Goal: Answer question/provide support: Share knowledge or assist other users

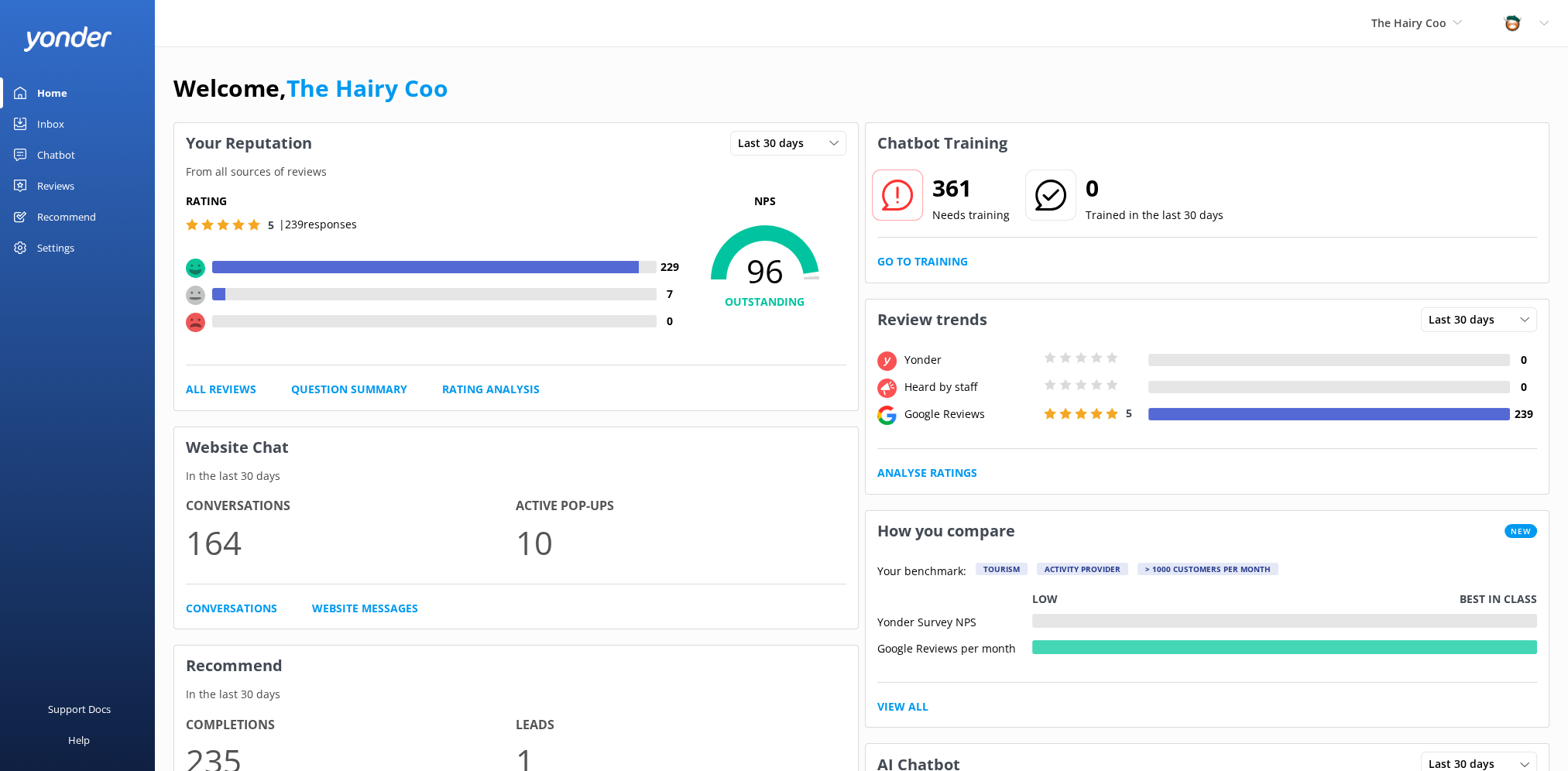
click at [52, 118] on div "Inbox" at bounding box center [51, 124] width 27 height 31
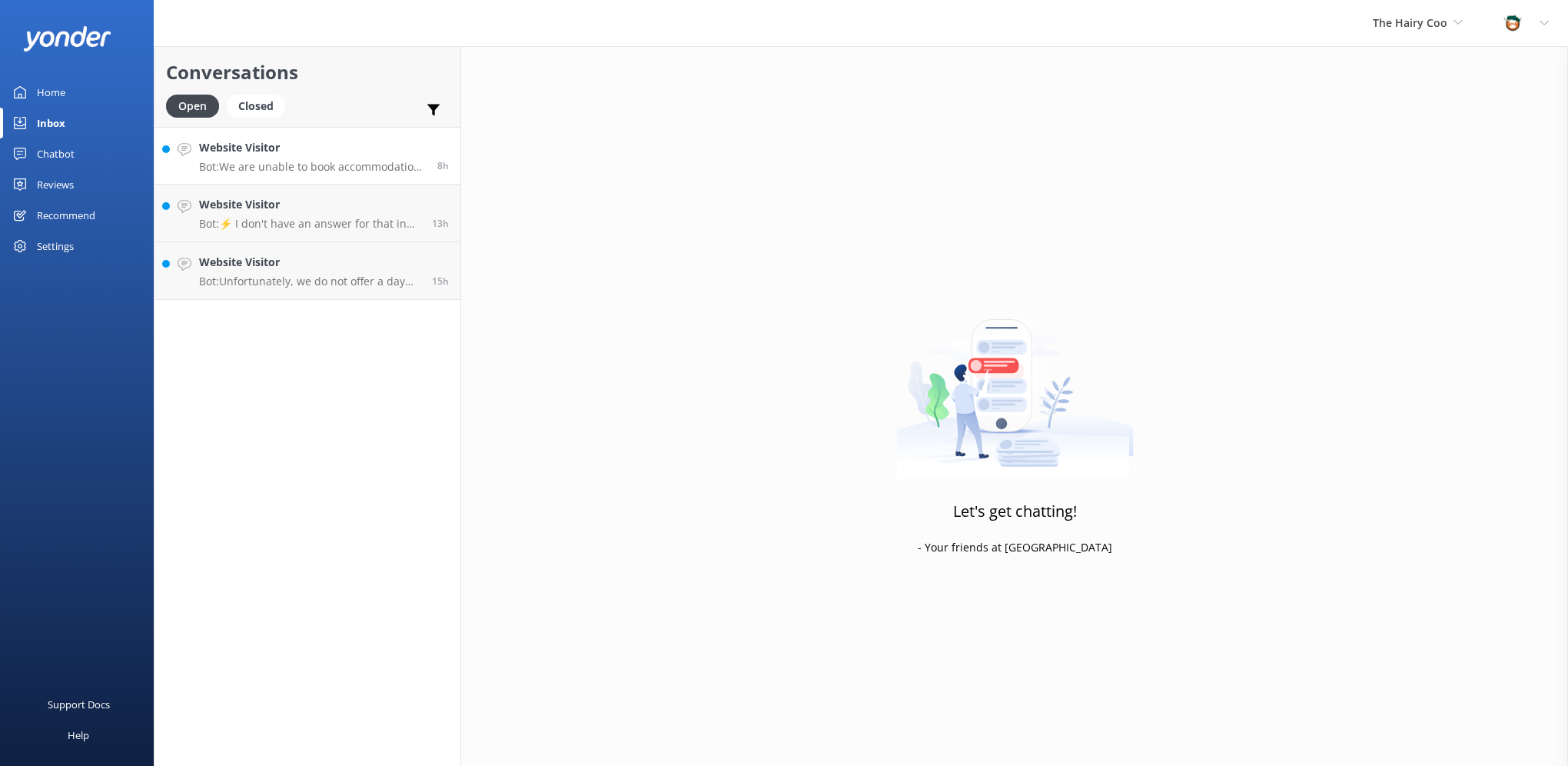
click at [289, 169] on p "Bot: We are unable to book accommodation on your behalf, but we do provide reco…" at bounding box center [312, 166] width 227 height 13
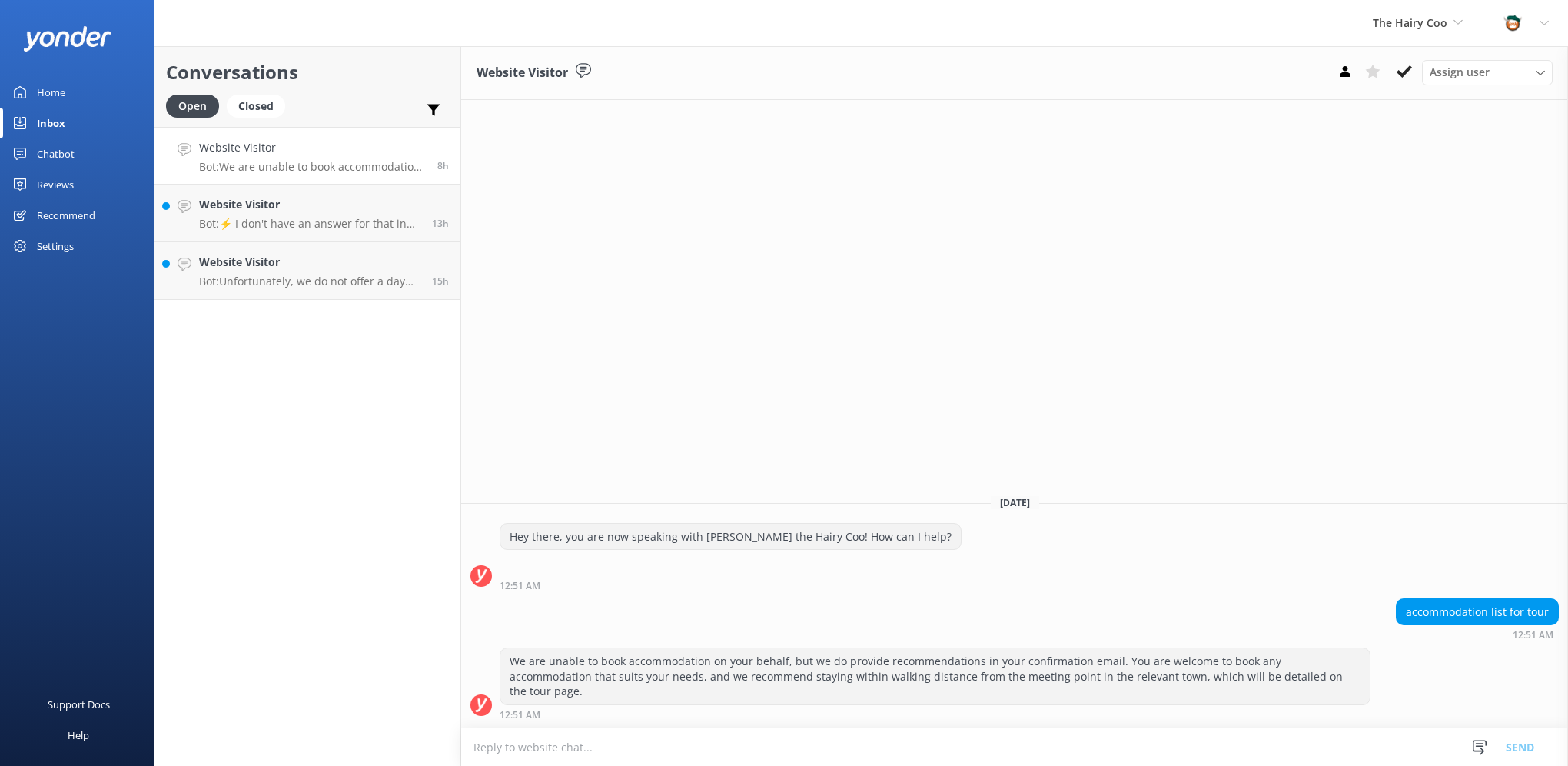
click at [1404, 57] on div "Website Visitor Assign user [PERSON_NAME] The Hairy Coo" at bounding box center [1014, 73] width 1107 height 54
click at [1396, 70] on button at bounding box center [1404, 72] width 28 height 23
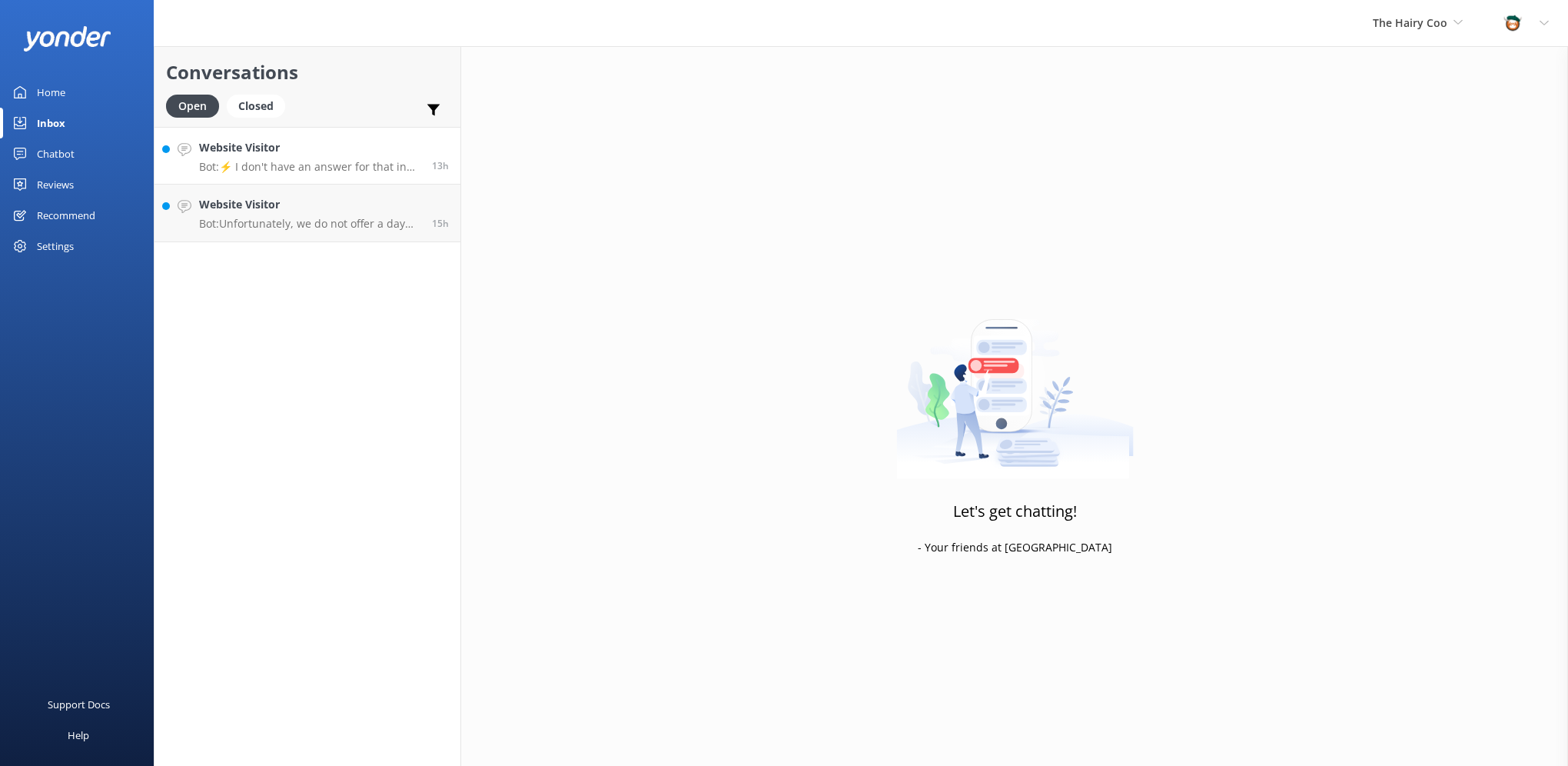
click at [277, 160] on p "Bot: ⚡ I don't have an answer for that in my knowledge base. Please try and rep…" at bounding box center [310, 166] width 222 height 13
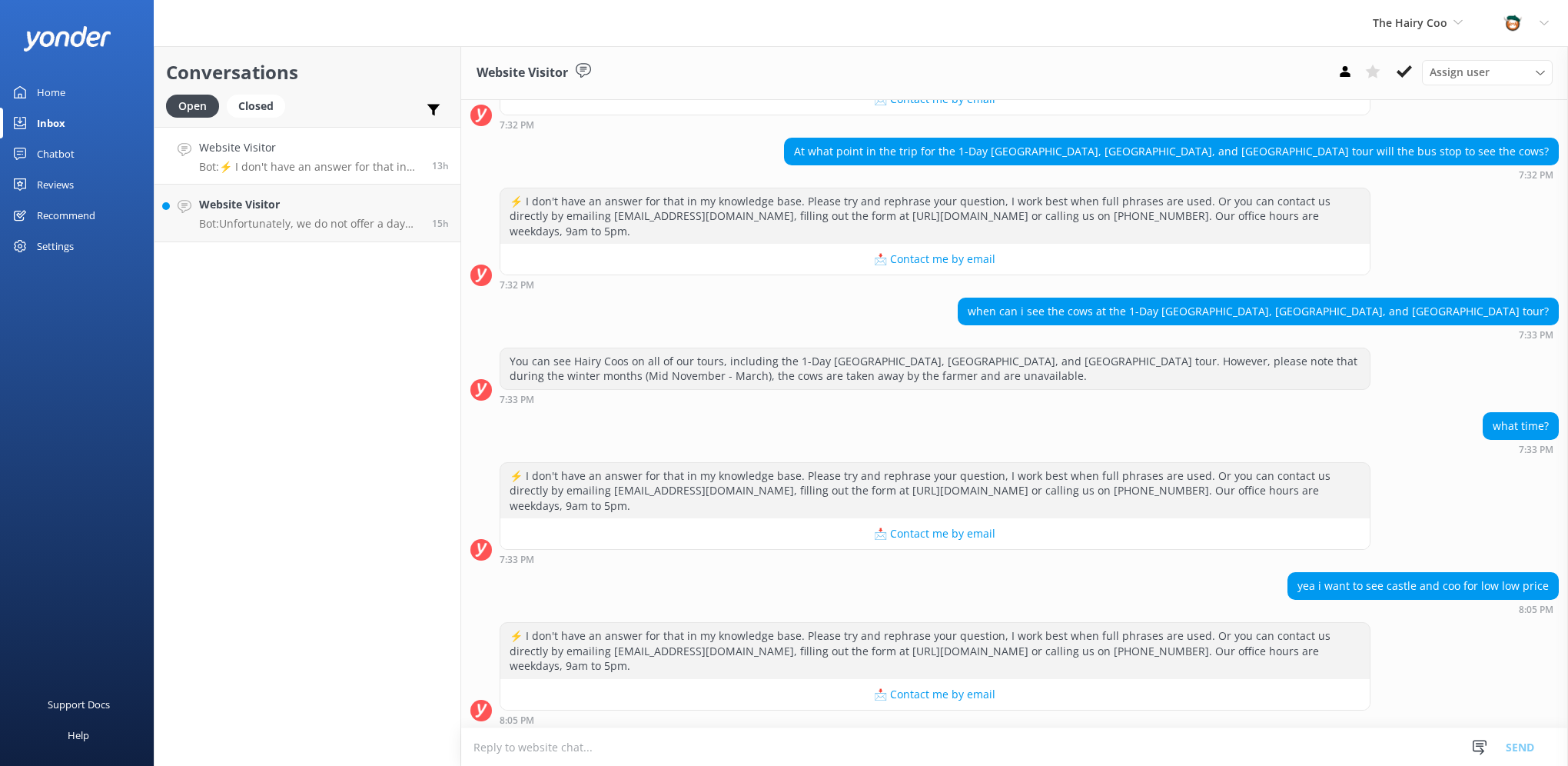
scroll to position [513, 0]
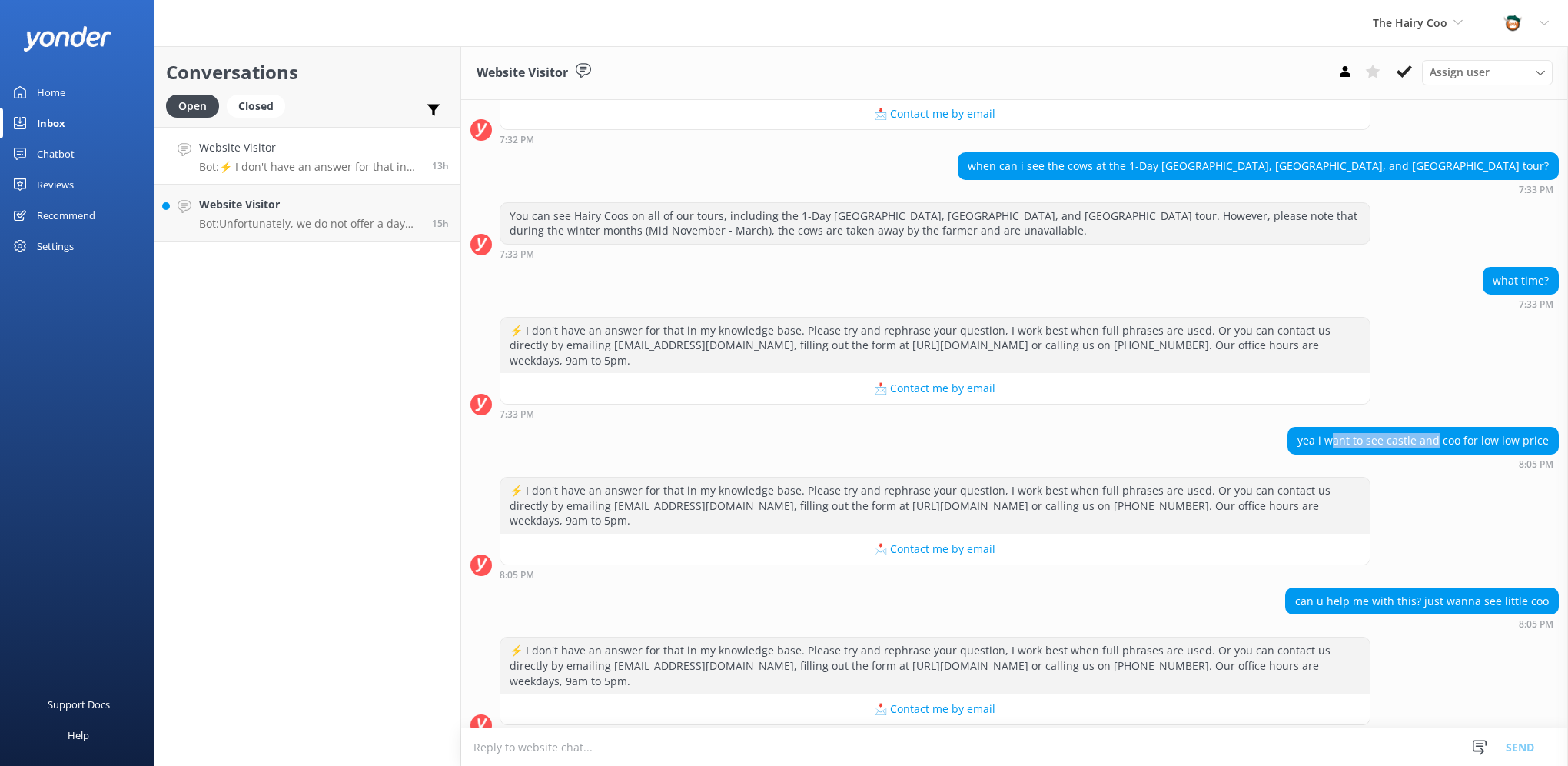
drag, startPoint x: 1326, startPoint y: 410, endPoint x: 1431, endPoint y: 425, distance: 106.1
click at [1431, 427] on div "yea i want to see castle and coo for low low price" at bounding box center [1423, 440] width 270 height 26
click at [1495, 427] on div "yea i want to see castle and coo for low low price" at bounding box center [1423, 440] width 270 height 26
click at [227, 209] on h4 "Website Visitor" at bounding box center [310, 204] width 222 height 17
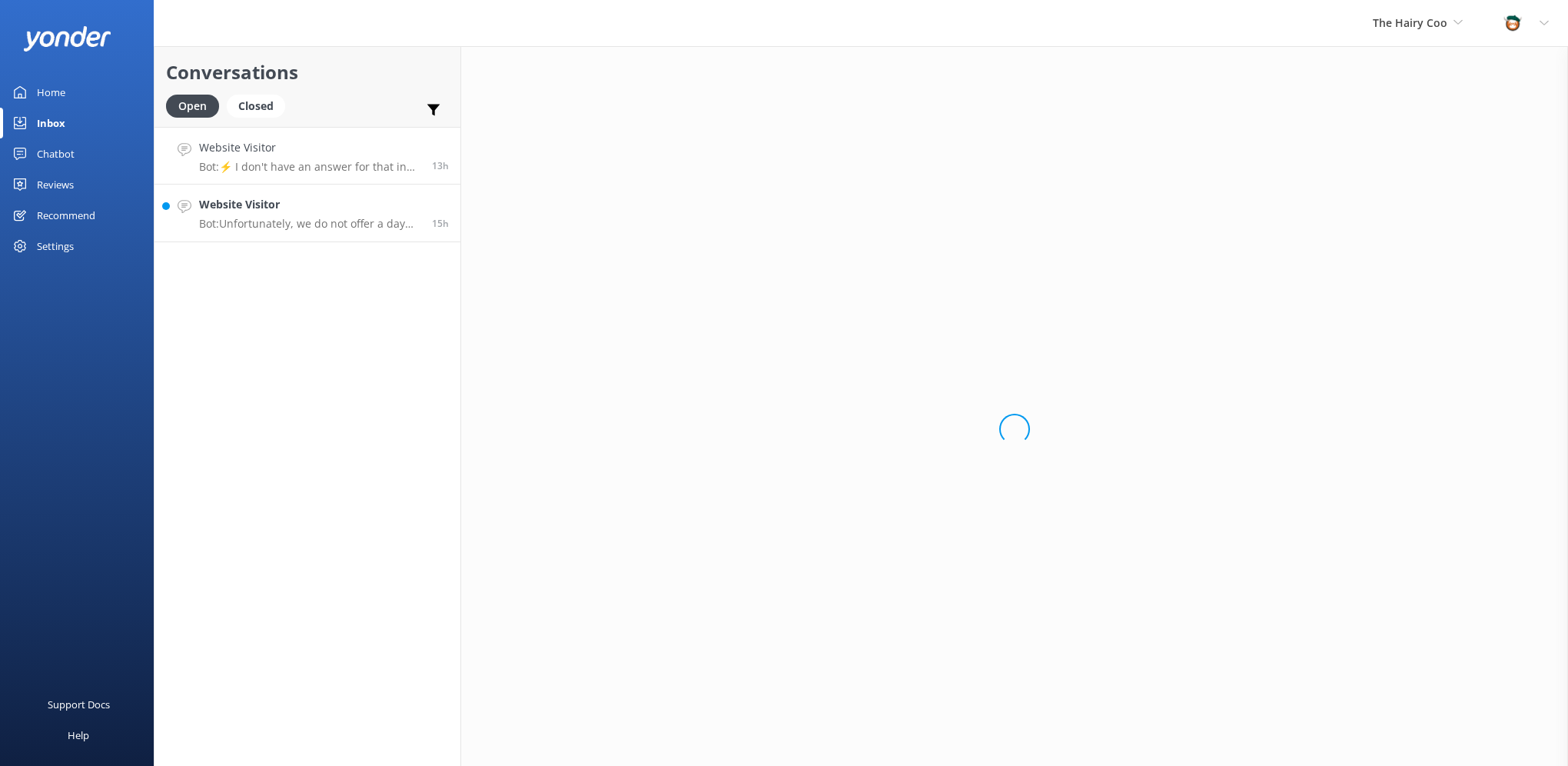
click at [258, 172] on p "Bot: ⚡ I don't have an answer for that in my knowledge base. Please try and rep…" at bounding box center [310, 166] width 222 height 13
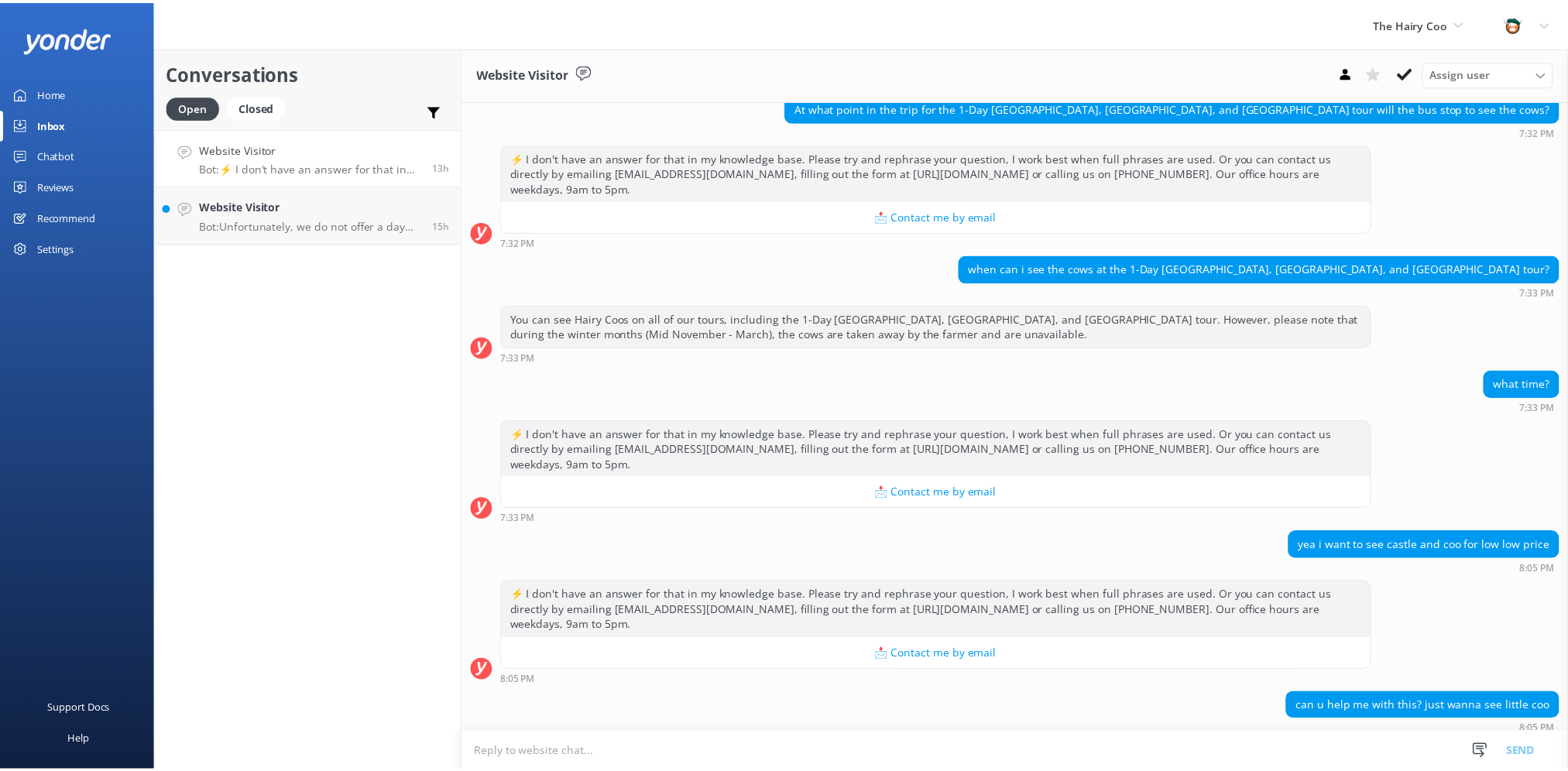
scroll to position [516, 0]
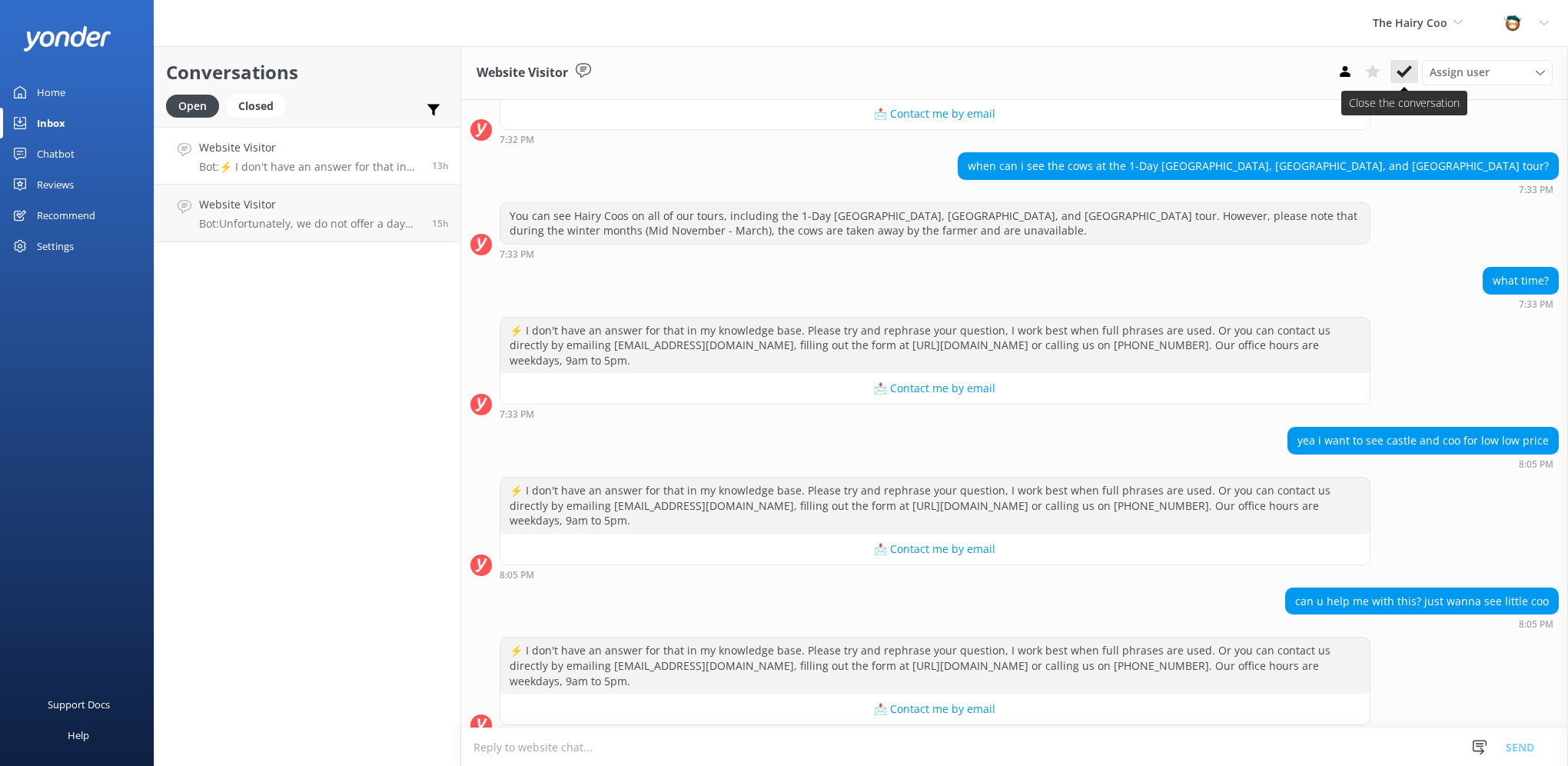
click at [1401, 66] on icon at bounding box center [1404, 71] width 15 height 15
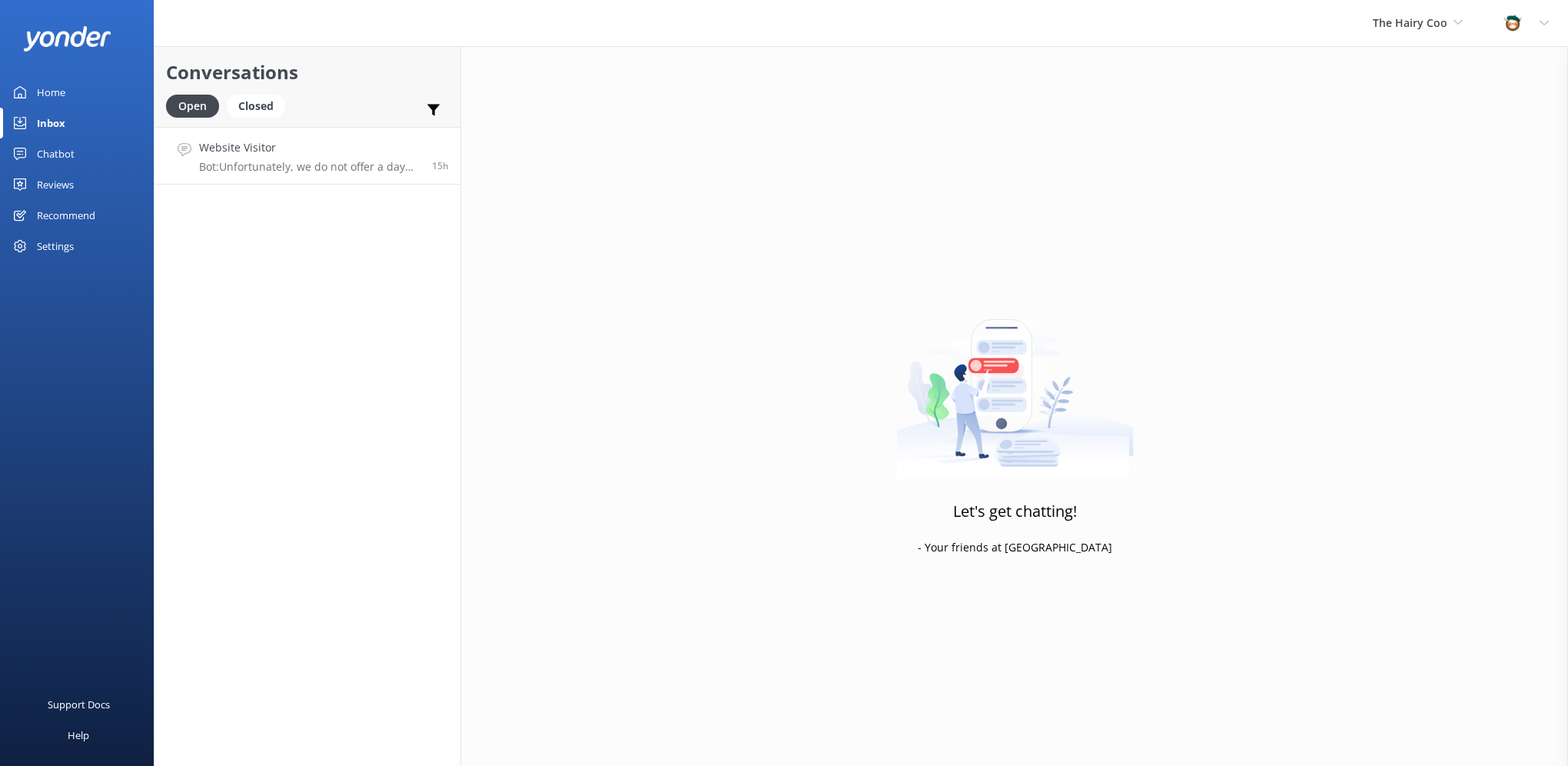
click at [302, 161] on p "Bot: Unfortunately, we do not offer a day trip specifically to [PERSON_NAME][GE…" at bounding box center [310, 166] width 222 height 13
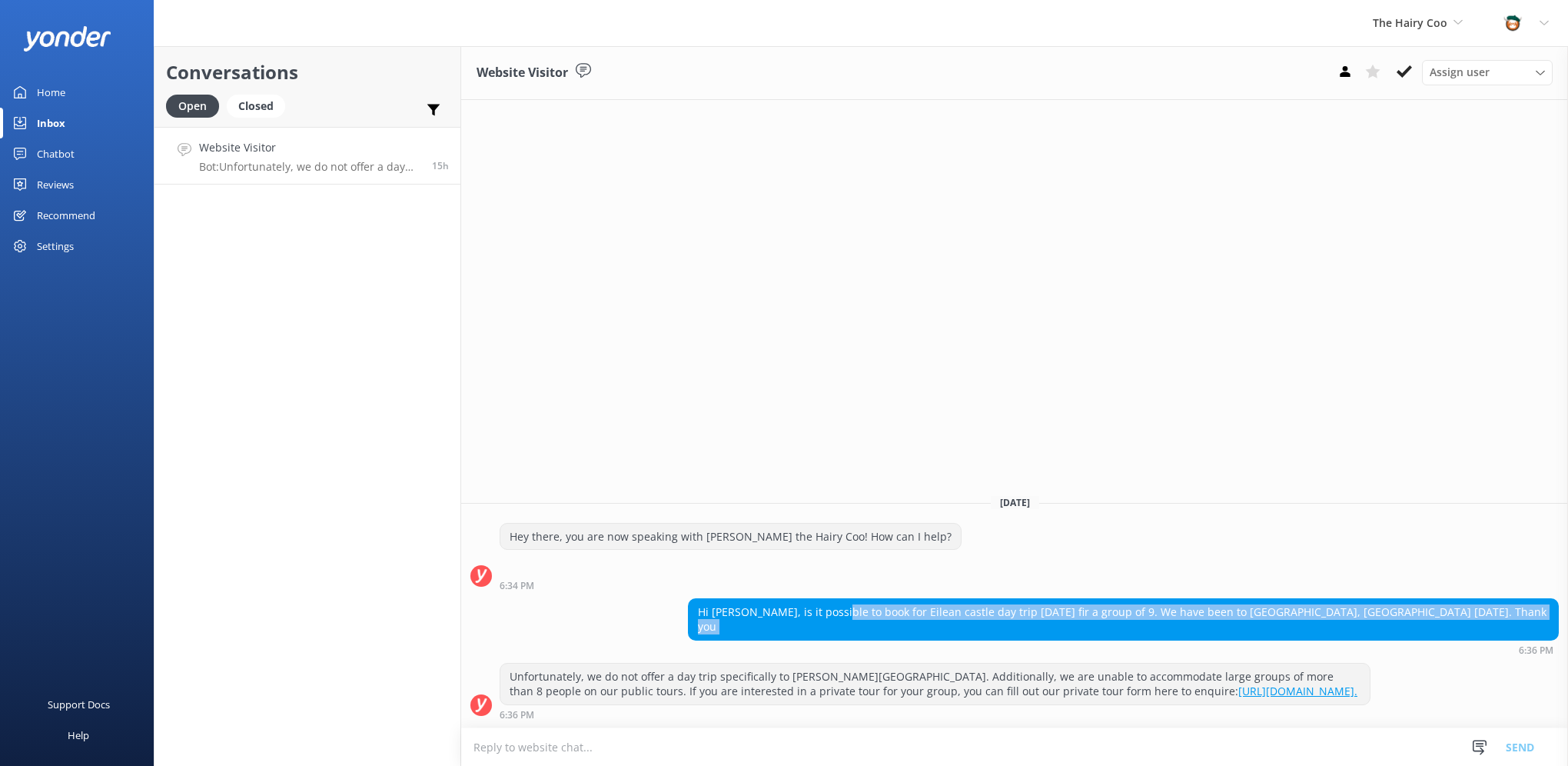
drag, startPoint x: 998, startPoint y: 630, endPoint x: 1273, endPoint y: 653, distance: 276.0
click at [1273, 653] on div "Hi [PERSON_NAME], is it possible to book for Eilean castle day trip [DATE] fir …" at bounding box center [1123, 626] width 871 height 57
click at [1273, 653] on div "6:36 PM" at bounding box center [1123, 650] width 871 height 11
click at [1404, 77] on use at bounding box center [1404, 72] width 15 height 13
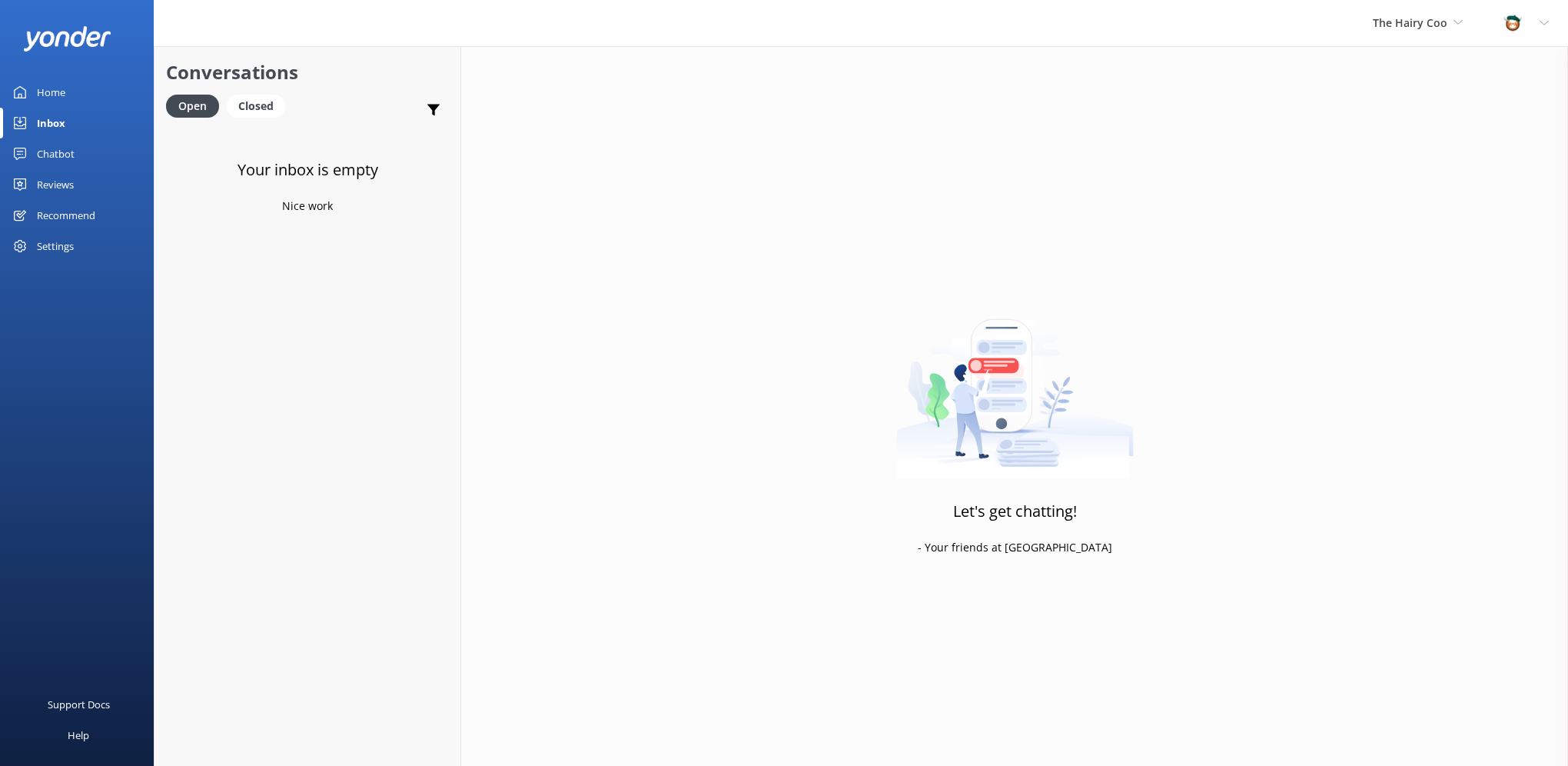
click at [45, 162] on div "Chatbot" at bounding box center [56, 154] width 38 height 31
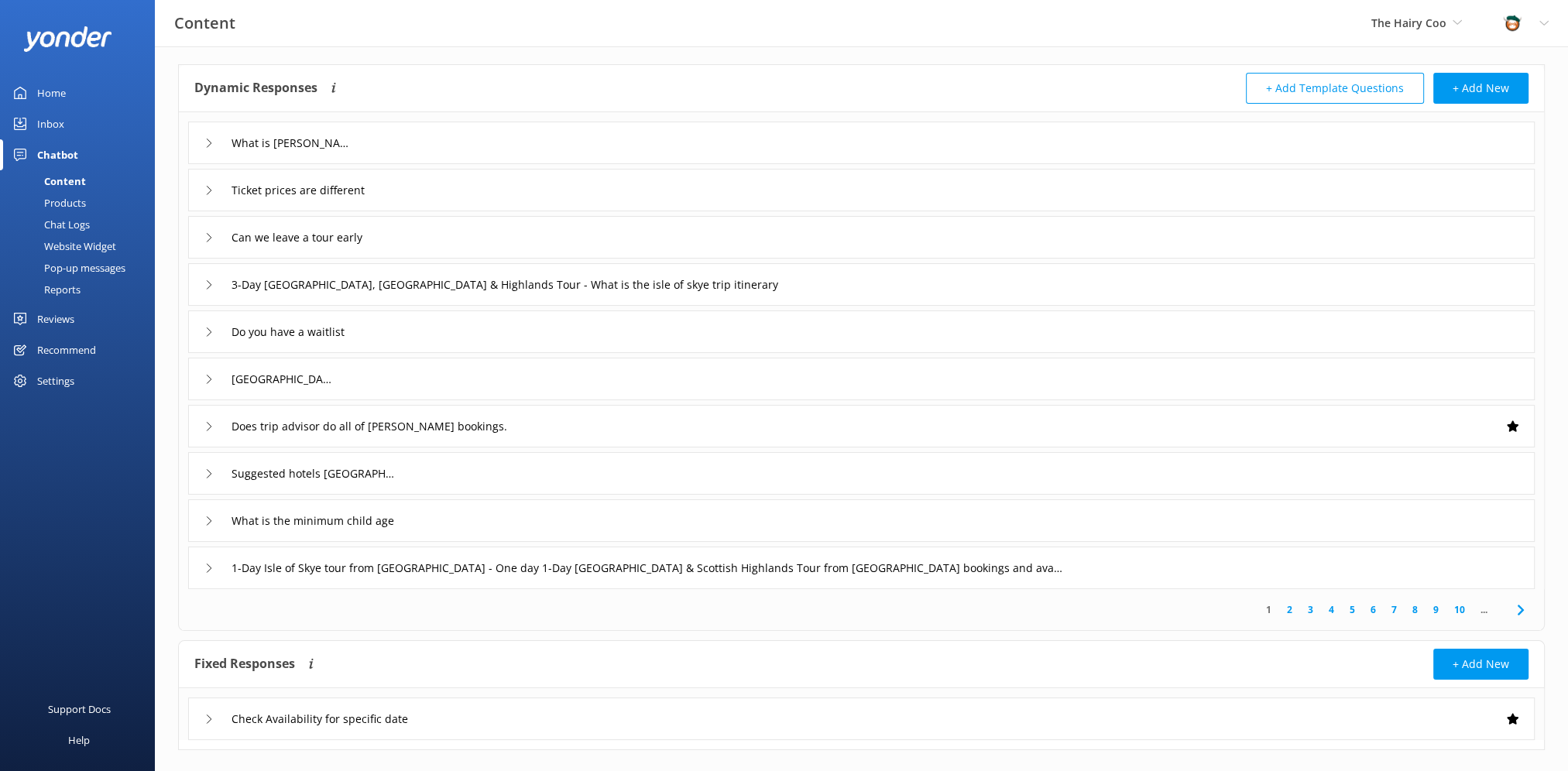
scroll to position [88, 0]
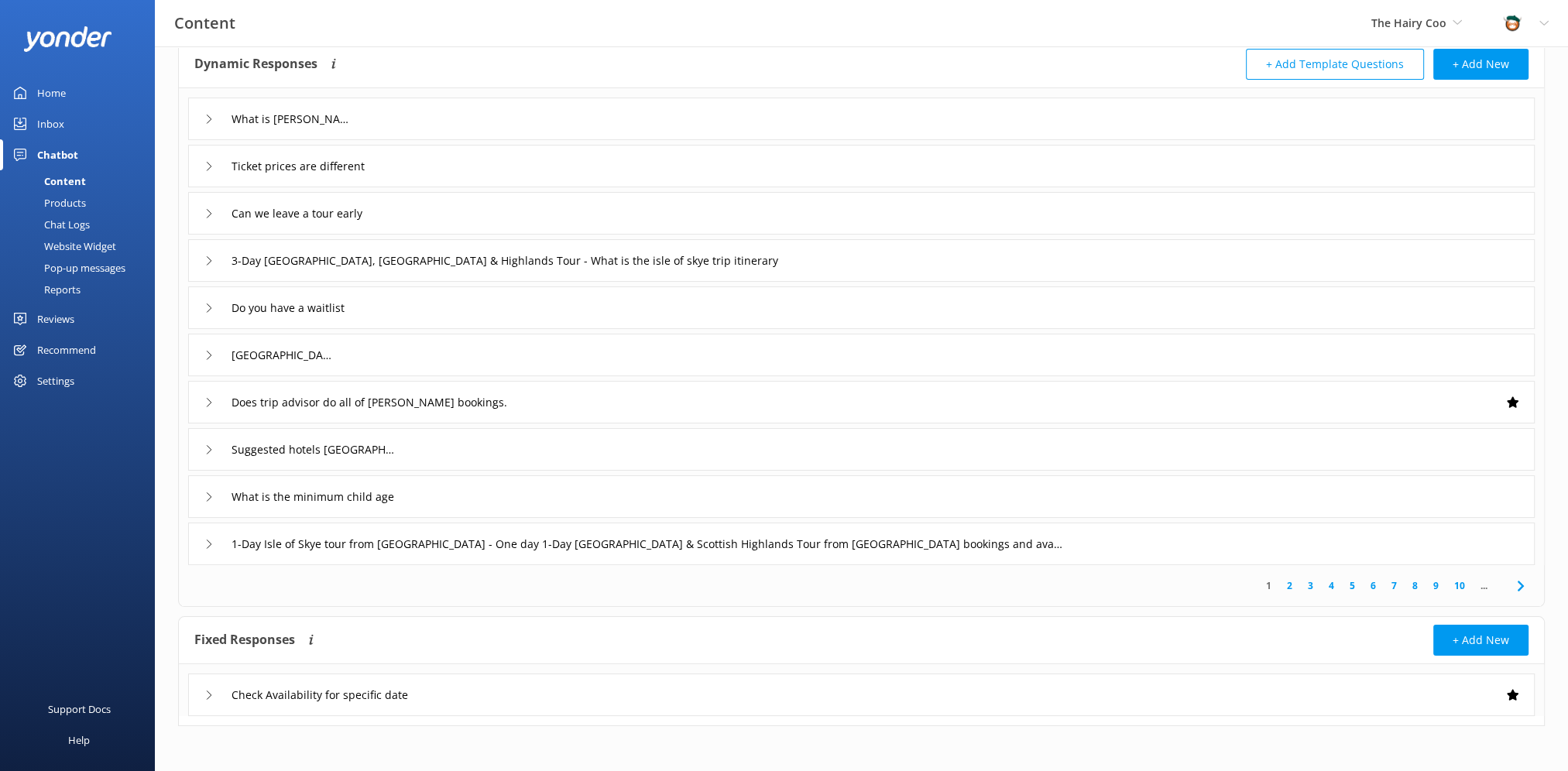
click at [65, 204] on div "Products" at bounding box center [47, 202] width 77 height 22
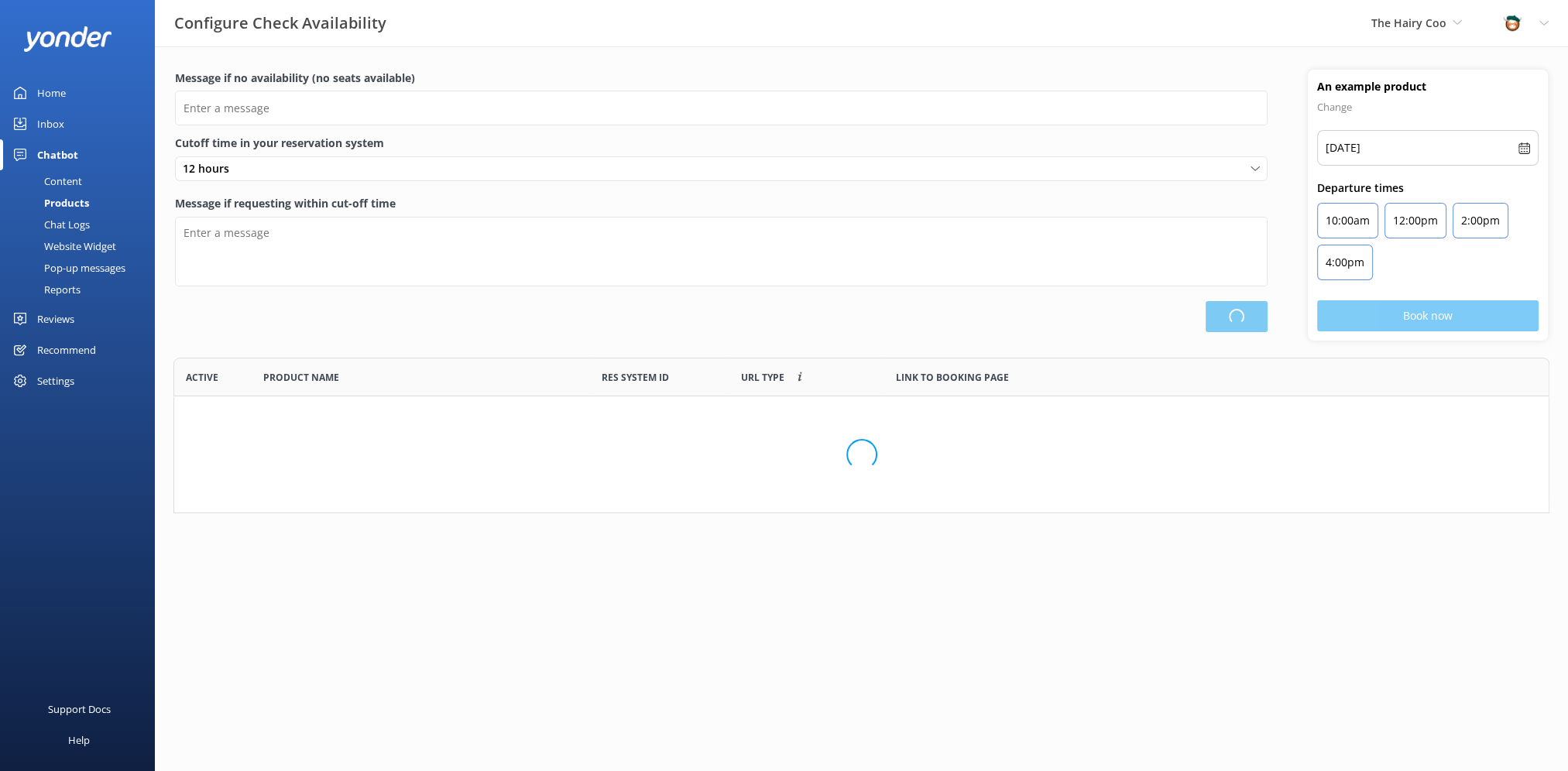
scroll to position [143, 1364]
type input "There are no seats/tours available on this day, please check an alternative day…"
type textarea "Our online booking system closes {hours} prior to departure. Please contact us …"
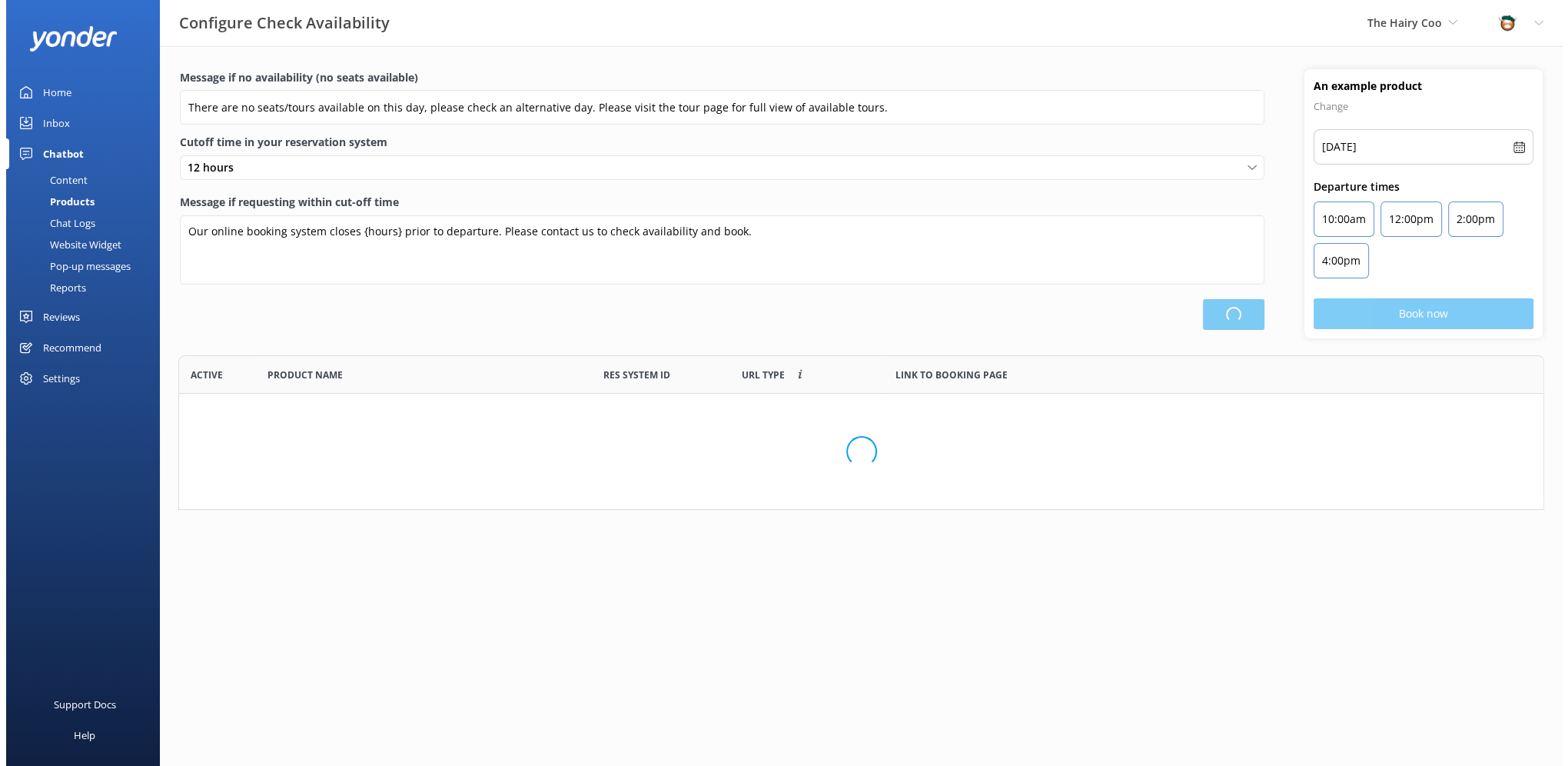
scroll to position [450, 1353]
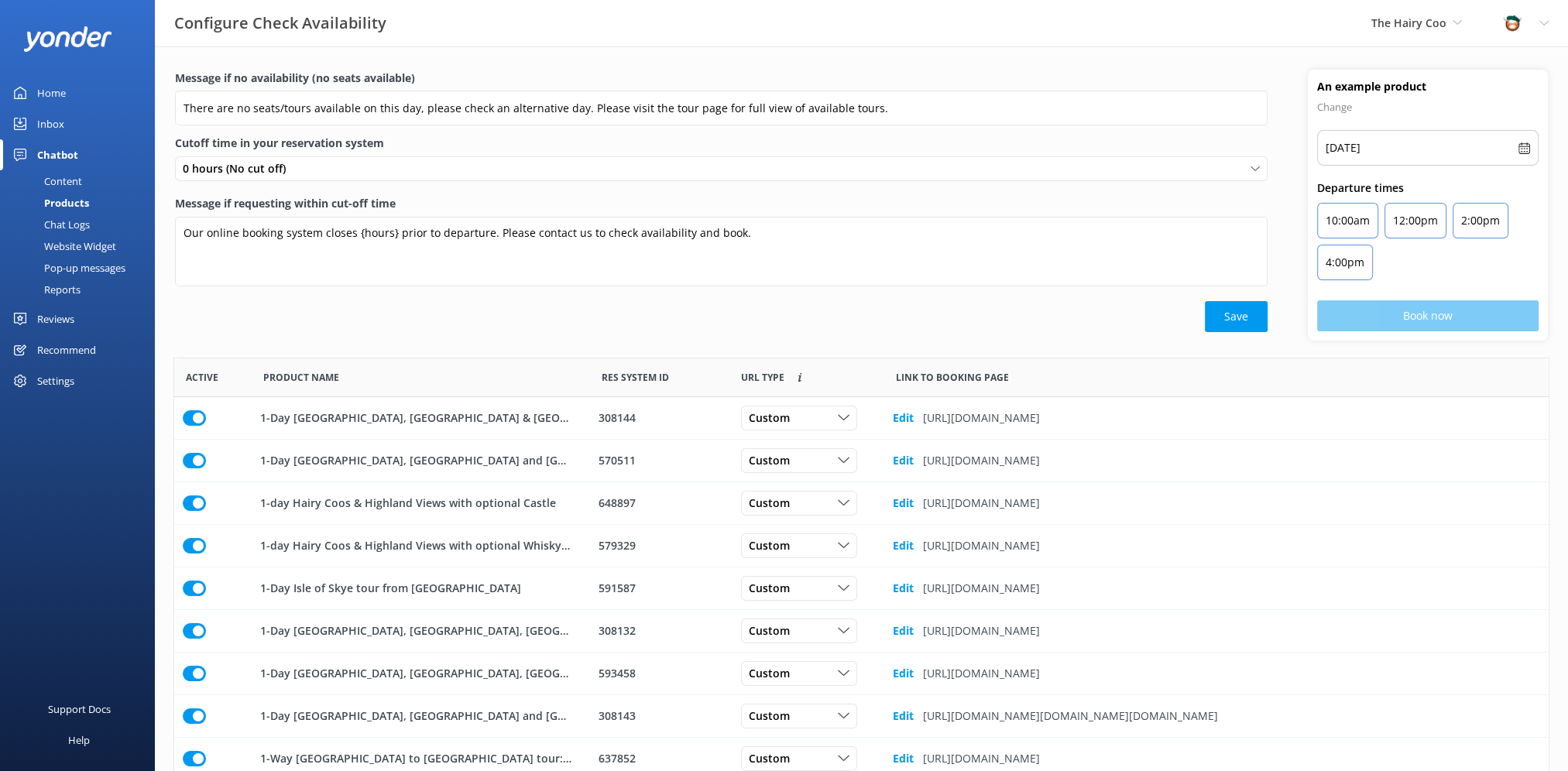
click at [62, 223] on div "Chat Logs" at bounding box center [49, 224] width 80 height 22
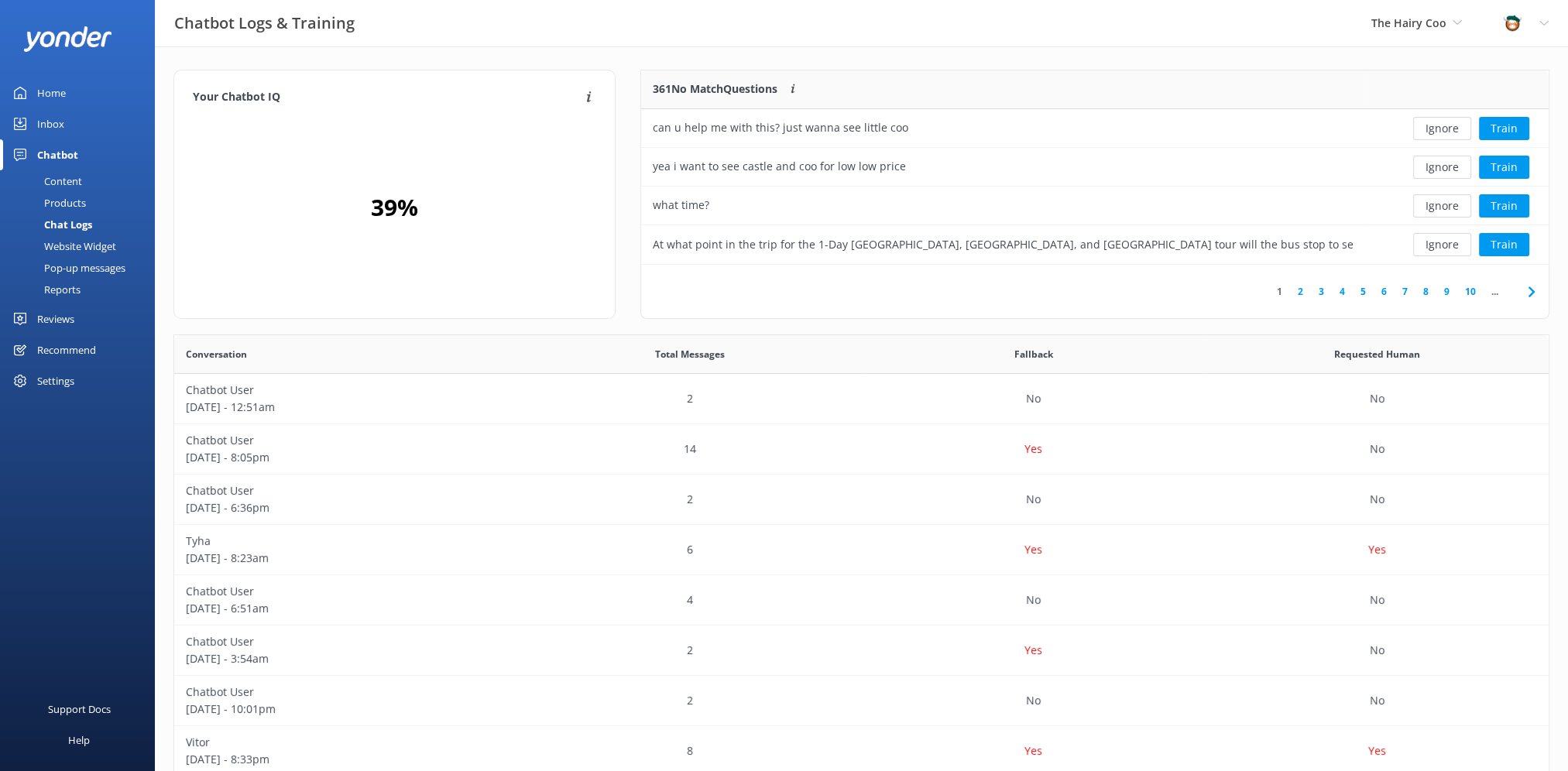
scroll to position [182, 896]
click at [1427, 129] on button "Ignore" at bounding box center [1442, 128] width 58 height 24
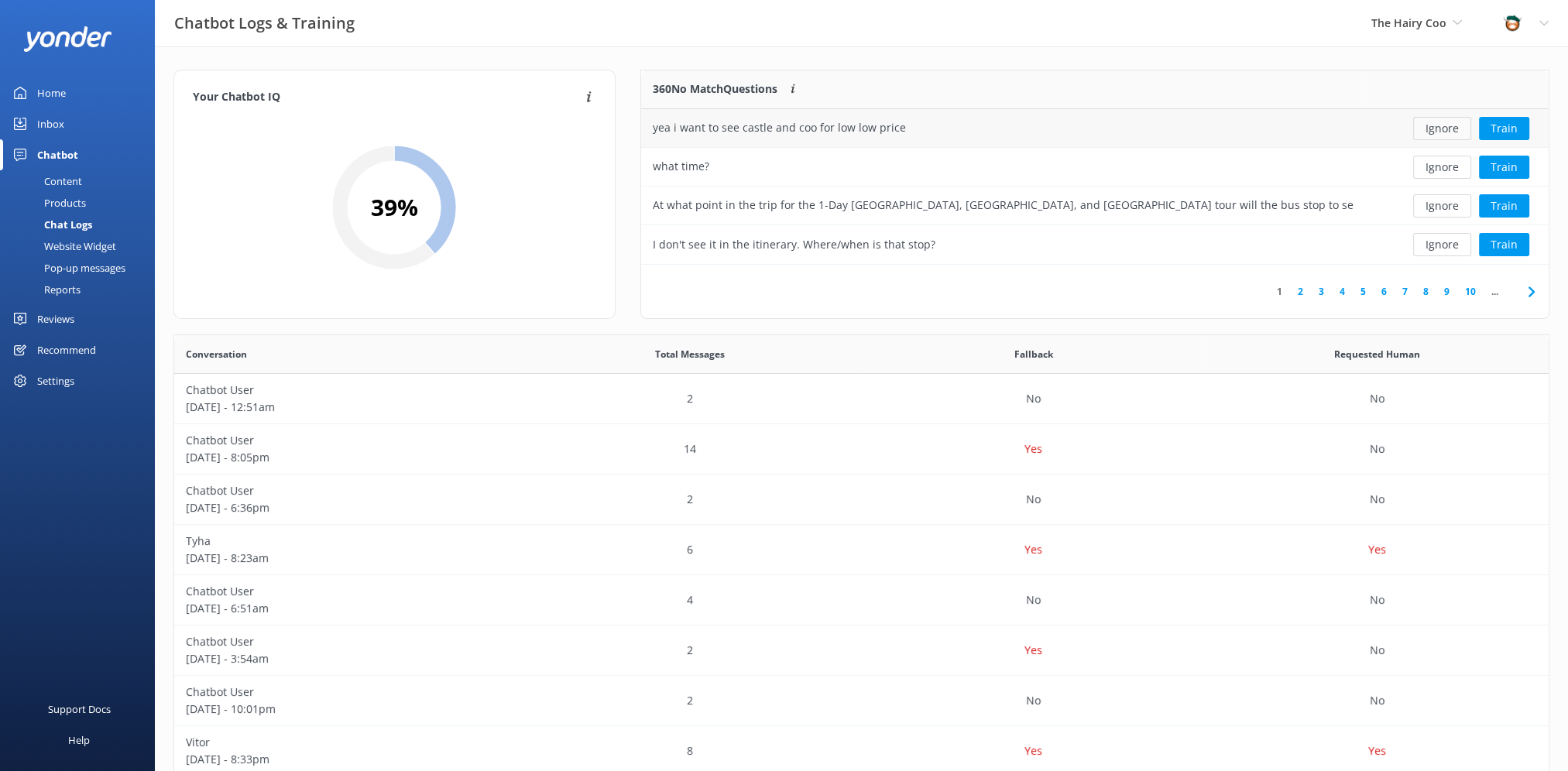
click at [1436, 123] on button "Ignore" at bounding box center [1442, 128] width 58 height 24
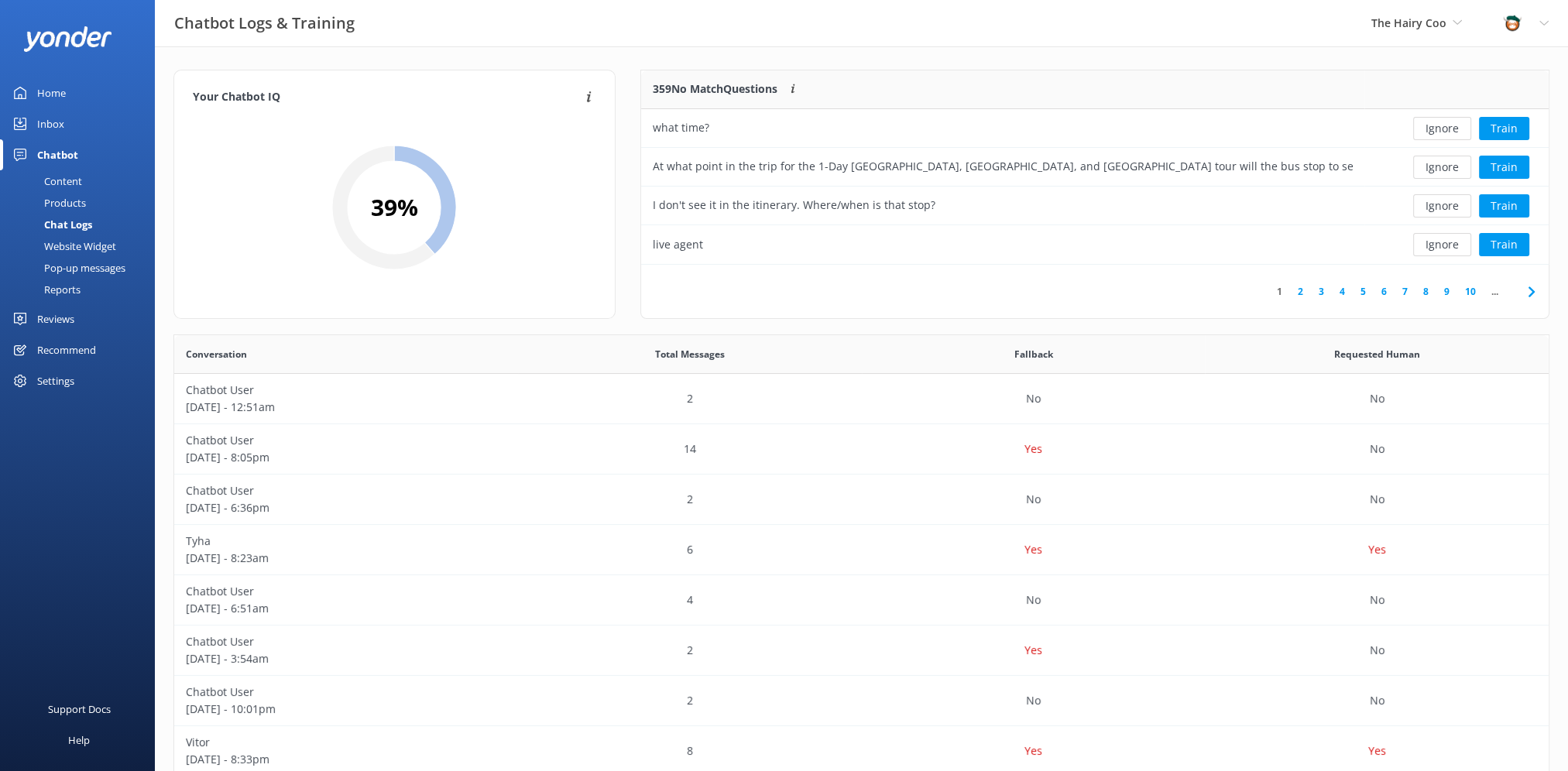
click at [1438, 128] on button "Ignore" at bounding box center [1442, 128] width 58 height 24
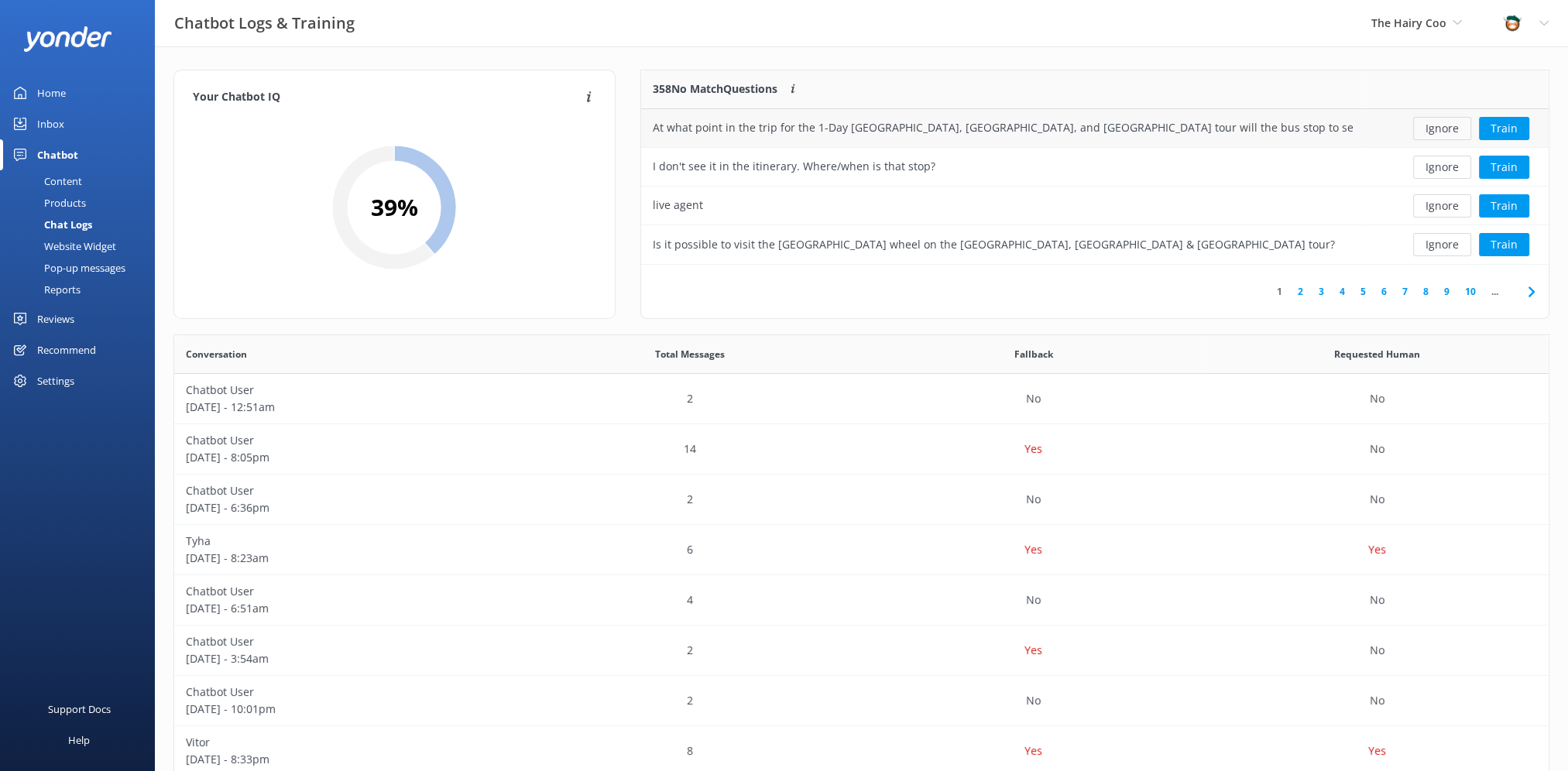
click at [1439, 130] on button "Ignore" at bounding box center [1442, 128] width 58 height 24
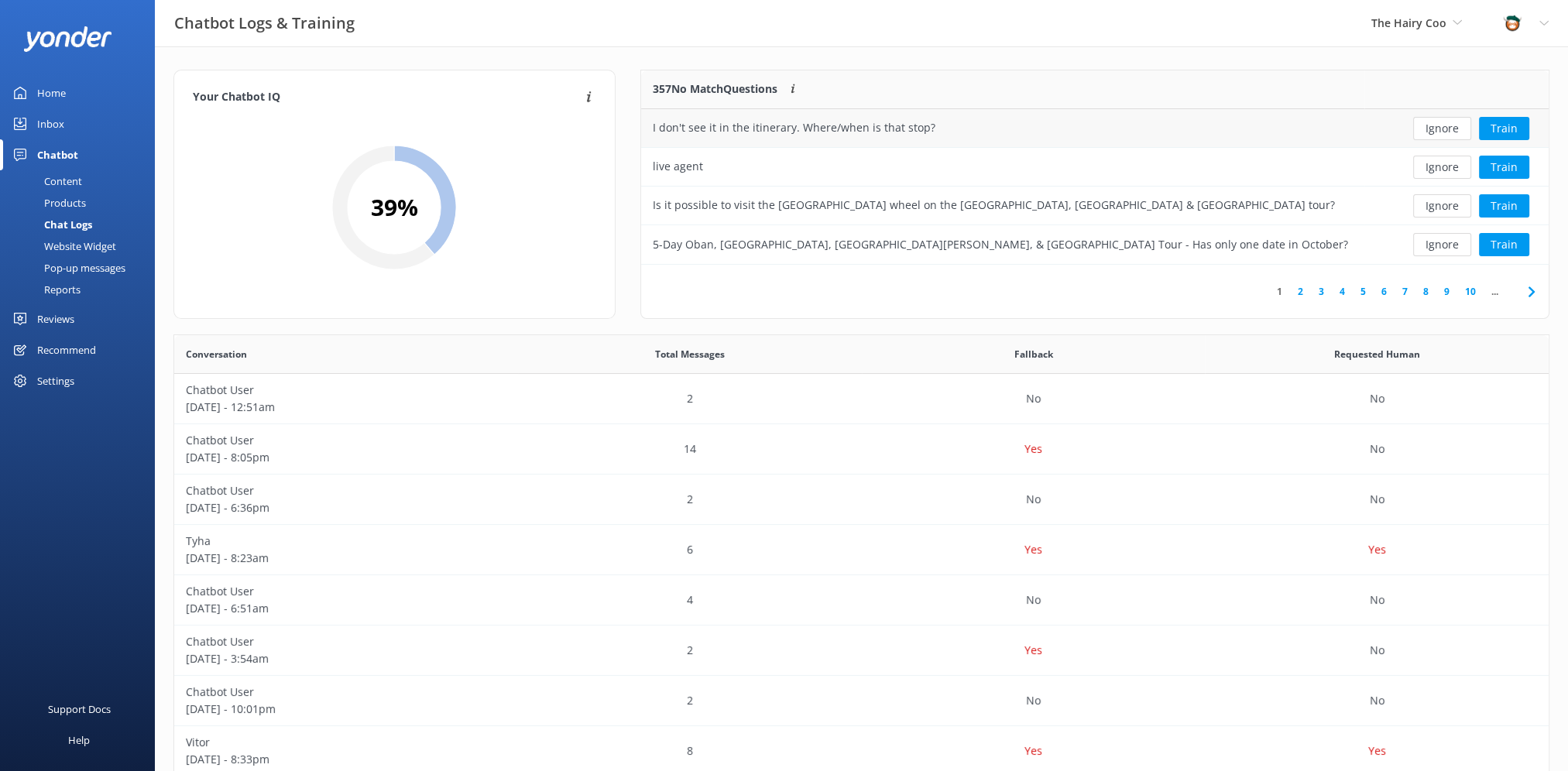
click at [862, 128] on div "I don't see it in the itinerary. Where/when is that stop?" at bounding box center [794, 127] width 283 height 17
click at [1512, 209] on button "Train" at bounding box center [1505, 206] width 51 height 24
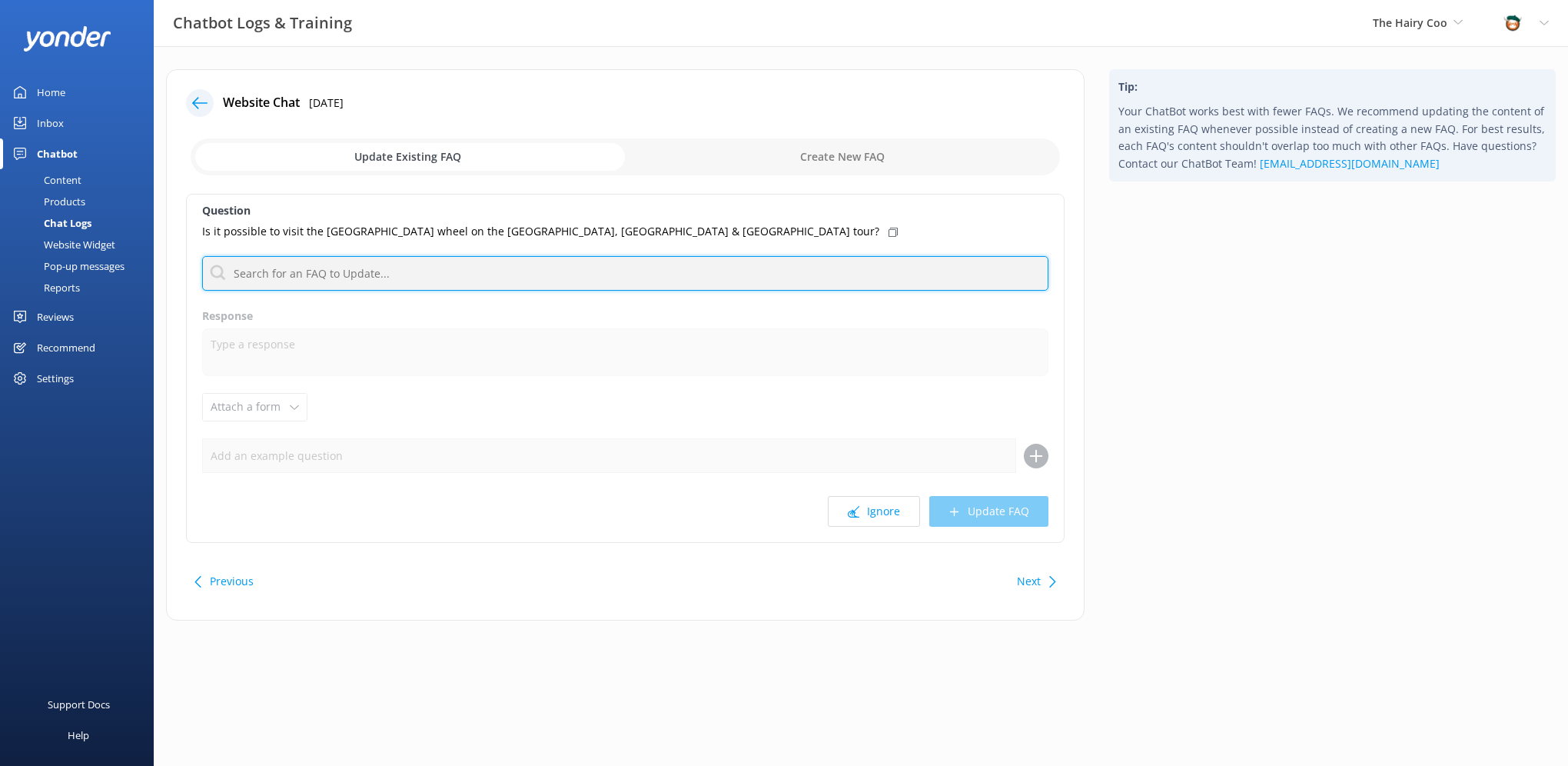
click at [394, 276] on input "text" at bounding box center [625, 273] width 846 height 35
type input "f"
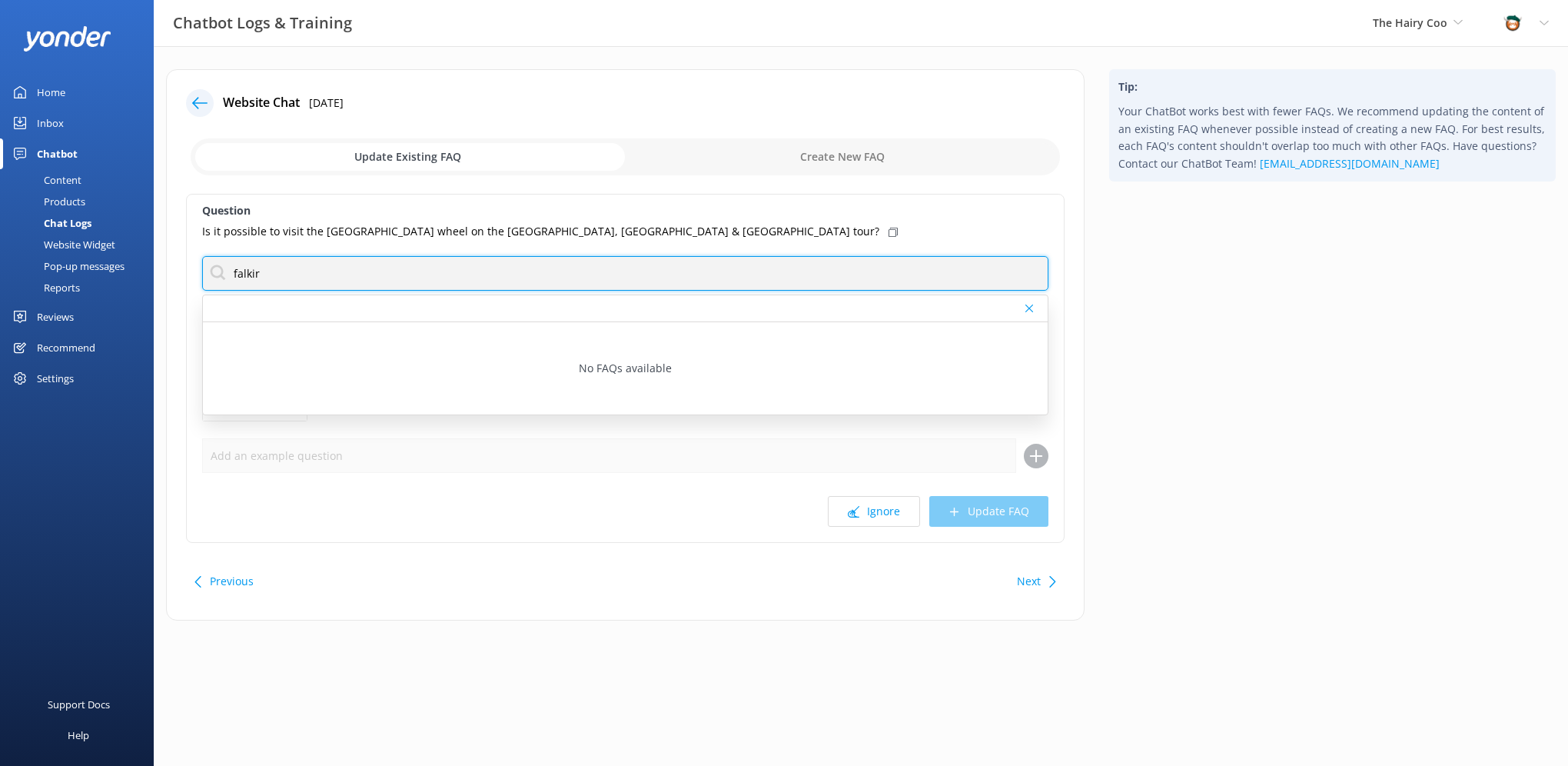
type input "falkirk"
drag, startPoint x: 363, startPoint y: 276, endPoint x: 185, endPoint y: 276, distance: 178.0
click at [185, 276] on div "Website Chat [DATE] Update Existing FAQ Create New FAQ Question Is it possible …" at bounding box center [625, 345] width 918 height 551
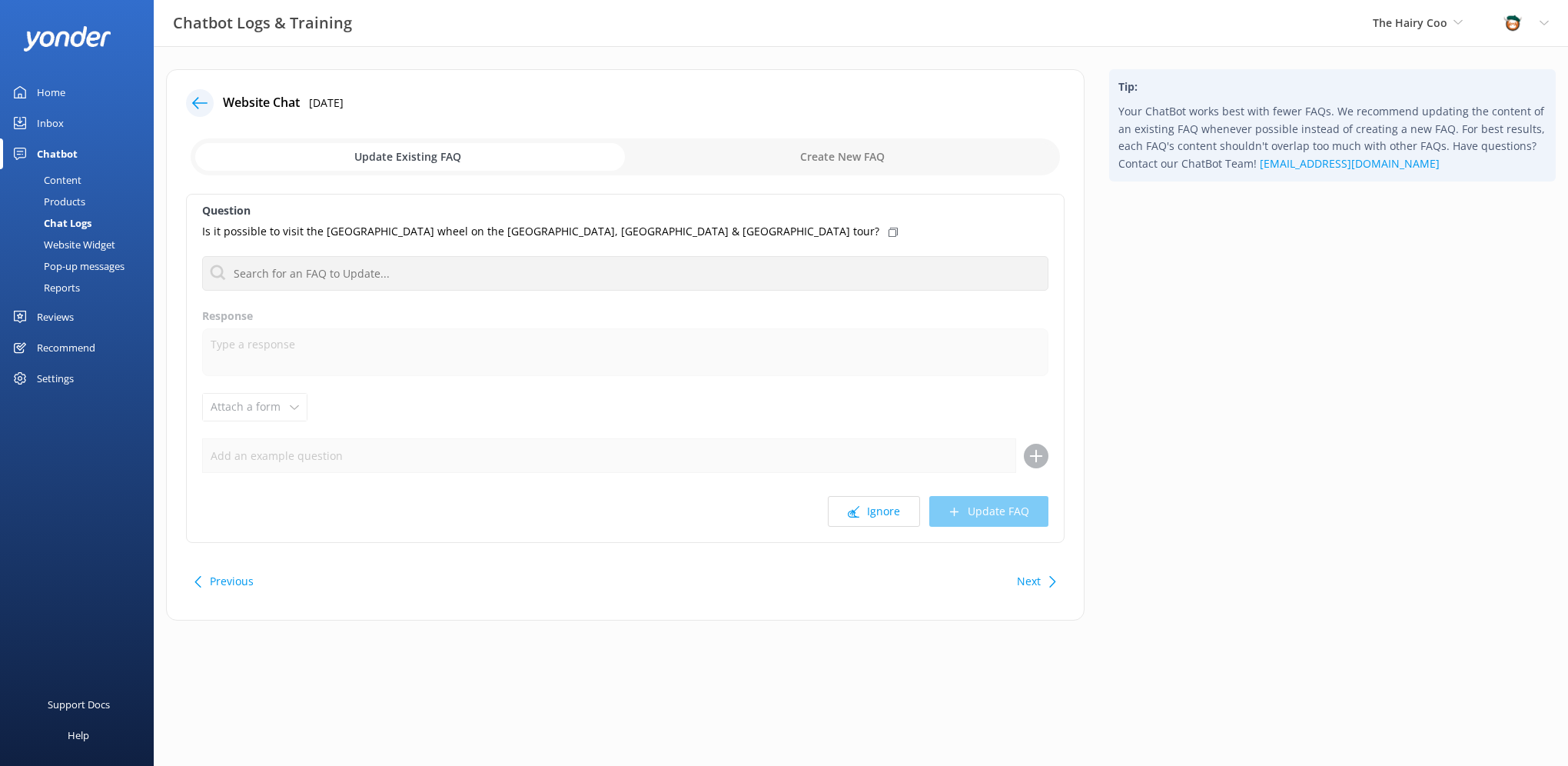
click at [209, 108] on div at bounding box center [199, 102] width 28 height 28
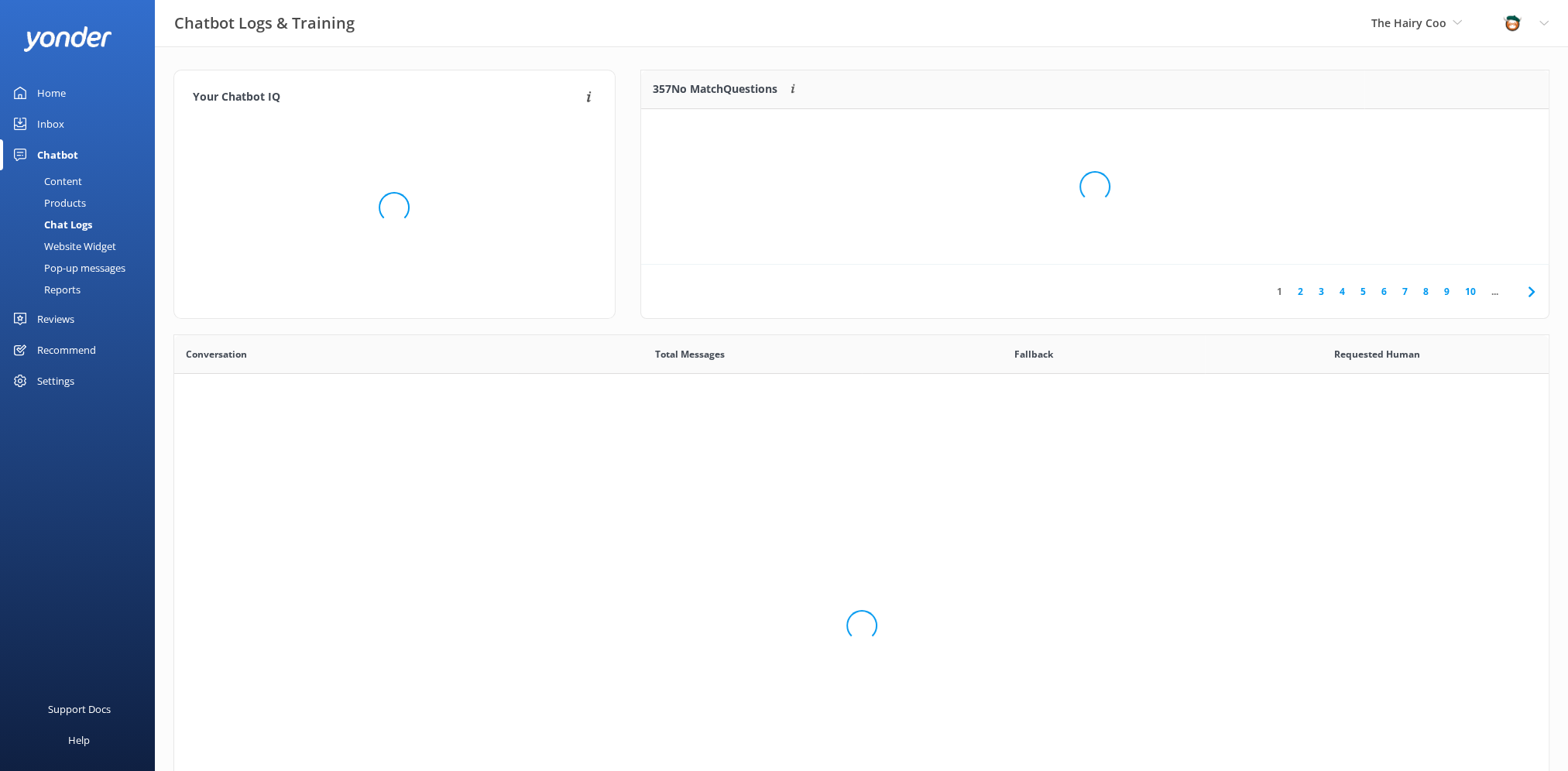
scroll to position [531, 1363]
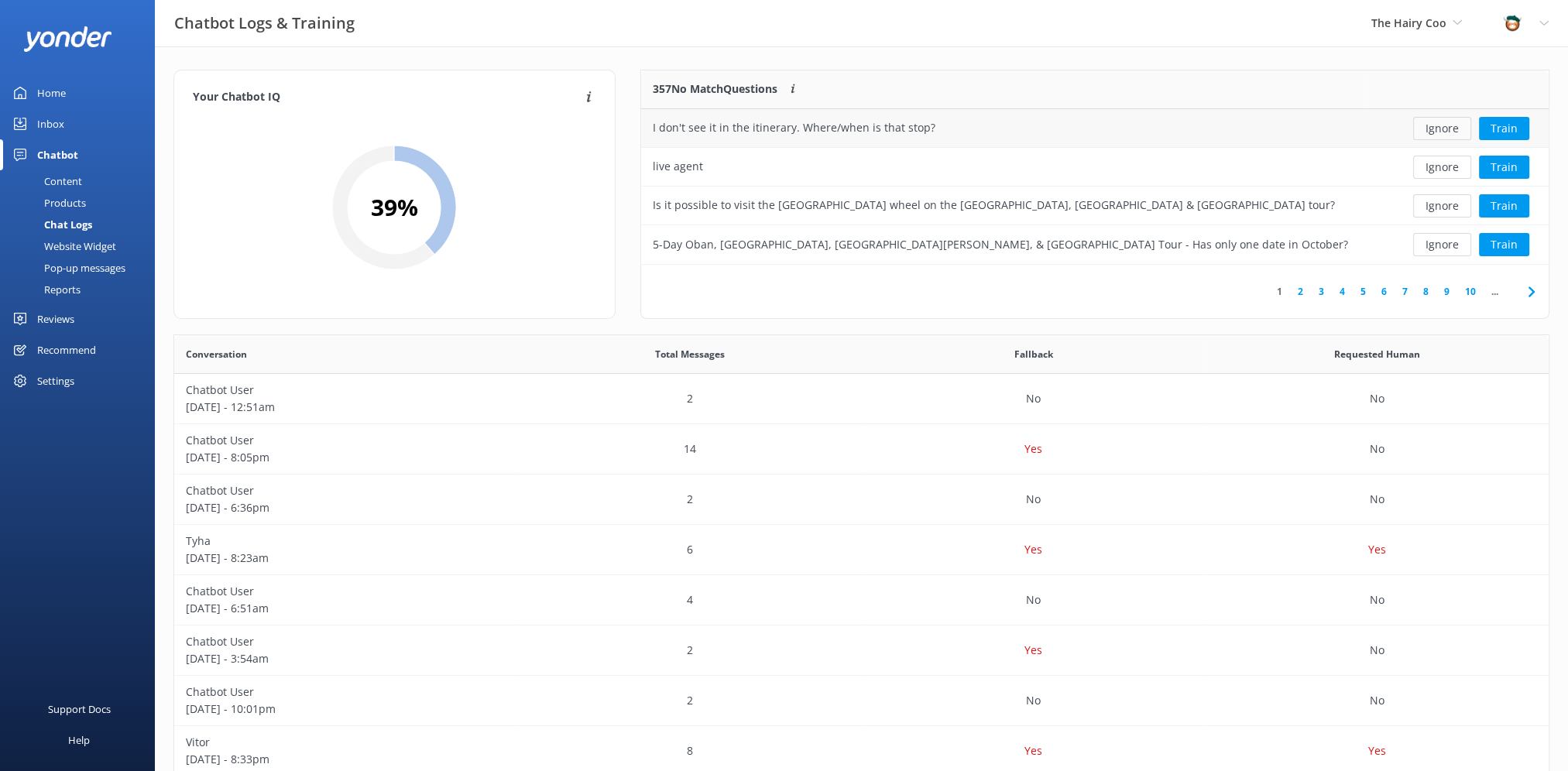
click at [1443, 130] on button "Ignore" at bounding box center [1442, 128] width 58 height 24
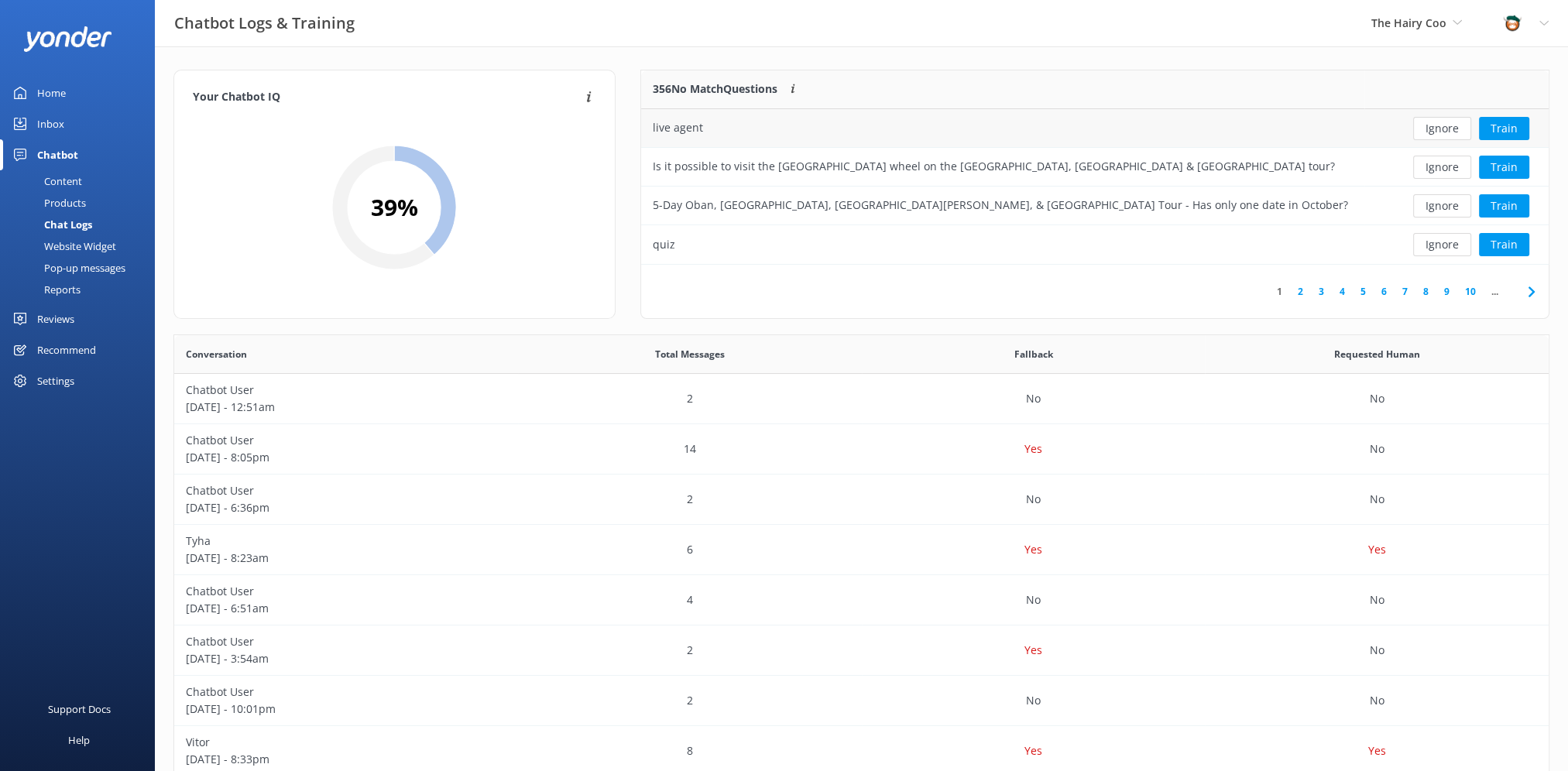
click at [755, 133] on div "live agent" at bounding box center [1003, 128] width 723 height 39
click at [675, 134] on div "live agent" at bounding box center [678, 127] width 51 height 17
click at [1499, 124] on button "Train" at bounding box center [1505, 128] width 51 height 24
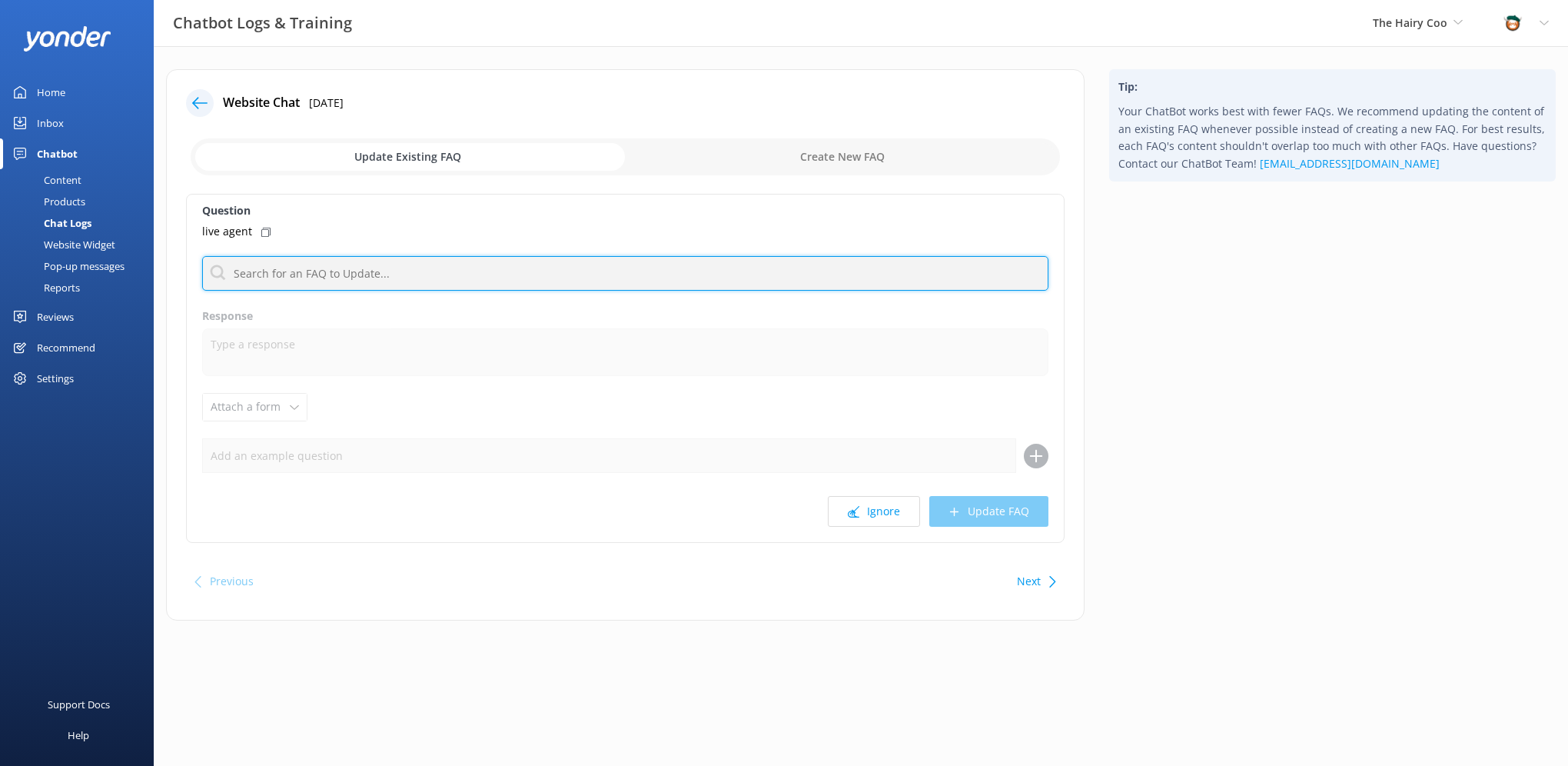
click at [286, 267] on input "text" at bounding box center [625, 273] width 846 height 35
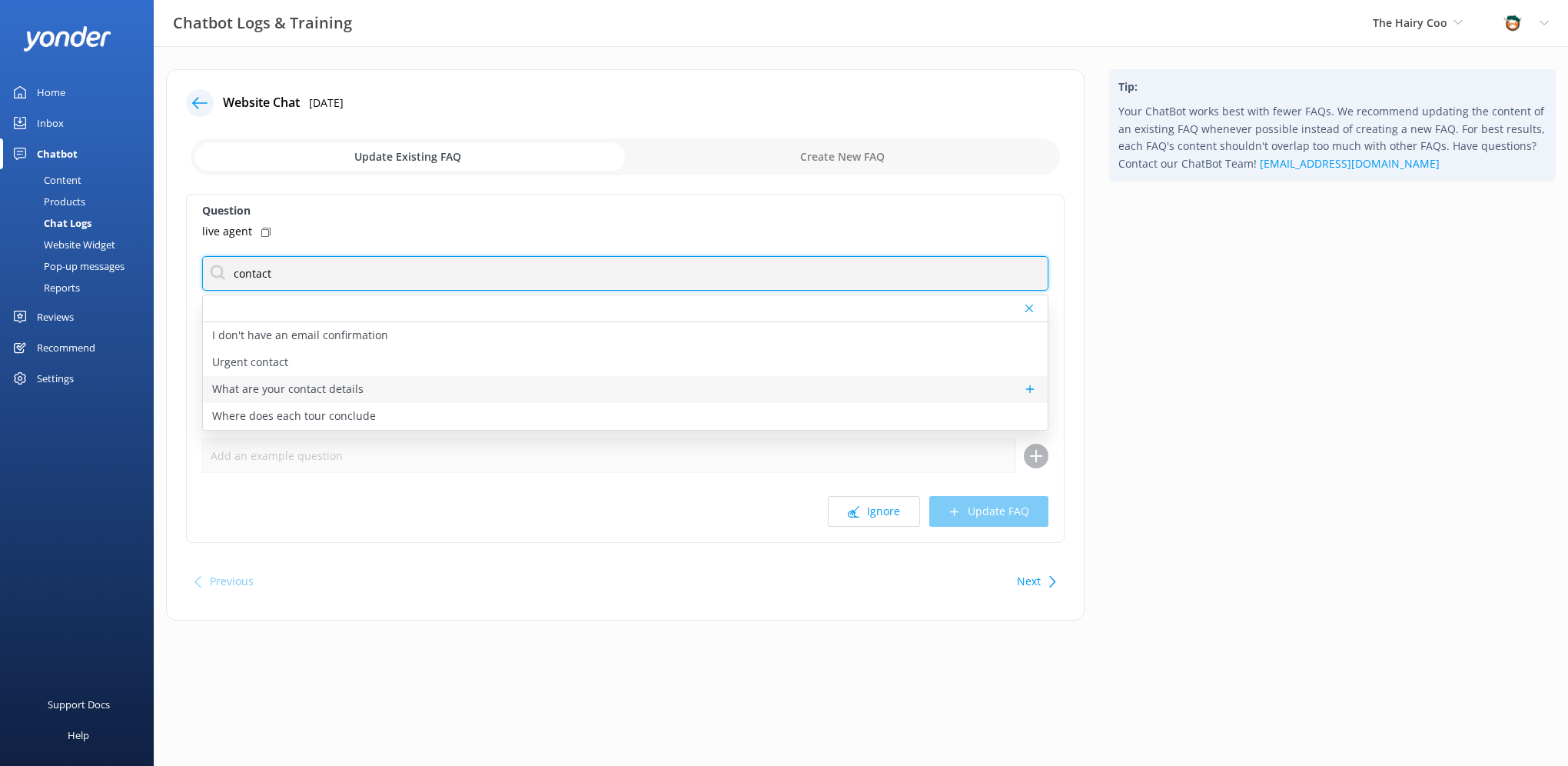
type input "contact"
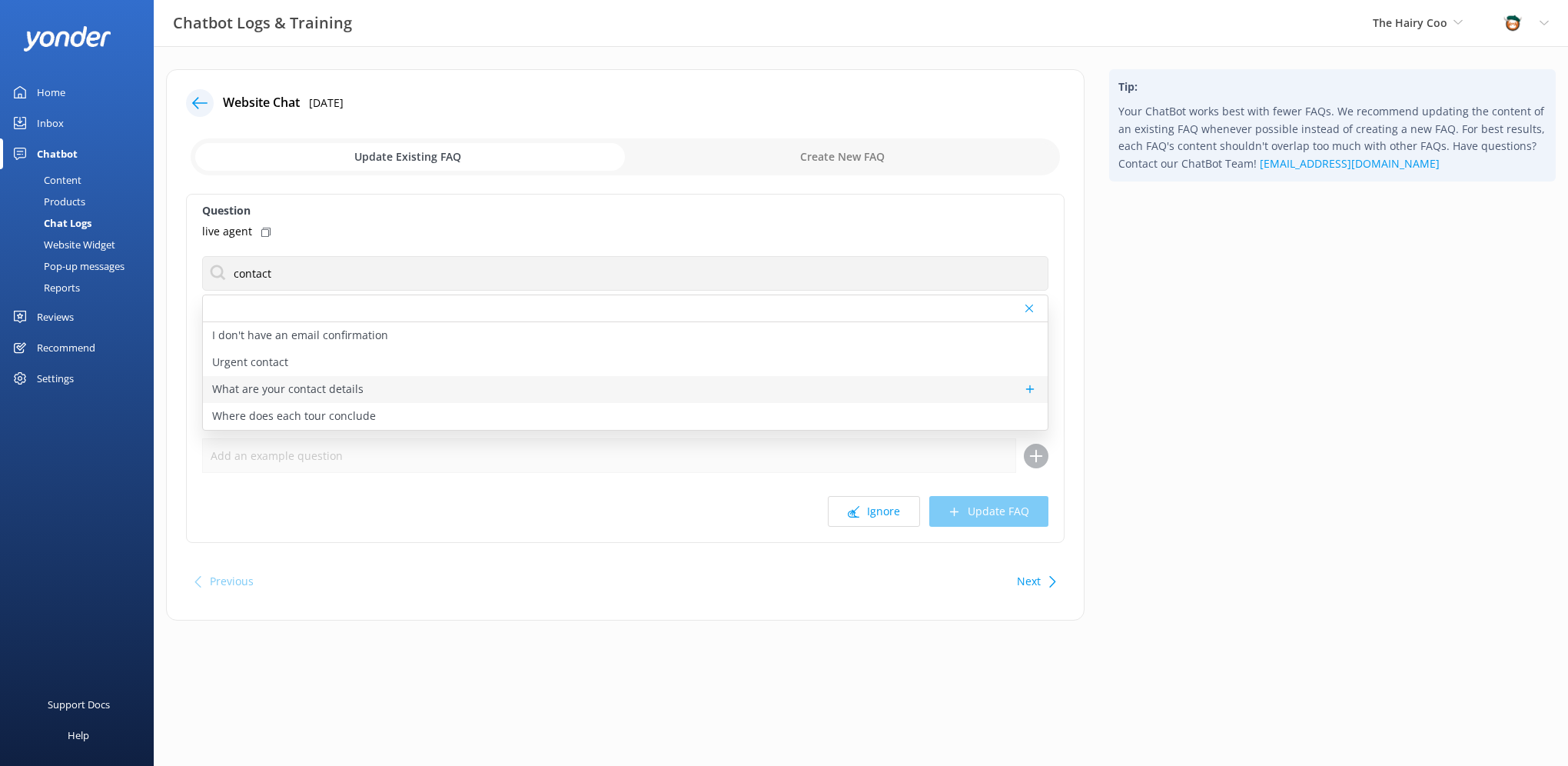
click at [302, 391] on p "What are your contact details" at bounding box center [287, 389] width 152 height 17
type textarea "Please feel free to contact us on [PHONE_NUMBER] or fill our the form at [URL][…"
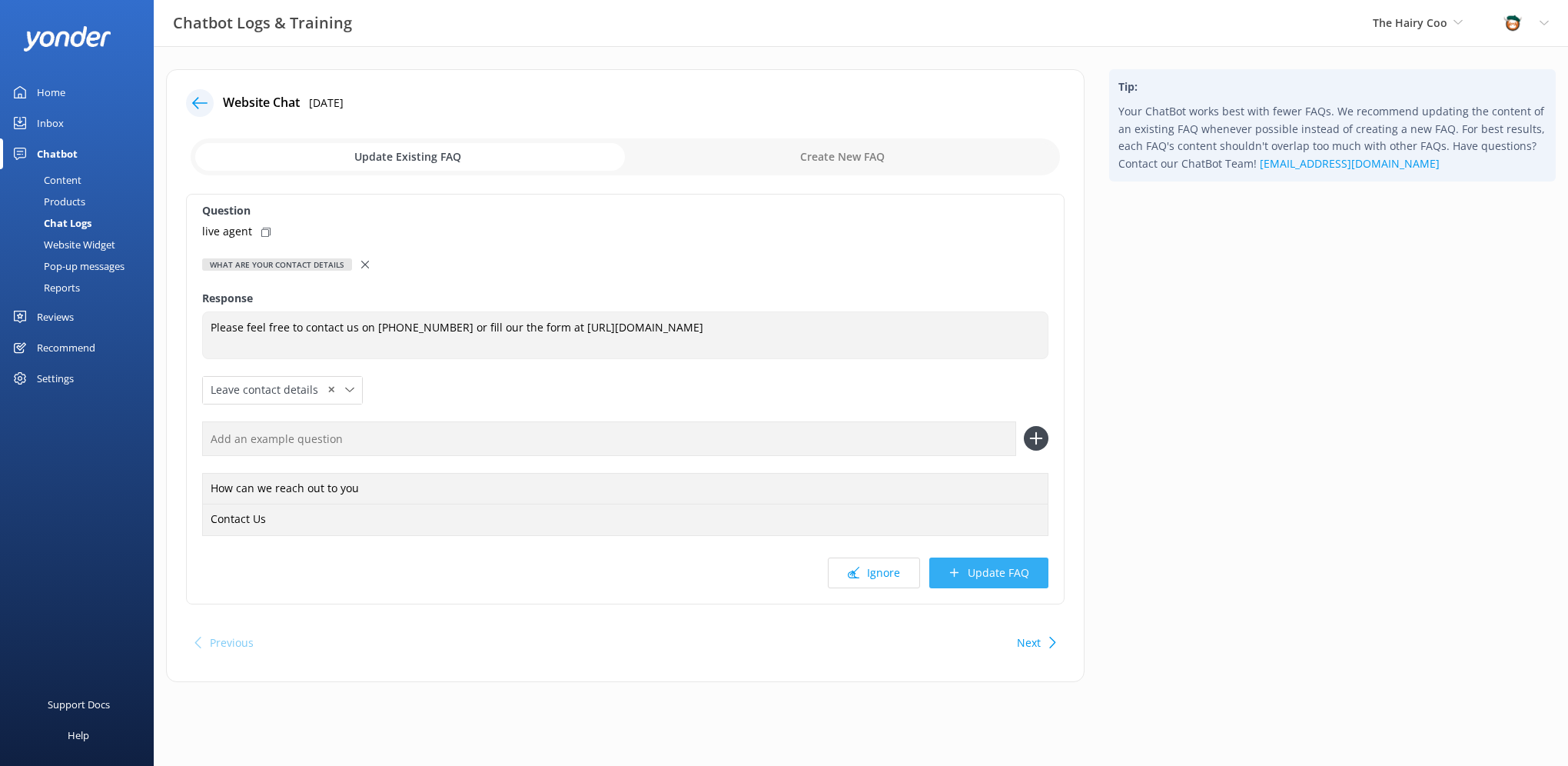
click at [995, 576] on button "Update FAQ" at bounding box center [988, 573] width 119 height 31
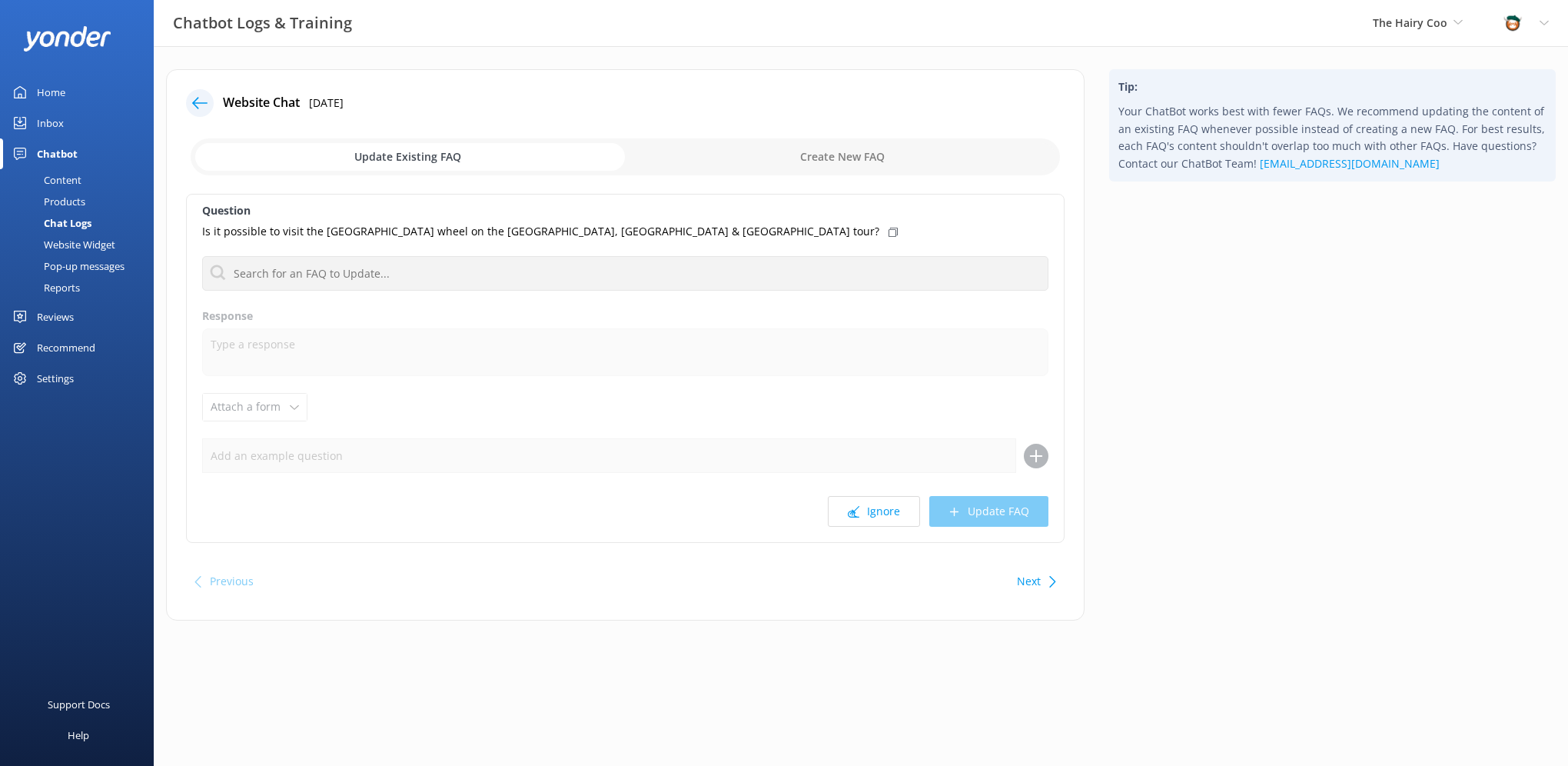
click at [209, 106] on div at bounding box center [199, 102] width 28 height 28
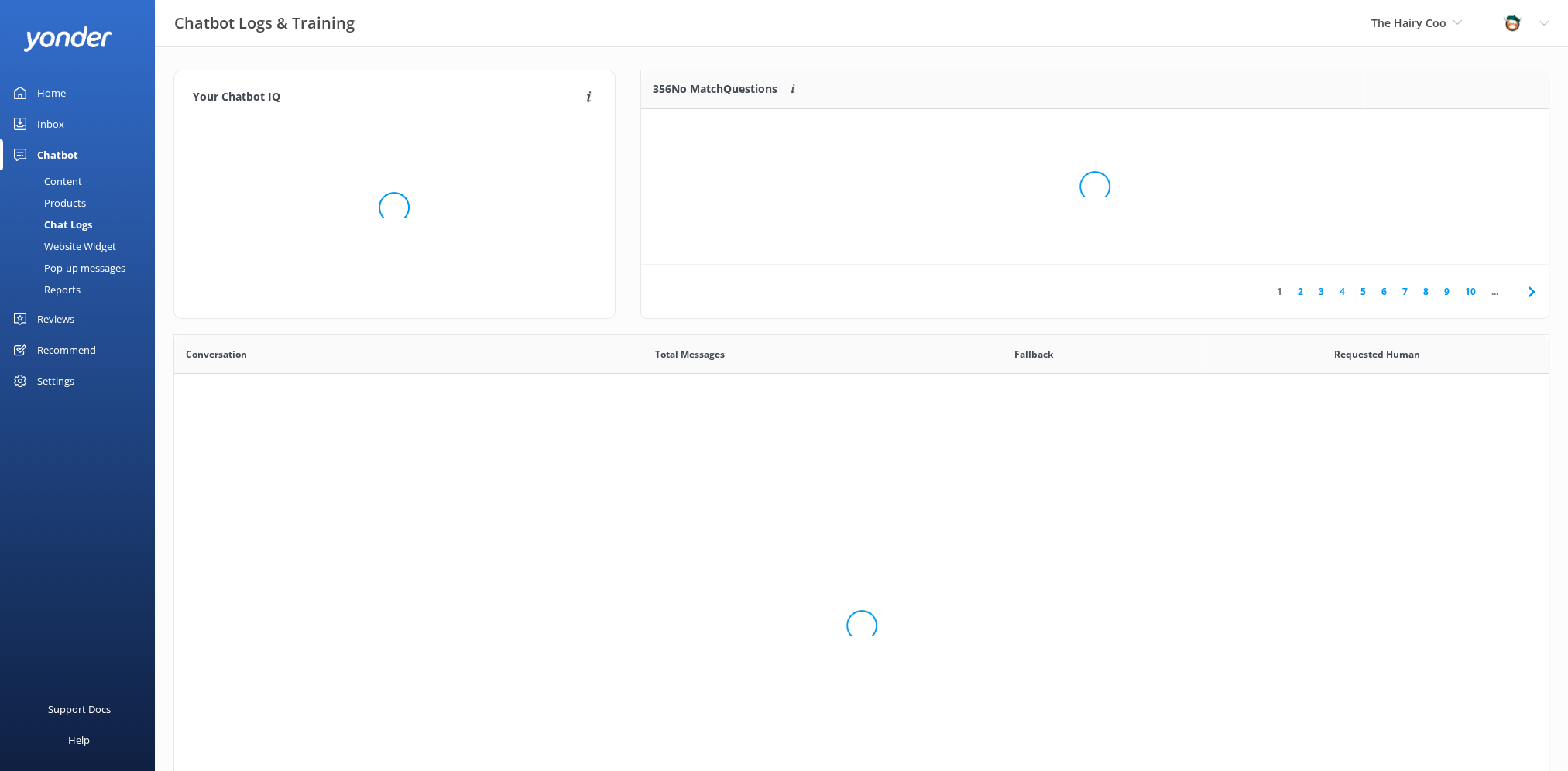
scroll to position [531, 1363]
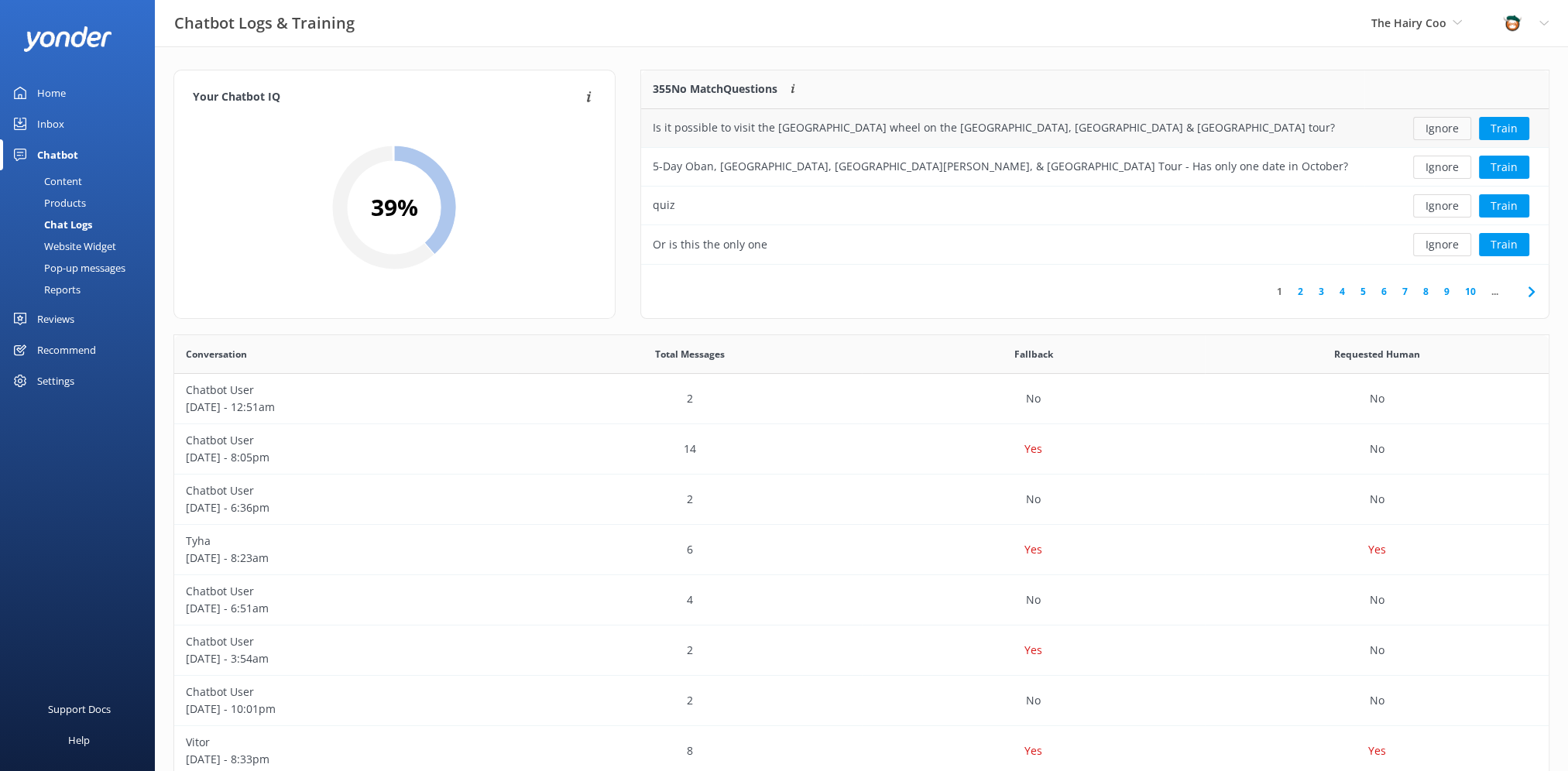
click at [1447, 127] on button "Ignore" at bounding box center [1442, 128] width 58 height 24
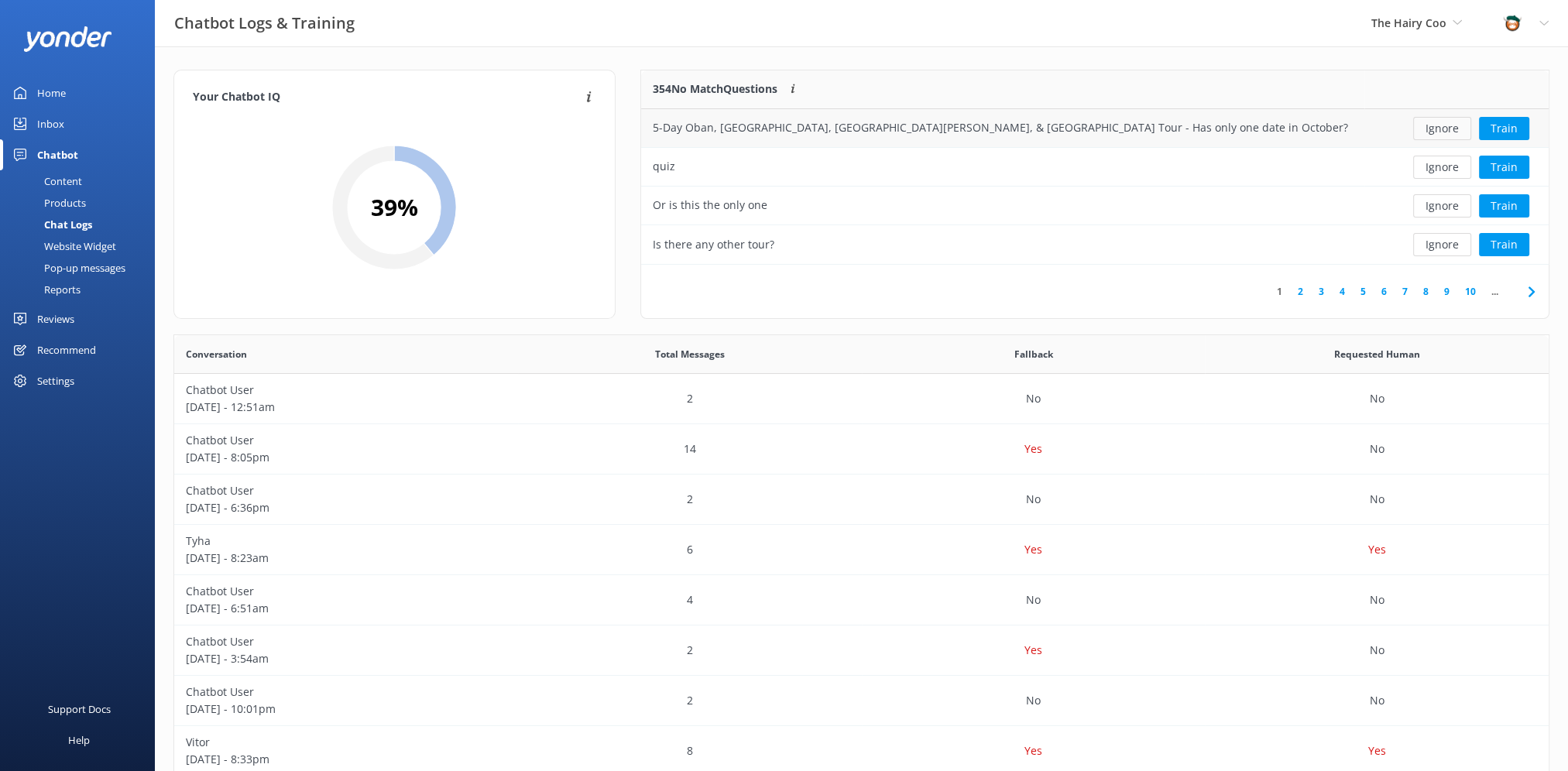
click at [1450, 129] on button "Ignore" at bounding box center [1442, 128] width 58 height 24
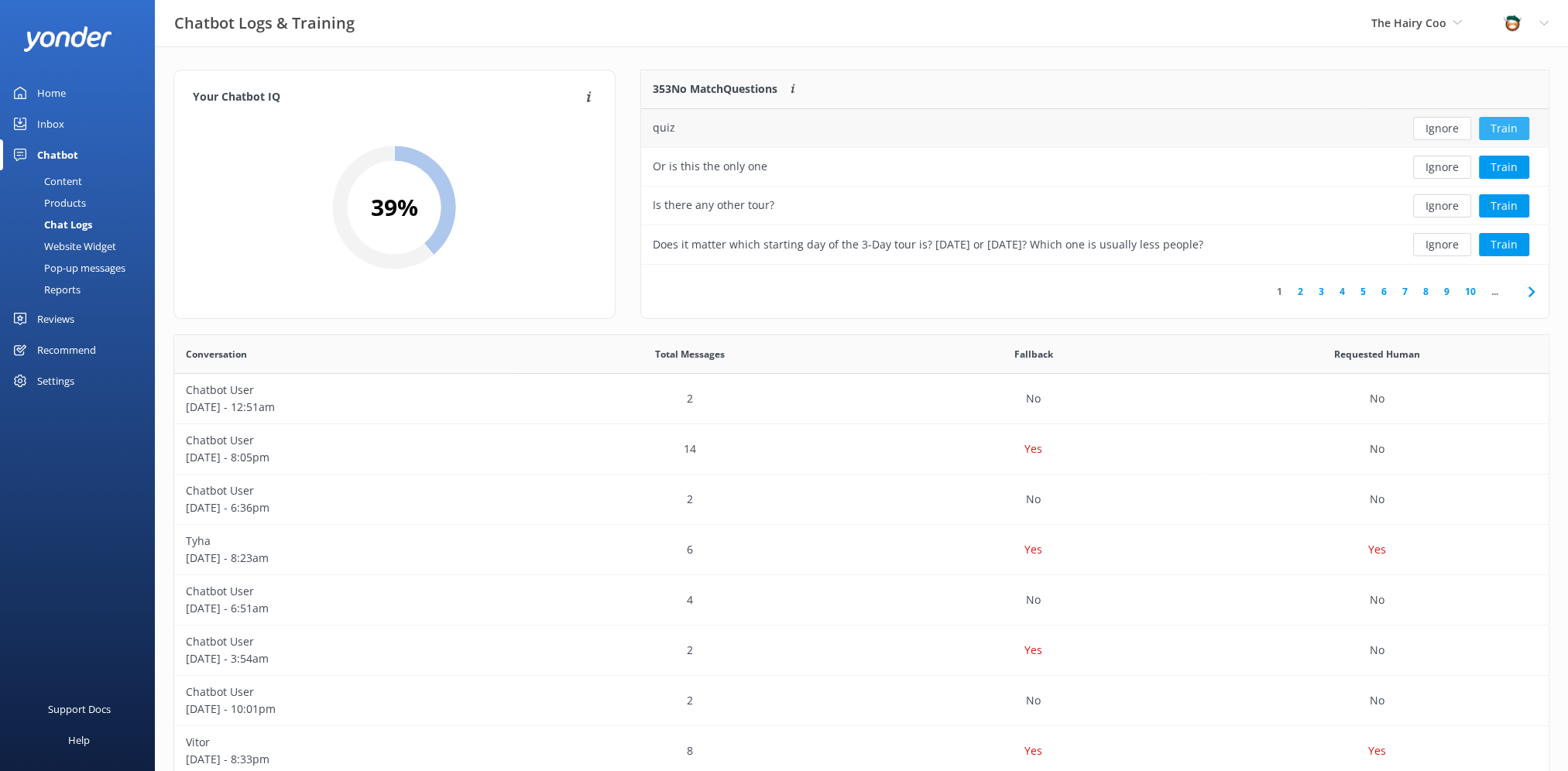
click at [1505, 130] on button "Train" at bounding box center [1505, 128] width 51 height 24
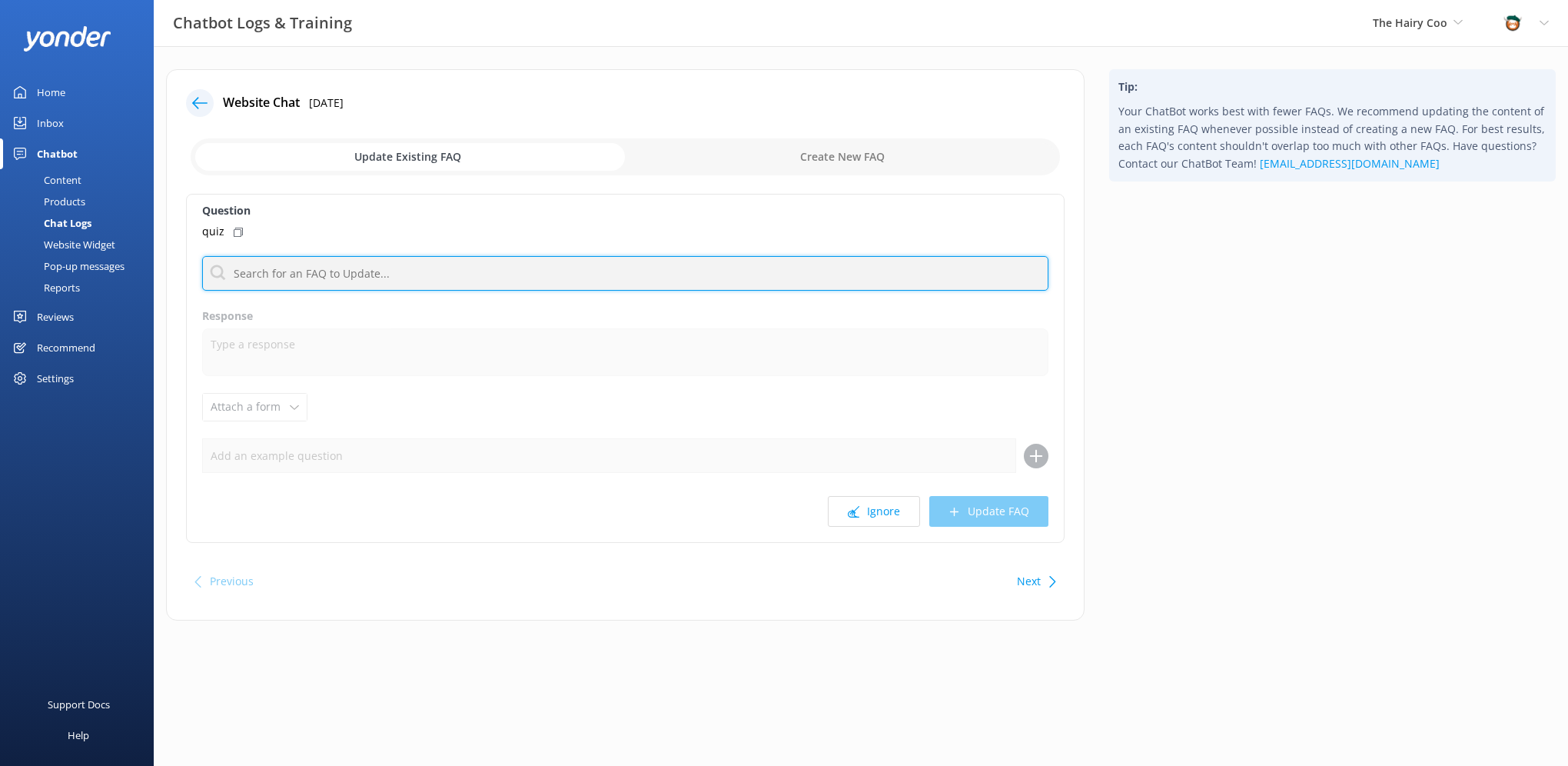
click at [249, 270] on input "text" at bounding box center [625, 273] width 846 height 35
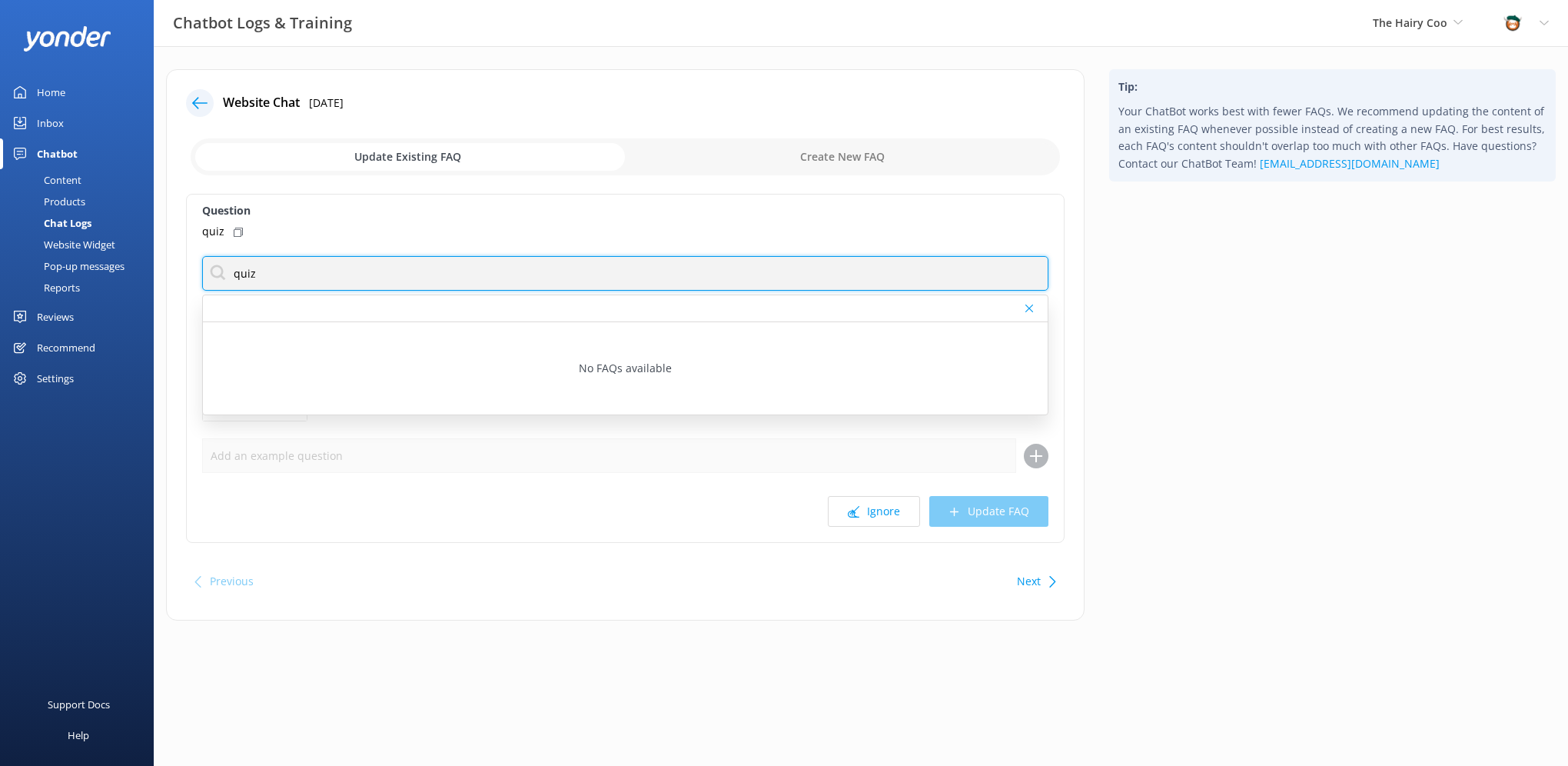
click at [213, 265] on input "quiz" at bounding box center [625, 273] width 846 height 35
type input "which tour"
drag, startPoint x: 361, startPoint y: 275, endPoint x: 228, endPoint y: 273, distance: 133.0
click at [228, 273] on input "which tour" at bounding box center [625, 273] width 846 height 35
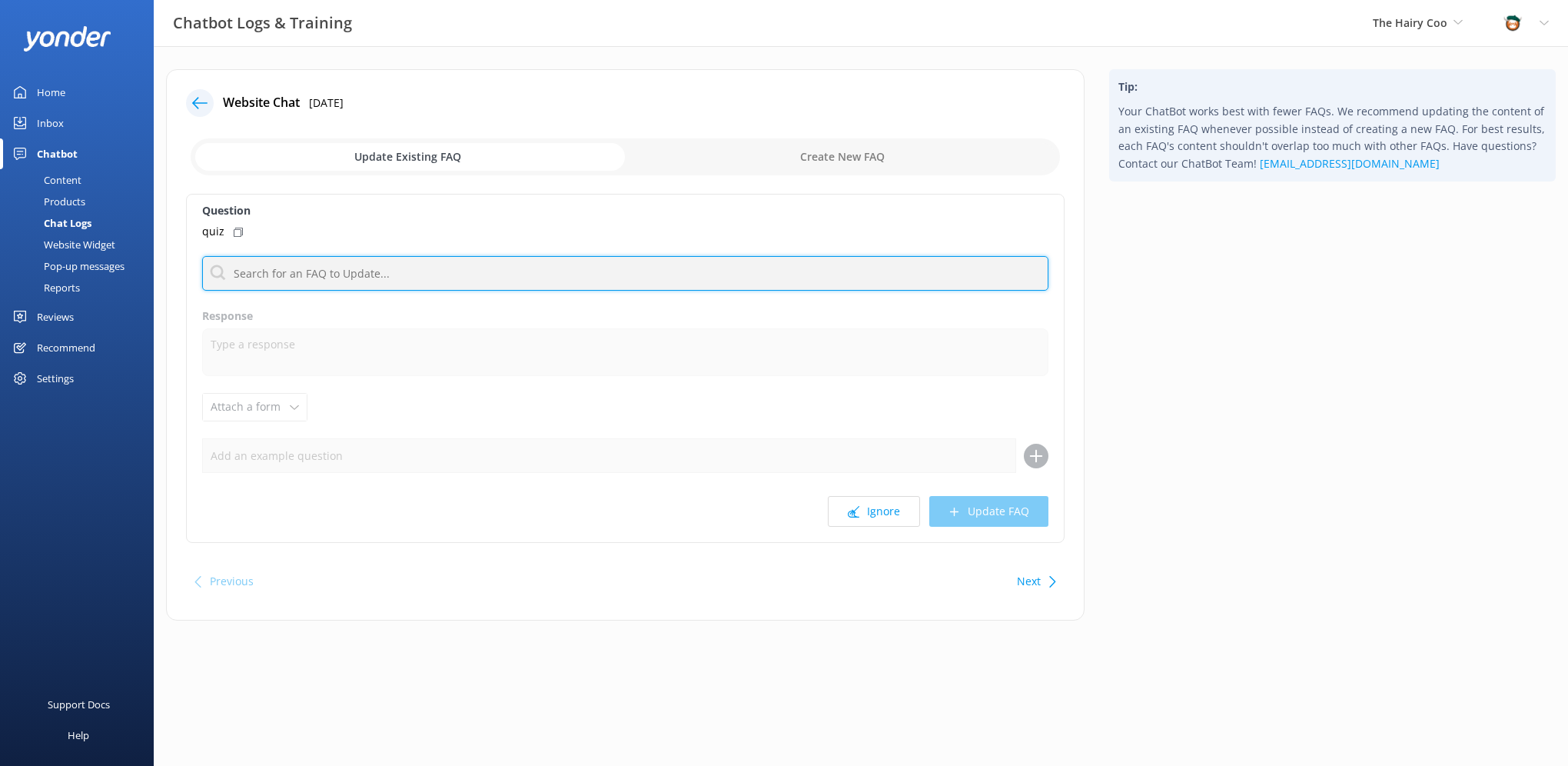
click at [311, 273] on input "text" at bounding box center [625, 273] width 846 height 35
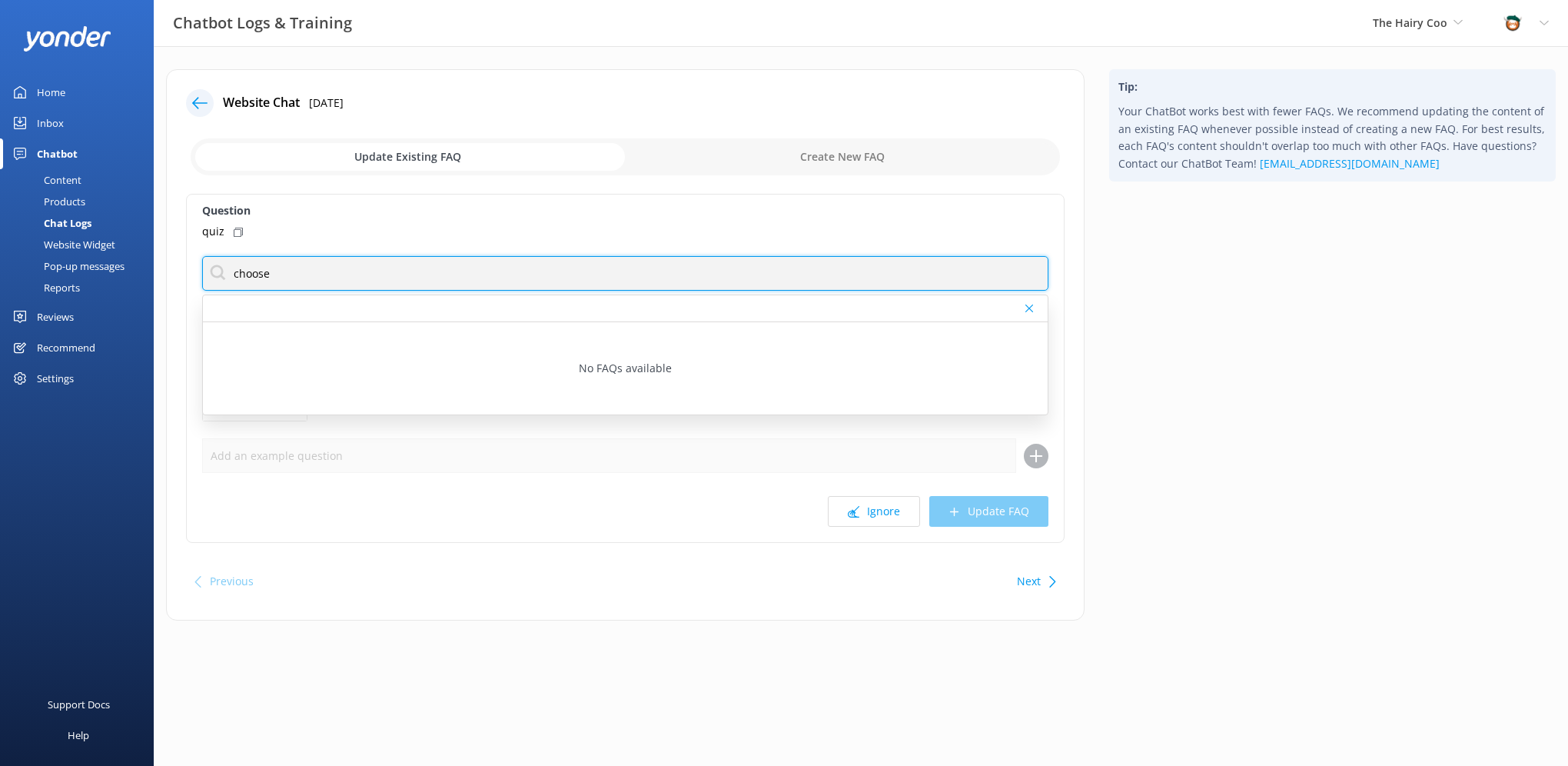
drag, startPoint x: 251, startPoint y: 276, endPoint x: 233, endPoint y: 276, distance: 18.0
click at [233, 276] on input "choose" at bounding box center [625, 273] width 846 height 35
type input "choiuce"
drag, startPoint x: 270, startPoint y: 274, endPoint x: 231, endPoint y: 273, distance: 39.0
click at [231, 273] on input "choiuce" at bounding box center [625, 273] width 846 height 35
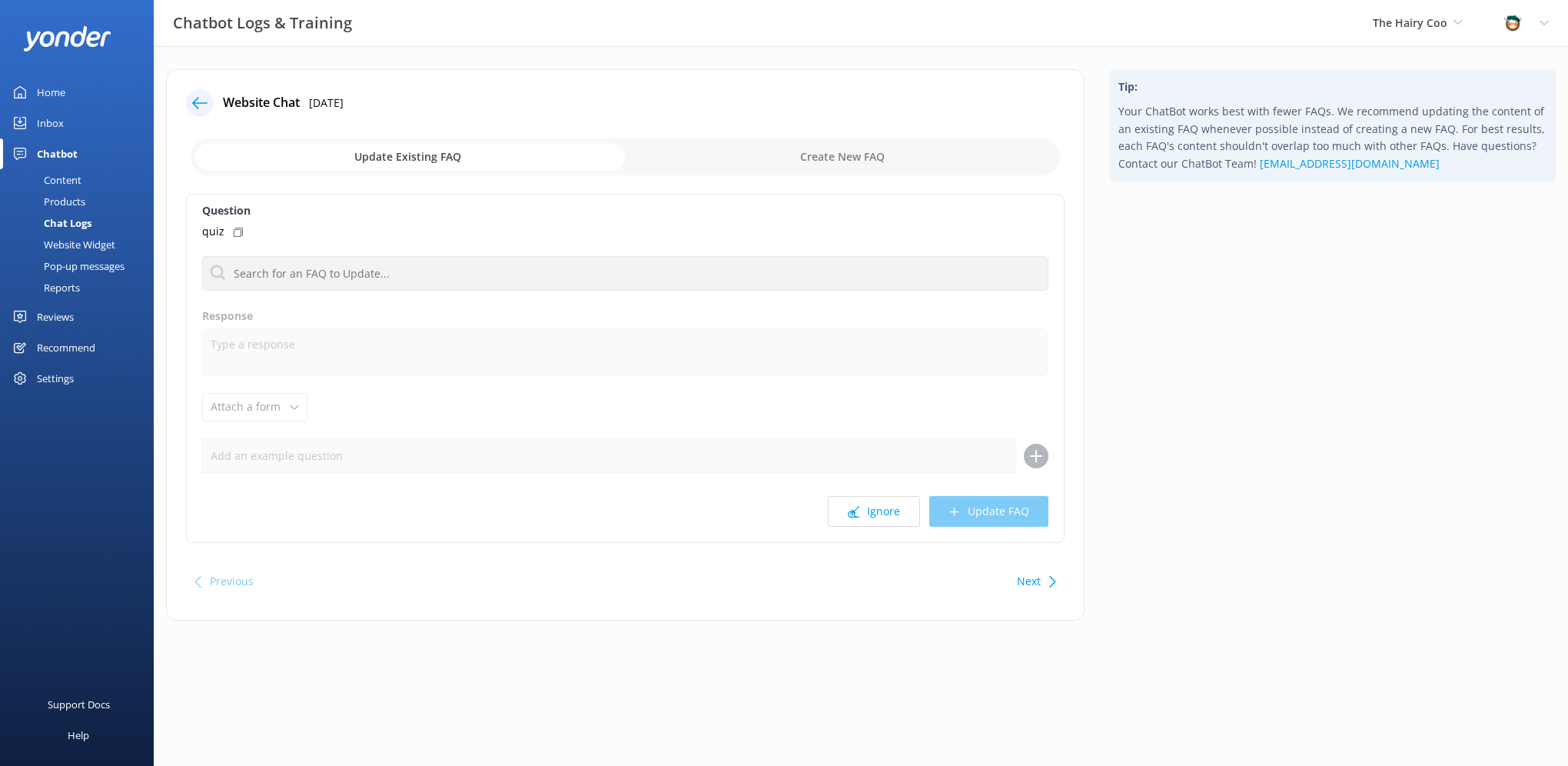
click at [759, 168] on input "checkbox" at bounding box center [625, 156] width 869 height 37
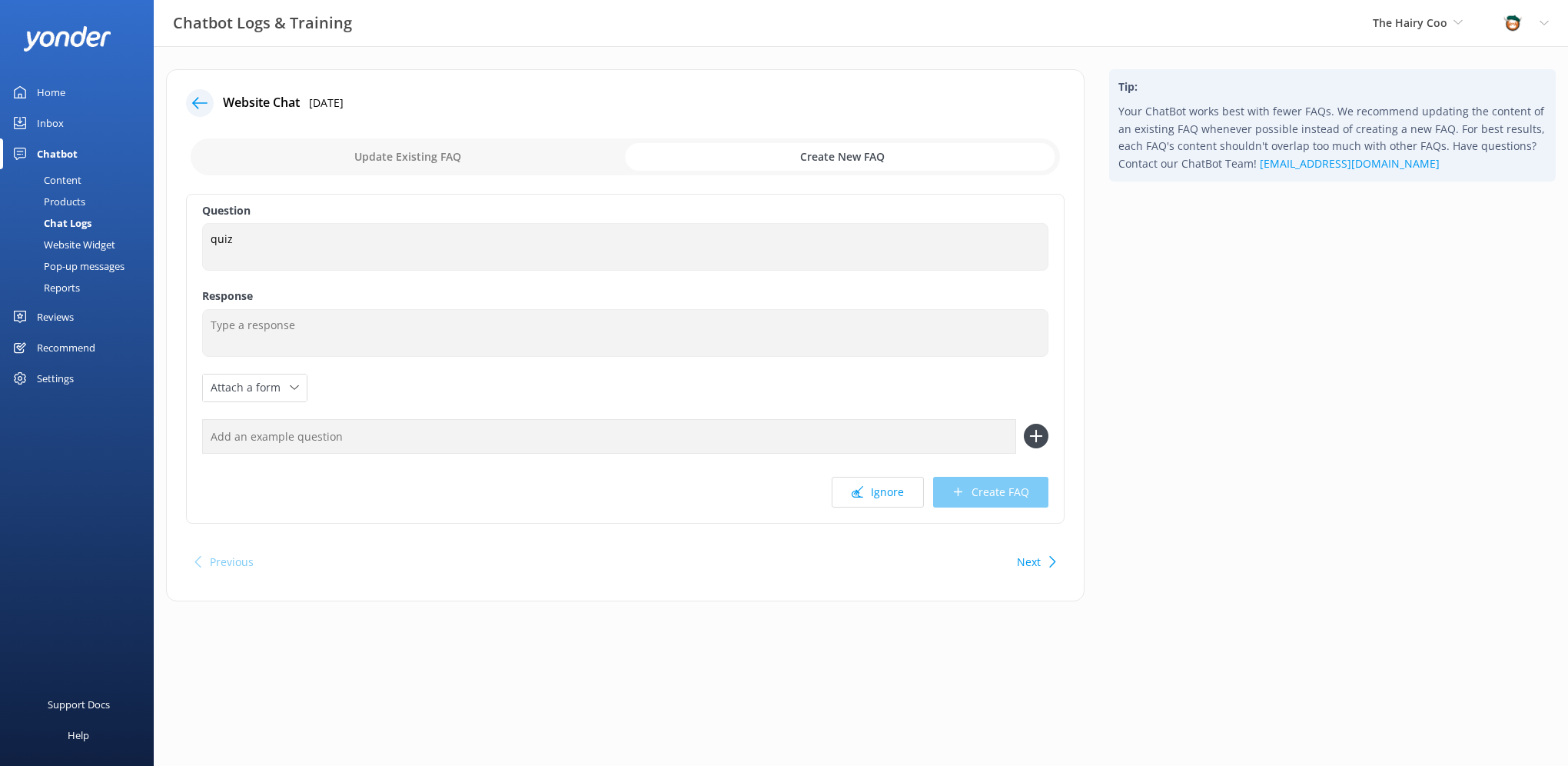
click at [442, 158] on input "checkbox" at bounding box center [625, 156] width 869 height 37
checkbox input "false"
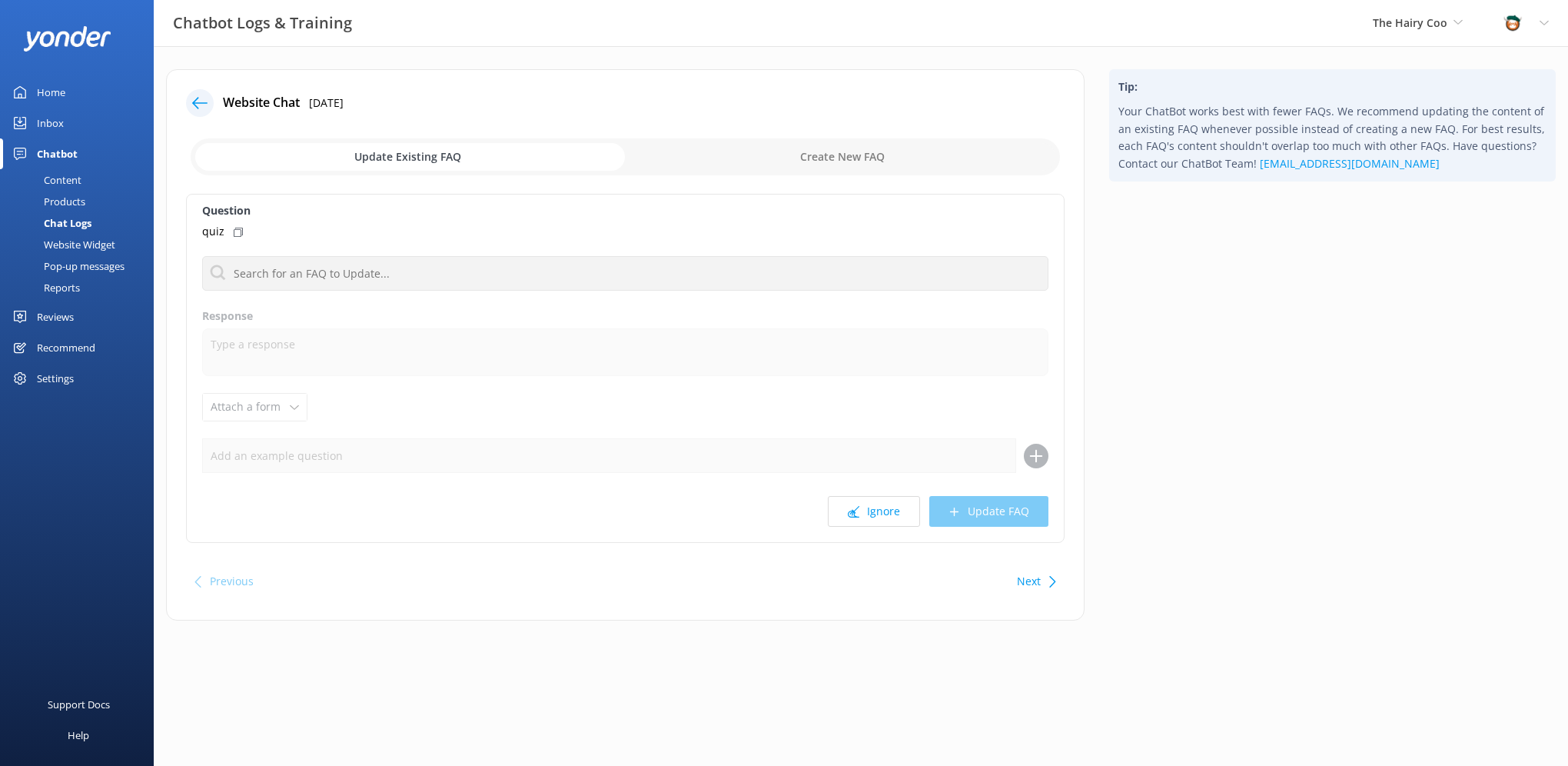
click at [203, 102] on use at bounding box center [199, 102] width 15 height 12
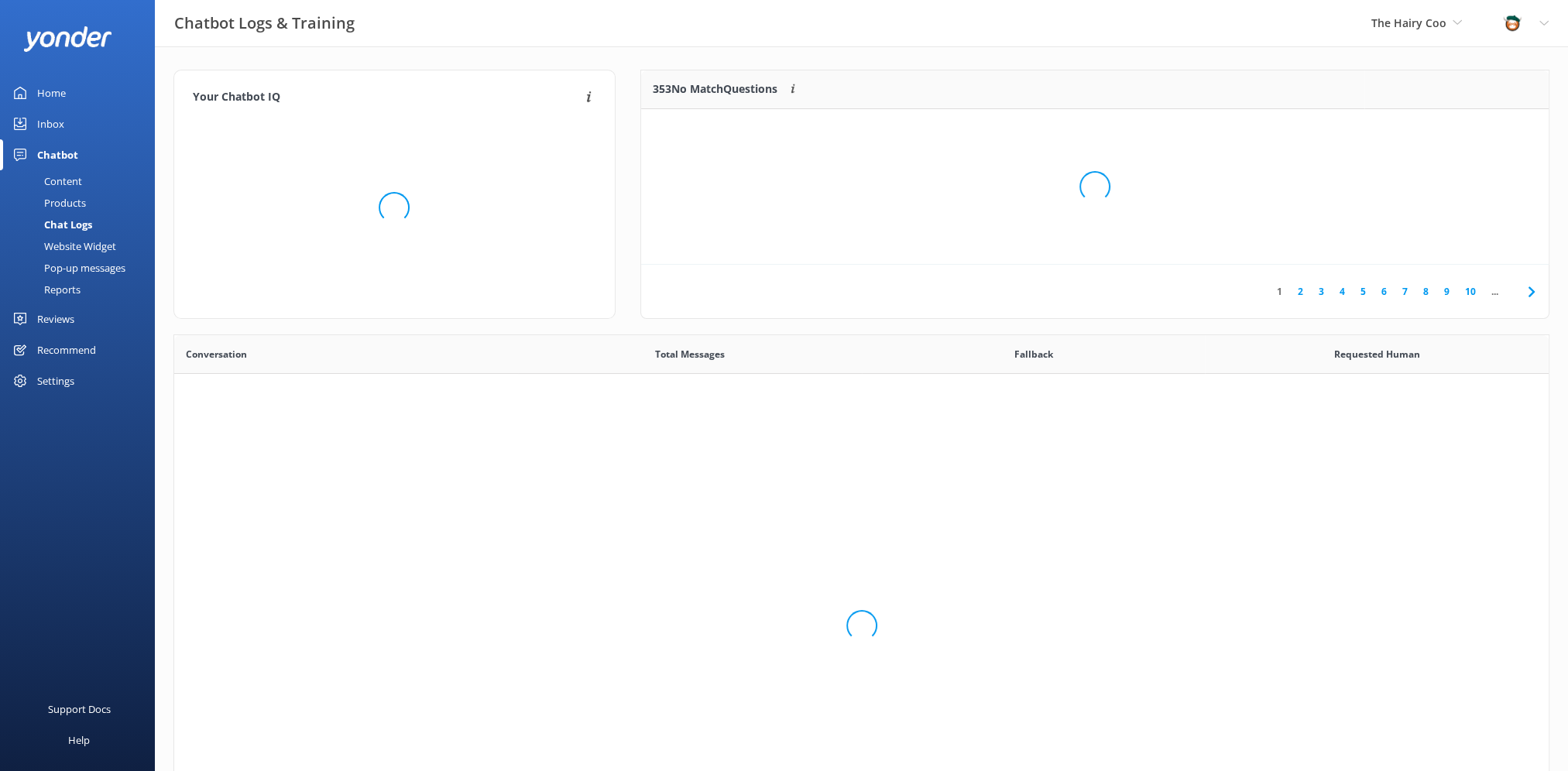
scroll to position [531, 1363]
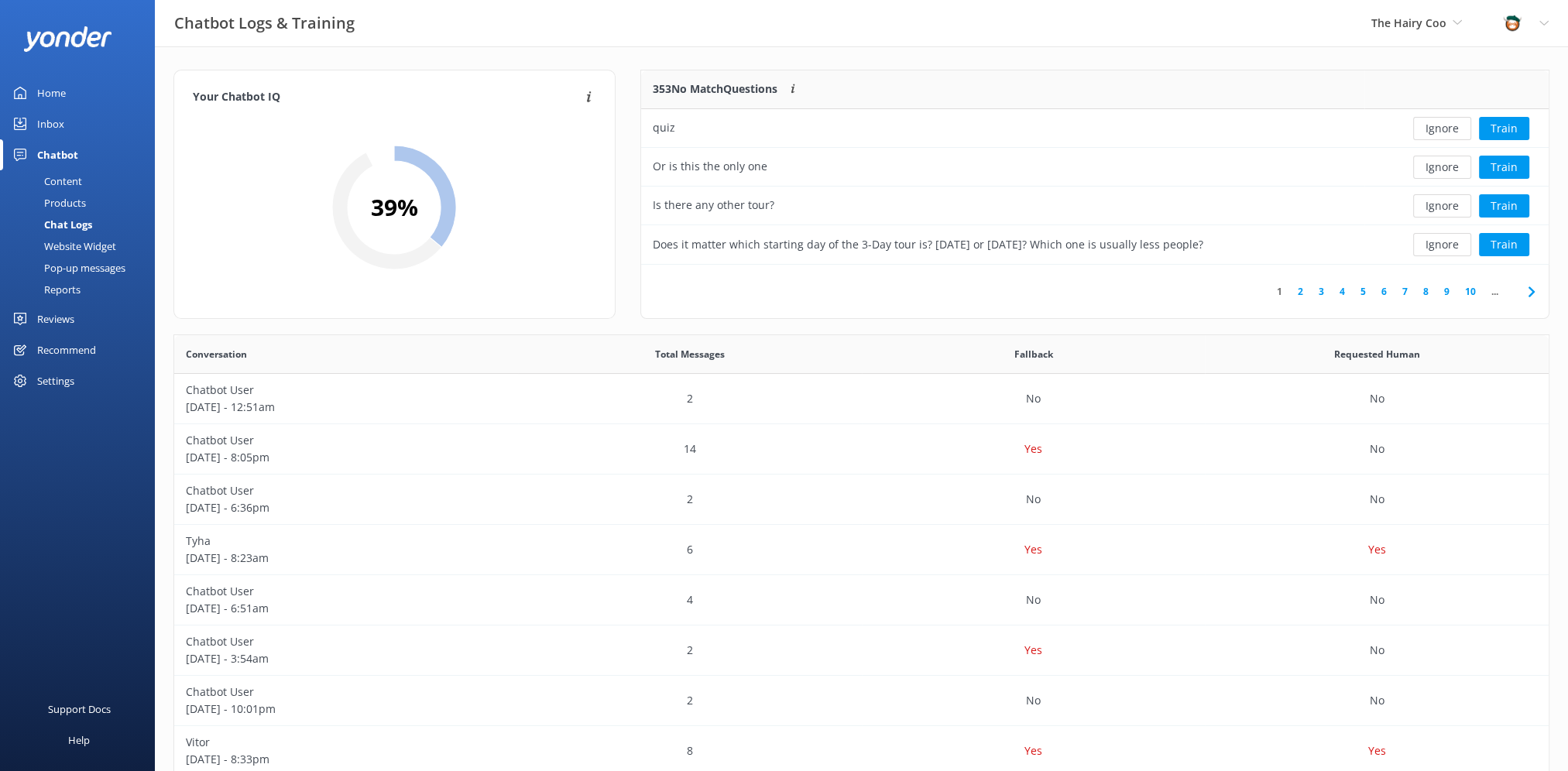
click at [67, 180] on div "Content" at bounding box center [45, 181] width 72 height 22
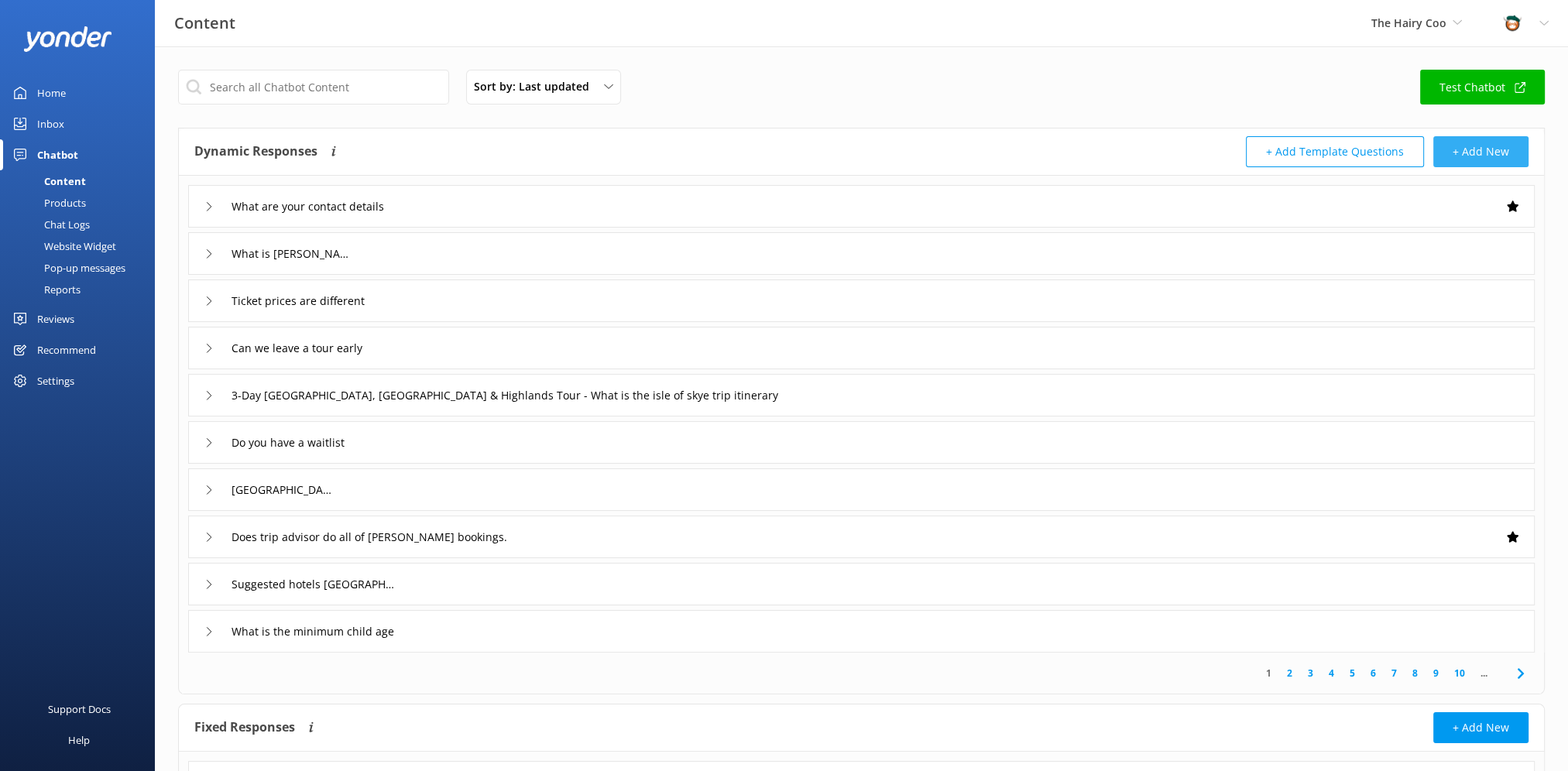
click at [1488, 158] on button "+ Add New" at bounding box center [1480, 152] width 95 height 31
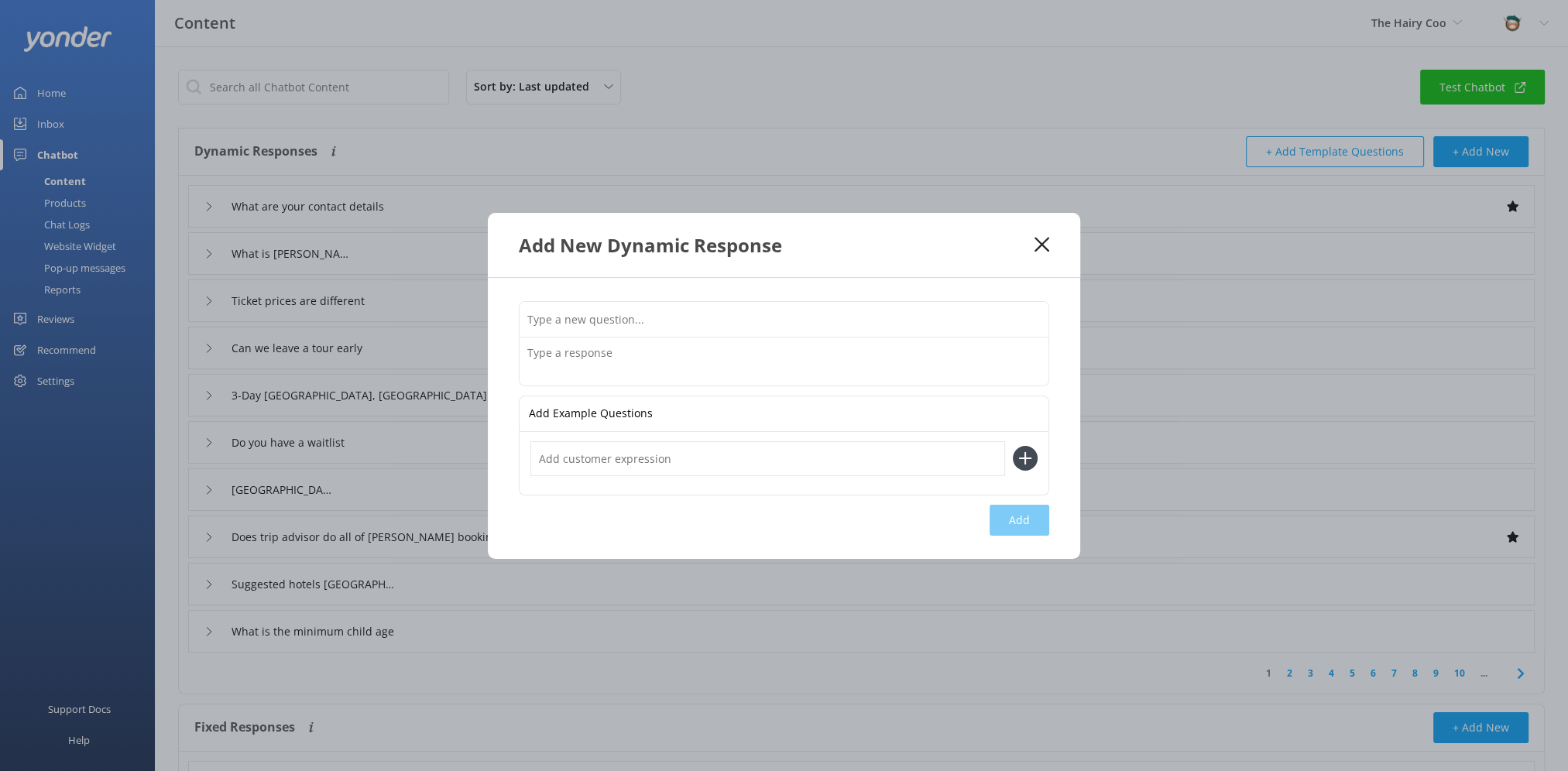
click at [622, 354] on textarea at bounding box center [784, 361] width 529 height 48
click at [641, 331] on input "text" at bounding box center [784, 319] width 529 height 35
type input "How can I choose tour?"
click at [595, 372] on textarea at bounding box center [784, 361] width 529 height 48
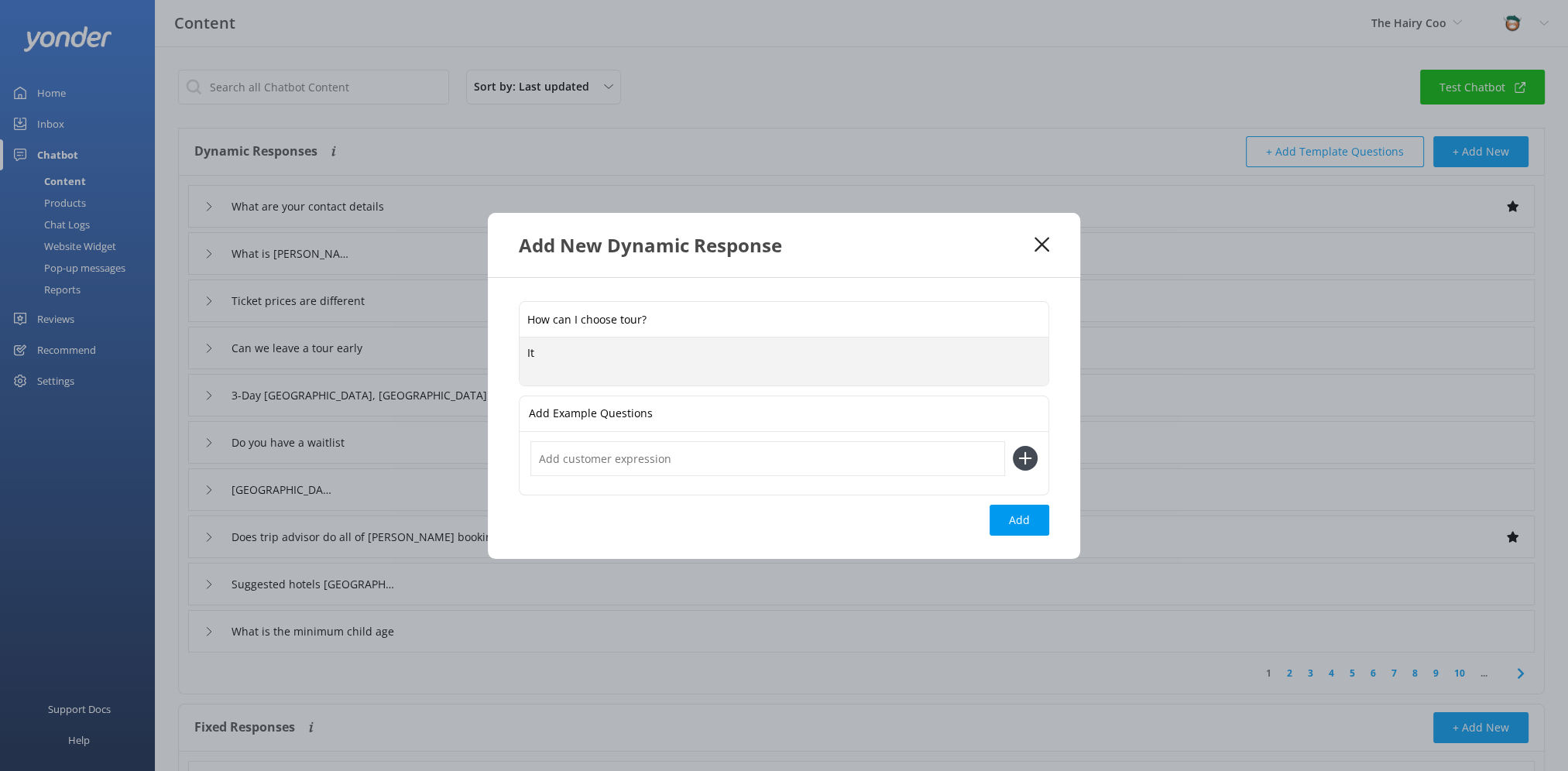
type textarea "I"
click at [818, 347] on textarea "If you're finding it tricky to choose the best tour for you" at bounding box center [784, 361] width 529 height 48
type textarea "If you're finding it tricky to choose the best tour for you, we have a quiz to …"
click at [667, 459] on input "text" at bounding box center [768, 458] width 475 height 35
type input "quiz"
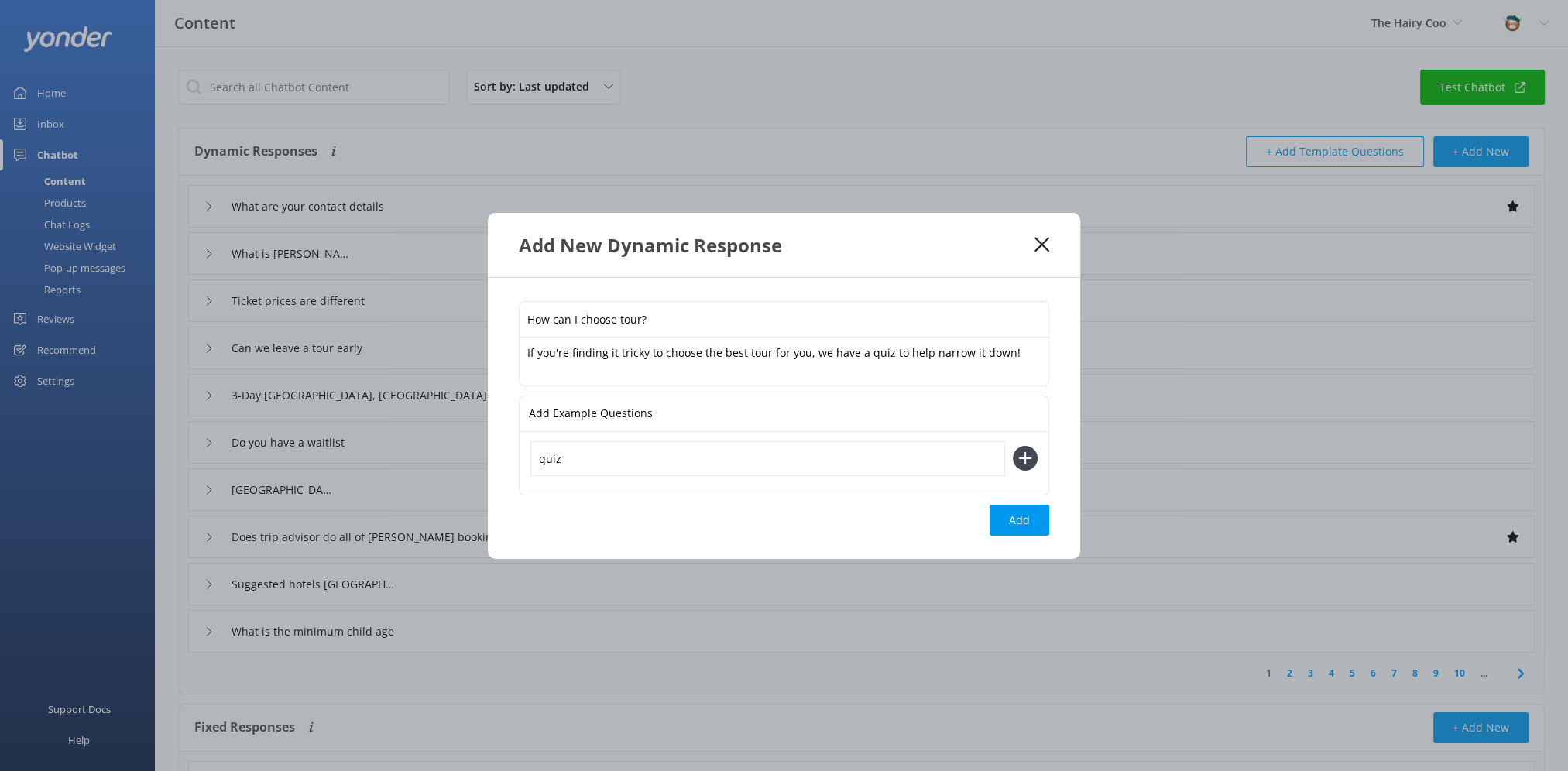
click at [1021, 464] on icon at bounding box center [1025, 457] width 24 height 24
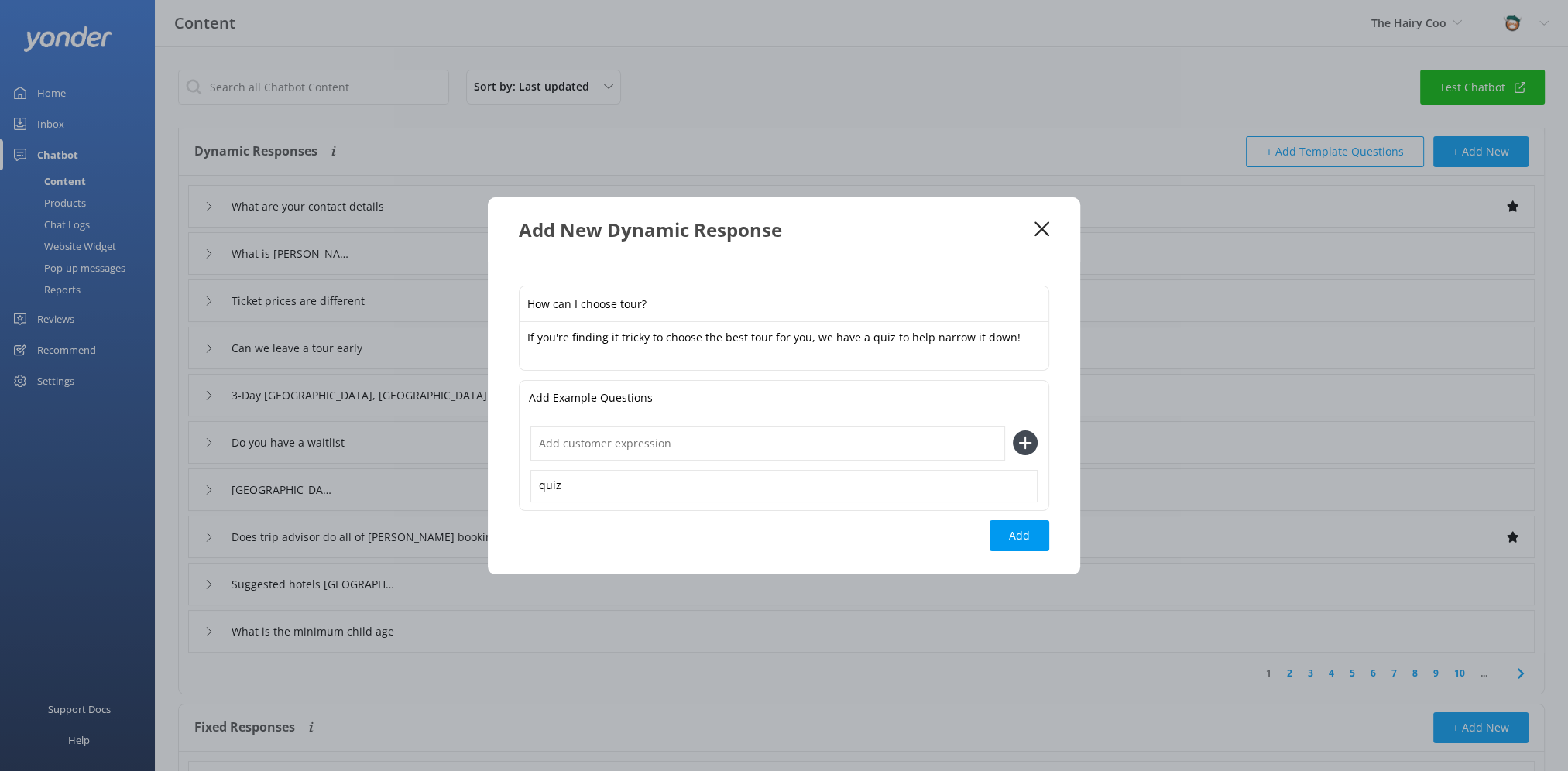
click at [578, 449] on input "text" at bounding box center [768, 443] width 475 height 35
type input "help to choose"
click at [1023, 445] on icon at bounding box center [1025, 442] width 24 height 24
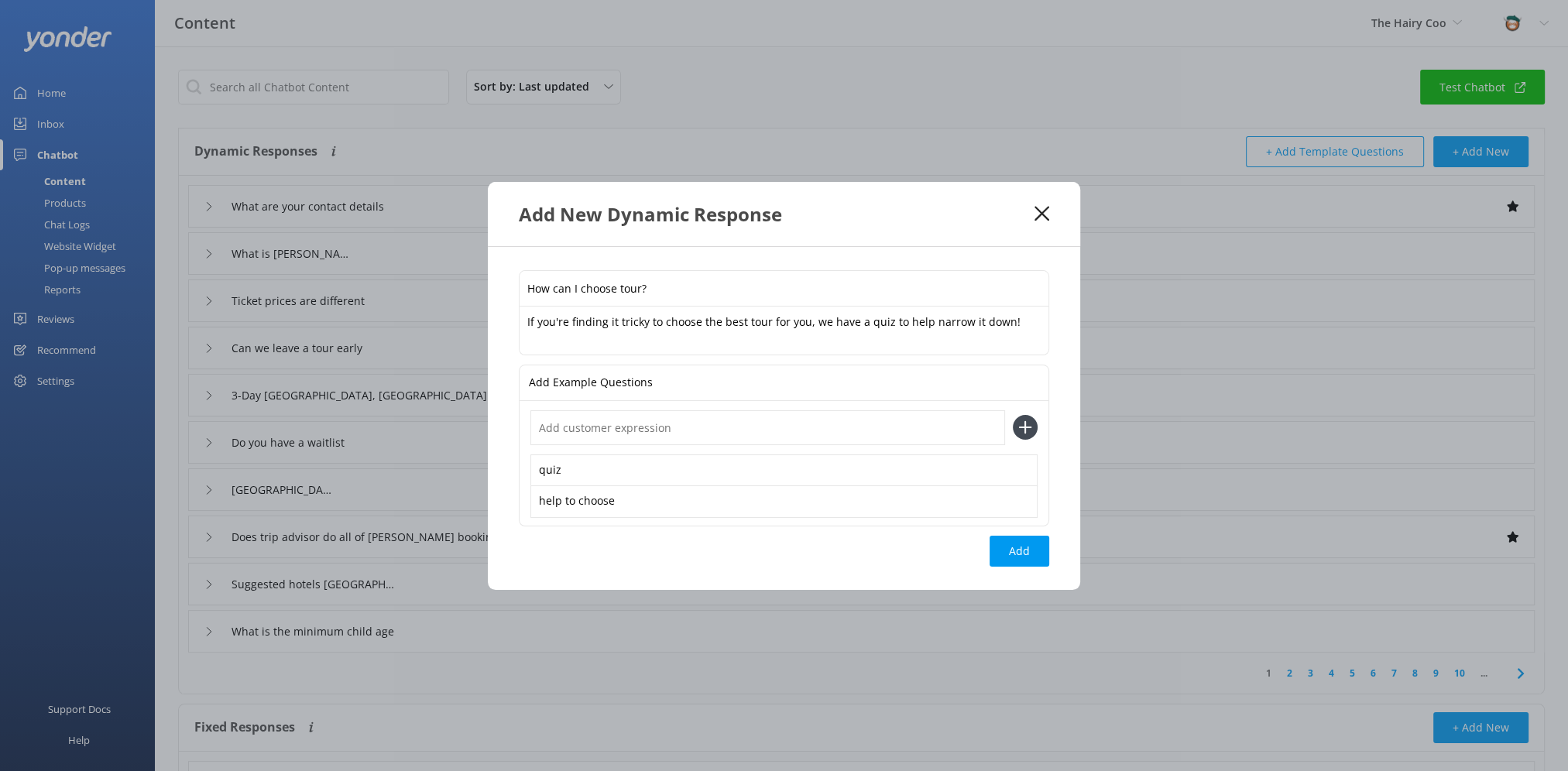
click at [897, 439] on input "text" at bounding box center [768, 428] width 475 height 35
type input "which tour should I go on?"
click at [1028, 428] on icon at bounding box center [1025, 427] width 24 height 24
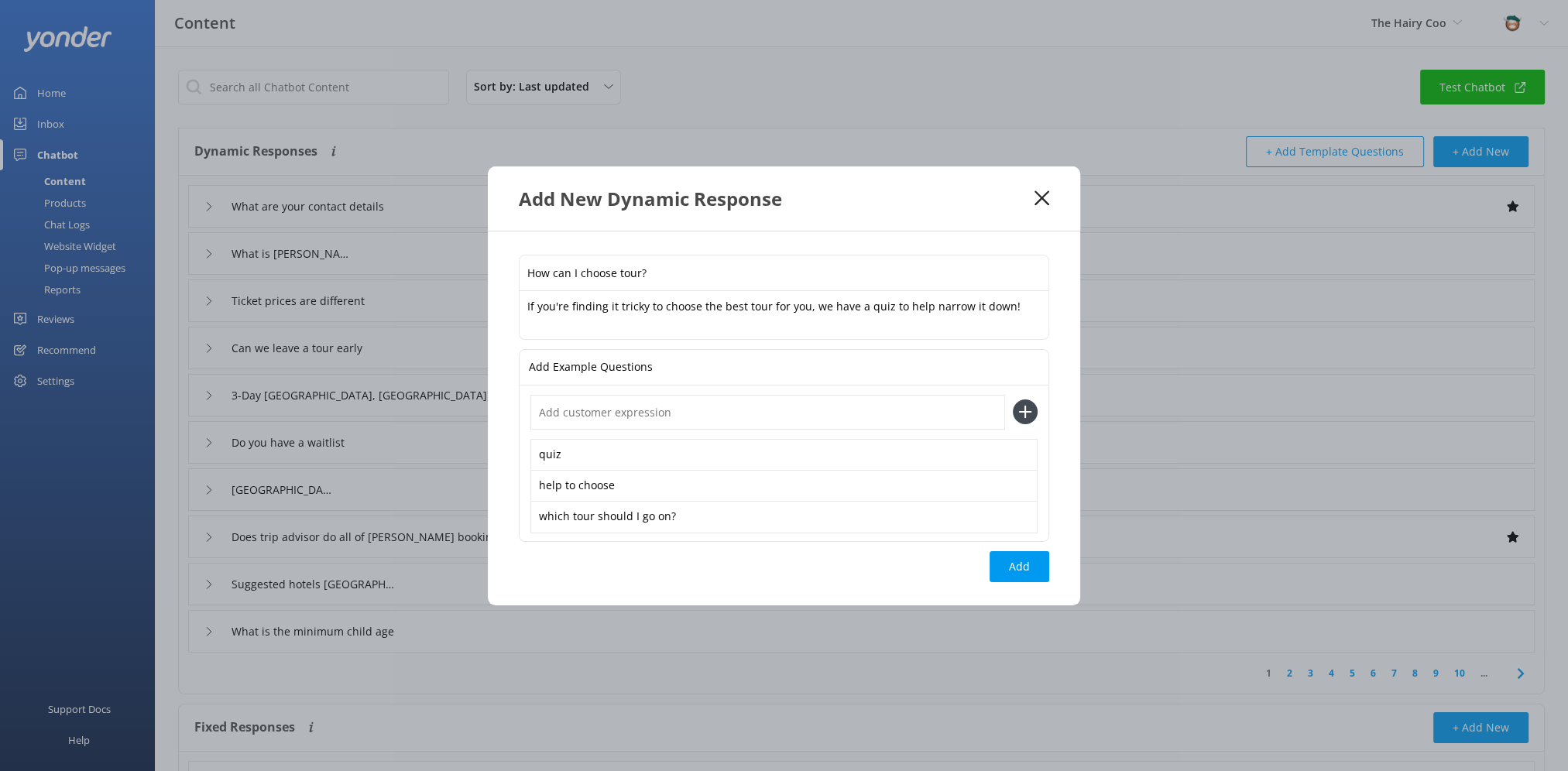
click at [600, 418] on input "text" at bounding box center [768, 412] width 475 height 35
type input "tour recommendations"
click at [1018, 414] on icon at bounding box center [1025, 411] width 24 height 24
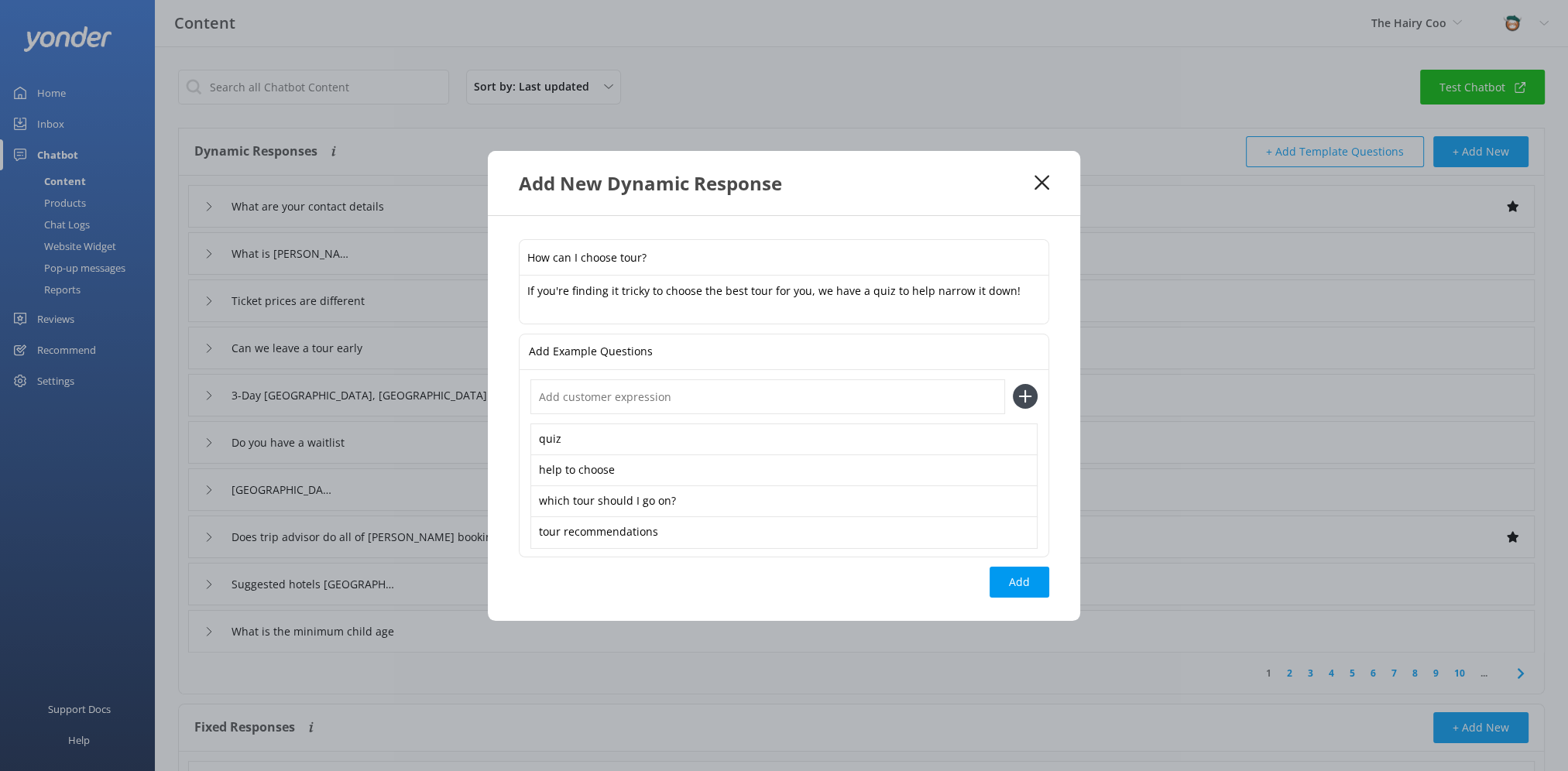
click at [1027, 285] on textarea "If you're finding it tricky to choose the best tour for you, we have a quiz to …" at bounding box center [784, 299] width 529 height 48
paste textarea "[URL][DOMAIN_NAME]"
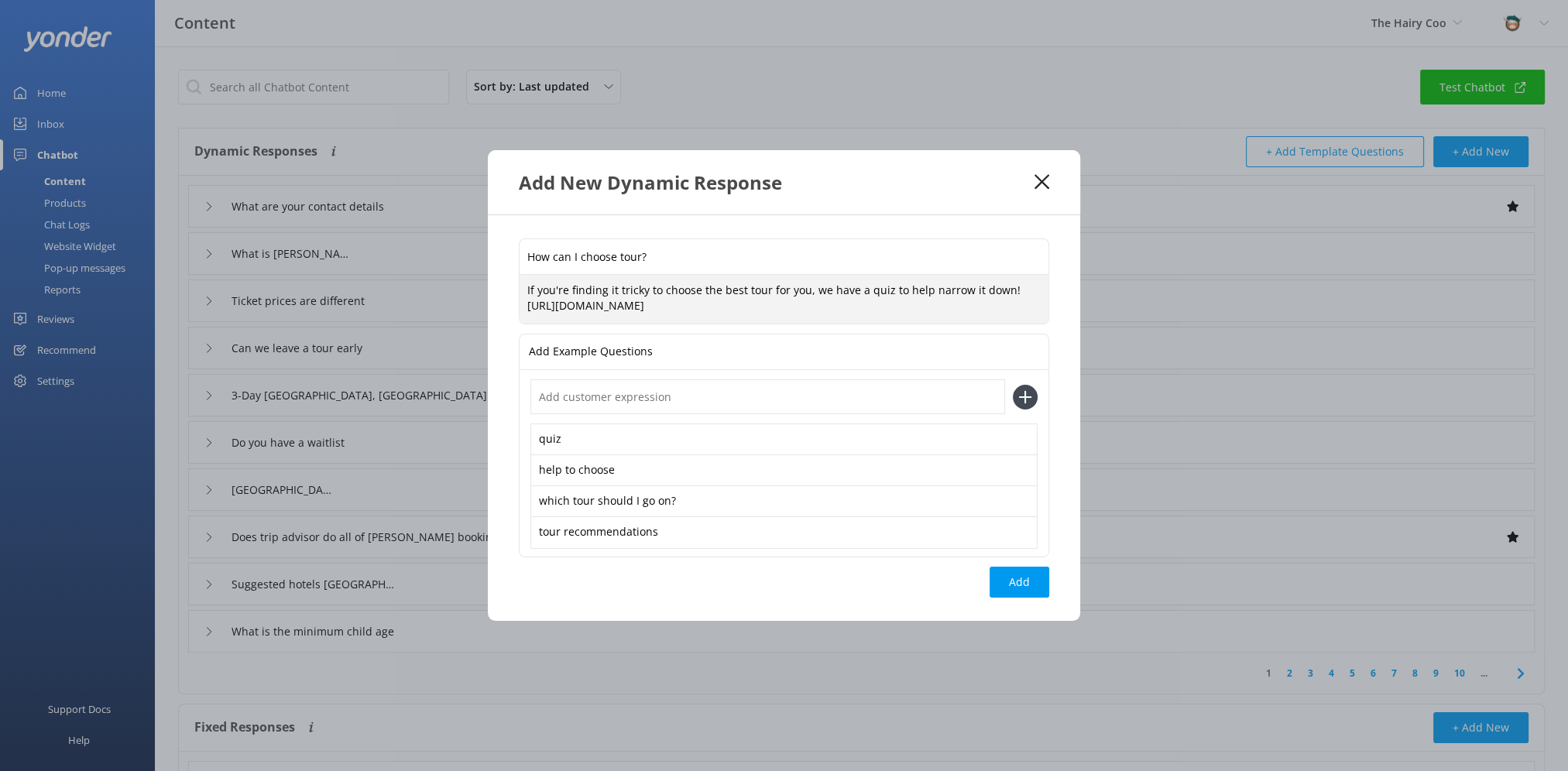
click at [559, 304] on textarea "If you're finding it tricky to choose the best tour for you, we have a quiz to …" at bounding box center [784, 299] width 529 height 49
click at [934, 305] on textarea "If you're finding it tricky to choose the best tour for you, we have a quiz to …" at bounding box center [784, 299] width 529 height 49
type textarea "If you're finding it tricky to choose the best tour for you, we have a quiz to …"
click at [1015, 580] on button "Add" at bounding box center [1019, 582] width 60 height 31
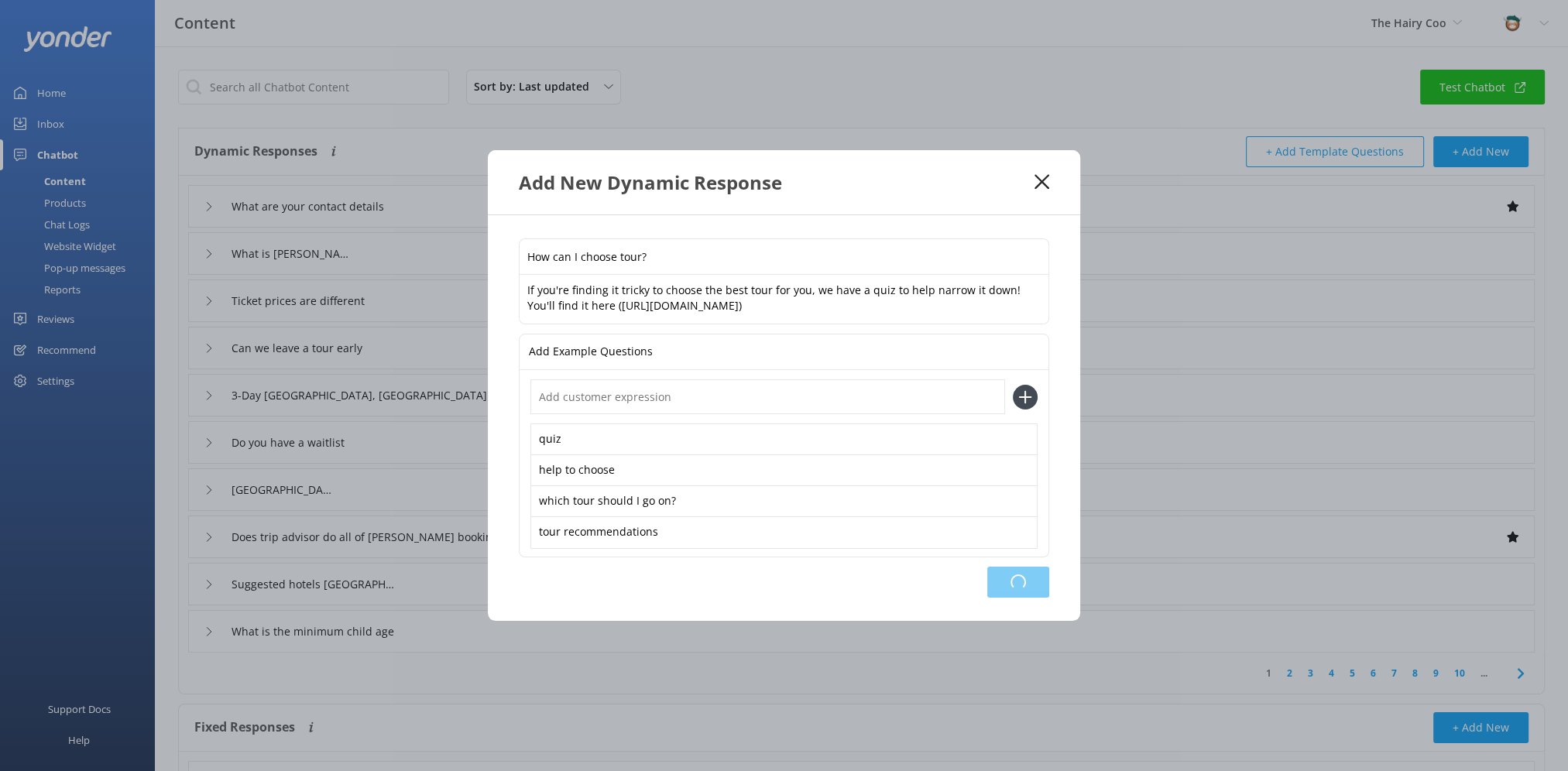
type input "How can I choose tour?"
type input "What are your contact details"
type input "What is [PERSON_NAME]?"
type input "Ticket prices are different"
type input "Can we leave a tour early"
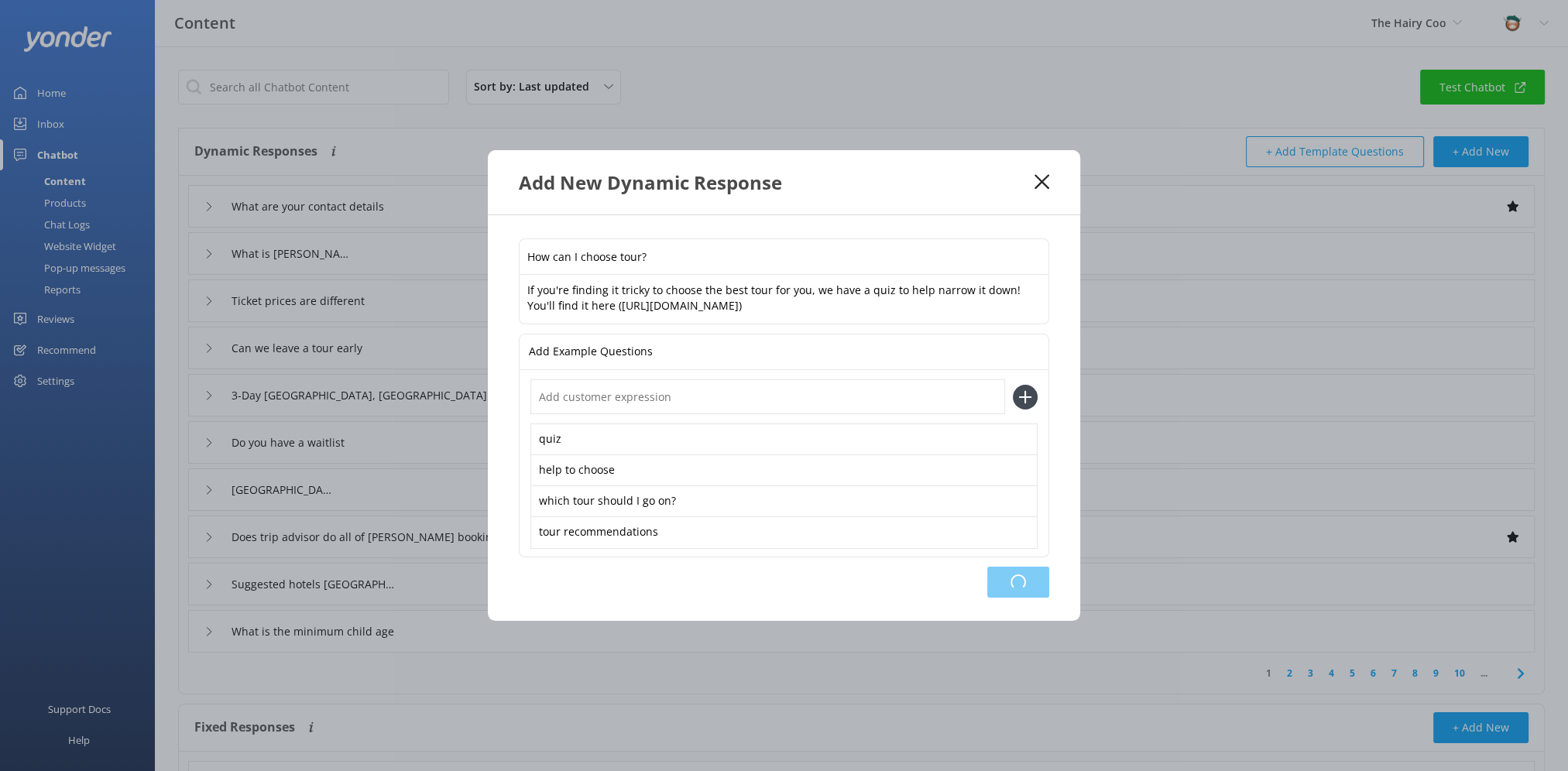
type input "3-Day [GEOGRAPHIC_DATA], [GEOGRAPHIC_DATA] & Highlands Tour - What is the isle …"
type input "Do you have a waitlist"
type input "[GEOGRAPHIC_DATA]"
type input "Does trip advisor do all of [PERSON_NAME] bookings."
type input "Suggested hotels [GEOGRAPHIC_DATA]"
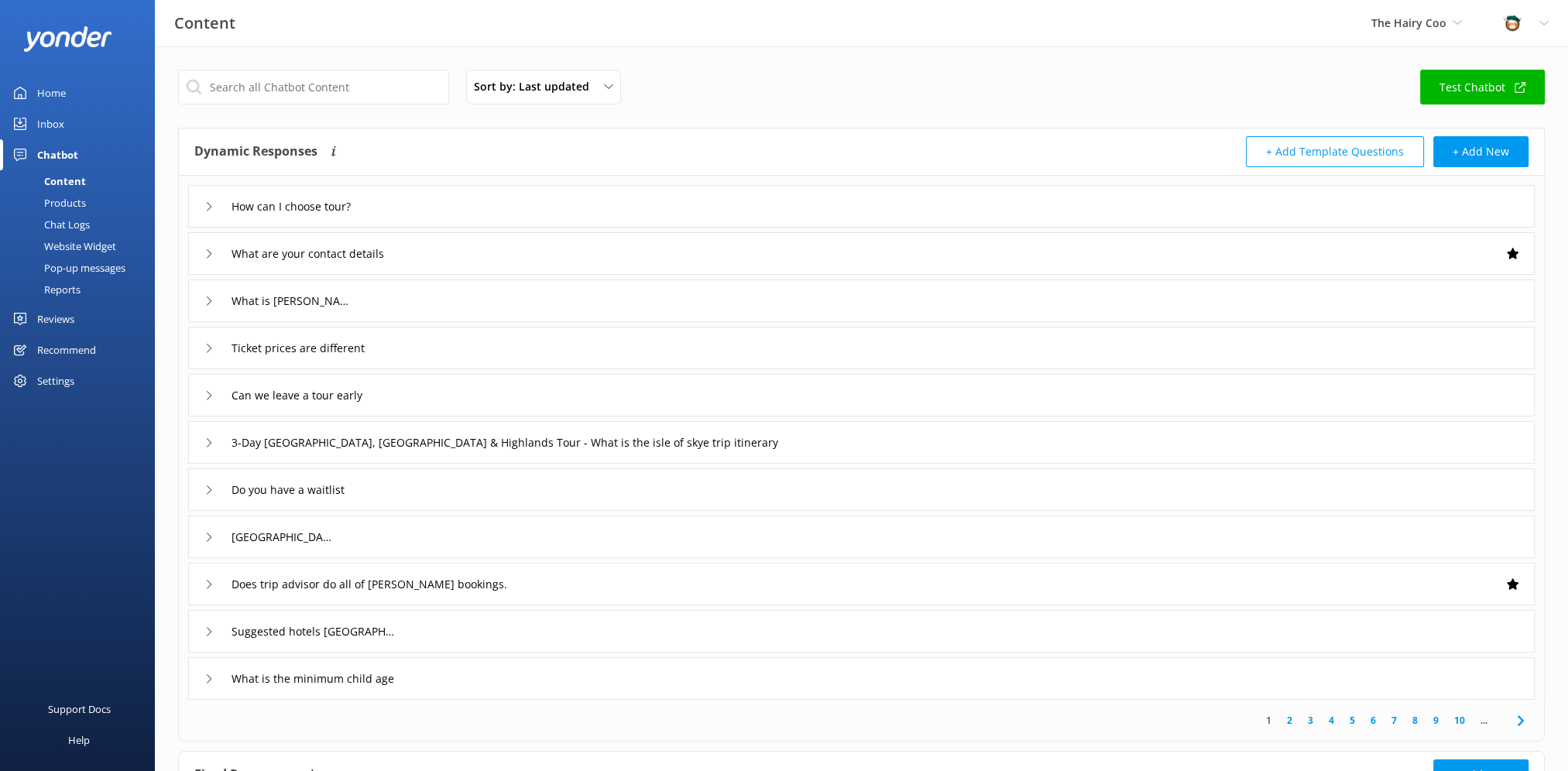
click at [204, 208] on icon at bounding box center [209, 206] width 9 height 9
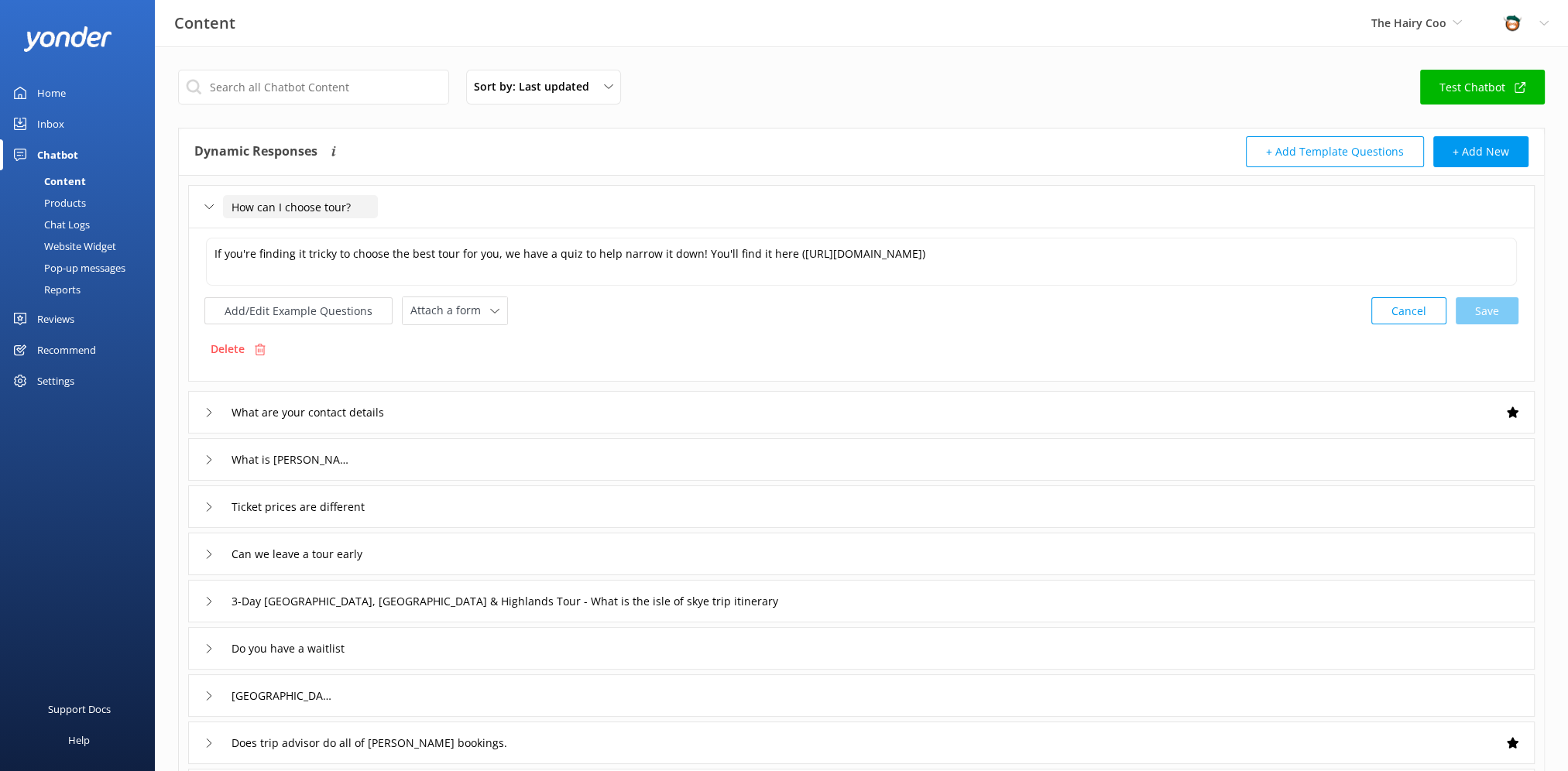
click at [321, 203] on input "How can I choose tour?" at bounding box center [300, 207] width 155 height 24
type input "How can I choose which tour to go on?"
click at [431, 229] on div at bounding box center [438, 230] width 19 height 19
click at [55, 120] on div "Inbox" at bounding box center [51, 124] width 27 height 31
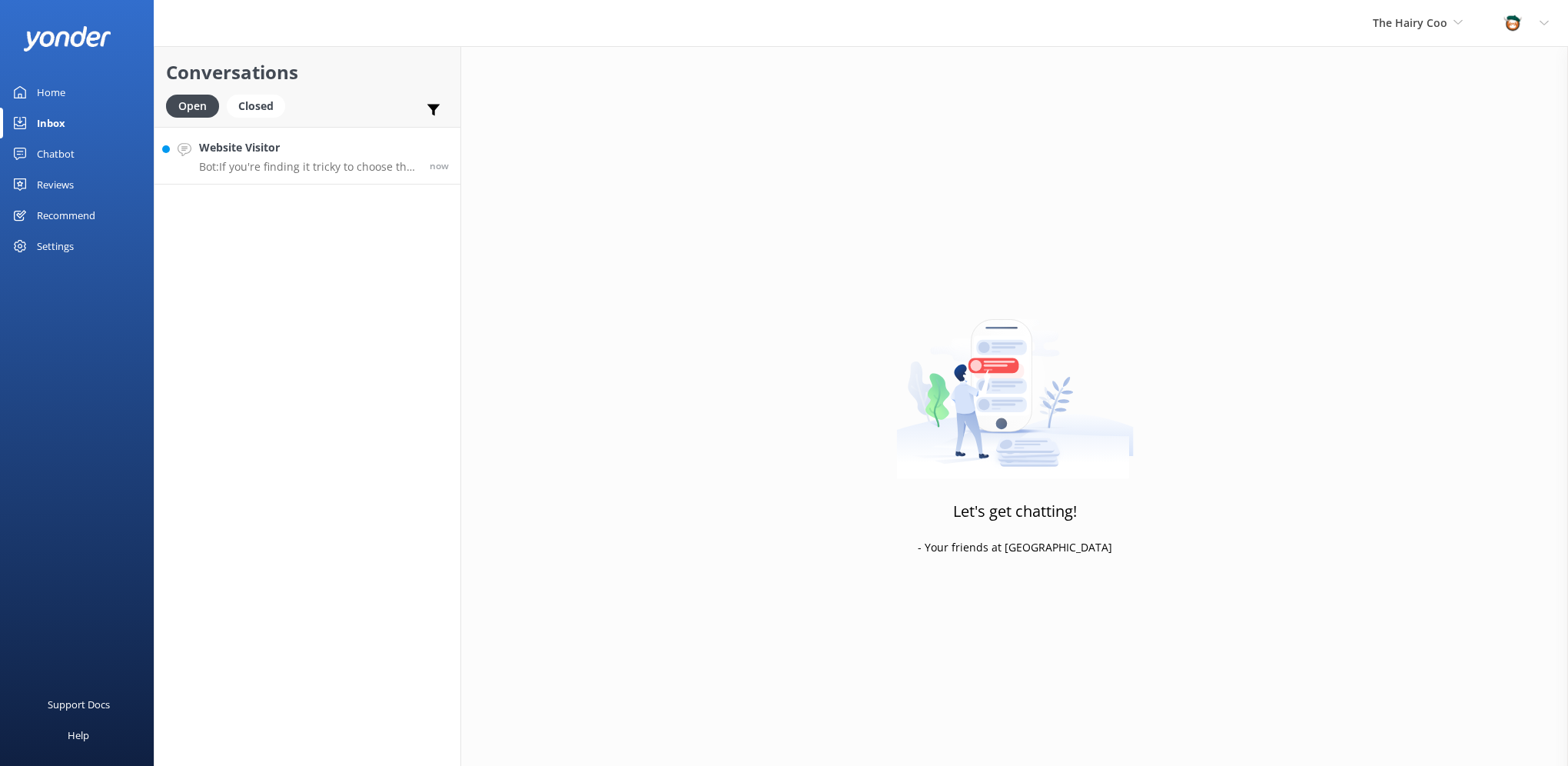
click at [300, 165] on p "Bot: If you're finding it tricky to choose the best tour for you, we have a qui…" at bounding box center [309, 166] width 219 height 13
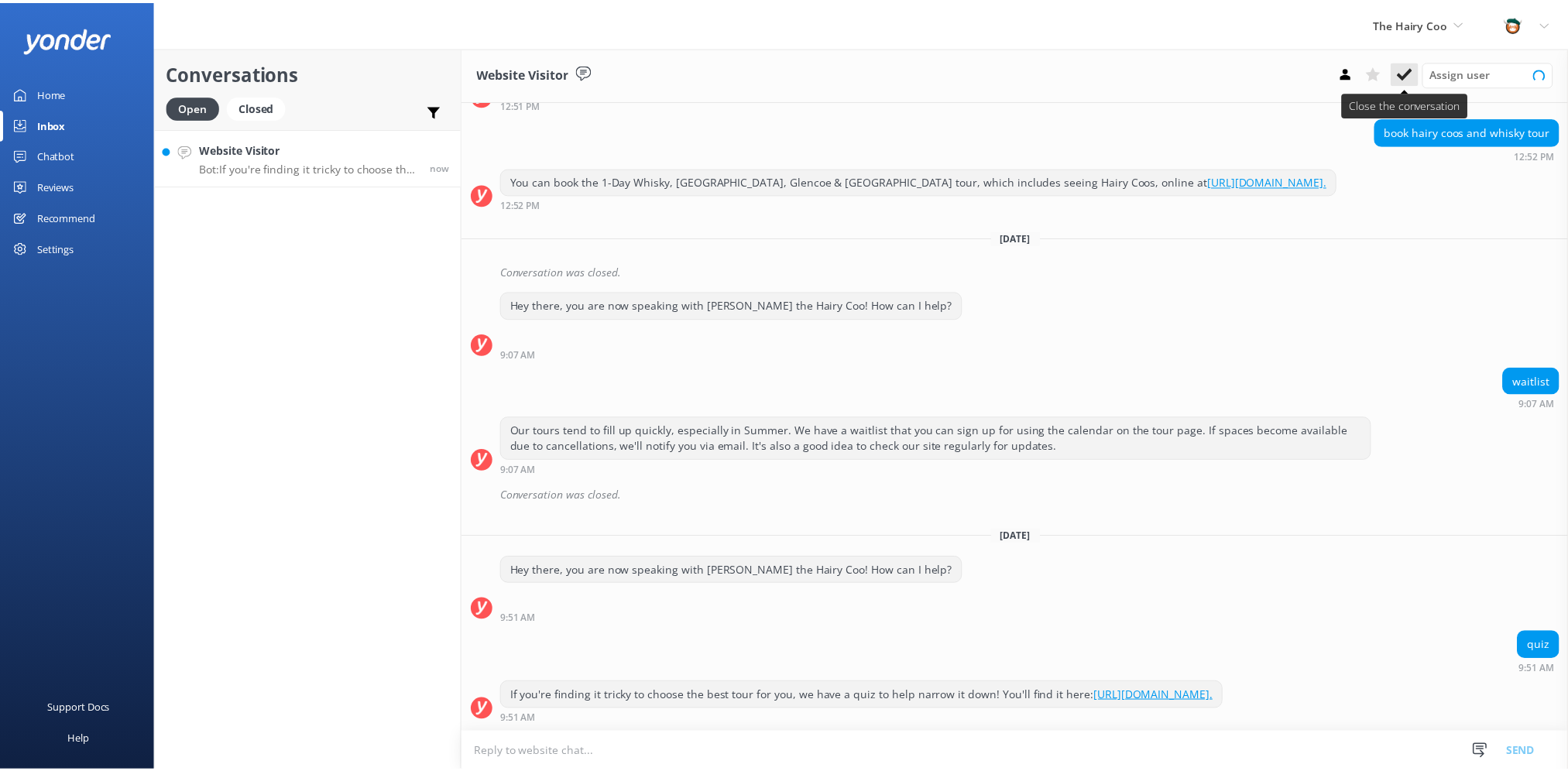
scroll to position [523, 0]
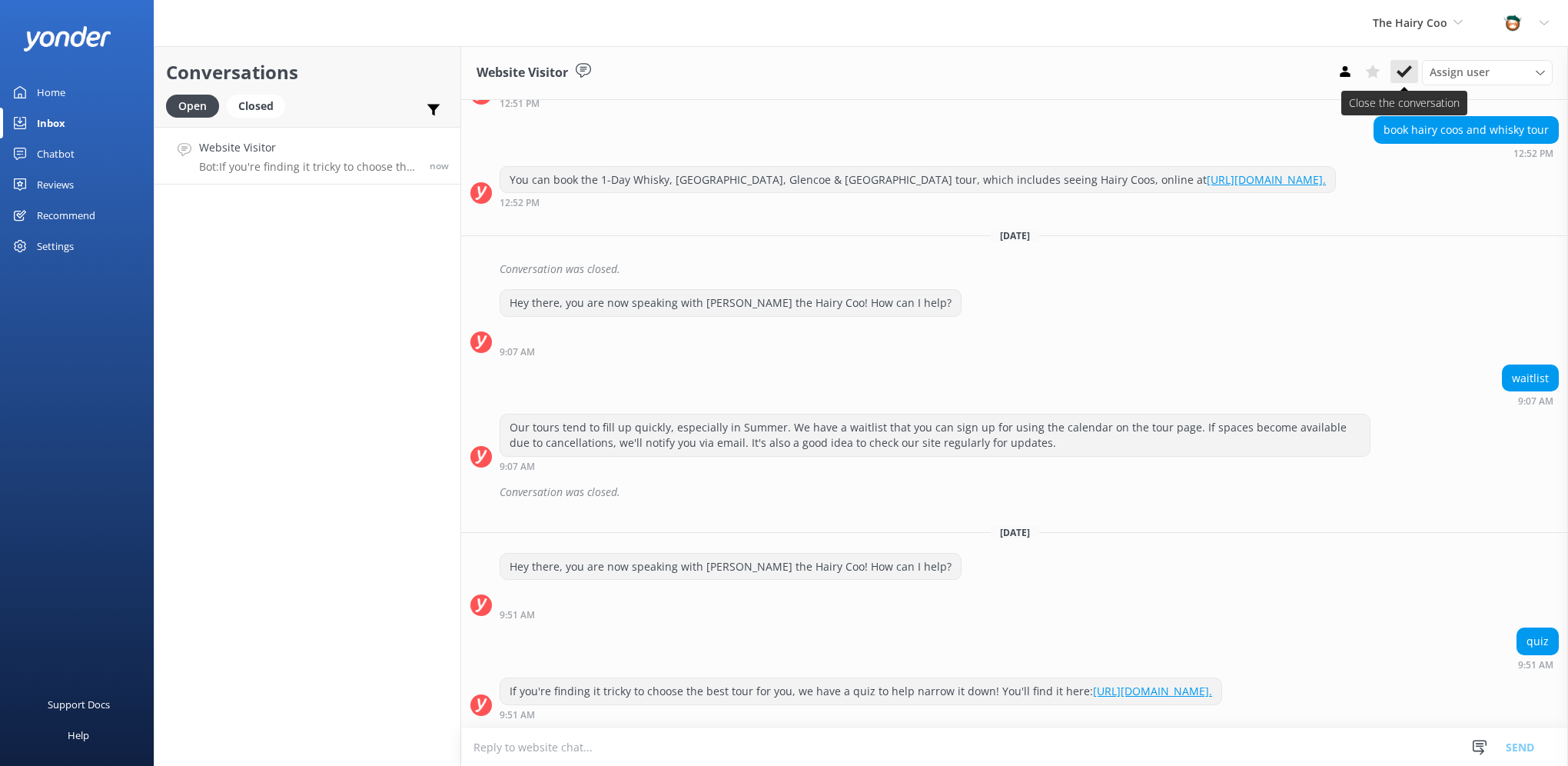
click at [1404, 72] on icon at bounding box center [1404, 71] width 15 height 15
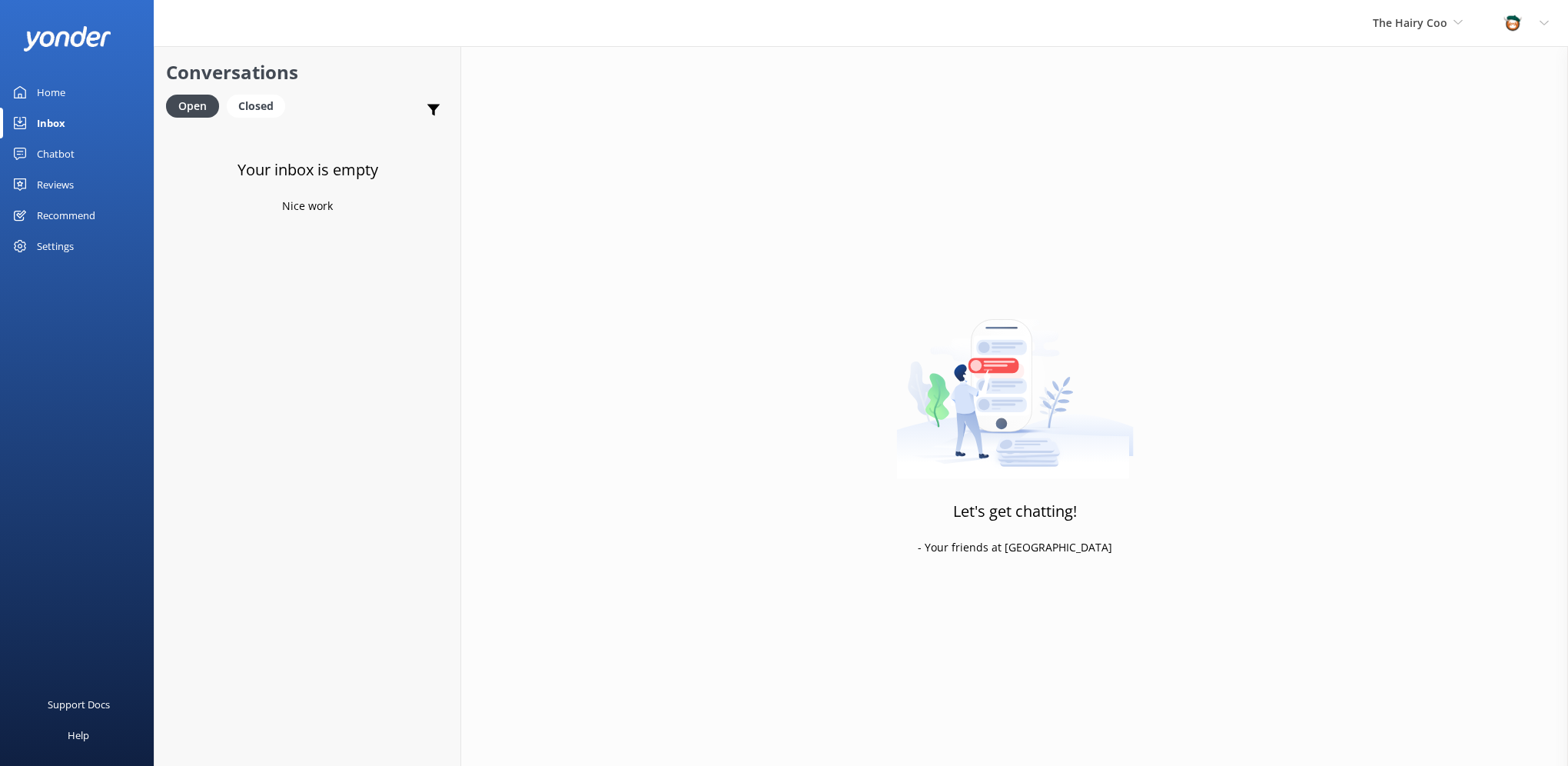
click at [57, 92] on div "Home" at bounding box center [51, 92] width 29 height 31
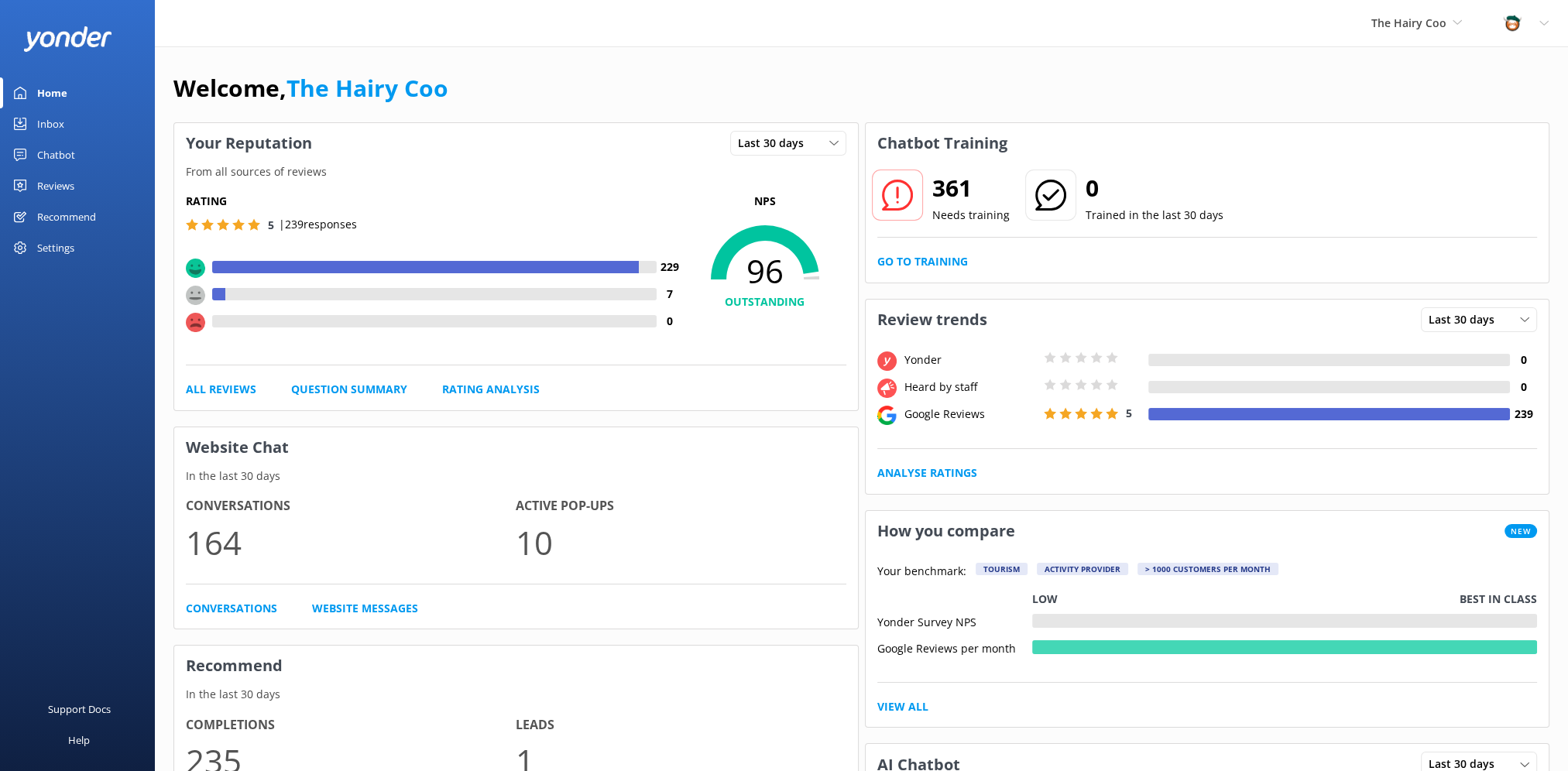
click at [49, 144] on div "Chatbot" at bounding box center [56, 155] width 38 height 31
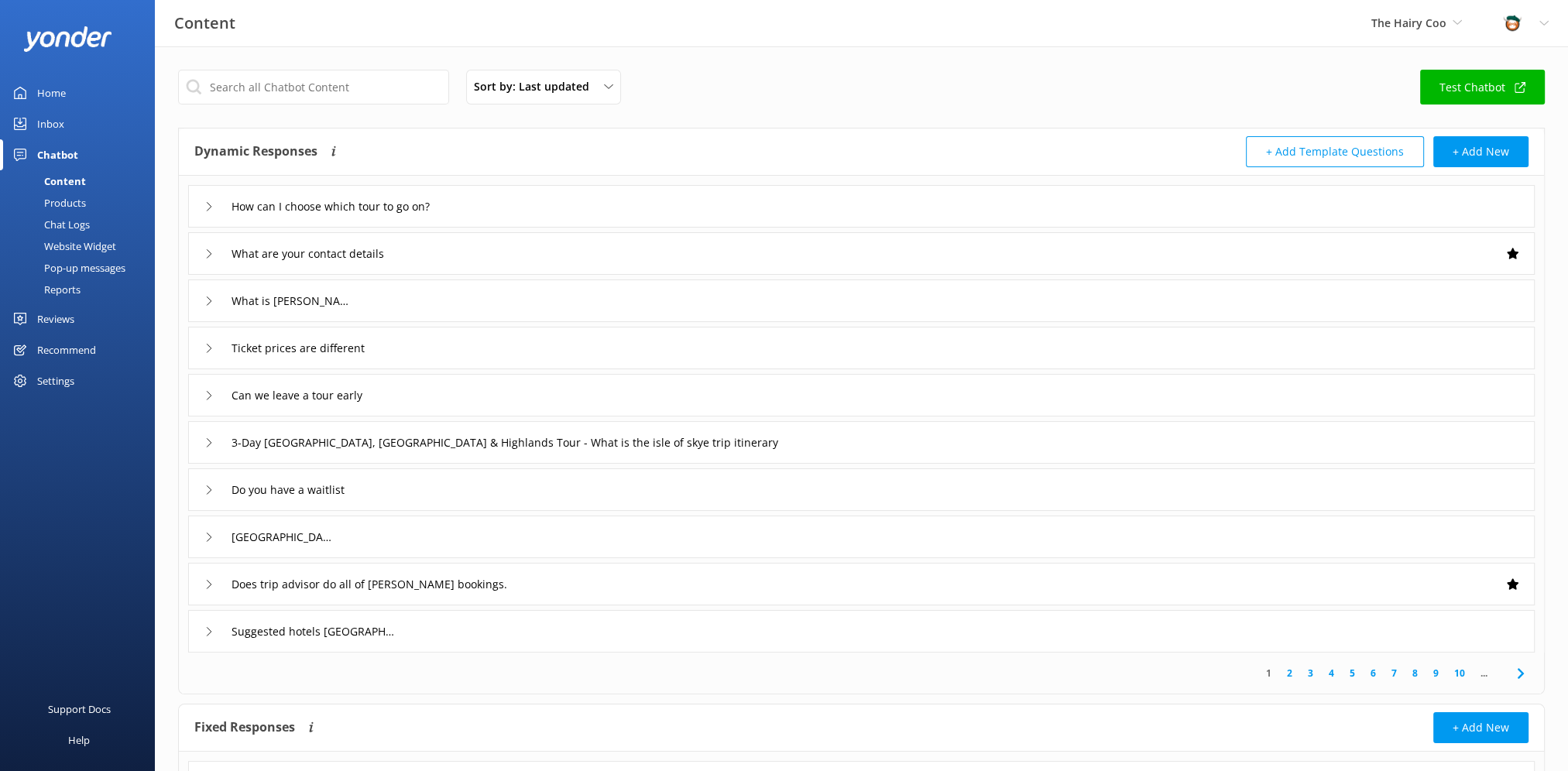
click at [68, 204] on div "Products" at bounding box center [47, 202] width 77 height 22
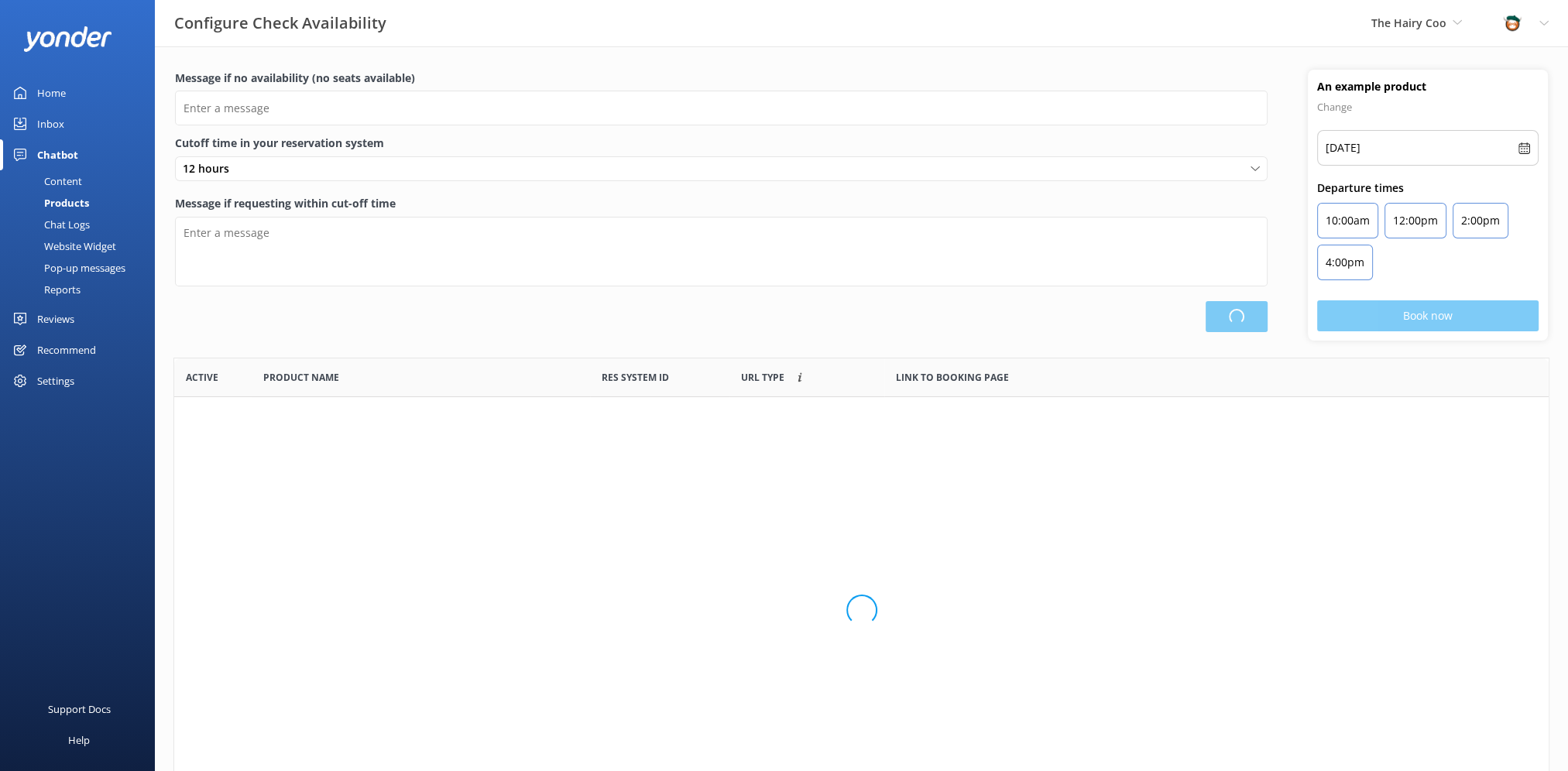
scroll to position [453, 1363]
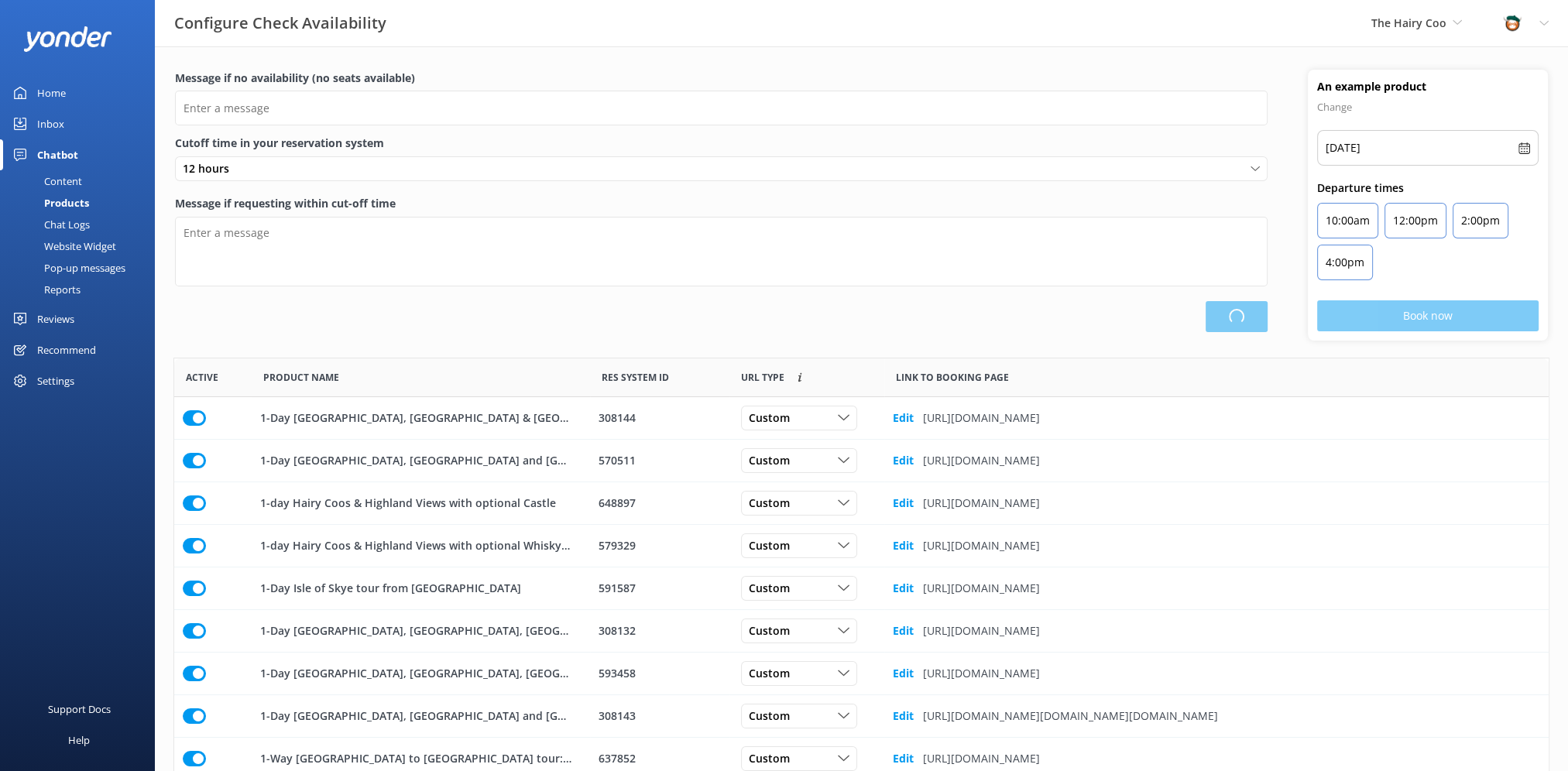
click at [67, 223] on div "Chat Logs" at bounding box center [49, 224] width 80 height 22
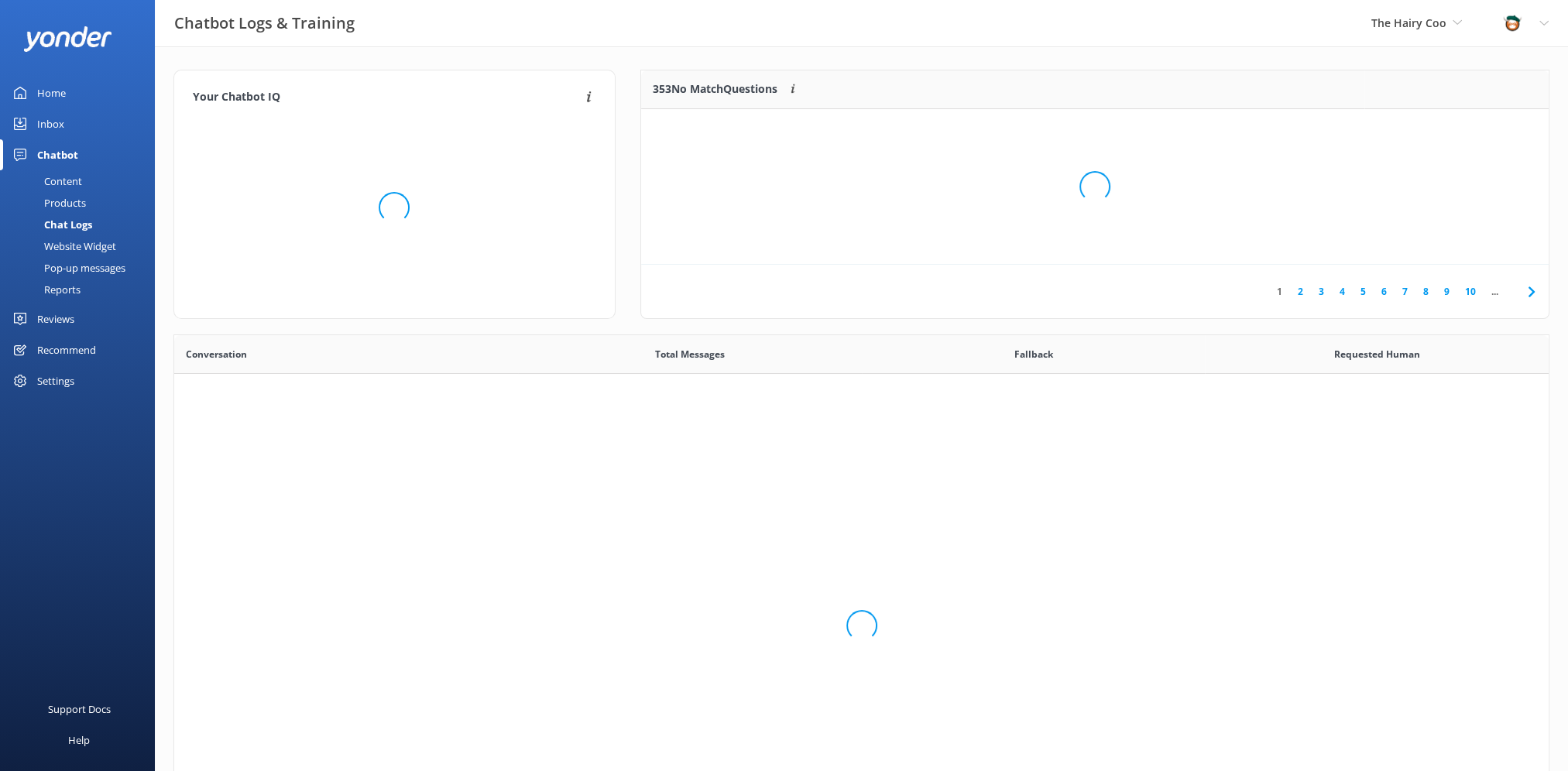
scroll to position [531, 1363]
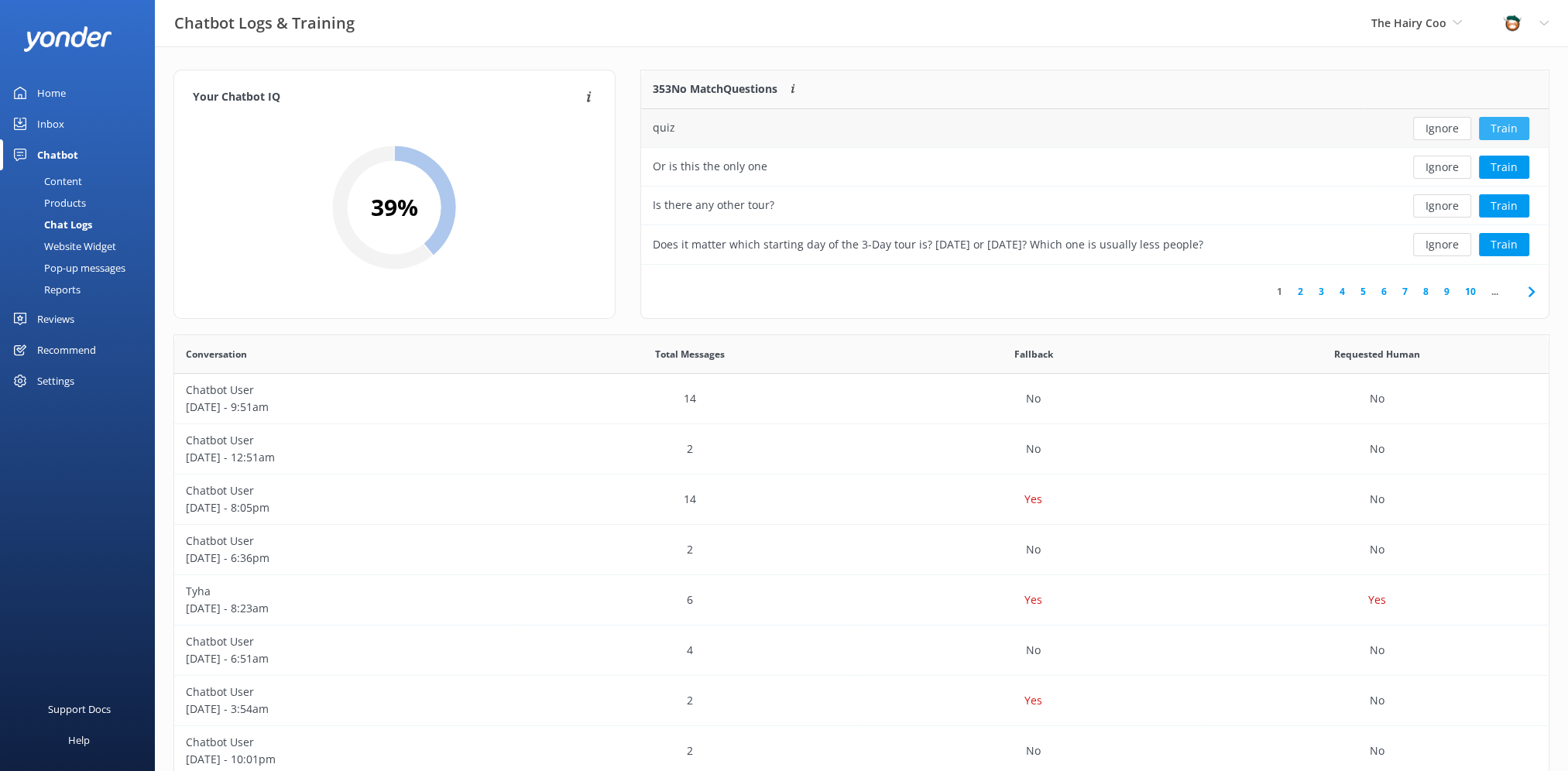
click at [1499, 124] on button "Train" at bounding box center [1505, 128] width 51 height 24
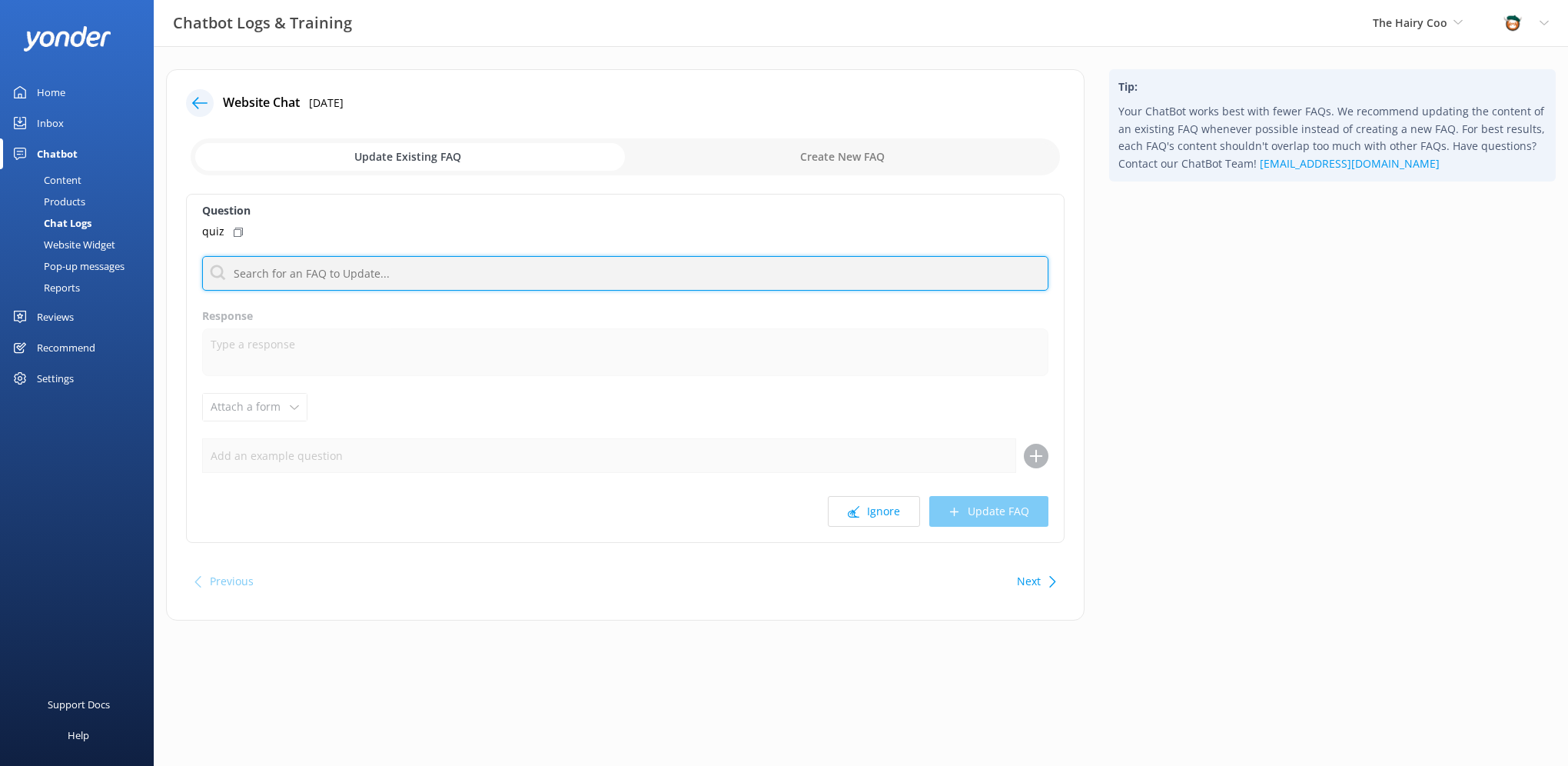
click at [278, 274] on input "text" at bounding box center [625, 273] width 846 height 35
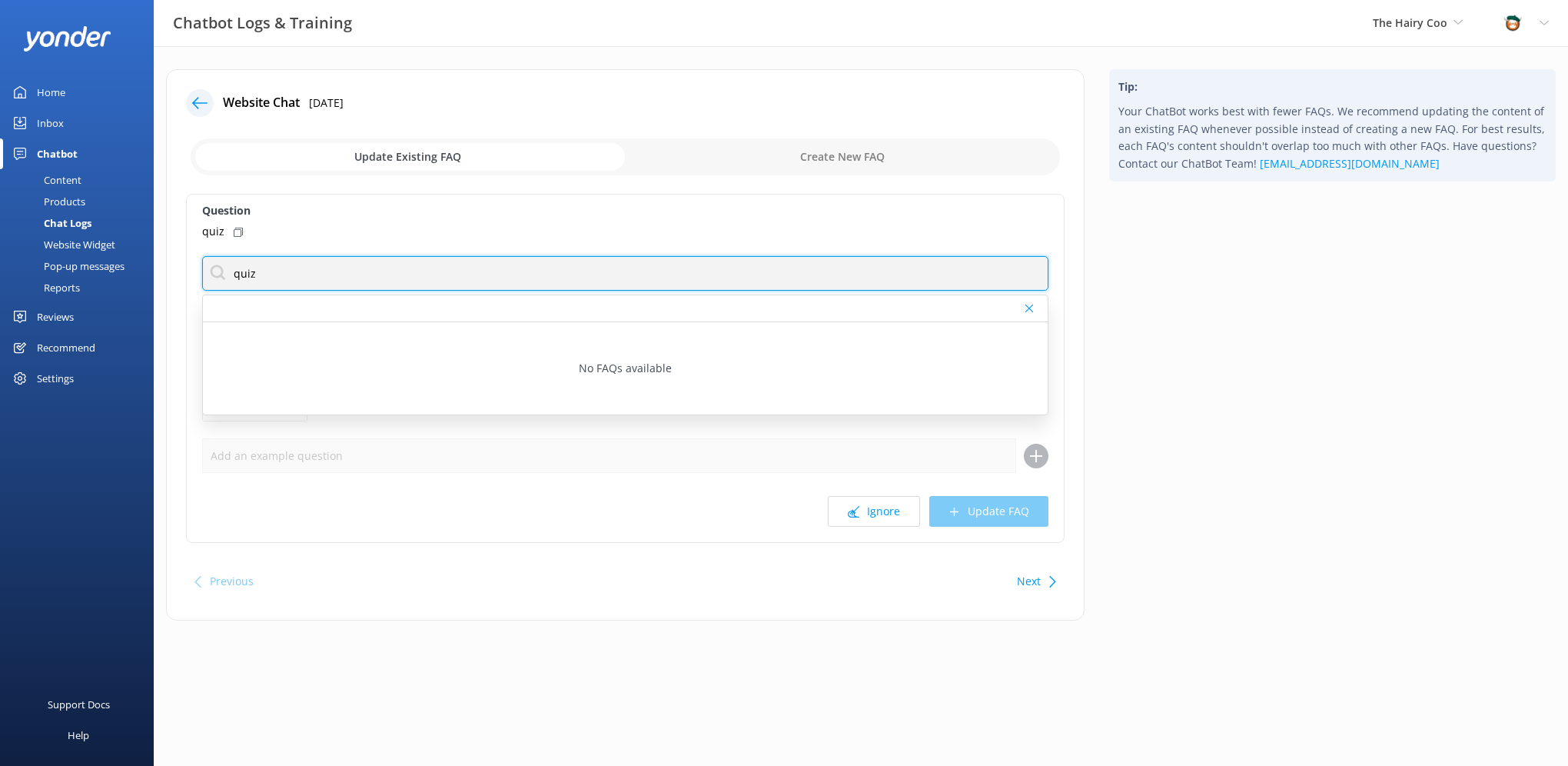
click at [252, 274] on input "quiz" at bounding box center [625, 273] width 846 height 35
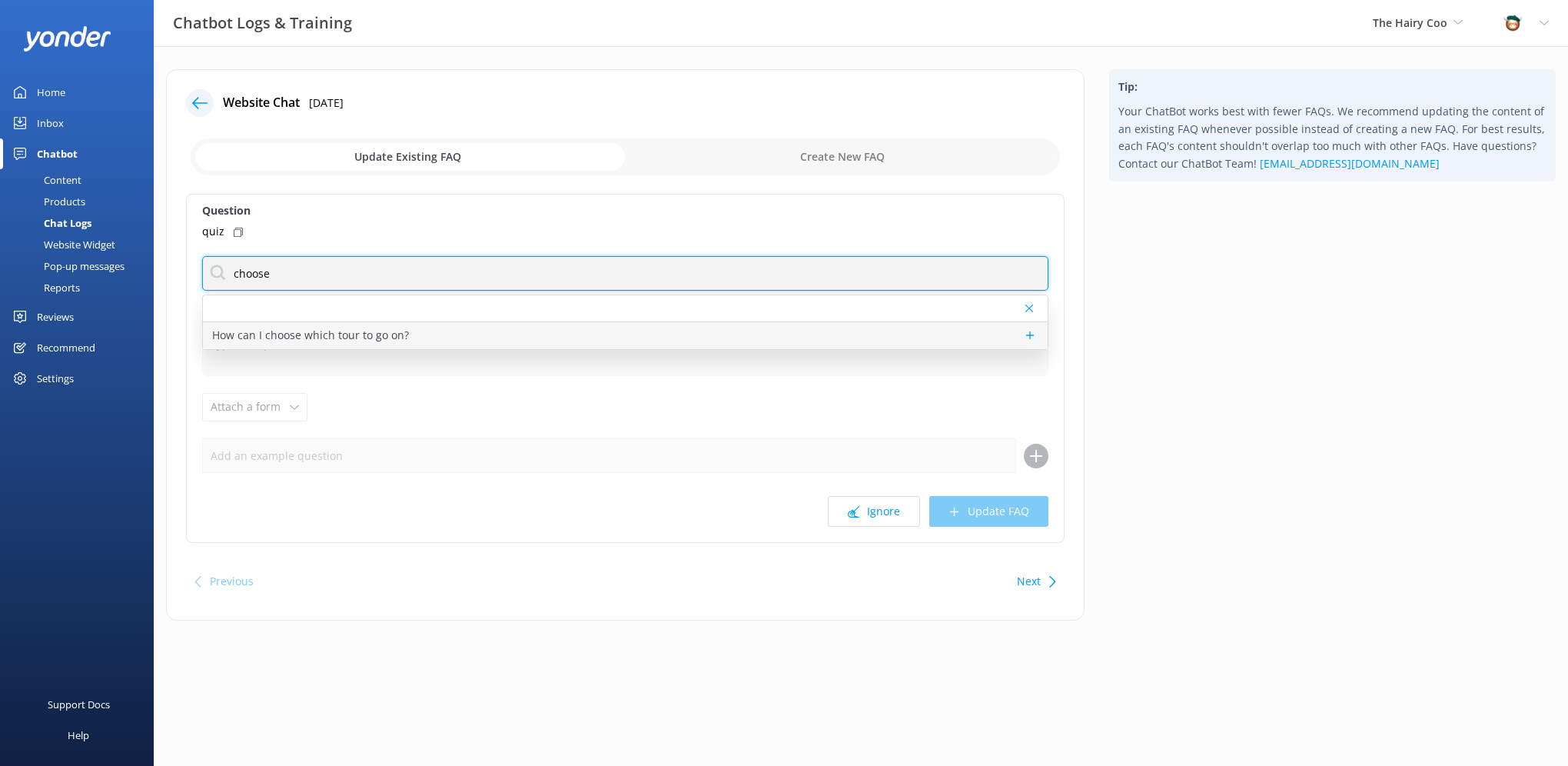
type input "choose"
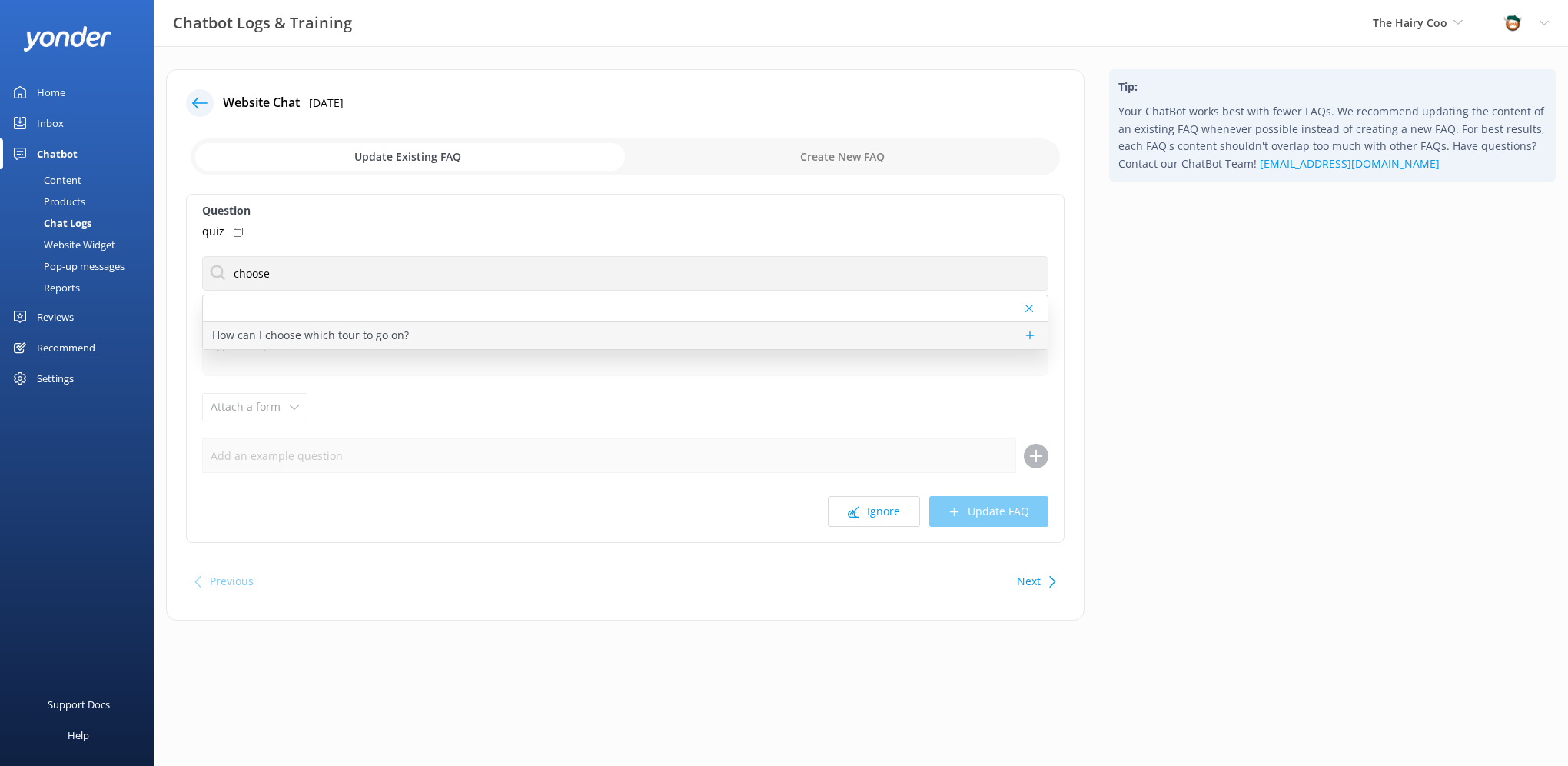
click at [285, 333] on p "How can I choose which tour to go on?" at bounding box center [310, 335] width 197 height 17
type textarea "If you're finding it tricky to choose the best tour for you, we have a quiz to …"
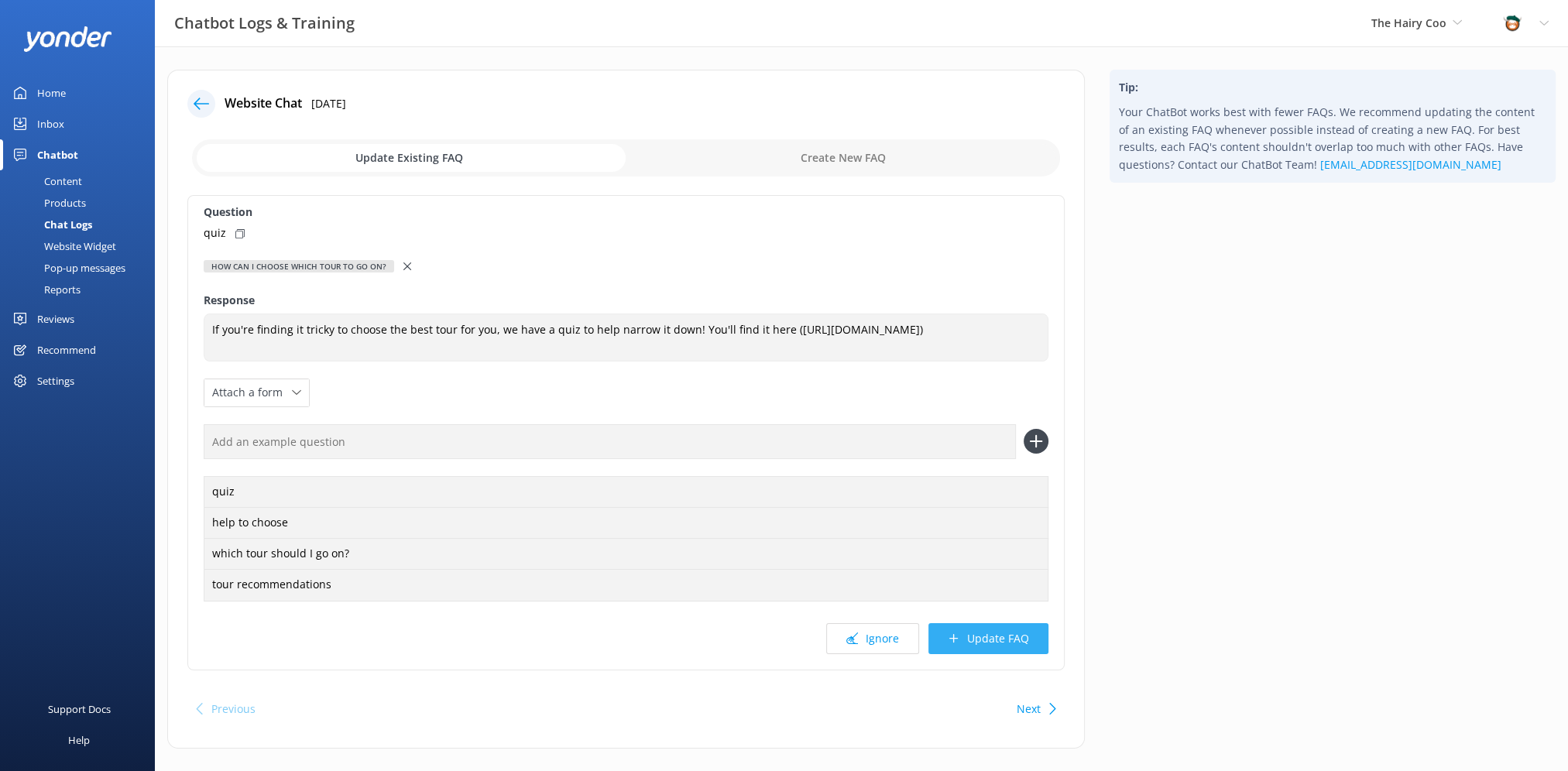
click at [968, 637] on button "Update FAQ" at bounding box center [988, 638] width 120 height 31
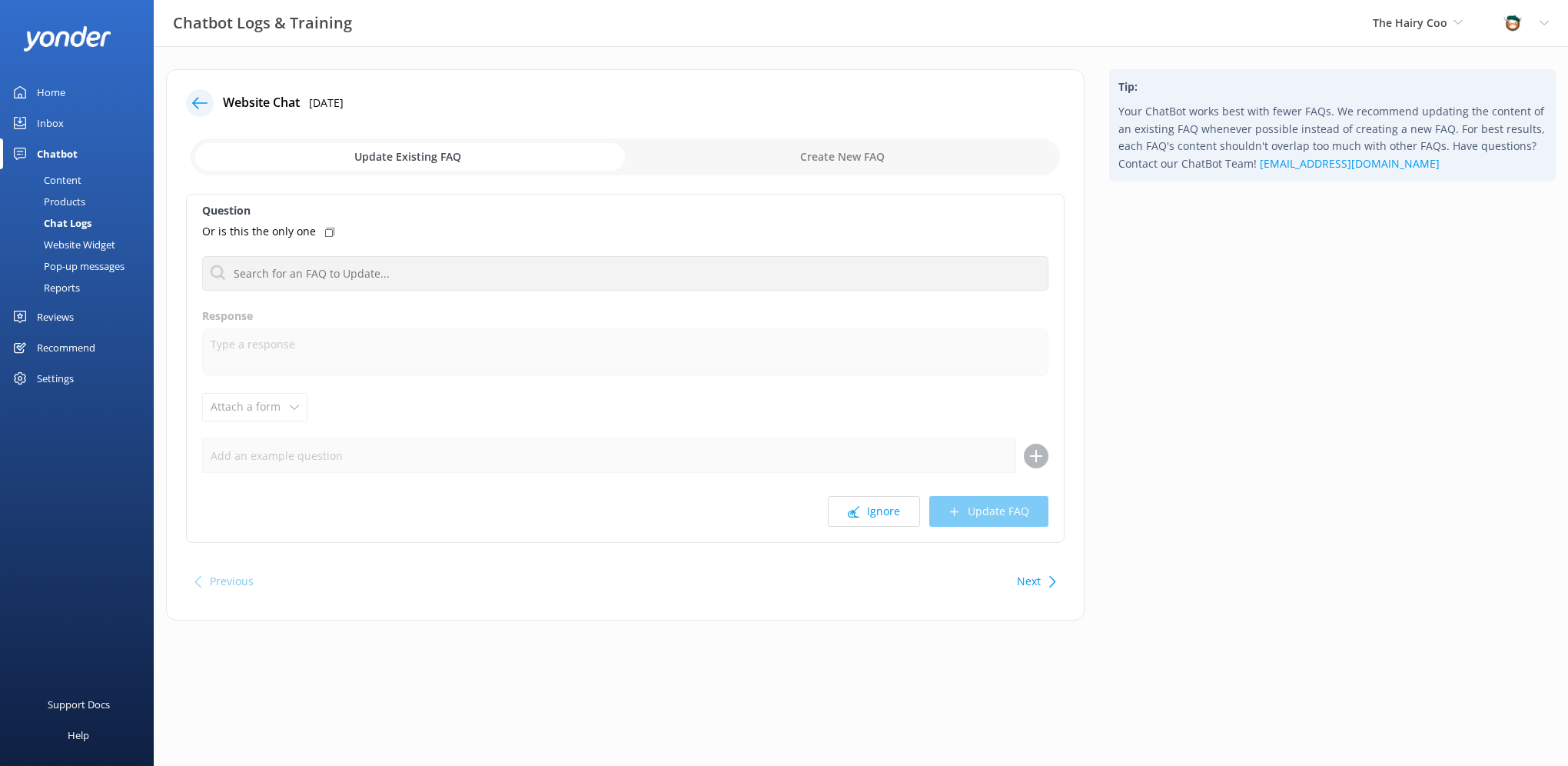
click at [194, 104] on use at bounding box center [199, 102] width 15 height 12
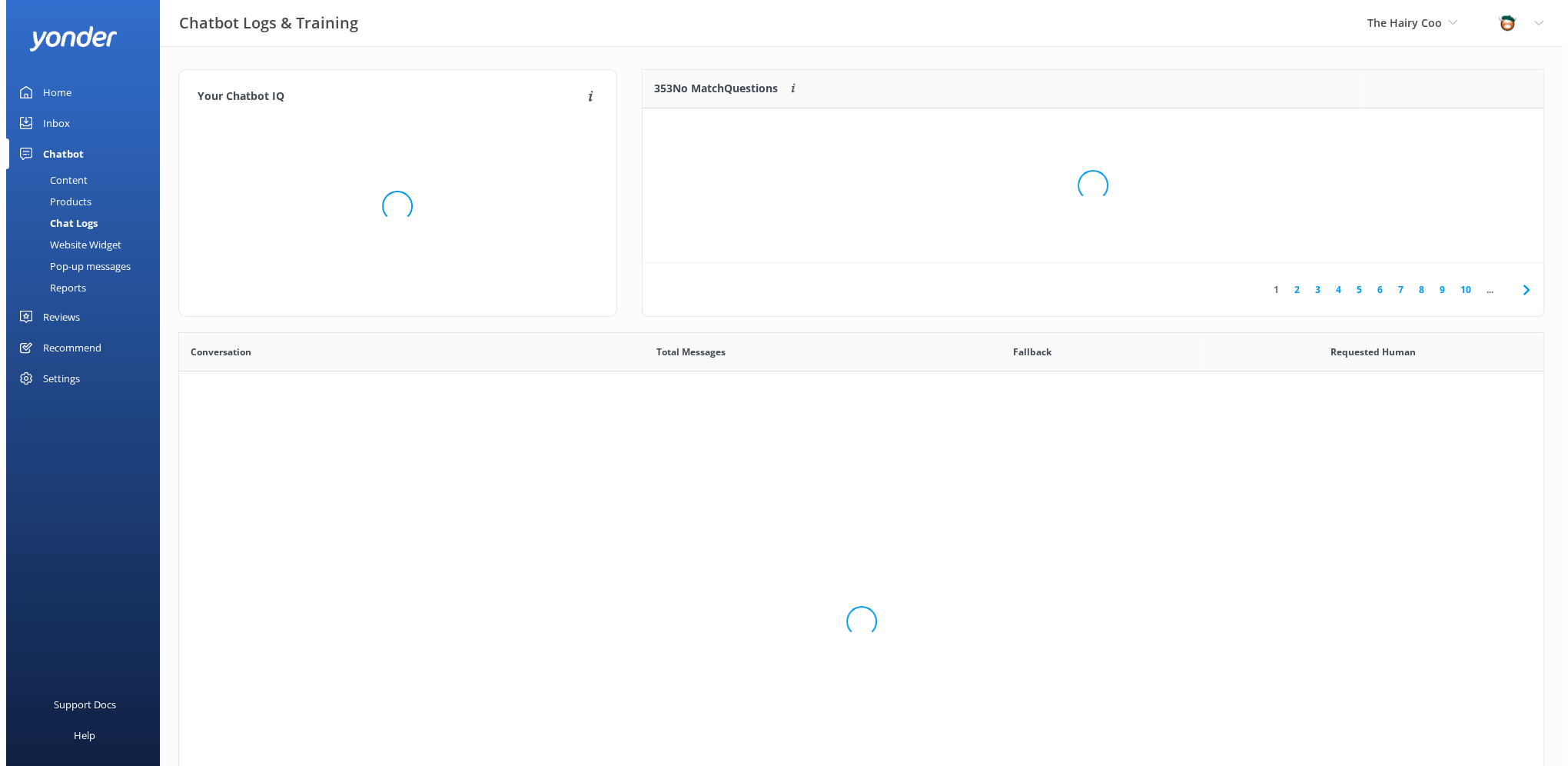
scroll to position [527, 1353]
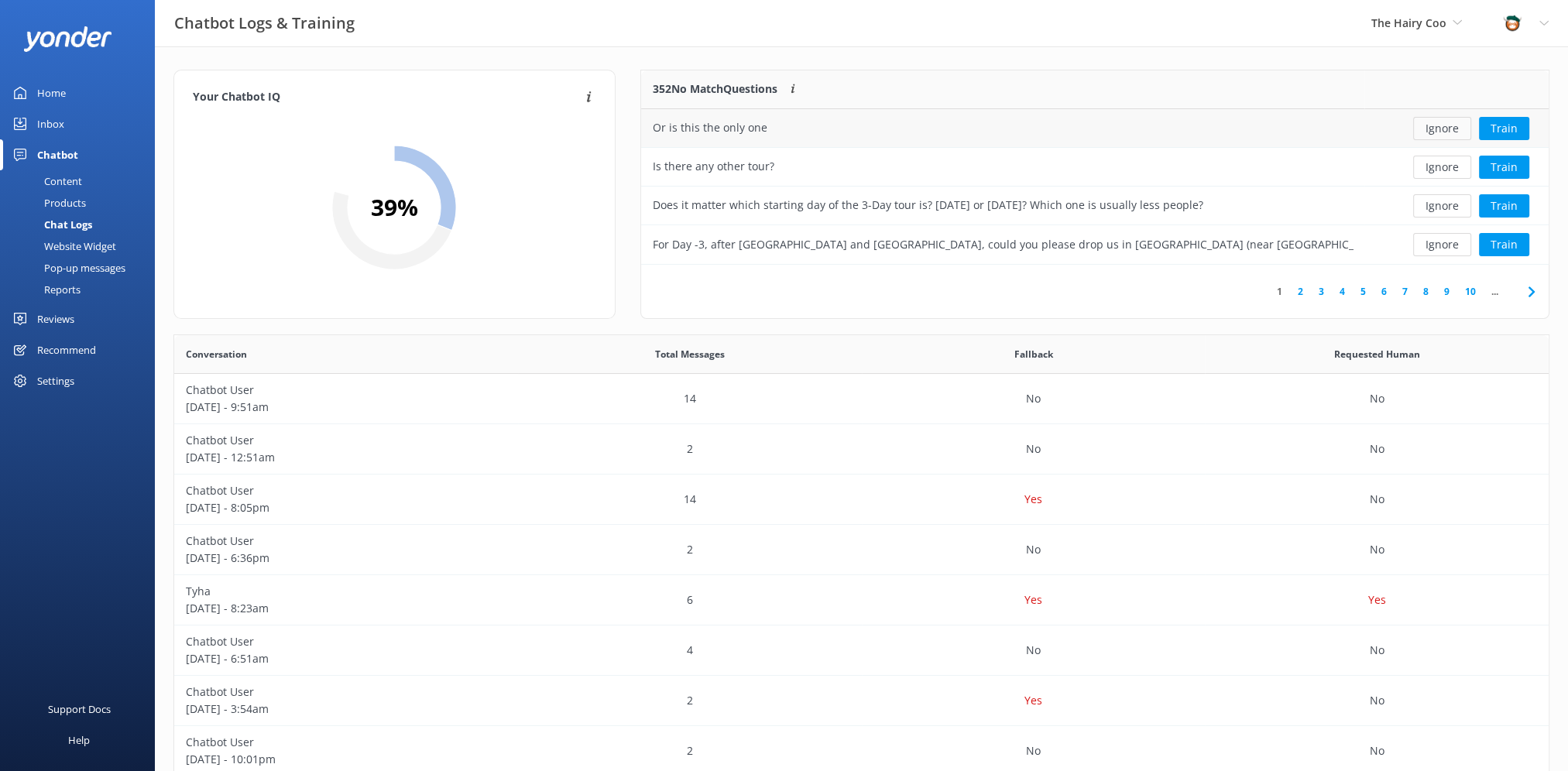
click at [1452, 133] on button "Ignore" at bounding box center [1442, 128] width 58 height 24
click at [1447, 129] on button "Ignore" at bounding box center [1442, 128] width 58 height 24
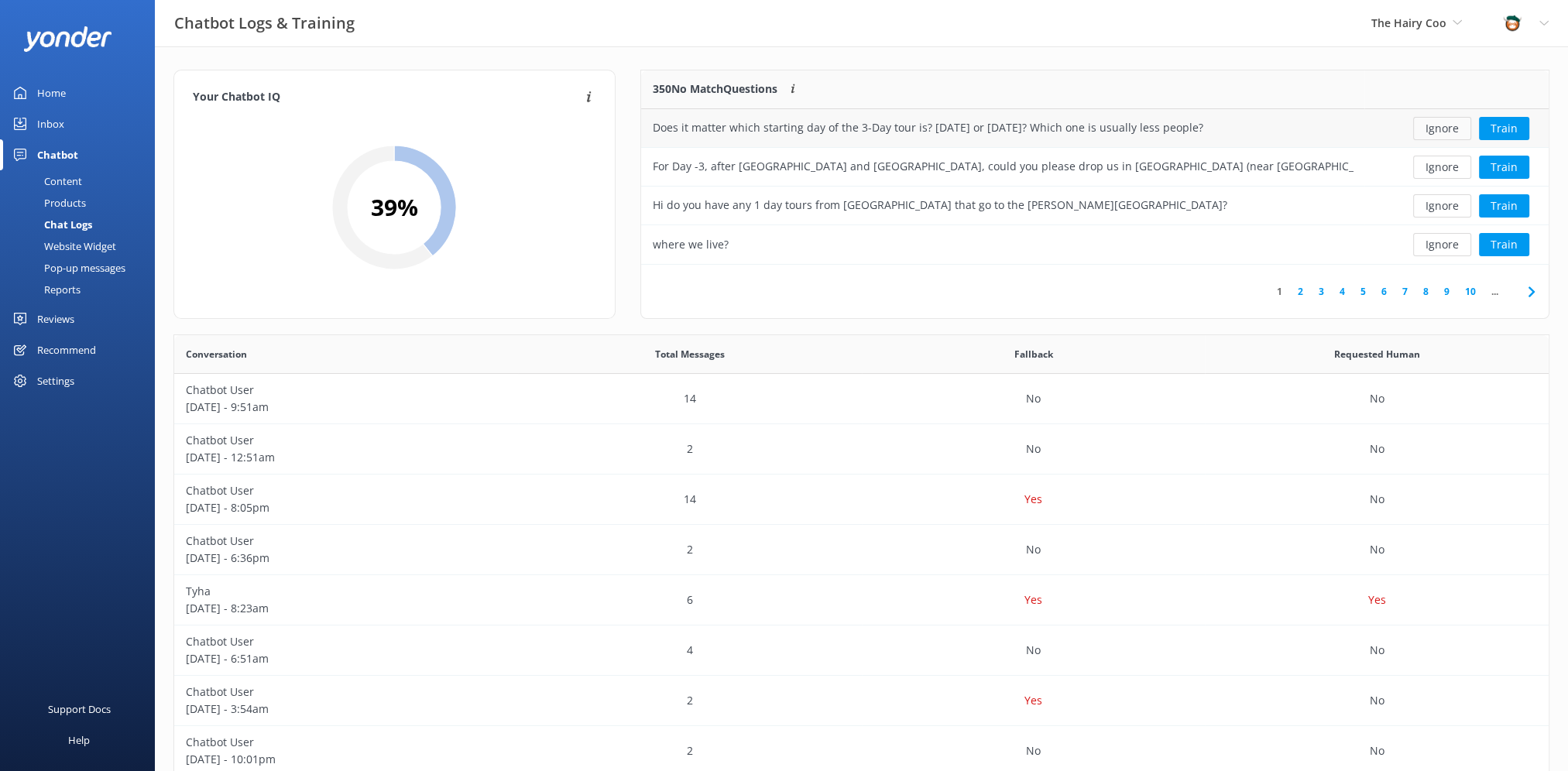
click at [1448, 127] on button "Ignore" at bounding box center [1442, 128] width 58 height 24
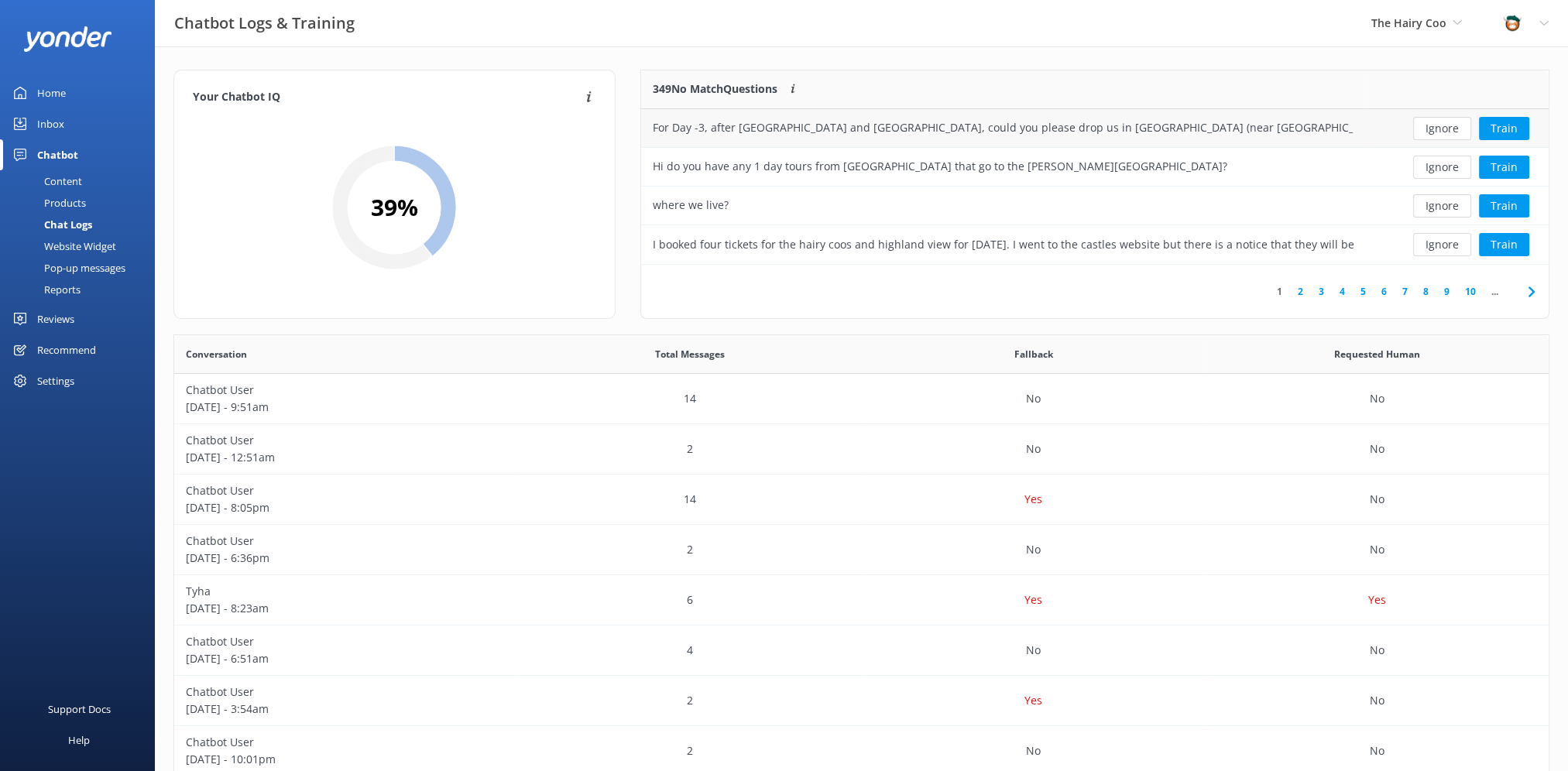
click at [908, 126] on div "For Day -3, after [GEOGRAPHIC_DATA] and [GEOGRAPHIC_DATA], could you please dro…" at bounding box center [1003, 127] width 700 height 17
click at [1511, 130] on button "Train" at bounding box center [1505, 128] width 51 height 24
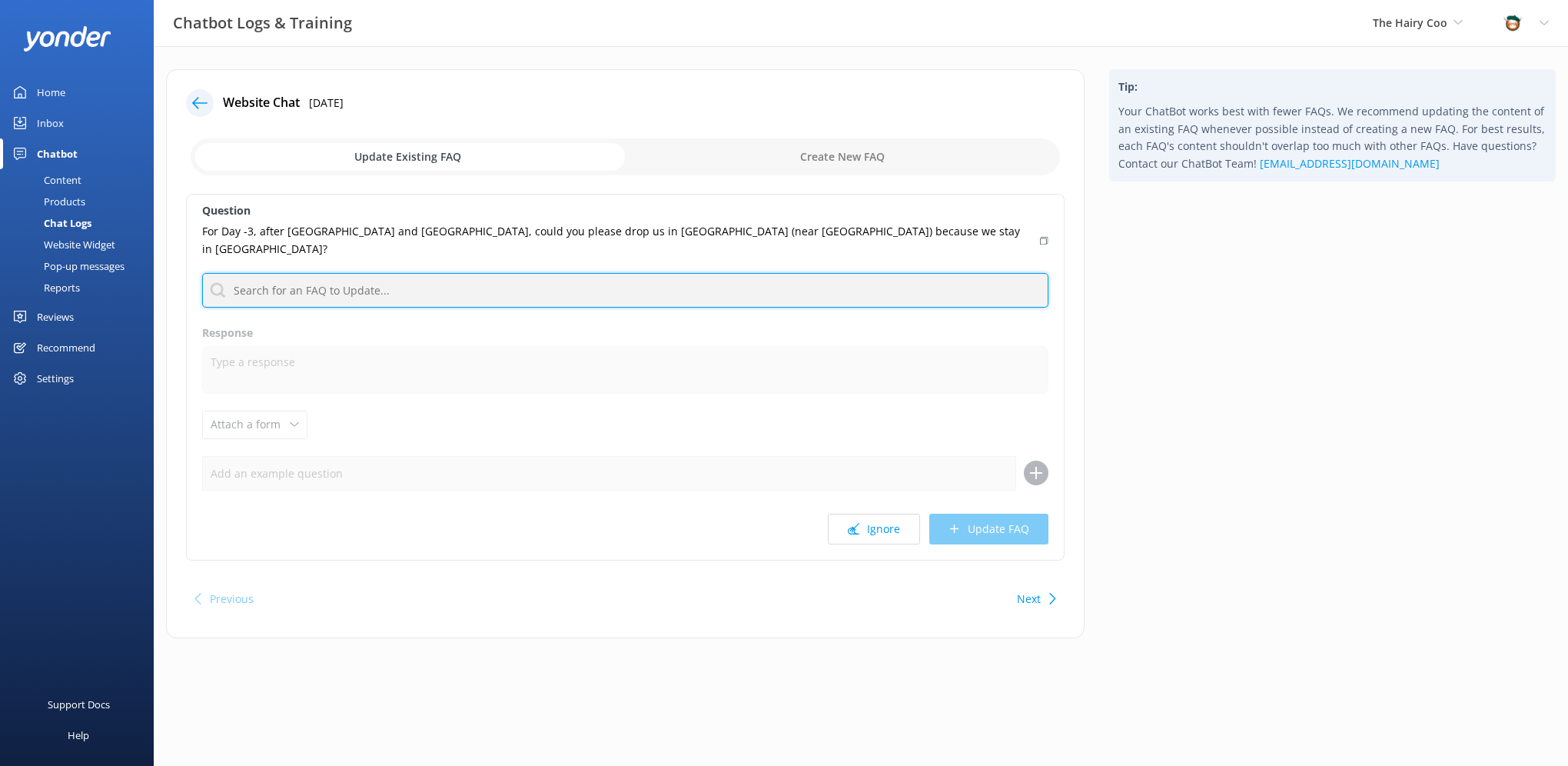
click at [322, 273] on input "text" at bounding box center [625, 290] width 846 height 35
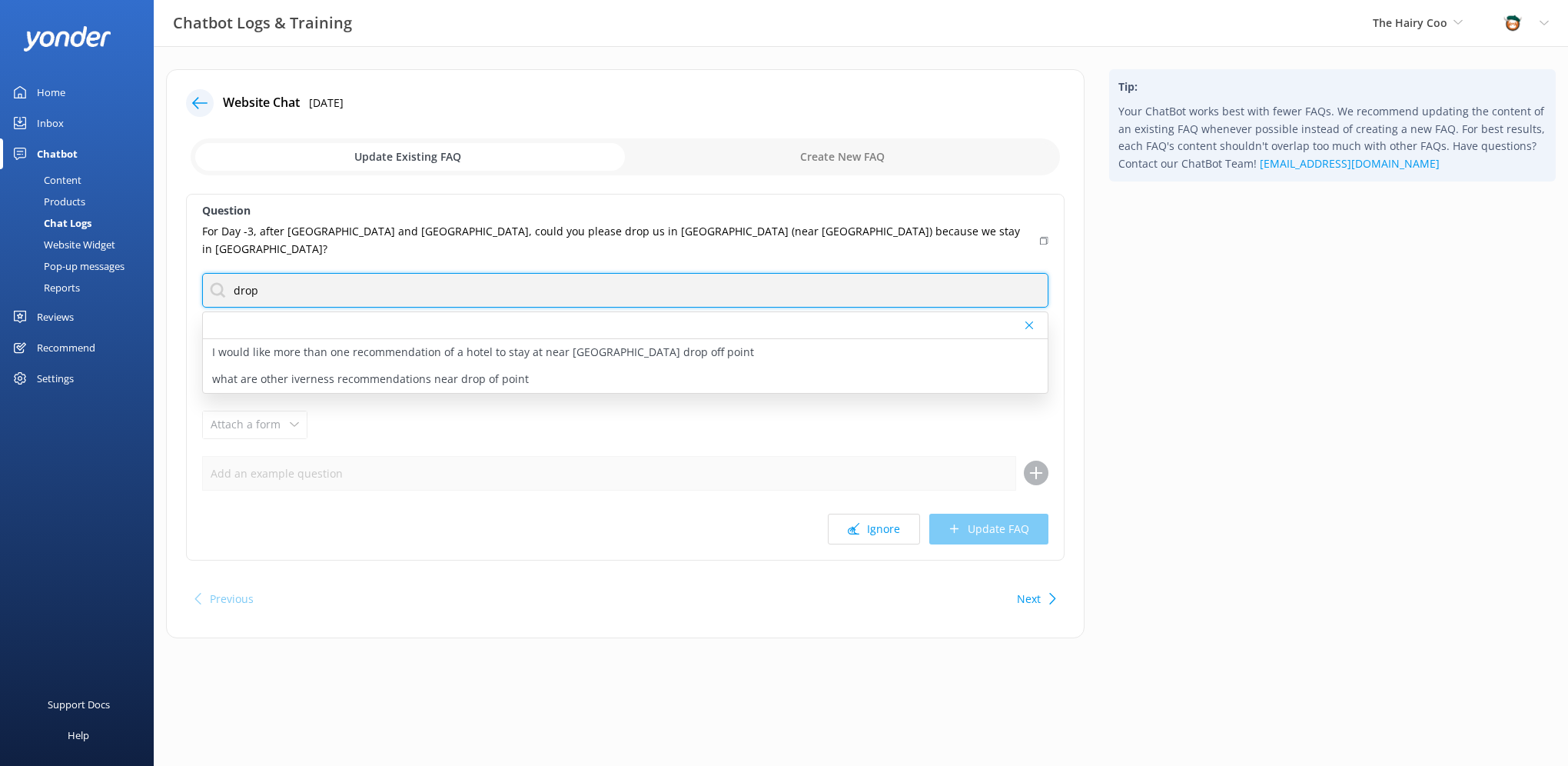
click at [274, 277] on input "drop" at bounding box center [625, 290] width 846 height 35
click at [272, 277] on input "drop" at bounding box center [625, 290] width 846 height 35
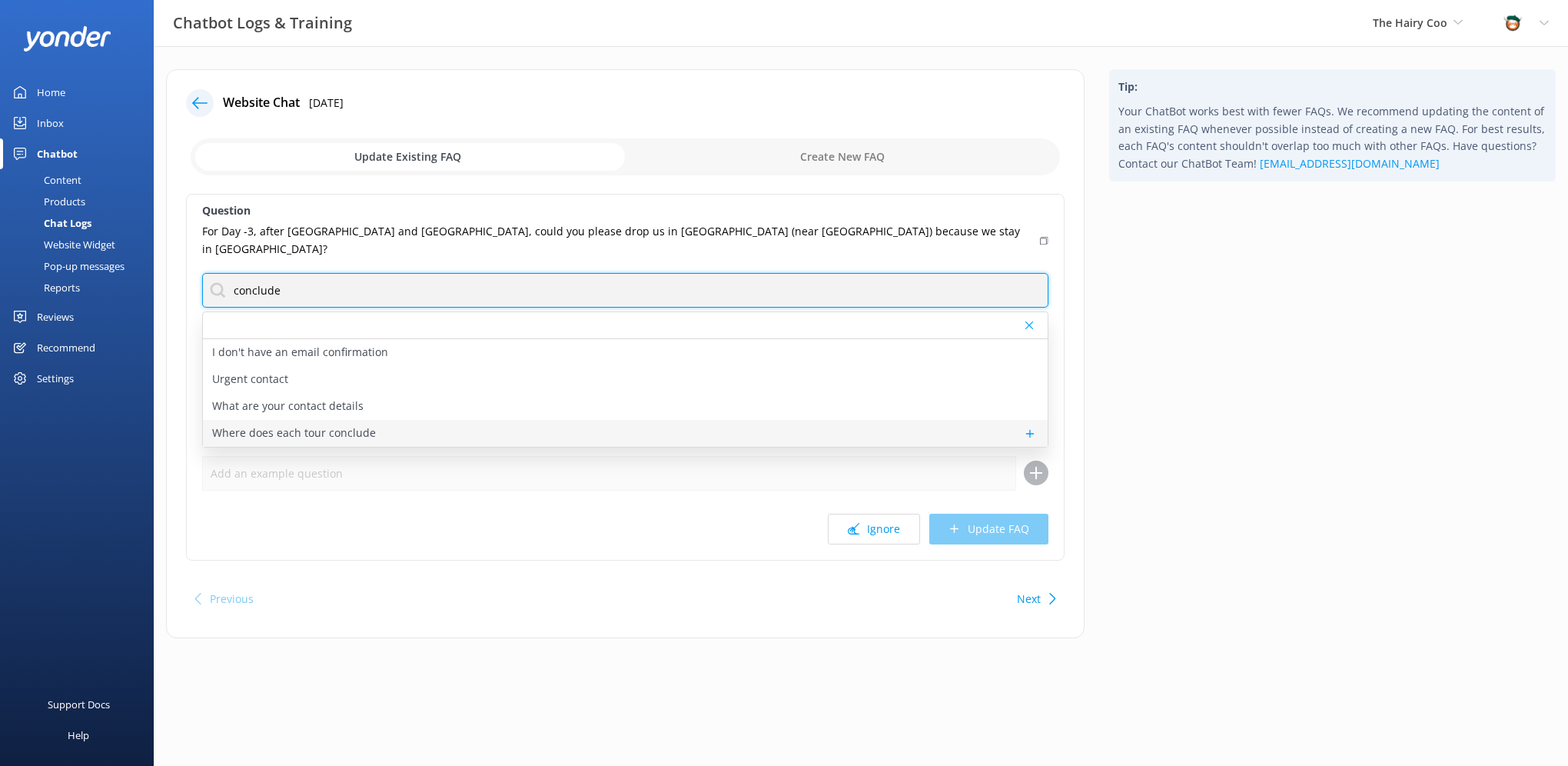
type input "conclude"
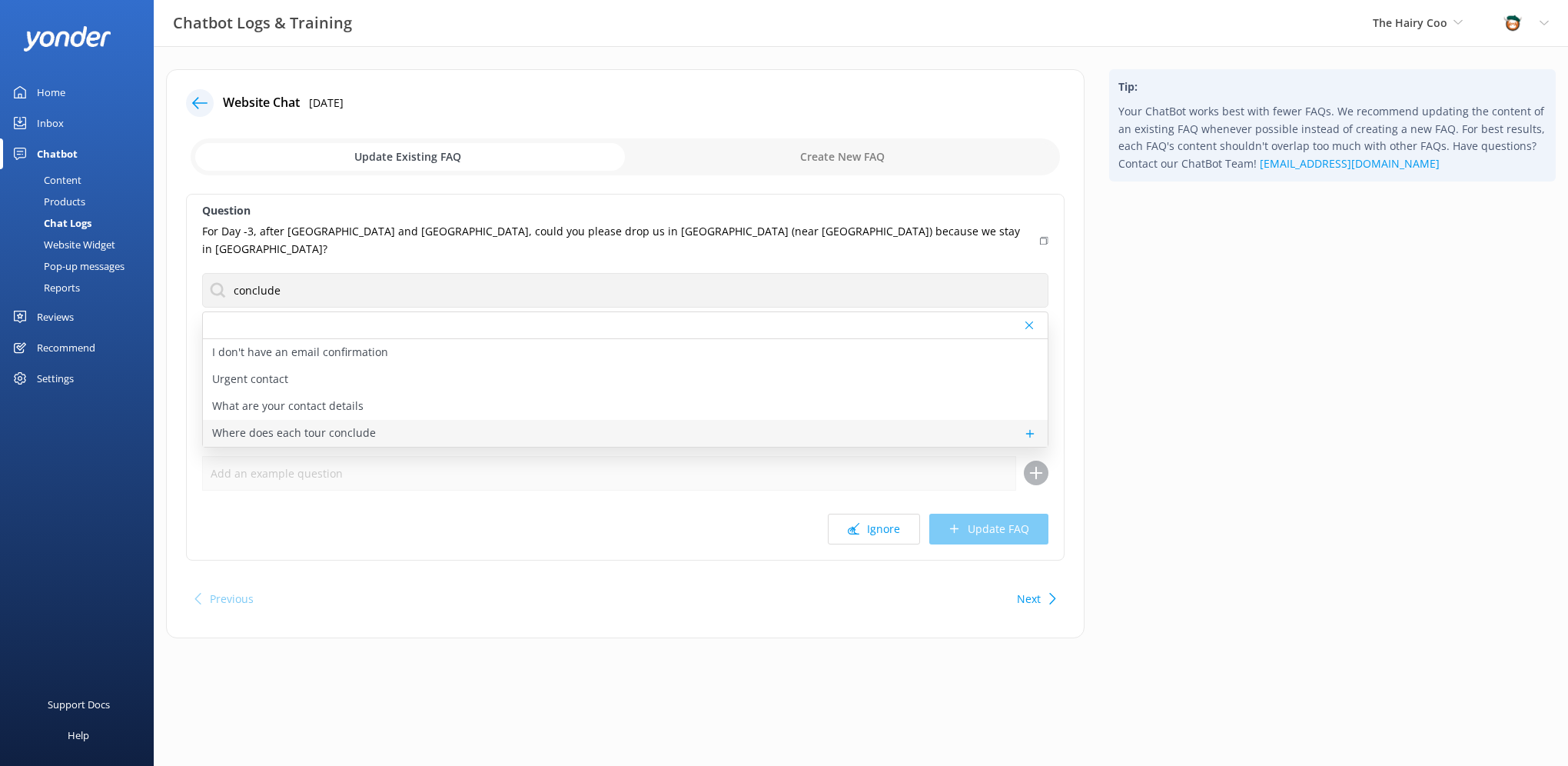
click at [292, 425] on p "Where does each tour conclude" at bounding box center [293, 433] width 163 height 17
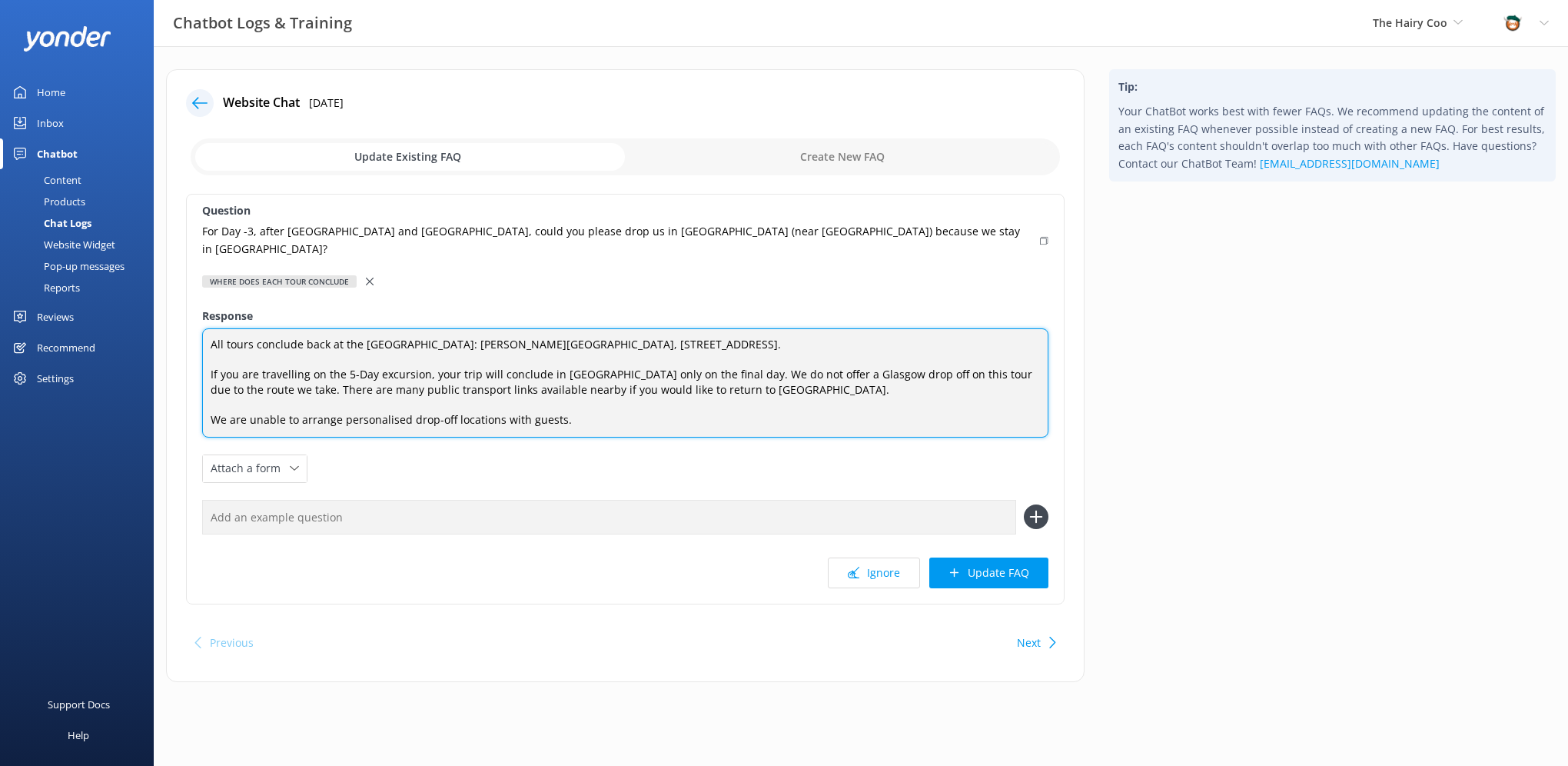
click at [661, 332] on textarea "All tours conclude back at the [GEOGRAPHIC_DATA]: [PERSON_NAME][GEOGRAPHIC_DATA…" at bounding box center [625, 383] width 846 height 110
drag, startPoint x: 789, startPoint y: 326, endPoint x: 485, endPoint y: 326, distance: 304.0
click at [485, 329] on textarea "All tours conclude back at the [GEOGRAPHIC_DATA]: [PERSON_NAME][GEOGRAPHIC_DATA…" at bounding box center [625, 383] width 846 height 110
click at [491, 365] on textarea "All tours conclude back at the [GEOGRAPHIC_DATA] on [GEOGRAPHIC_DATA]. If you a…" at bounding box center [625, 383] width 846 height 110
drag, startPoint x: 757, startPoint y: 380, endPoint x: 209, endPoint y: 356, distance: 548.5
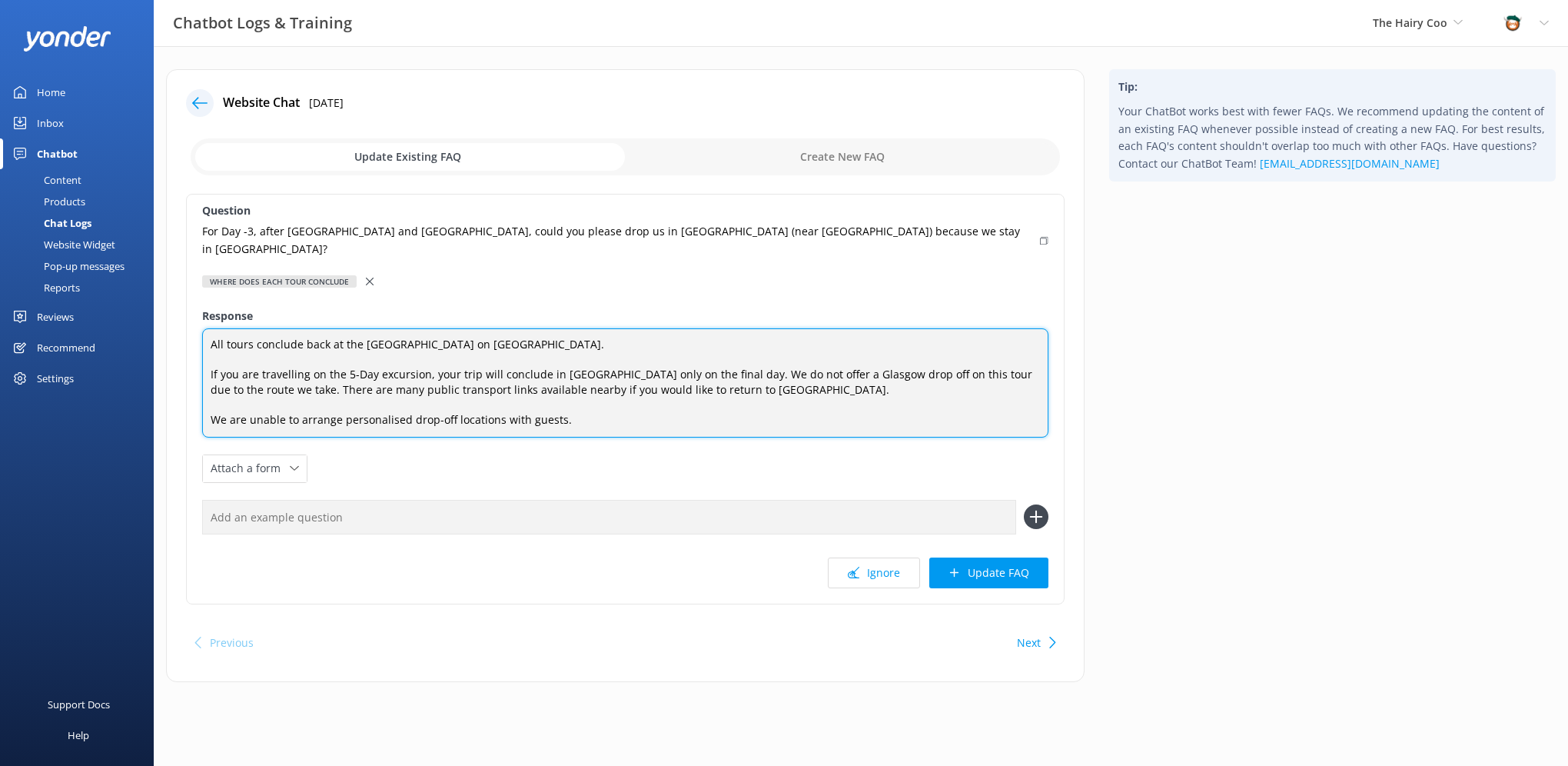
click at [209, 356] on textarea "All tours conclude back at the [GEOGRAPHIC_DATA] on [GEOGRAPHIC_DATA]. If you a…" at bounding box center [625, 383] width 846 height 110
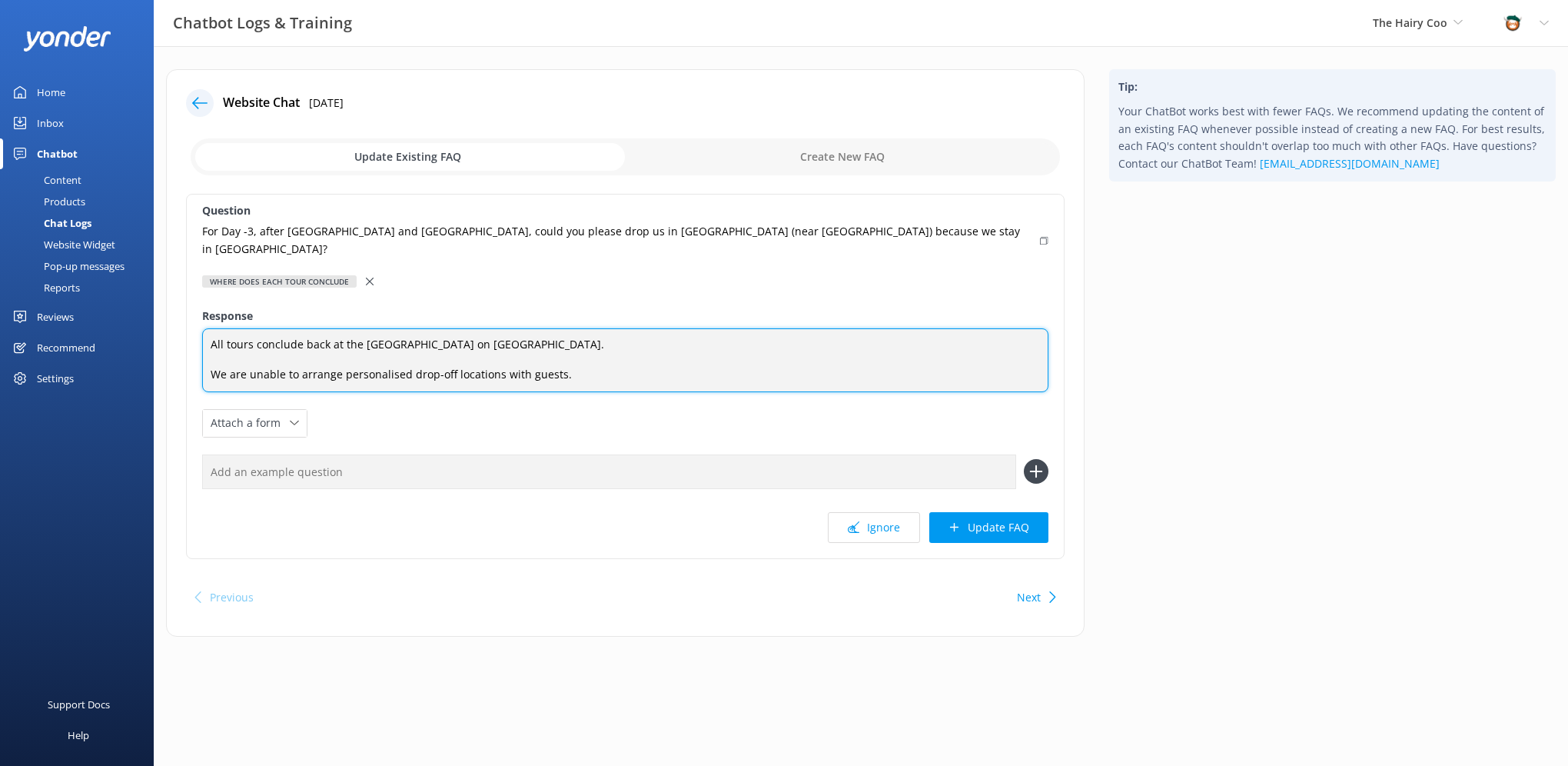
click at [566, 329] on textarea "All tours conclude back at the [GEOGRAPHIC_DATA] on [GEOGRAPHIC_DATA]. We are u…" at bounding box center [625, 360] width 846 height 64
click at [345, 341] on textarea "All tours conclude back at the [GEOGRAPHIC_DATA] on [GEOGRAPHIC_DATA]. We are u…" at bounding box center [625, 360] width 846 height 64
click at [581, 334] on textarea "All tours conclude back at the [GEOGRAPHIC_DATA] on [GEOGRAPHIC_DATA]. We are u…" at bounding box center [625, 360] width 846 height 64
click at [232, 330] on textarea "All tours conclude back at the [GEOGRAPHIC_DATA] on [GEOGRAPHIC_DATA]. We are u…" at bounding box center [625, 360] width 846 height 64
click at [223, 329] on textarea "All tours conclude back at the [GEOGRAPHIC_DATA] on [GEOGRAPHIC_DATA]. We are u…" at bounding box center [625, 360] width 846 height 64
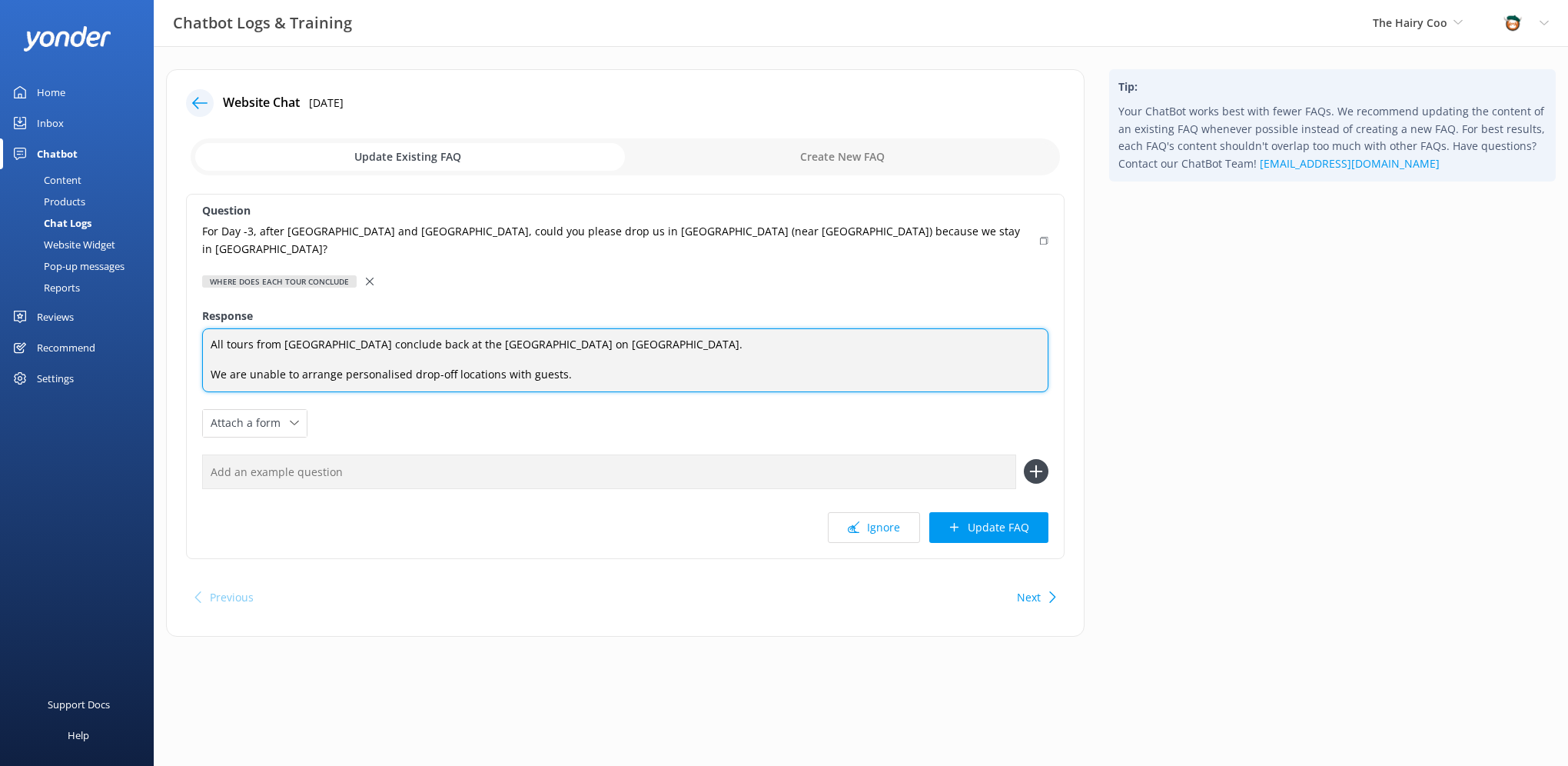
click at [661, 329] on textarea "All tours from [GEOGRAPHIC_DATA] conclude back at the [GEOGRAPHIC_DATA] on [GEO…" at bounding box center [625, 360] width 846 height 64
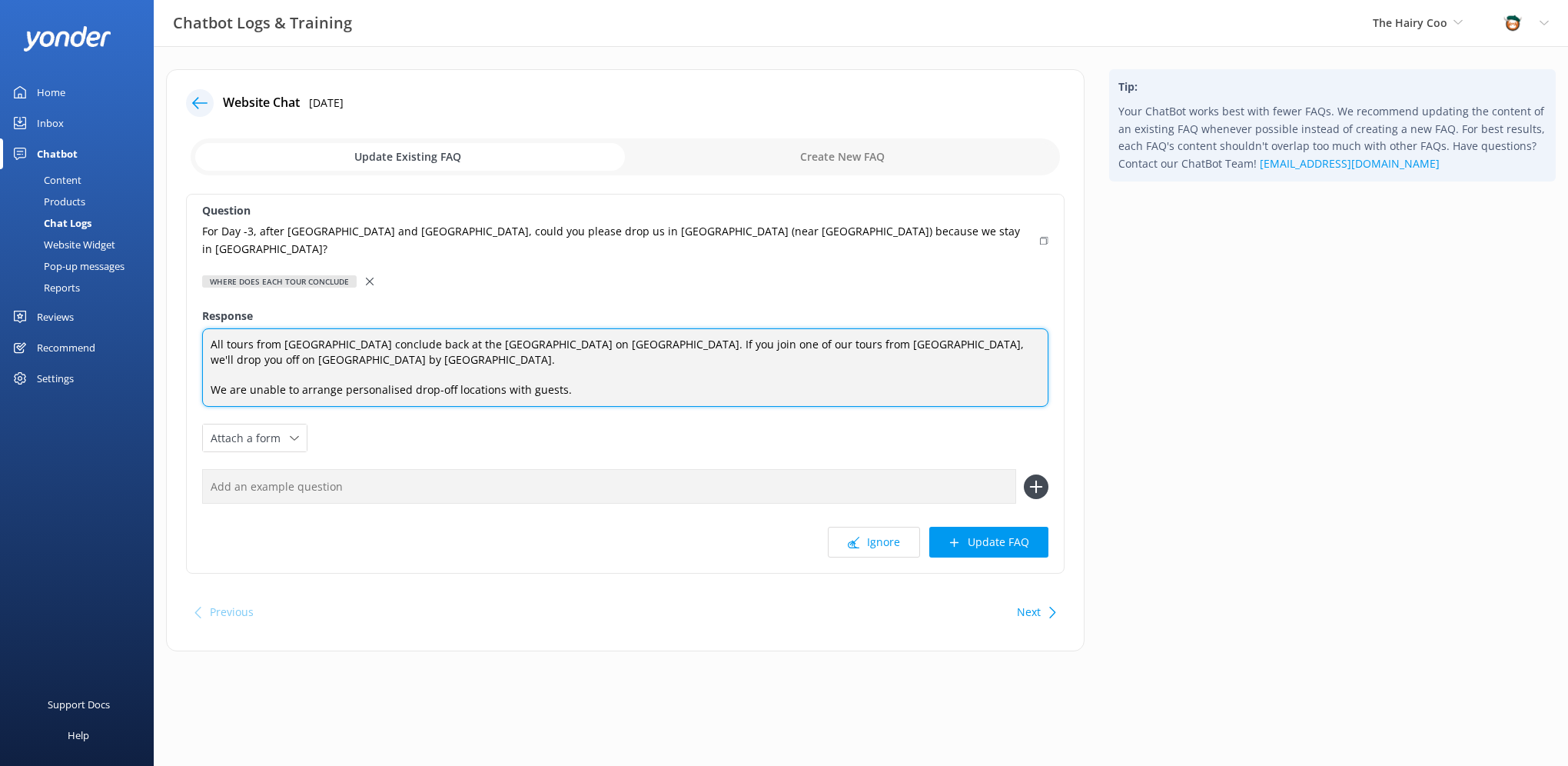
click at [347, 329] on textarea "All tours from [GEOGRAPHIC_DATA] conclude back at the [GEOGRAPHIC_DATA] on [GEO…" at bounding box center [625, 367] width 846 height 78
click at [436, 329] on textarea "All tours from [GEOGRAPHIC_DATA] conclude back at the [GEOGRAPHIC_DATA] on [GEO…" at bounding box center [625, 367] width 846 height 78
click at [518, 333] on textarea "All tours from [GEOGRAPHIC_DATA] conclude back at the [GEOGRAPHIC_DATA] on [GEO…" at bounding box center [625, 367] width 846 height 78
click at [555, 329] on textarea "All tours from [GEOGRAPHIC_DATA] conclude back at the [GEOGRAPHIC_DATA] on [GEO…" at bounding box center [625, 367] width 846 height 78
click at [706, 343] on textarea "All tours from [GEOGRAPHIC_DATA] conclude back at the [GEOGRAPHIC_DATA] on [GEO…" at bounding box center [625, 367] width 846 height 78
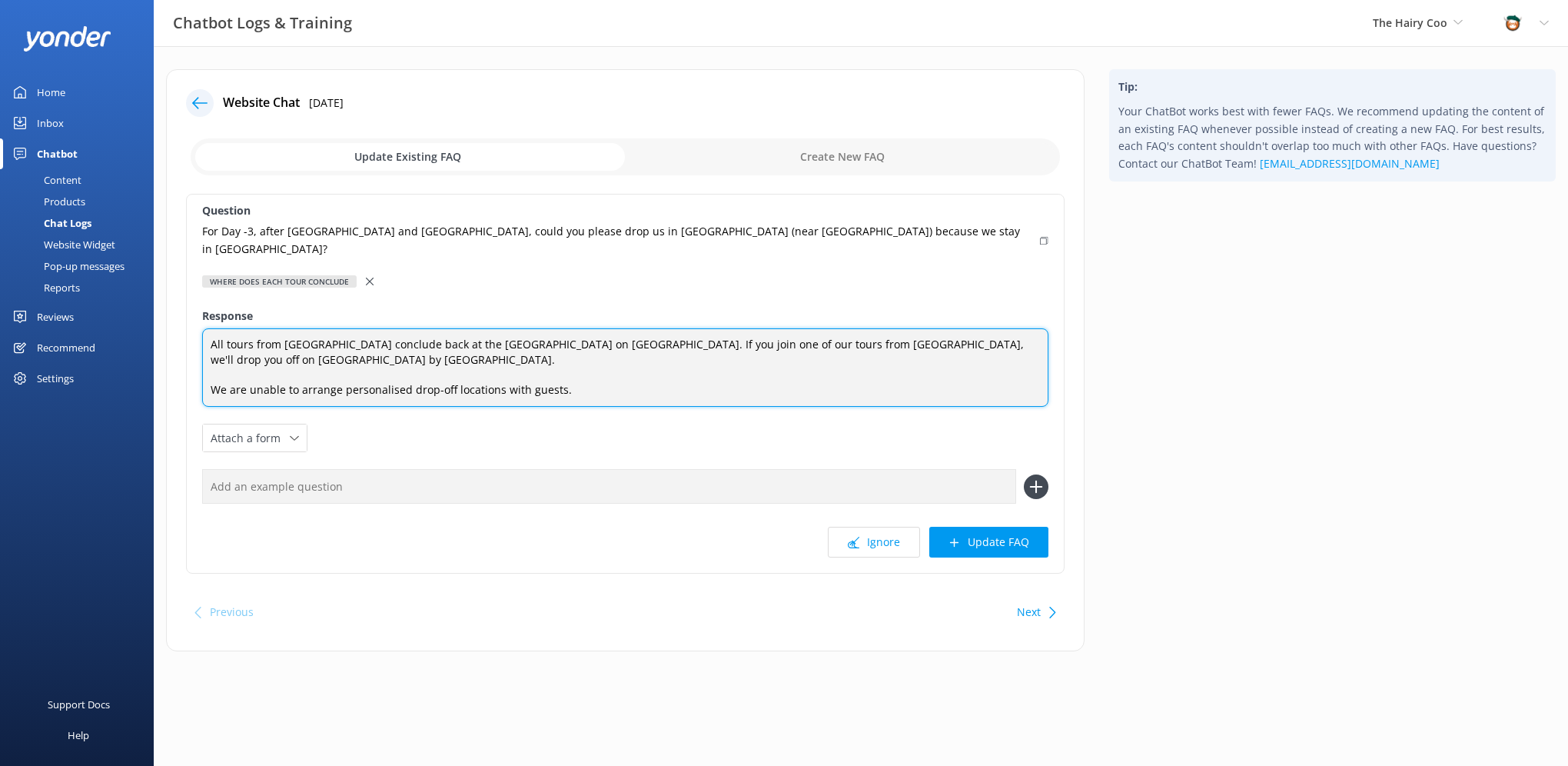
click at [451, 330] on textarea "All tours from [GEOGRAPHIC_DATA] conclude back at the [GEOGRAPHIC_DATA] on [GEO…" at bounding box center [625, 367] width 846 height 78
click at [584, 372] on textarea "All tours from [GEOGRAPHIC_DATA] conclude back at the [GEOGRAPHIC_DATA] on [GEO…" at bounding box center [625, 367] width 846 height 78
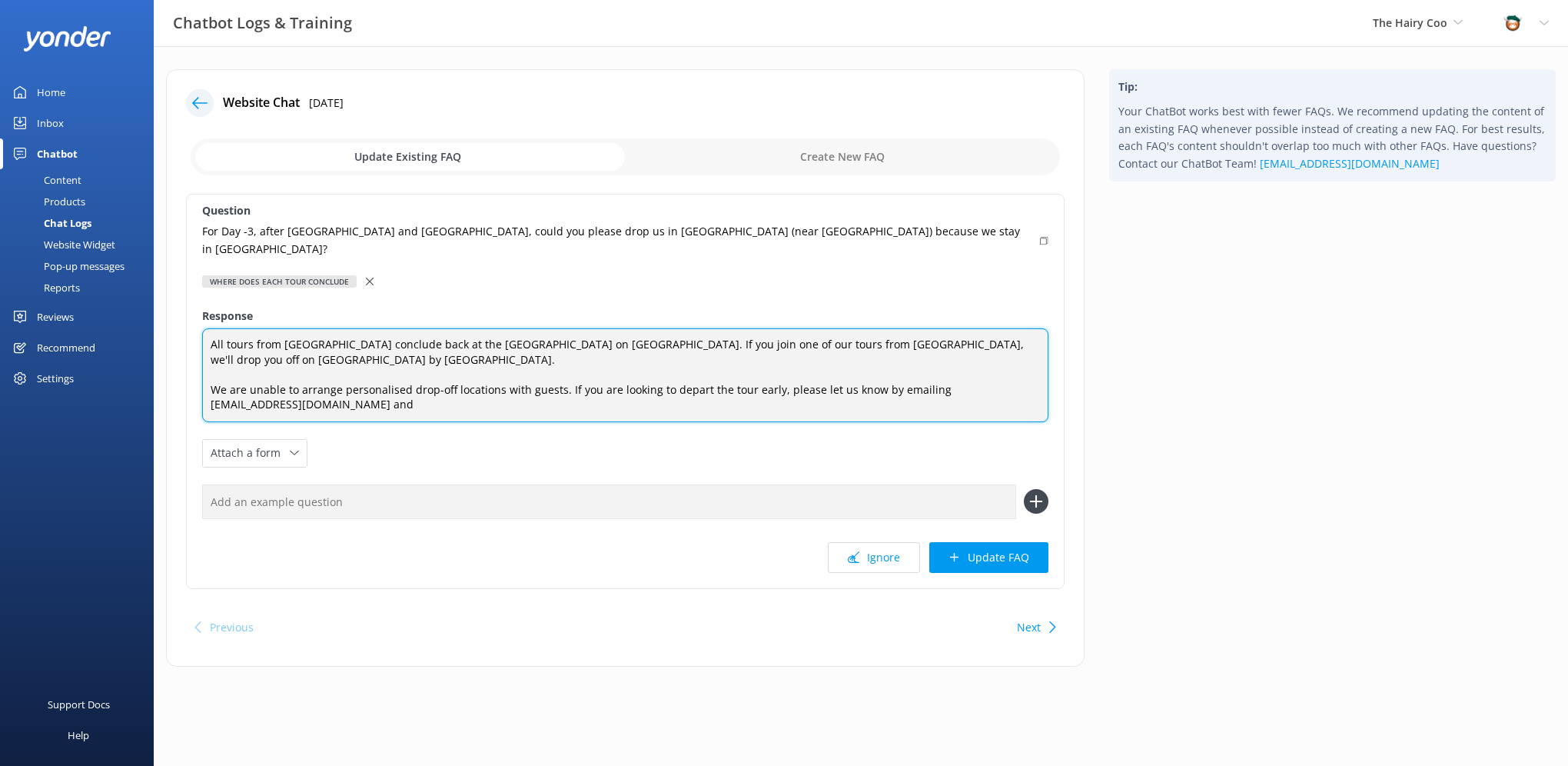
click at [803, 369] on textarea "All tours from [GEOGRAPHIC_DATA] conclude back at the [GEOGRAPHIC_DATA] on [GEO…" at bounding box center [625, 375] width 846 height 93
click at [682, 363] on textarea "All tours from [GEOGRAPHIC_DATA] conclude back at the [GEOGRAPHIC_DATA] on [GEO…" at bounding box center [625, 375] width 846 height 93
click at [767, 369] on textarea "All tours from [GEOGRAPHIC_DATA] conclude back at the [GEOGRAPHIC_DATA] on [GEO…" at bounding box center [625, 375] width 846 height 93
click at [773, 368] on textarea "All tours from [GEOGRAPHIC_DATA] conclude back at the [GEOGRAPHIC_DATA] on [GEO…" at bounding box center [625, 375] width 846 height 93
type textarea "All tours from [GEOGRAPHIC_DATA] conclude back at the [GEOGRAPHIC_DATA] on [GEO…"
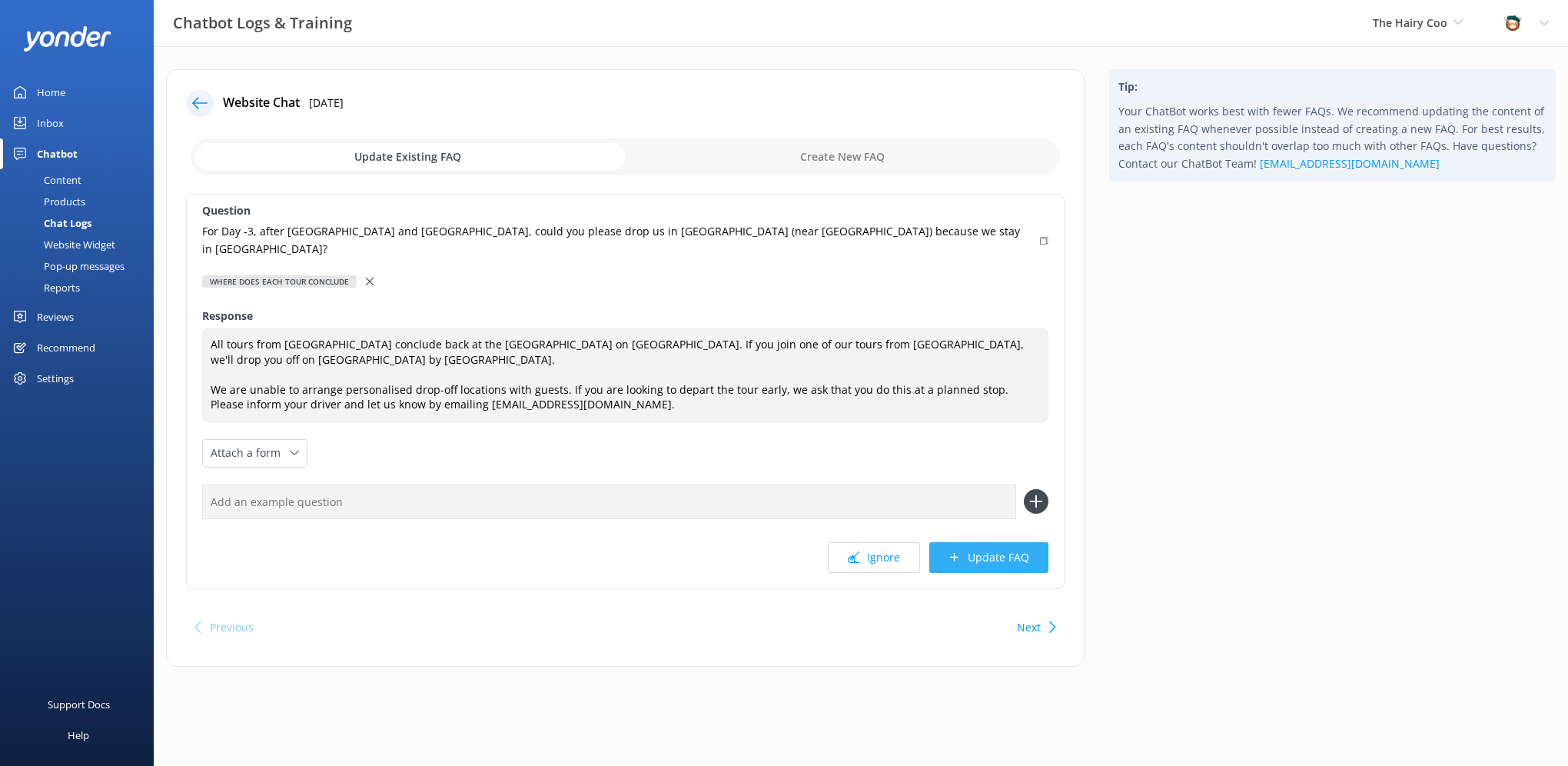
click at [977, 543] on button "Update FAQ" at bounding box center [988, 558] width 119 height 31
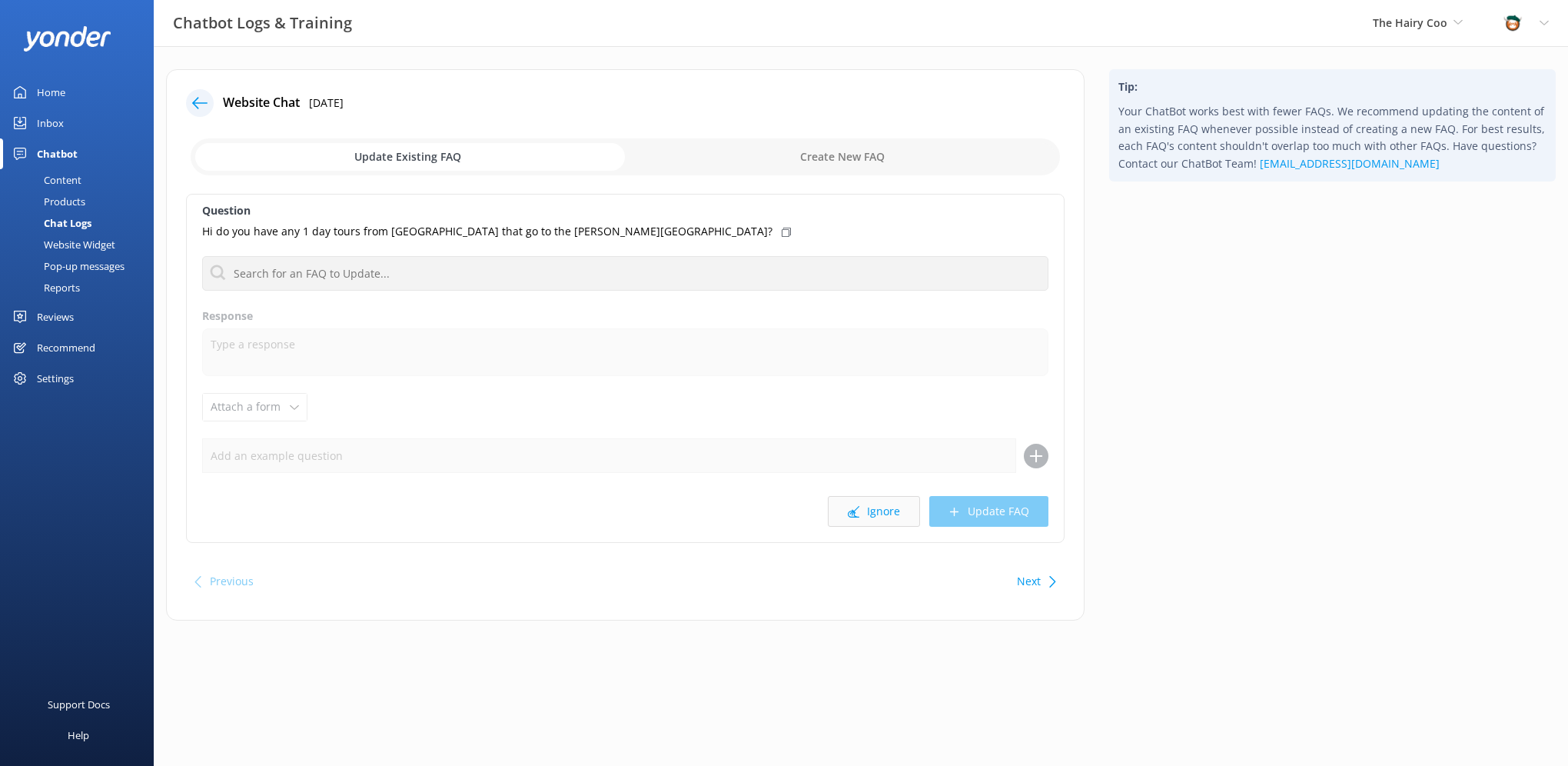
click at [873, 513] on button "Ignore" at bounding box center [873, 511] width 92 height 31
click at [889, 506] on button "Ignore" at bounding box center [873, 511] width 92 height 31
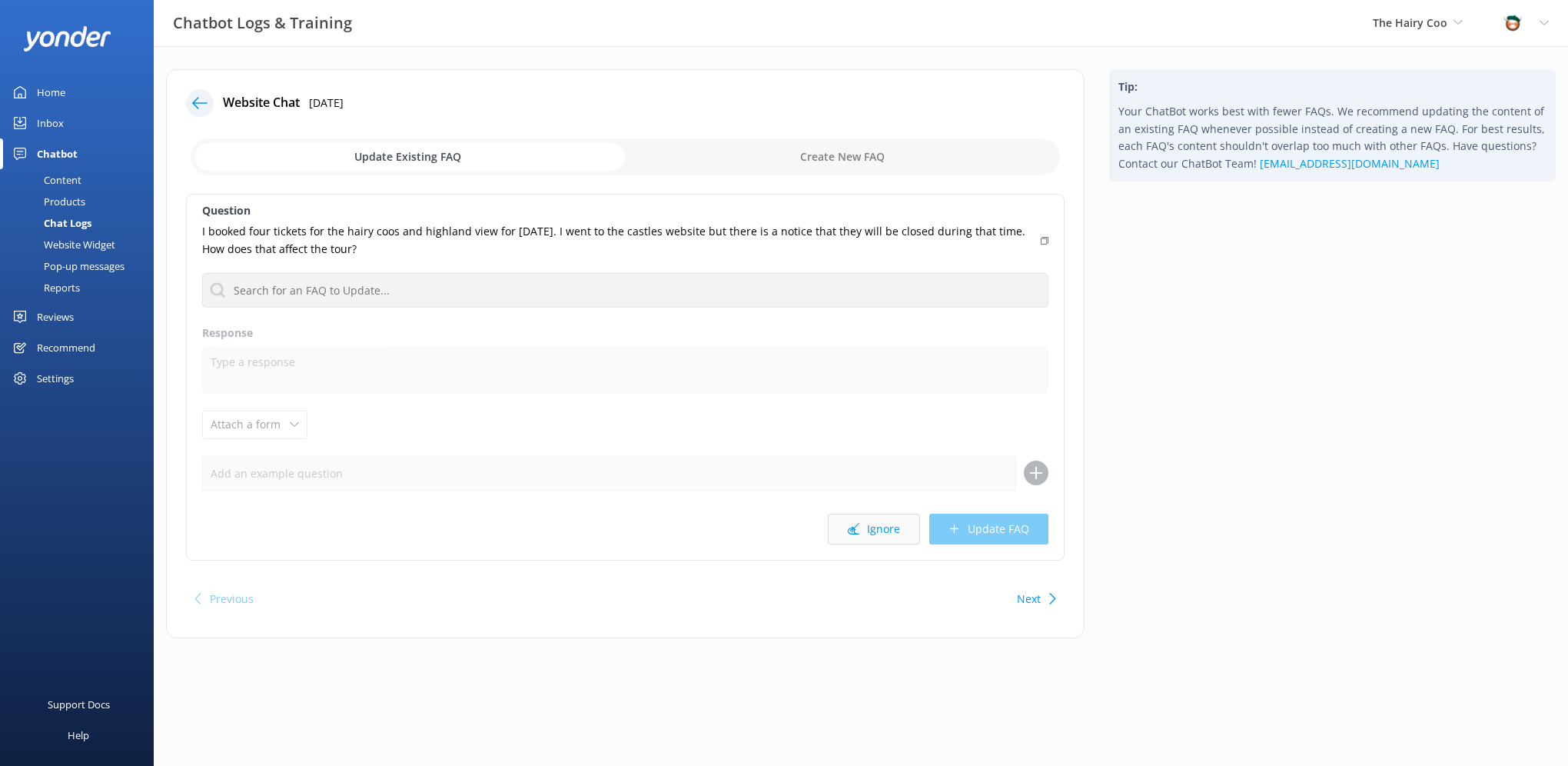
click at [865, 529] on button "Ignore" at bounding box center [873, 529] width 92 height 31
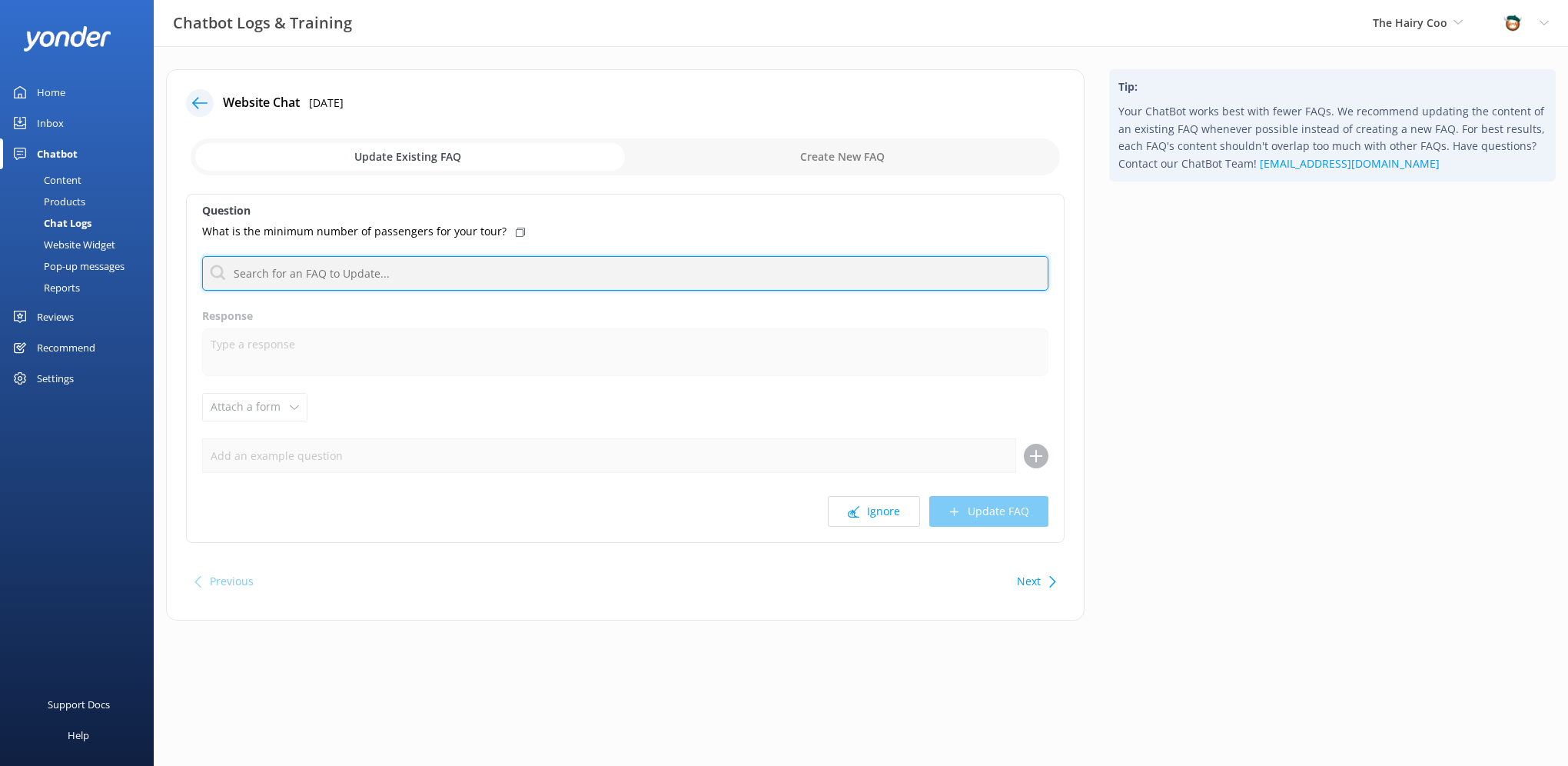
click at [402, 270] on input "text" at bounding box center [625, 273] width 846 height 35
type input "min"
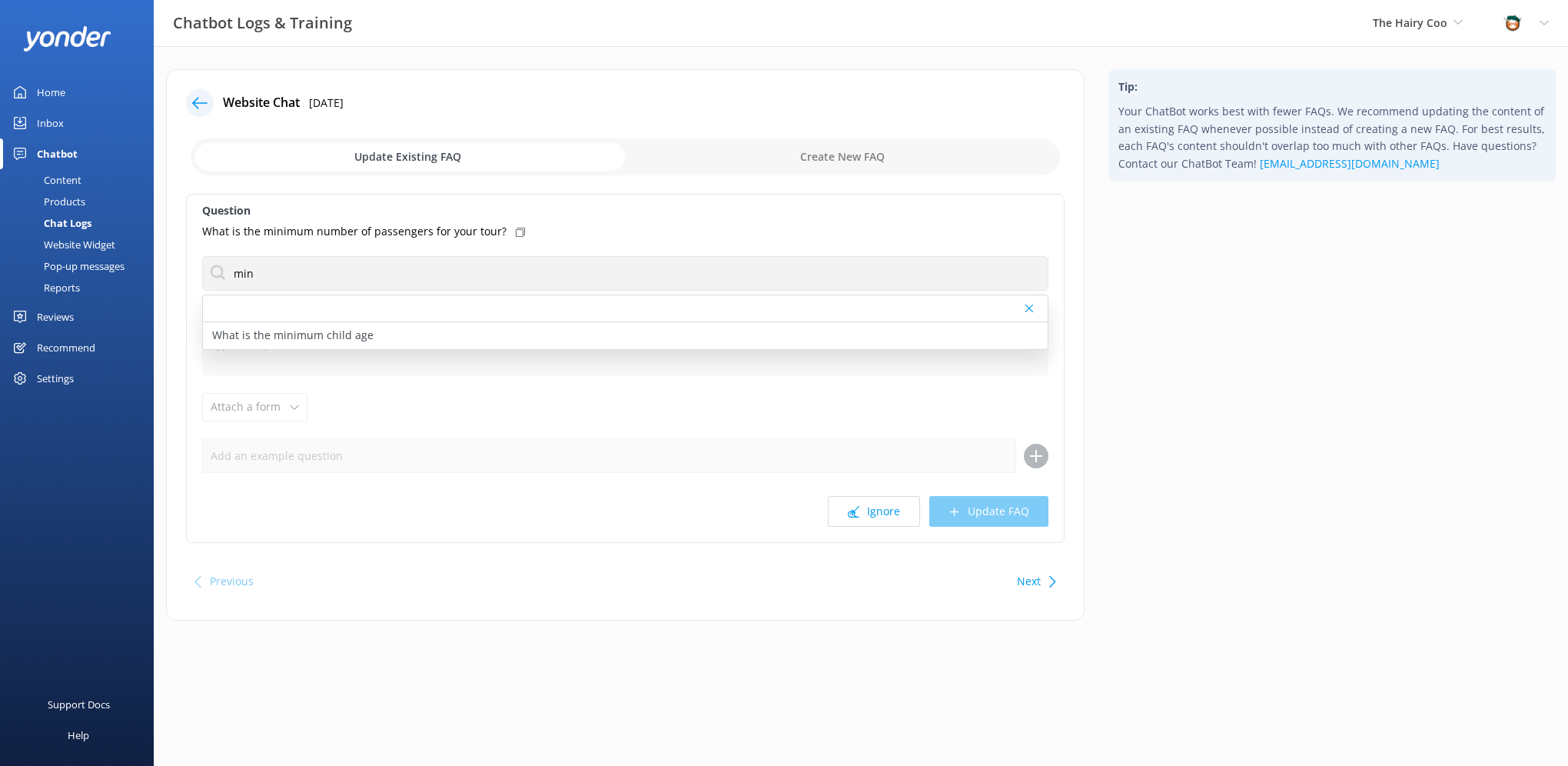
drag, startPoint x: 1146, startPoint y: 313, endPoint x: 1080, endPoint y: 343, distance: 72.5
click at [1146, 321] on div "Tip: Your ChatBot works best with fewer FAQs. We recommend updating the content…" at bounding box center [1332, 352] width 471 height 567
click at [1026, 311] on use at bounding box center [1029, 308] width 8 height 8
click at [854, 514] on use at bounding box center [854, 511] width 12 height 12
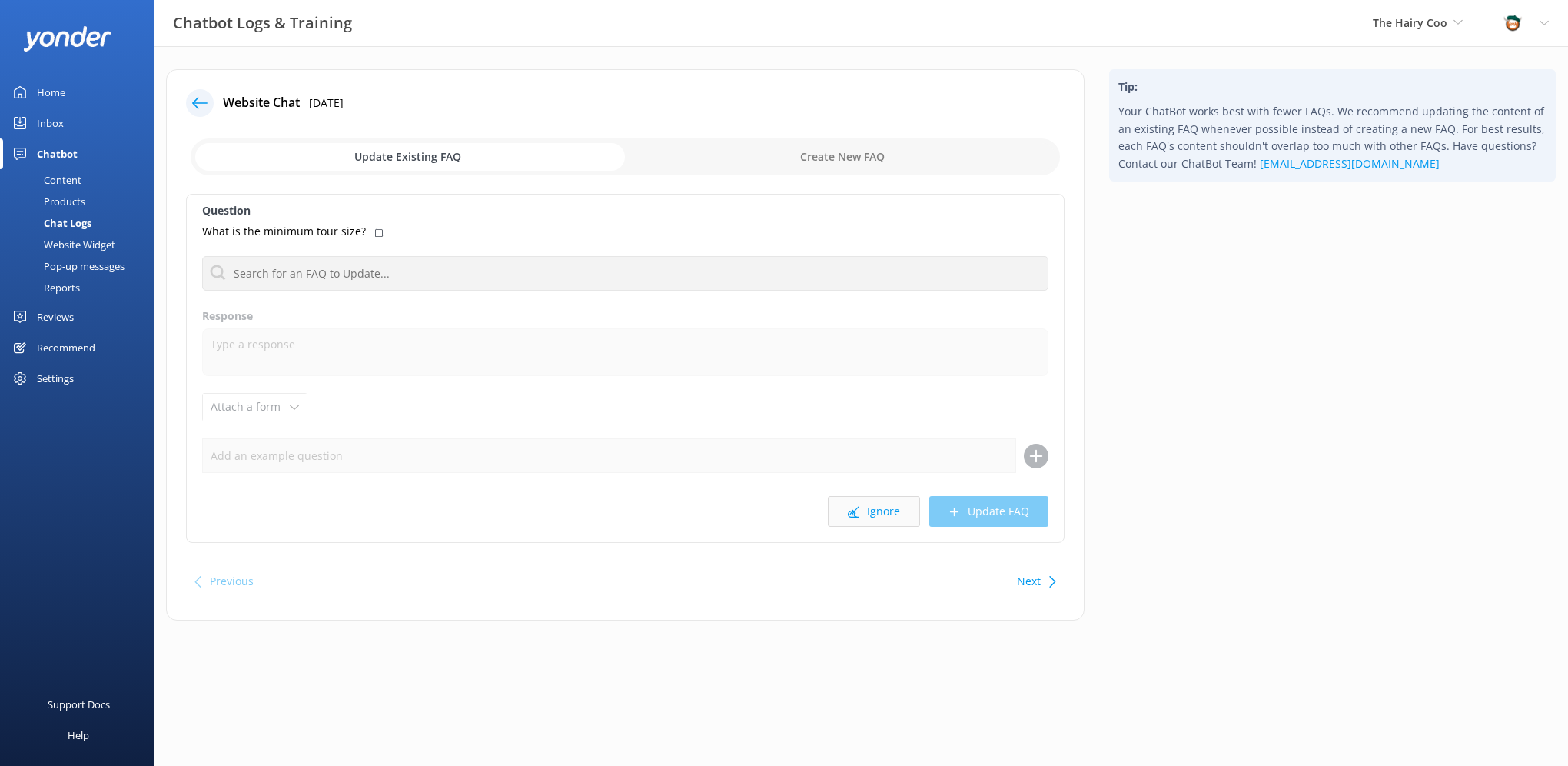
click at [853, 499] on button "Ignore" at bounding box center [873, 511] width 92 height 31
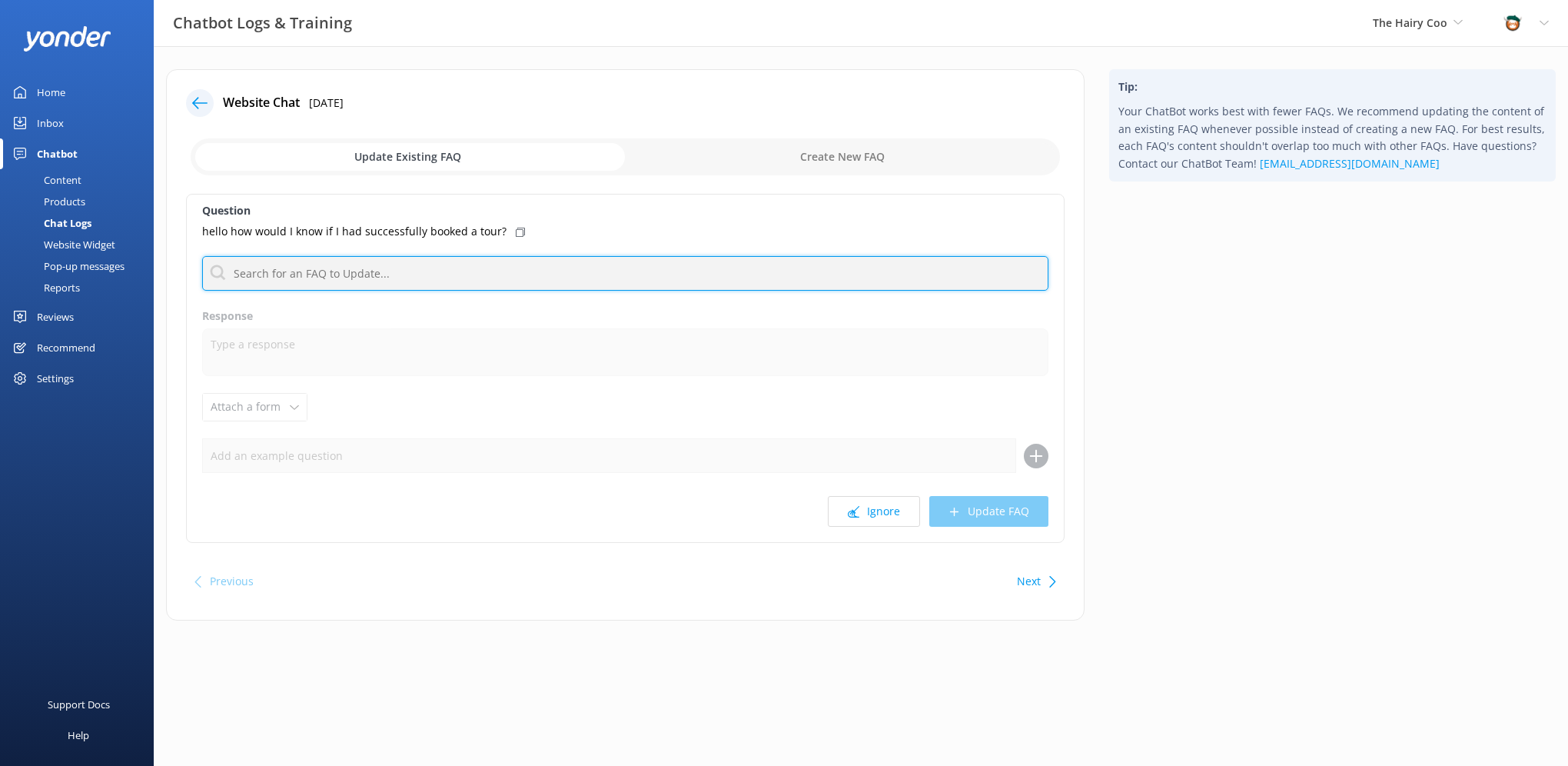
click at [385, 271] on input "text" at bounding box center [625, 273] width 846 height 35
type input "conf"
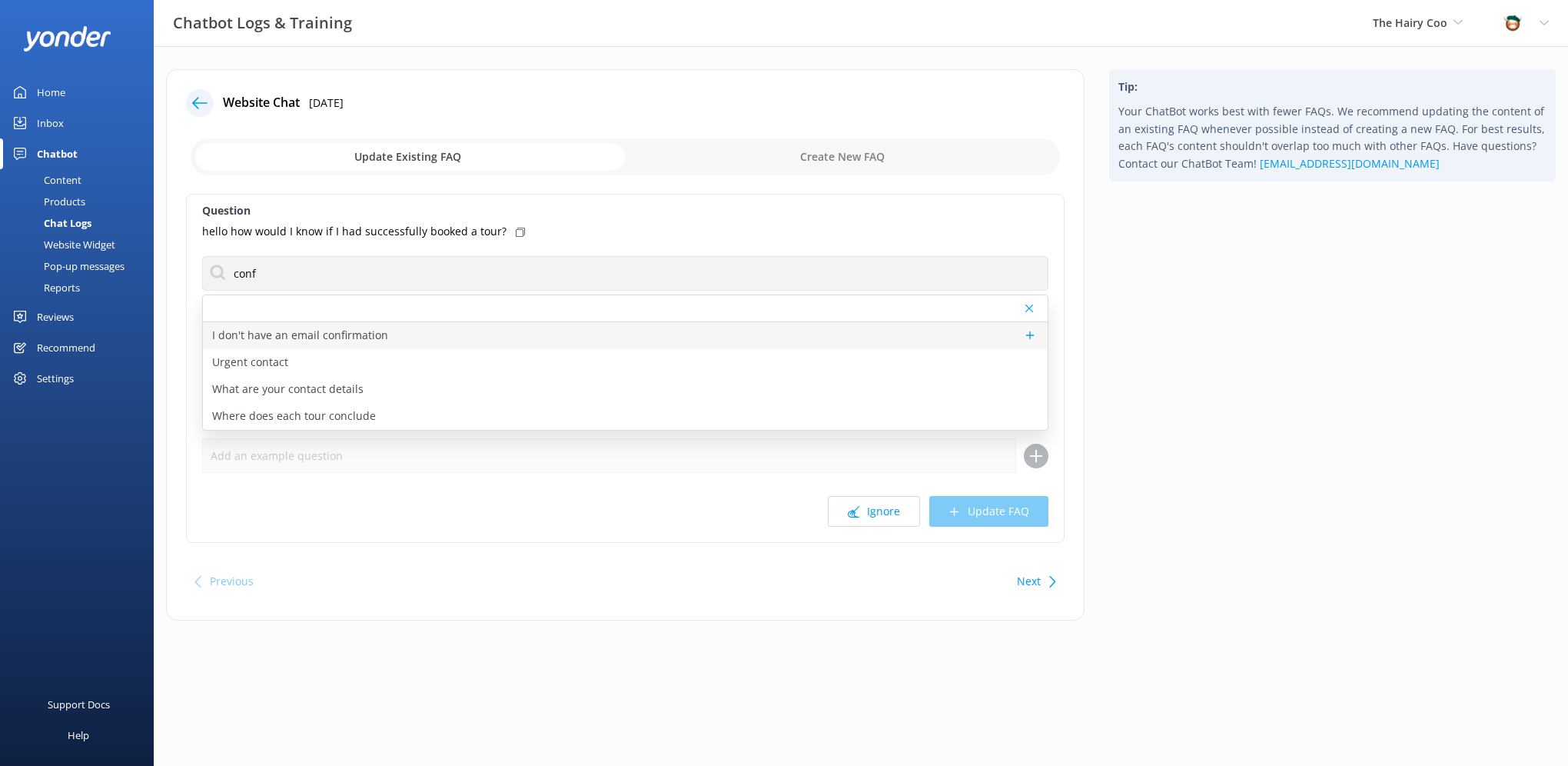
click at [370, 337] on p "I don't have an email confirmation" at bounding box center [300, 335] width 176 height 17
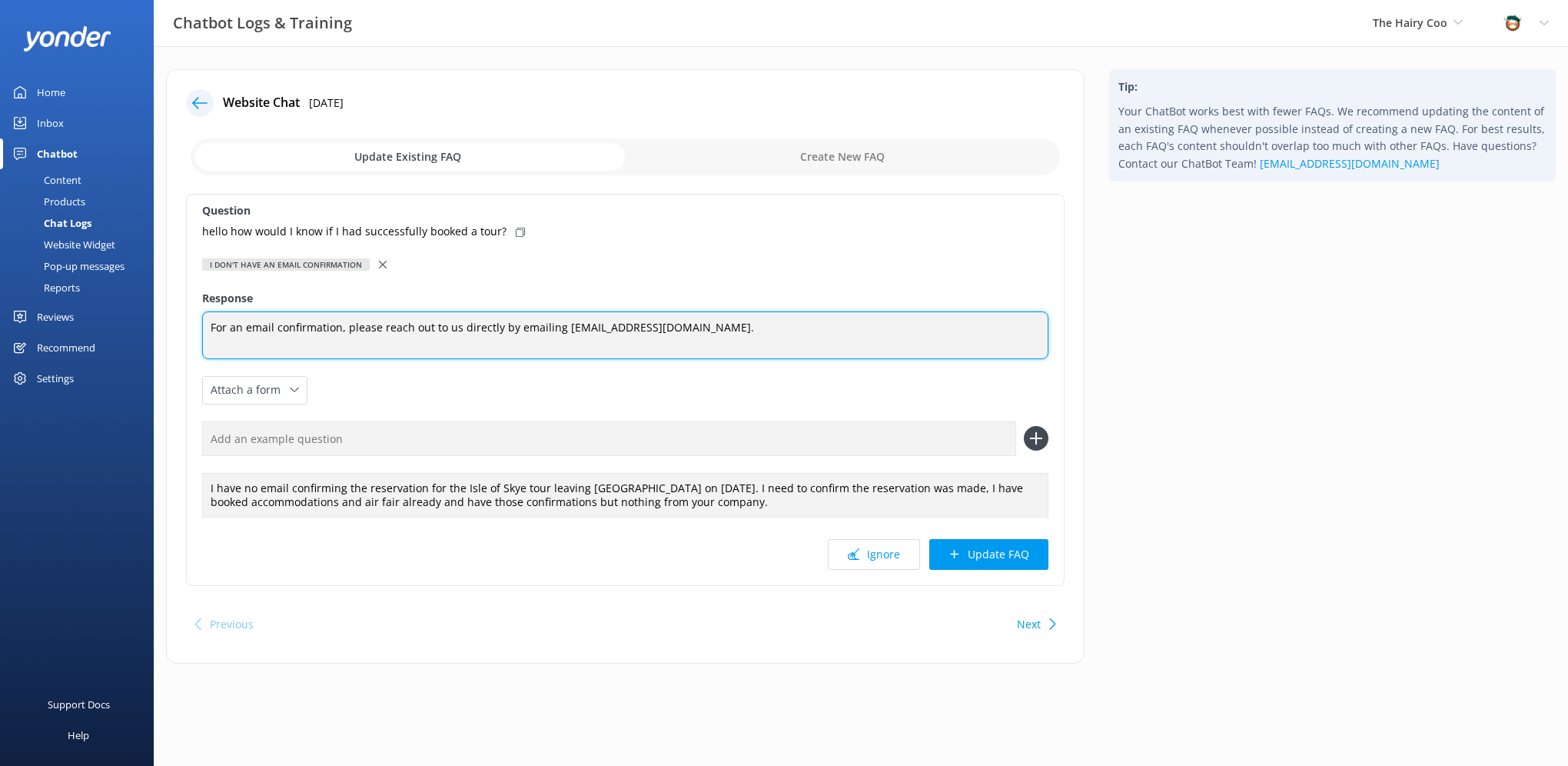
click at [395, 329] on textarea "For an email confirmation, please reach out to us directly by emailing [EMAIL_A…" at bounding box center [625, 335] width 846 height 48
click at [473, 324] on textarea "For an email confirmation, please reach out to us directly by emailing [EMAIL_A…" at bounding box center [625, 335] width 846 height 48
click at [206, 326] on textarea "For an email confirmation, please reach out to us directly by emailing [EMAIL_A…" at bounding box center [625, 335] width 846 height 48
click at [403, 323] on textarea "You'll receive an email confirmation afgter booking a tour. For an email confir…" at bounding box center [625, 336] width 846 height 48
click at [505, 323] on textarea "You'll receive an email confirmation after booking a tour. For an email confirm…" at bounding box center [625, 336] width 846 height 48
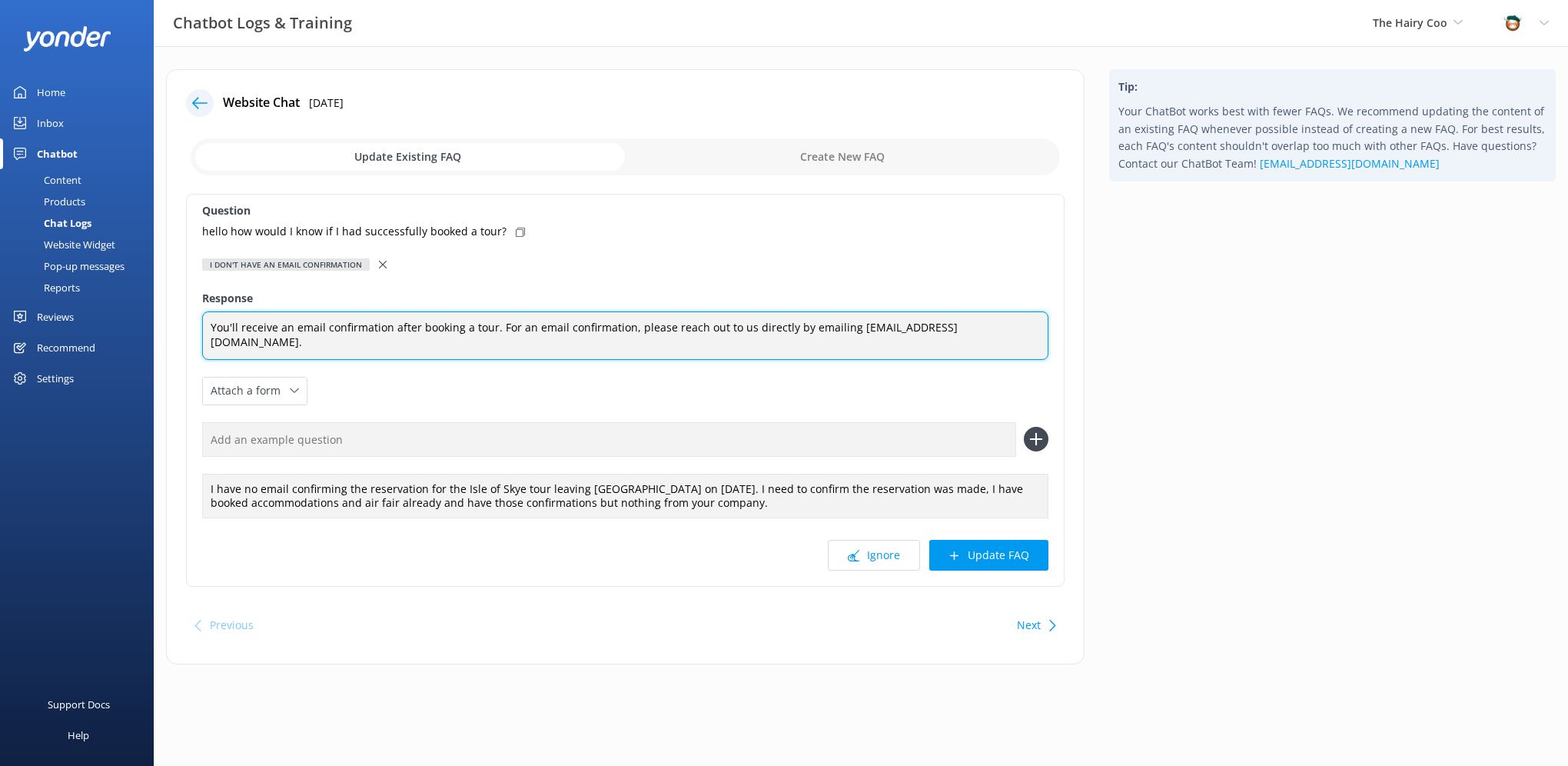
click at [505, 323] on textarea "You'll receive an email confirmation after booking a tour. For an email confirm…" at bounding box center [625, 336] width 846 height 48
click at [868, 324] on textarea "You'll receive an email confirmation after booking a tour. If you need us to re…" at bounding box center [625, 336] width 846 height 48
click at [658, 329] on textarea "You'll receive an email confirmation after booking a tour. If you need us to re…" at bounding box center [625, 336] width 846 height 48
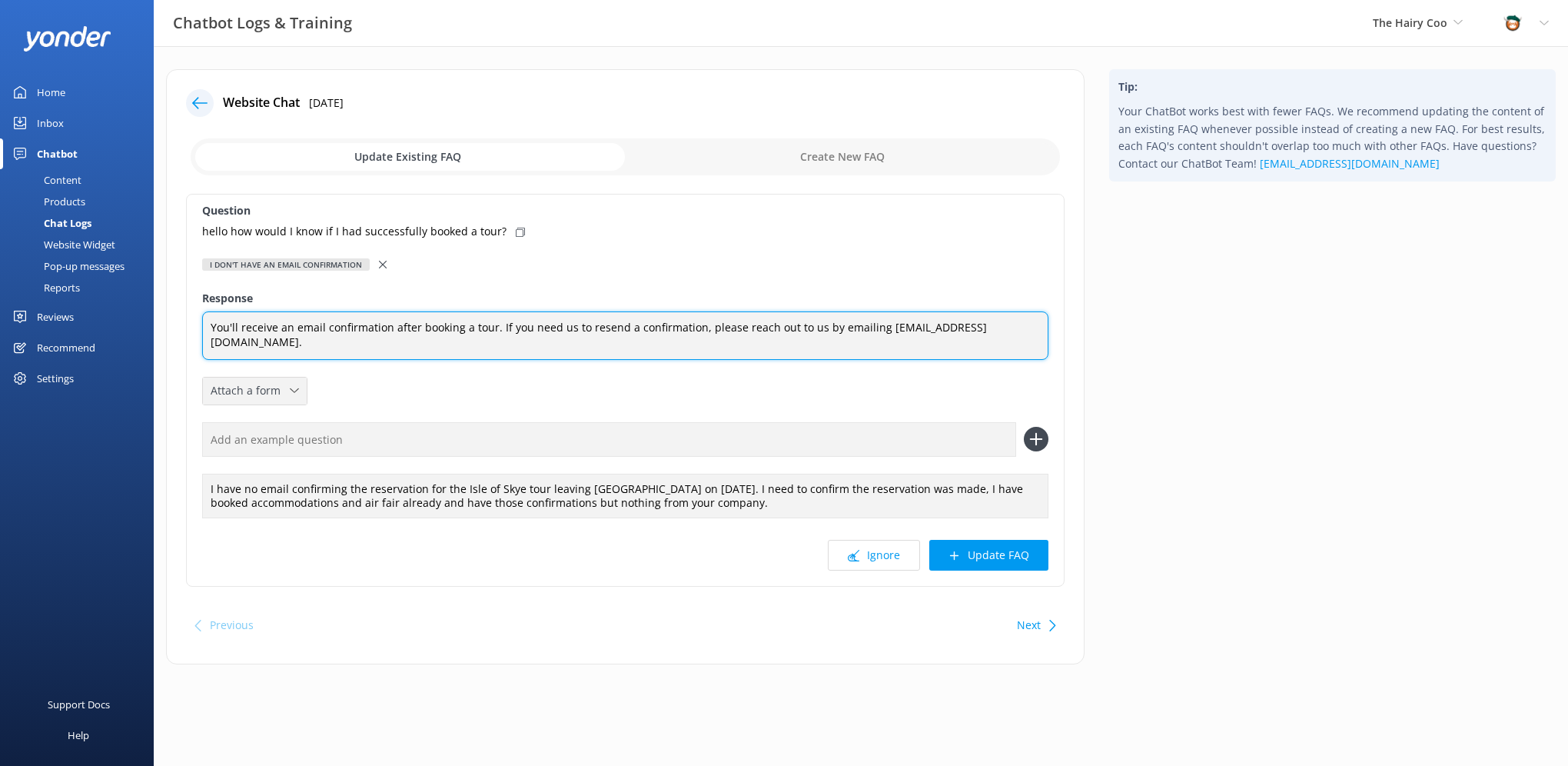
type textarea "You'll receive an email confirmation after booking a tour. If you need us to re…"
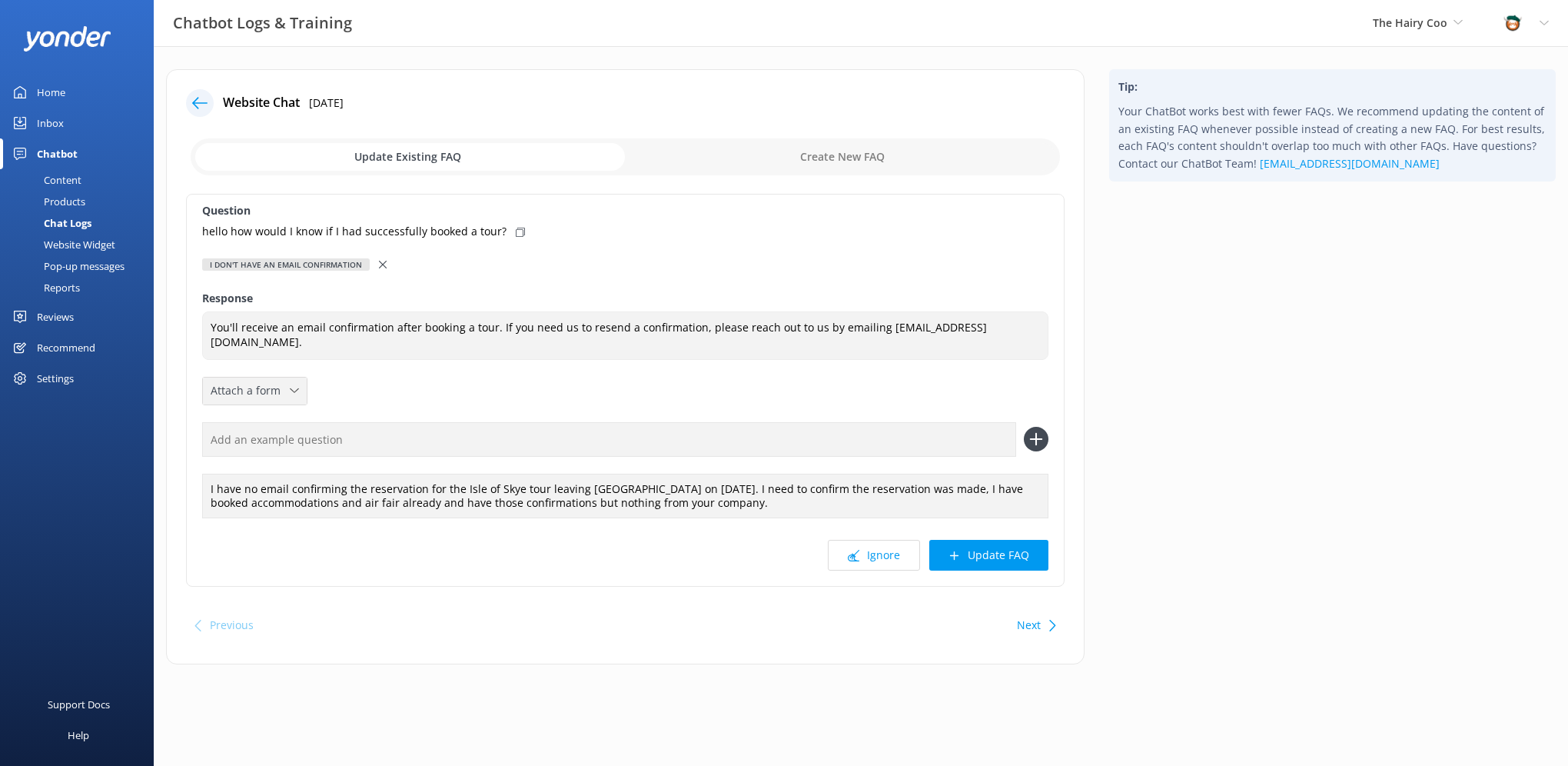
click at [264, 387] on span "Attach a form" at bounding box center [250, 391] width 79 height 17
click at [251, 422] on div "Leave contact details" at bounding box center [258, 423] width 93 height 15
click at [1008, 550] on button "Update FAQ" at bounding box center [988, 555] width 119 height 31
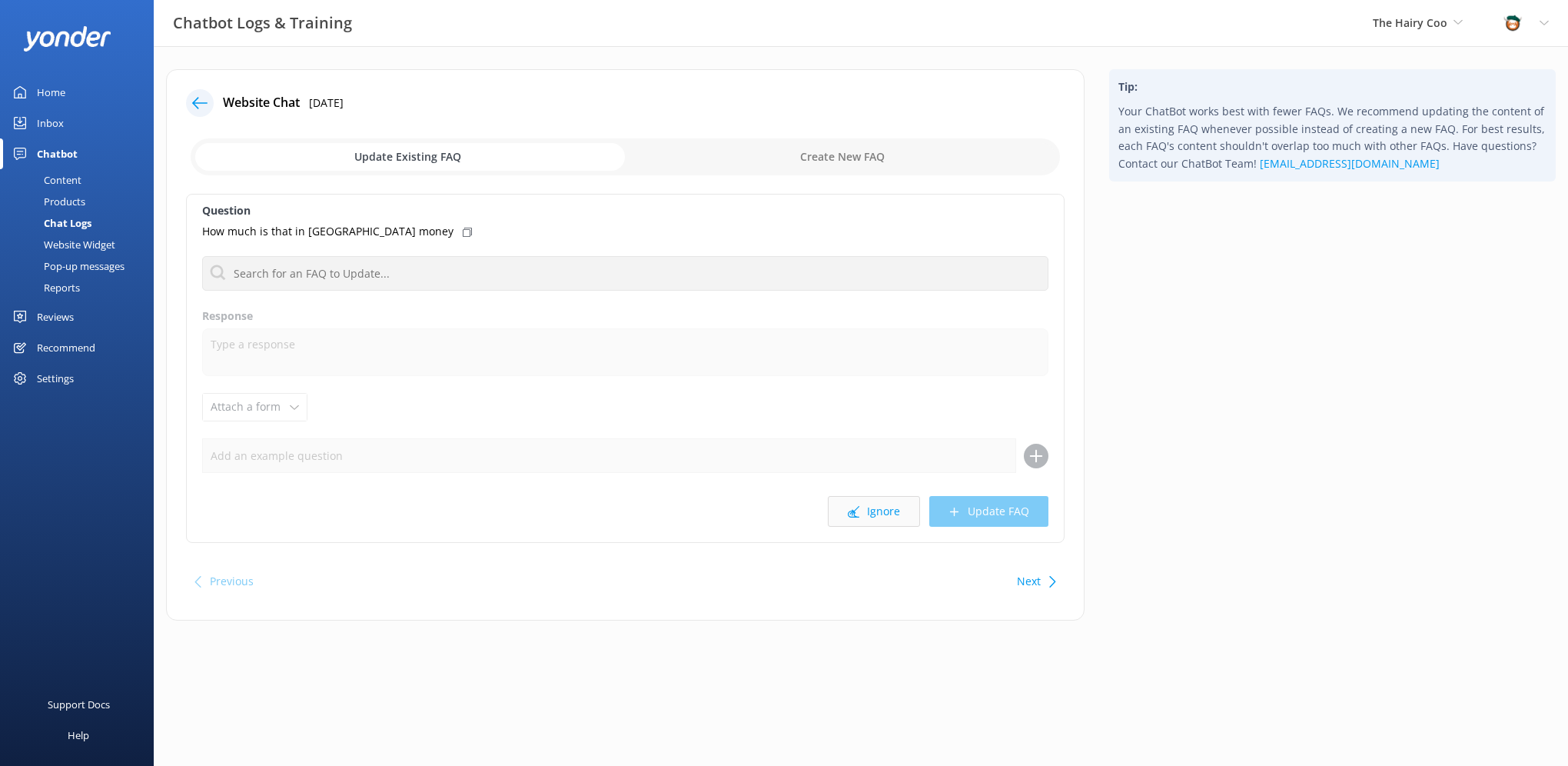
click at [889, 523] on button "Ignore" at bounding box center [873, 511] width 92 height 31
click at [853, 511] on use at bounding box center [854, 511] width 12 height 12
click at [862, 509] on button "Ignore" at bounding box center [873, 511] width 92 height 31
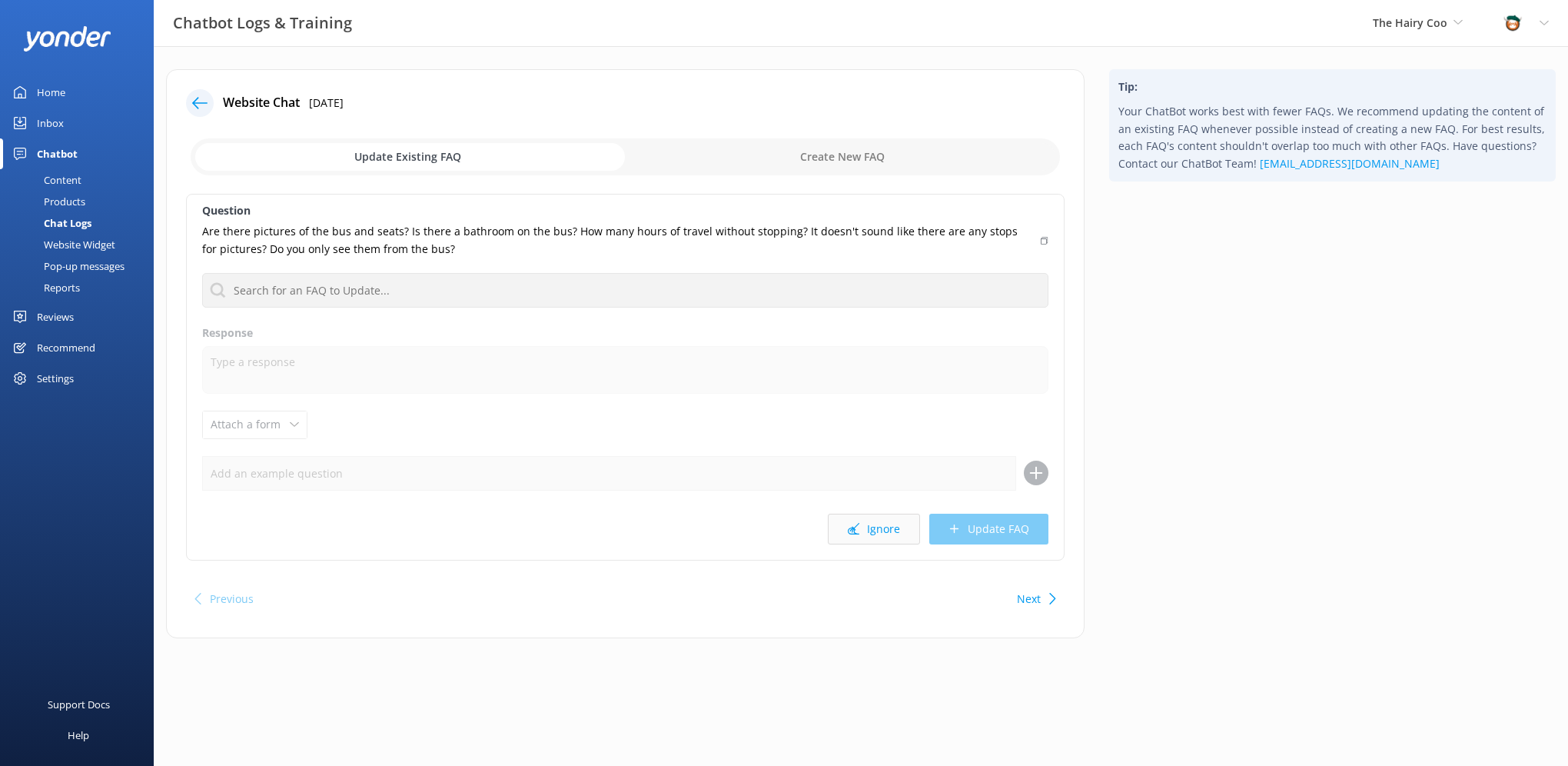
click at [858, 533] on icon at bounding box center [854, 528] width 12 height 12
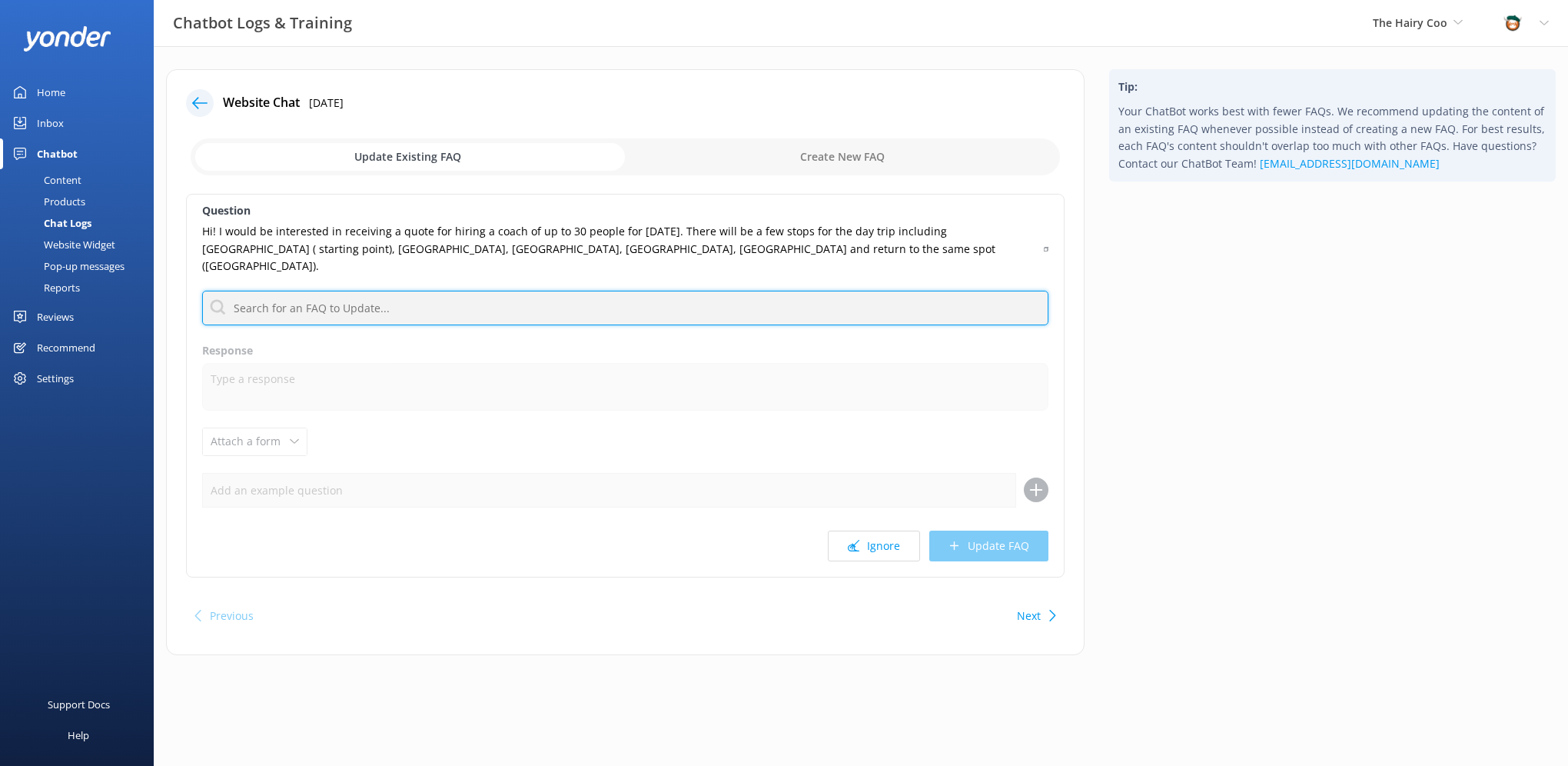
click at [349, 291] on input "text" at bounding box center [625, 308] width 846 height 35
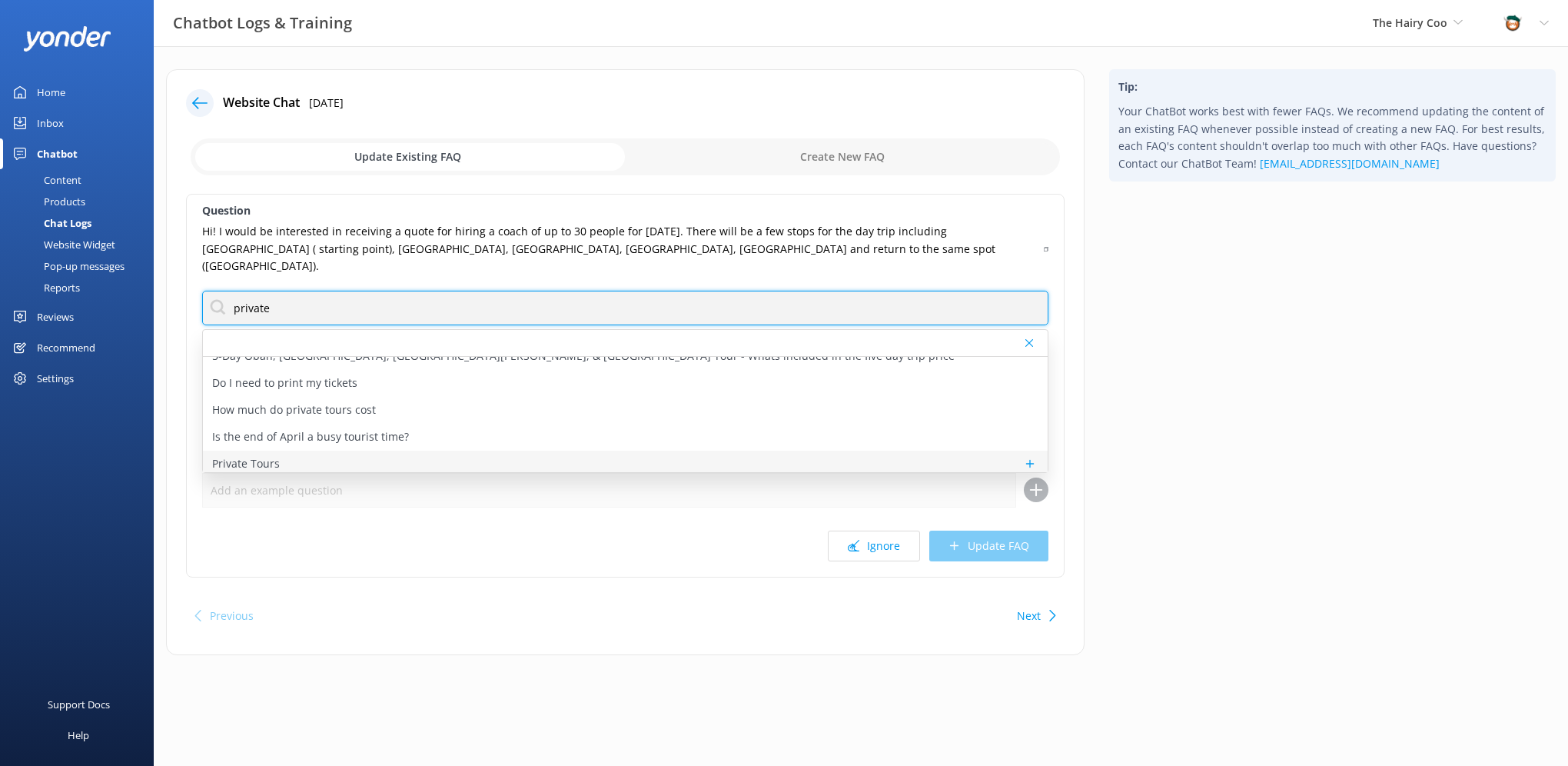
scroll to position [103, 0]
type input "private"
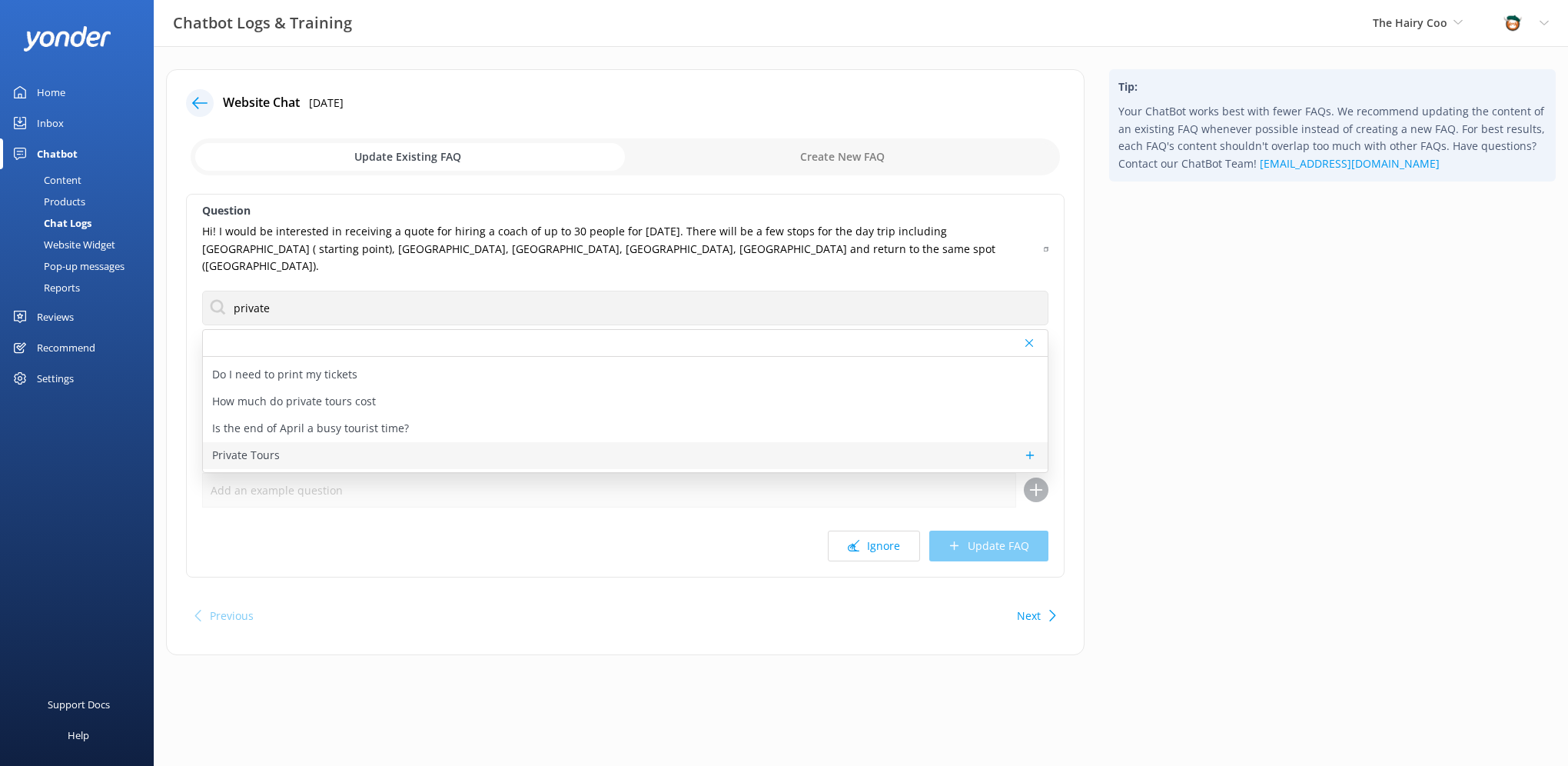
click at [334, 442] on div "Private Tours" at bounding box center [625, 455] width 845 height 27
type textarea "Scotland is special for everyone in their own way, and for some, this is truly …"
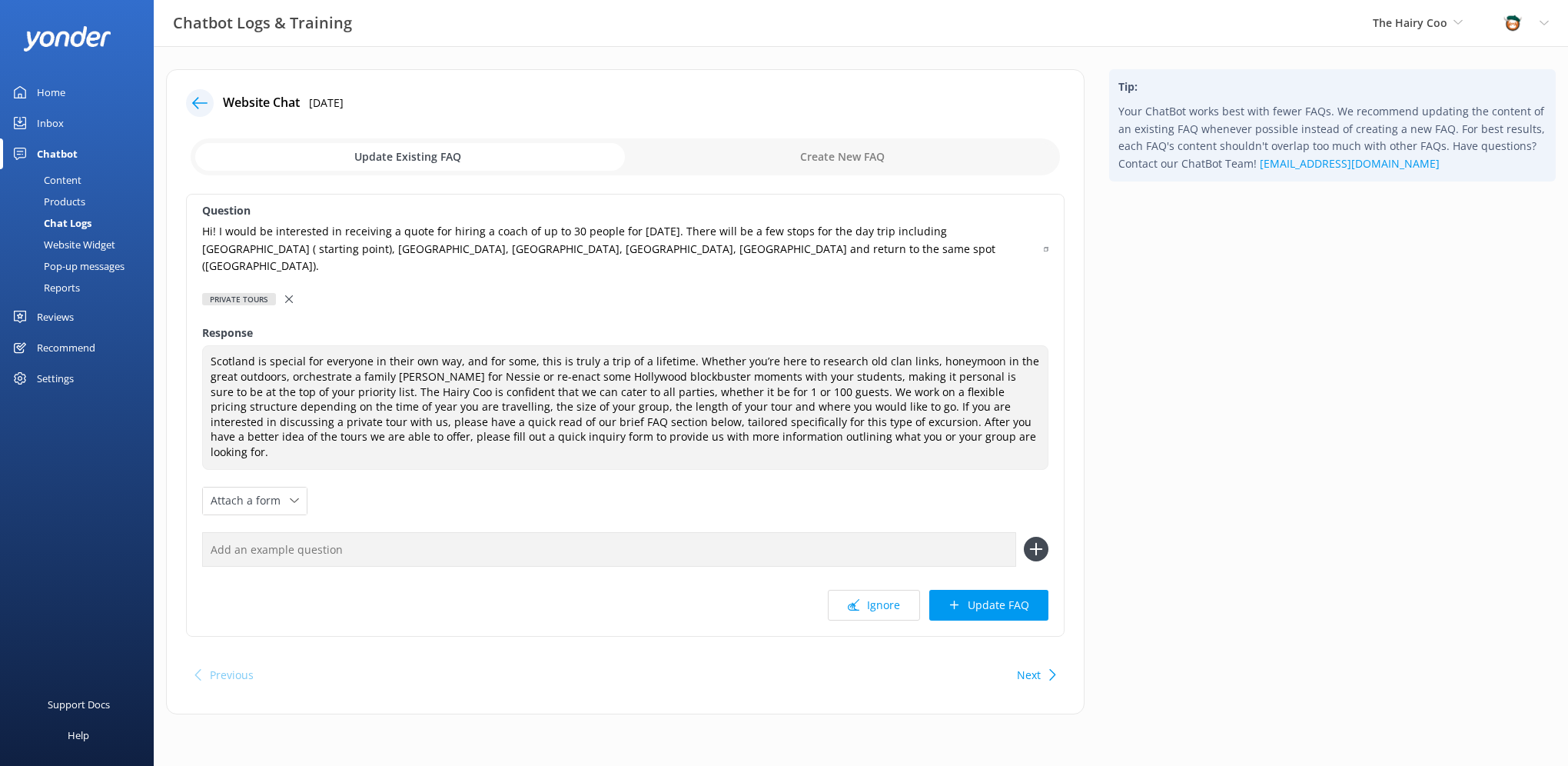
click at [287, 291] on div at bounding box center [291, 299] width 11 height 17
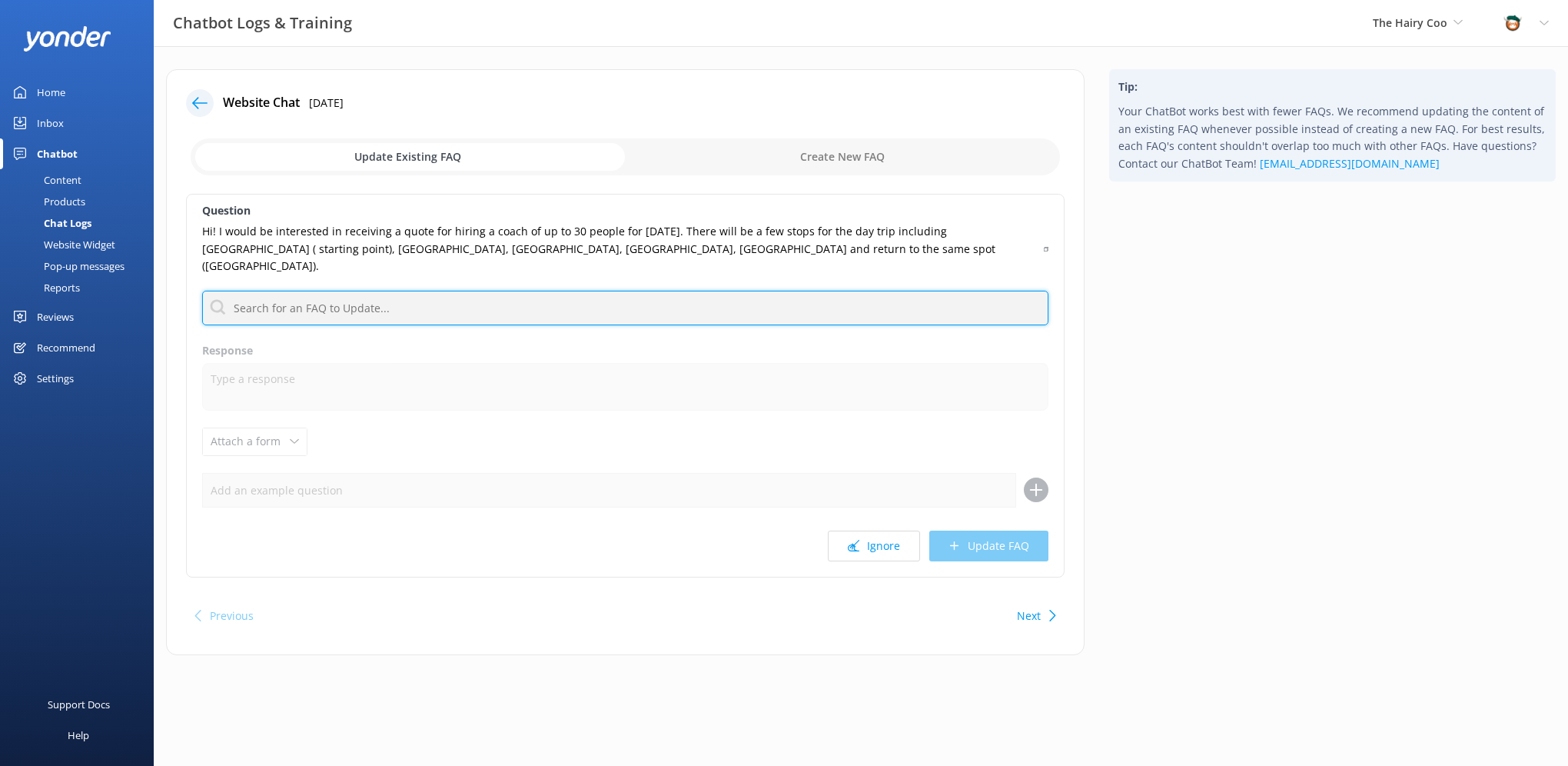
click at [285, 296] on input "text" at bounding box center [625, 308] width 846 height 35
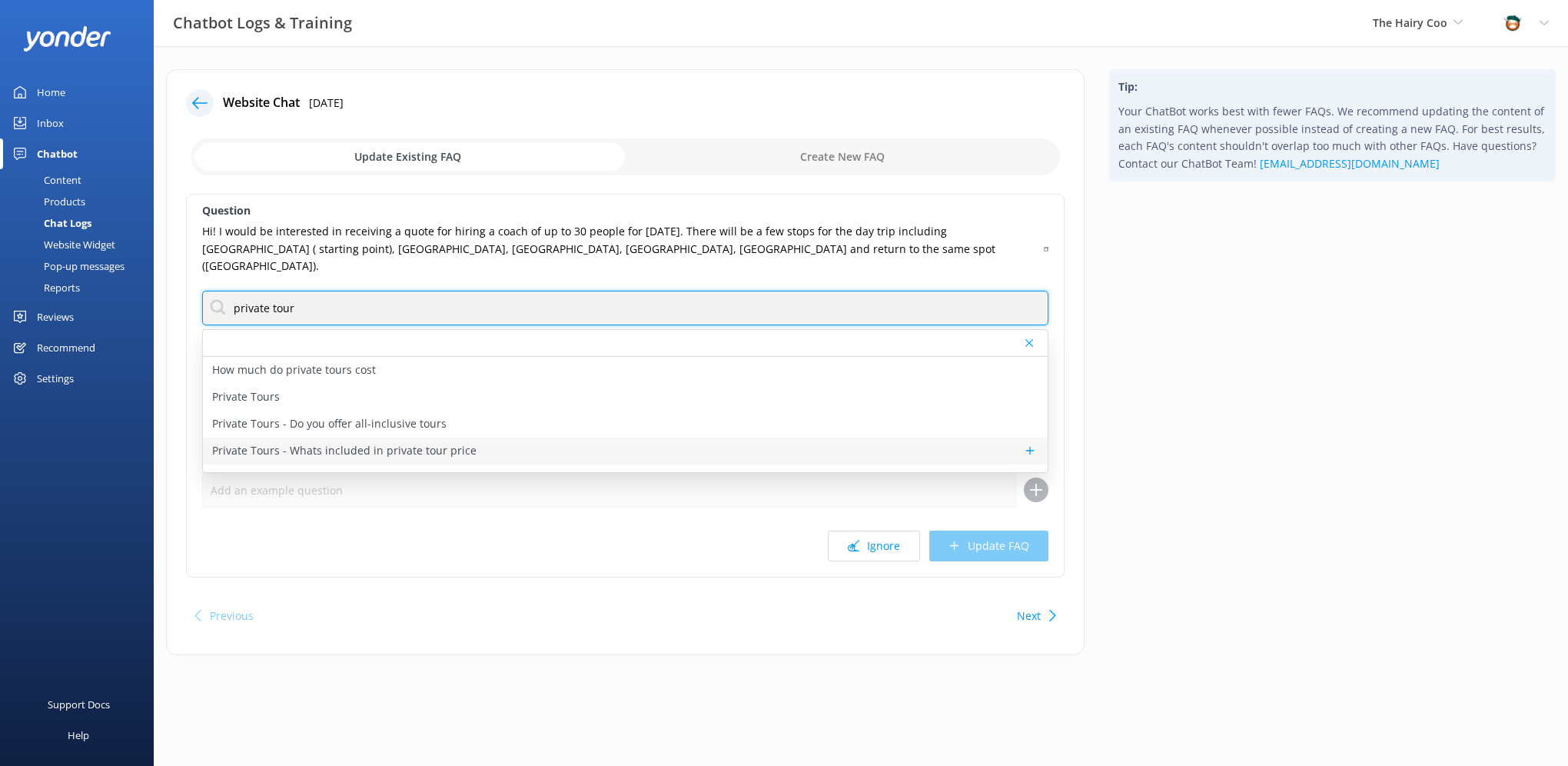
scroll to position [72, 0]
type input "private tour"
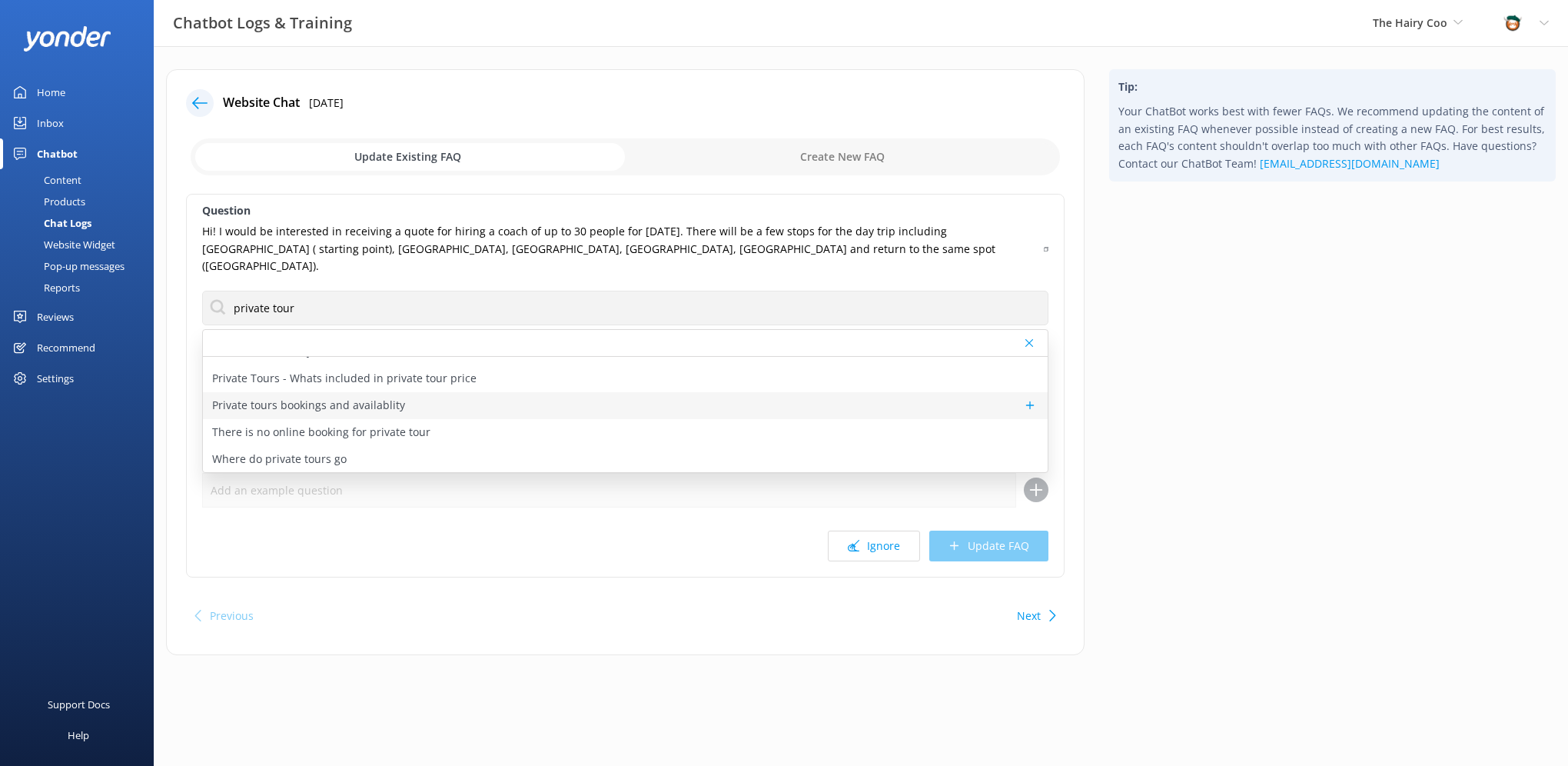
click at [335, 397] on p "Private tours bookings and availablity" at bounding box center [308, 405] width 193 height 17
type textarea "Our private tours are available throughout the year. However, availability in p…"
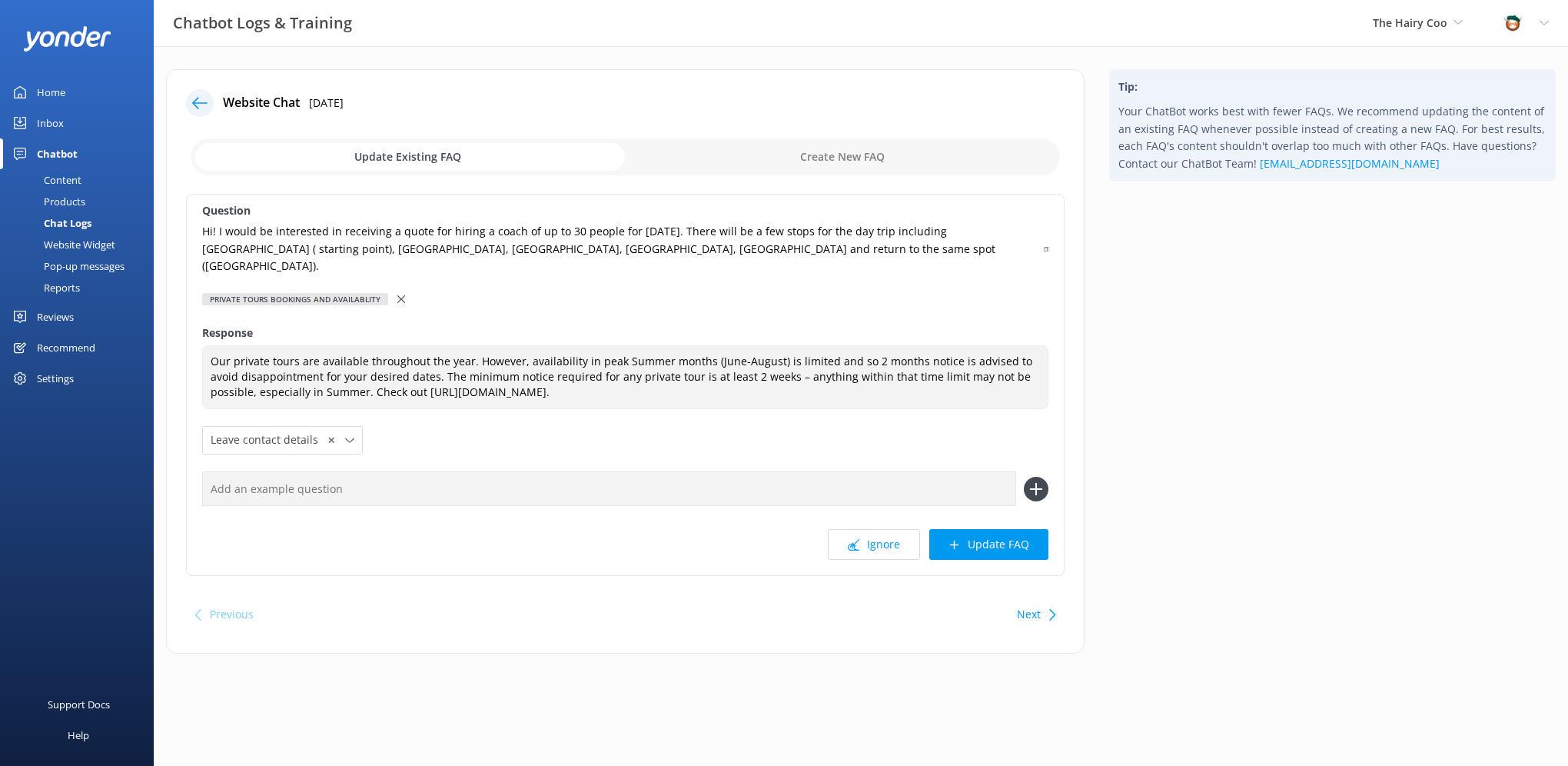
click at [399, 295] on use at bounding box center [401, 299] width 8 height 8
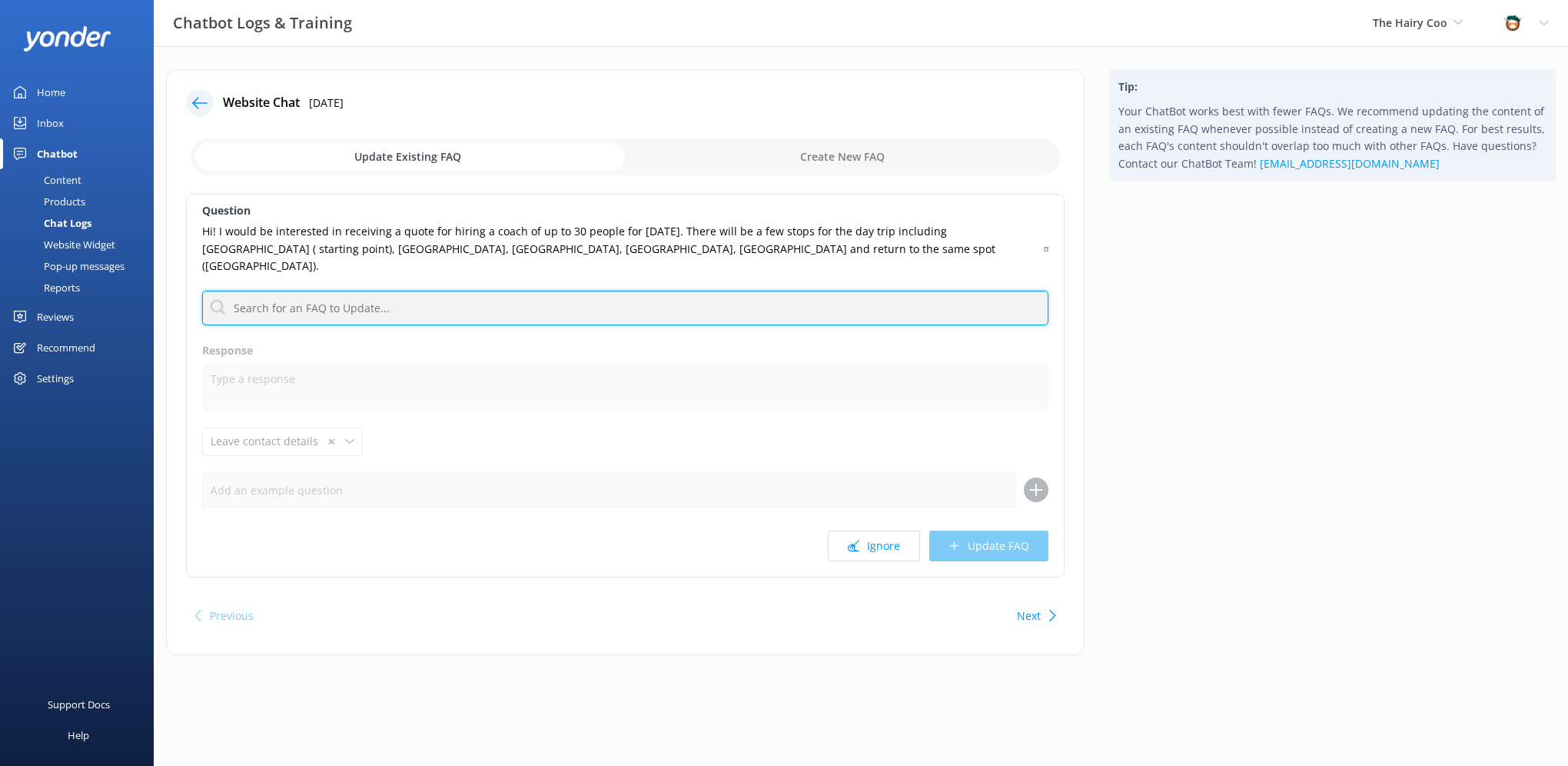
click at [343, 292] on input "text" at bounding box center [625, 308] width 846 height 35
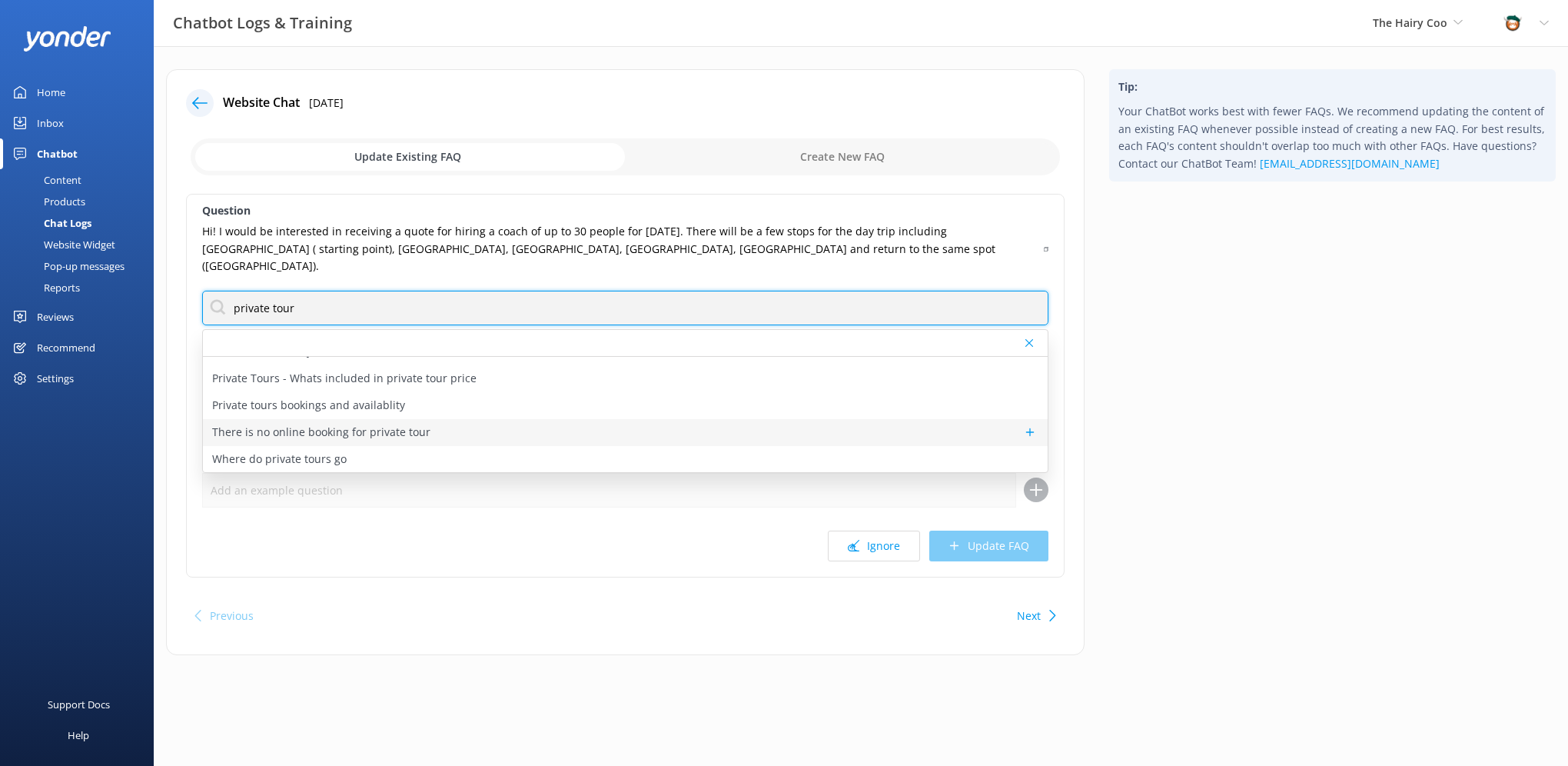
type input "private tour"
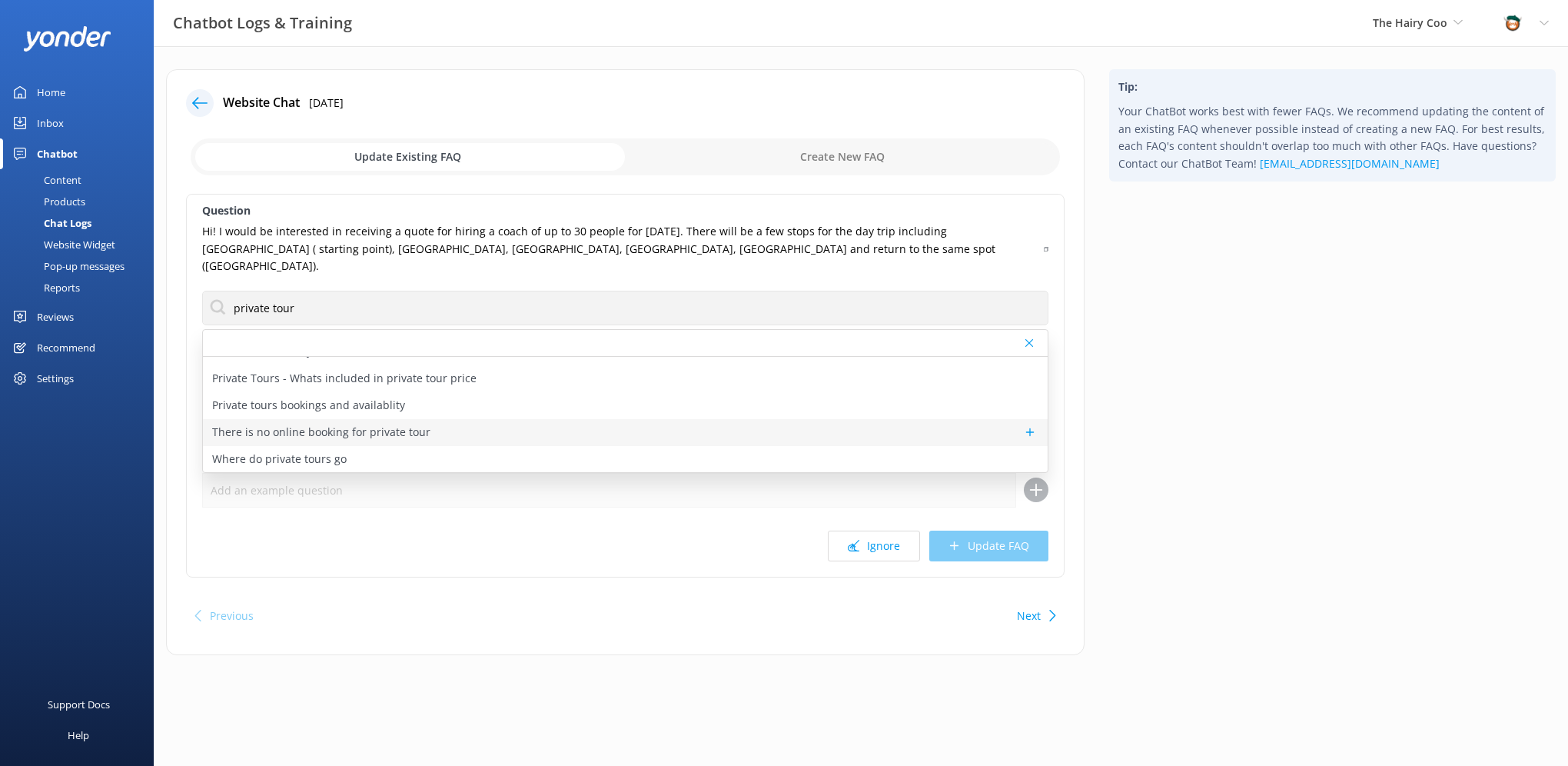
click at [345, 424] on p "There is no online booking for private tour" at bounding box center [320, 432] width 218 height 17
type textarea "If you are looking to book a private tour, please feel free to fill out the for…"
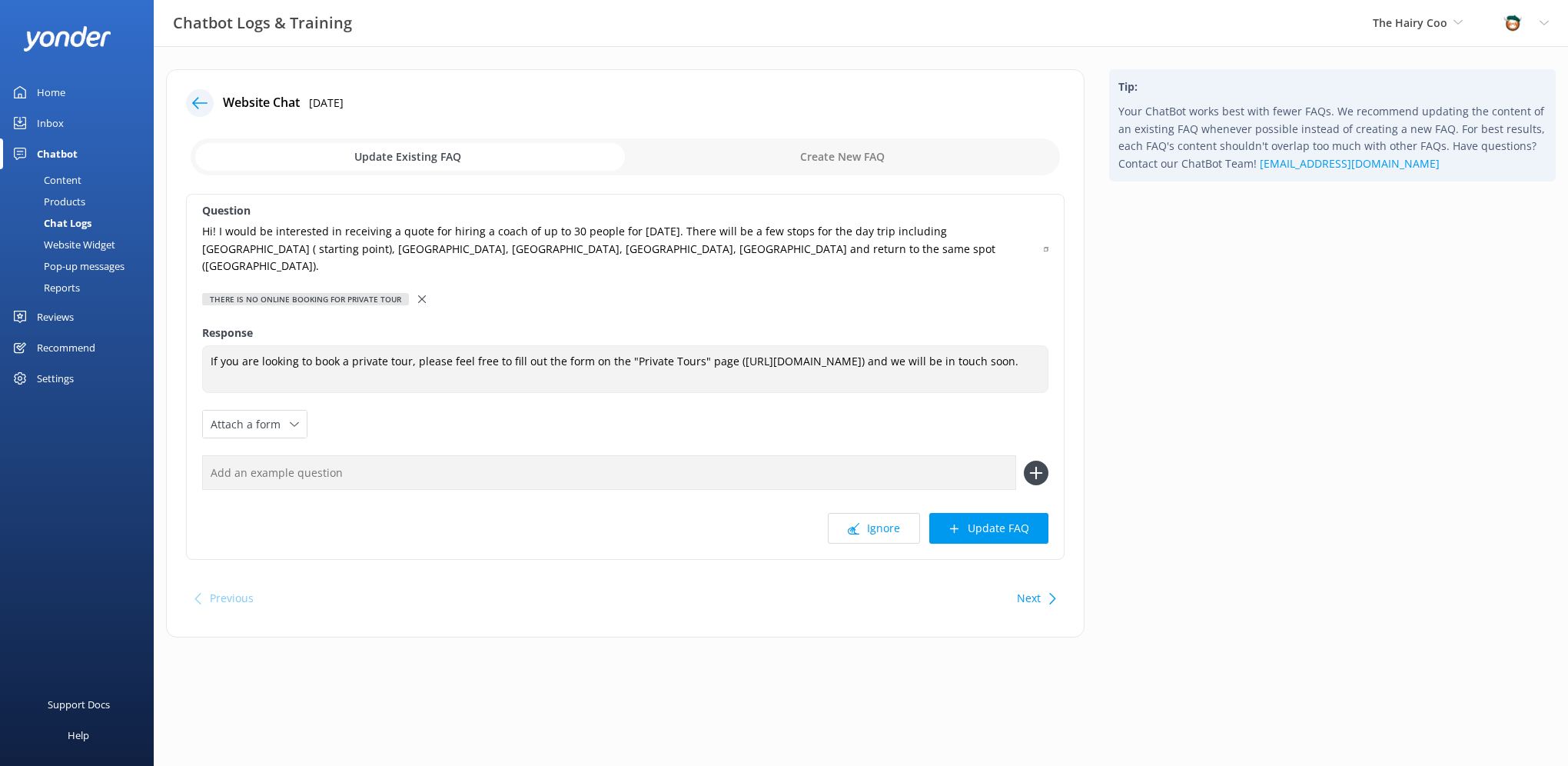
drag, startPoint x: 994, startPoint y: 516, endPoint x: 970, endPoint y: 512, distance: 24.3
click at [994, 517] on button "Update FAQ" at bounding box center [988, 528] width 119 height 31
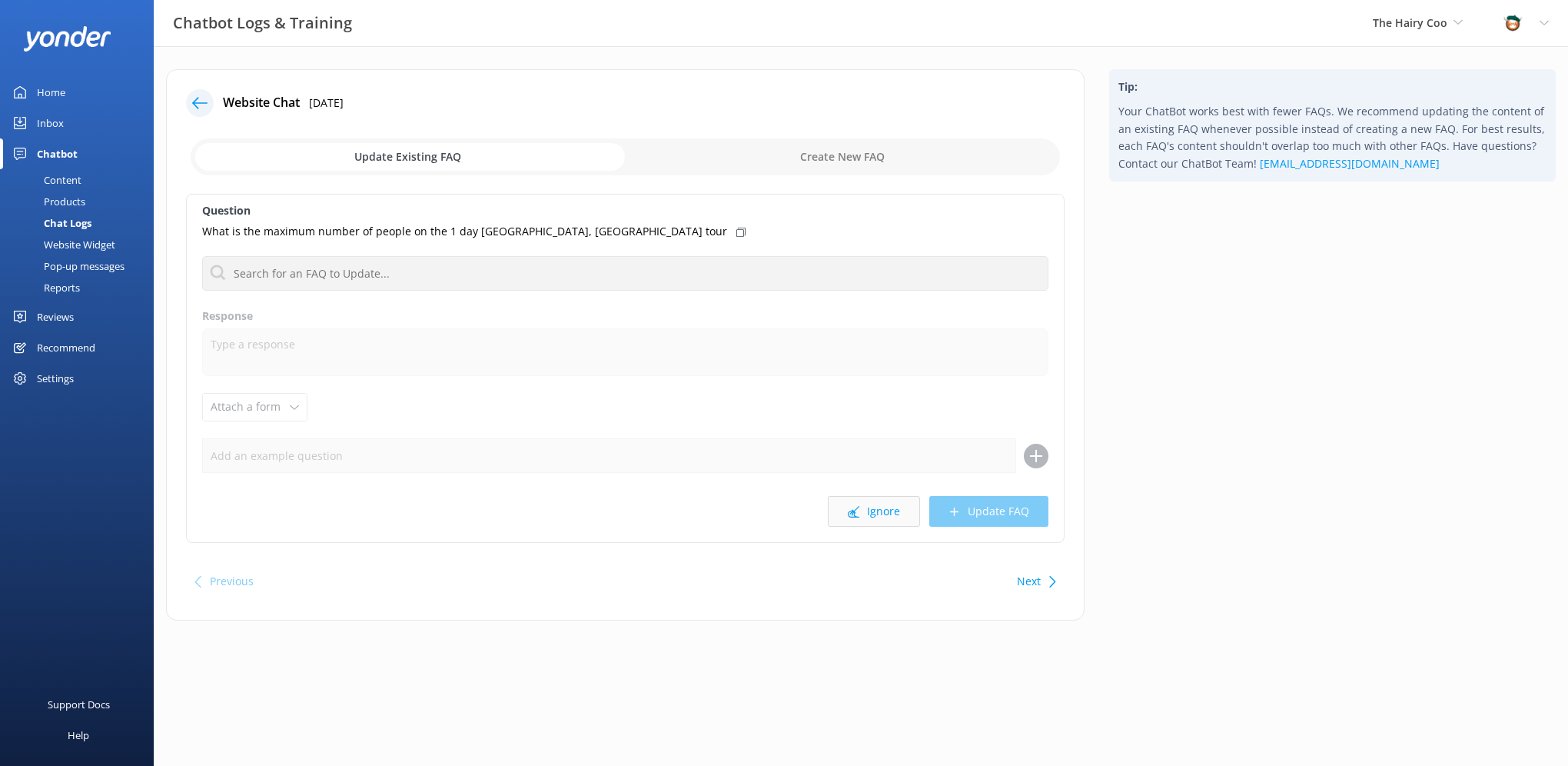
click at [884, 511] on button "Ignore" at bounding box center [873, 511] width 92 height 31
click at [873, 516] on button "Ignore" at bounding box center [873, 511] width 92 height 31
click at [872, 516] on button "Ignore" at bounding box center [873, 511] width 92 height 31
drag, startPoint x: 286, startPoint y: 226, endPoint x: 538, endPoint y: 240, distance: 252.4
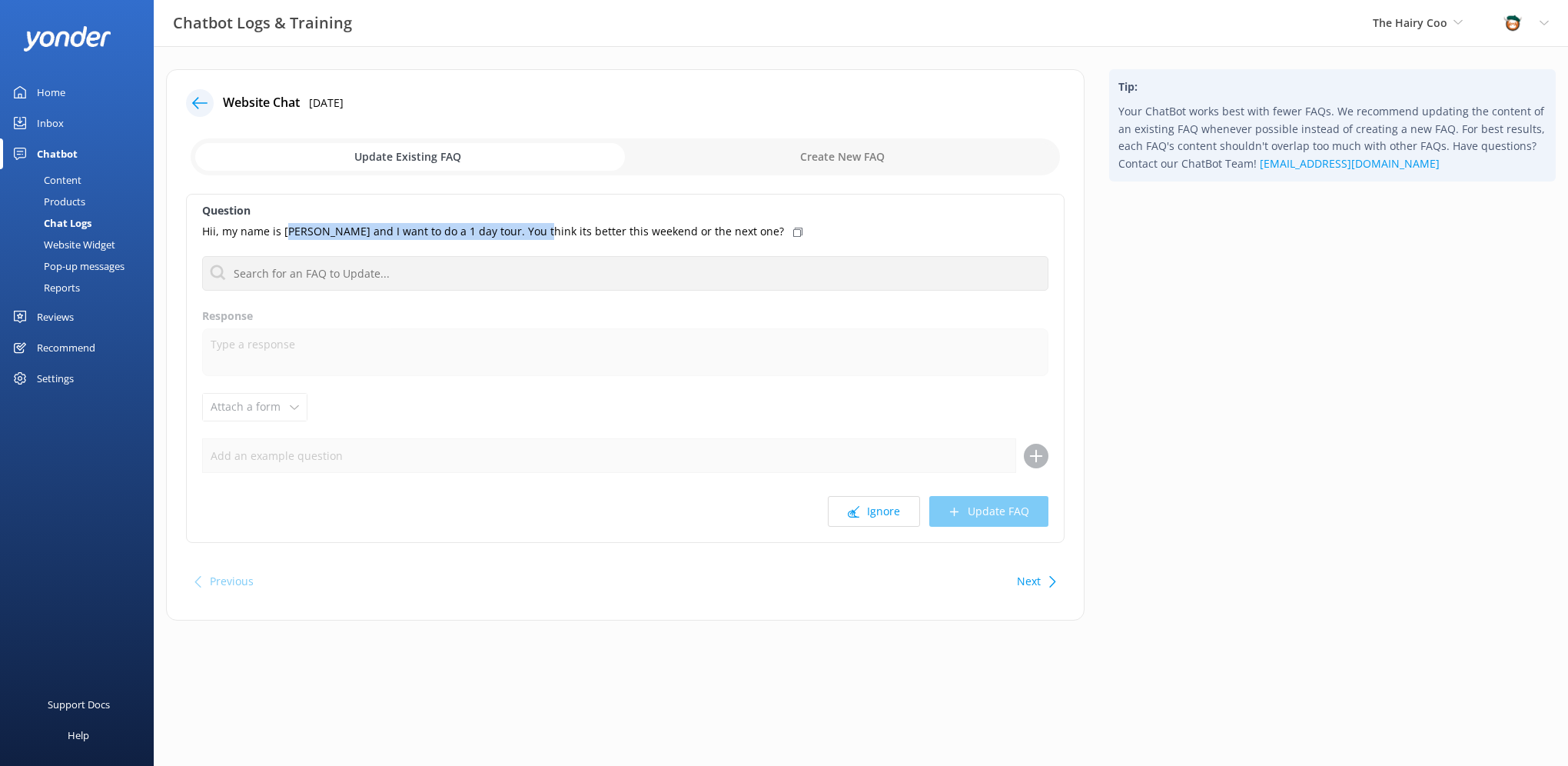
click at [538, 240] on p "Hii, my name is [PERSON_NAME] and I want to do a 1 day tour. You think its bett…" at bounding box center [493, 231] width 582 height 17
click at [565, 233] on p "Hii, my name is [PERSON_NAME] and I want to do a 1 day tour. You think its bett…" at bounding box center [493, 231] width 582 height 17
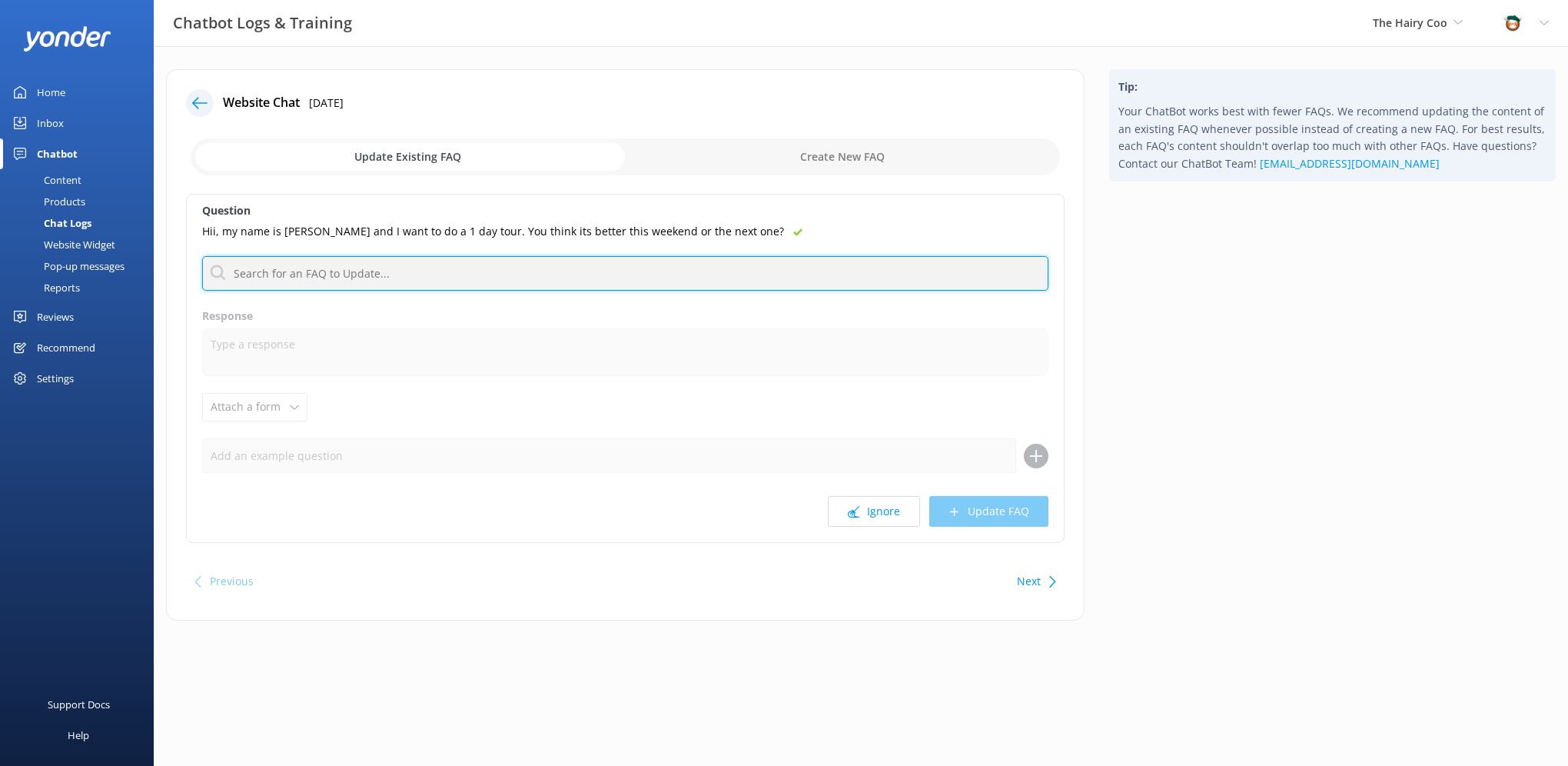
click at [504, 272] on input "text" at bounding box center [625, 273] width 846 height 35
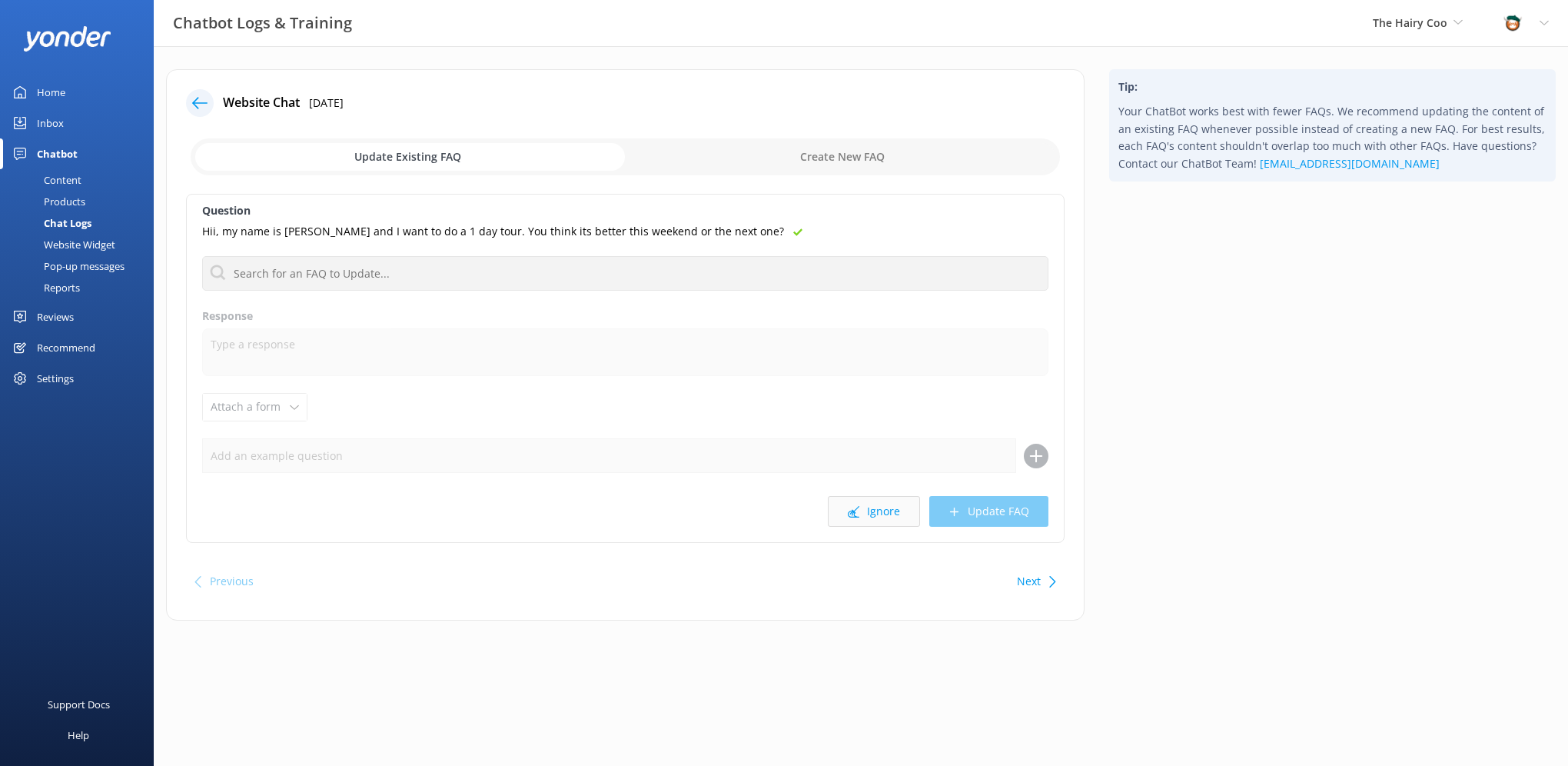
click at [859, 506] on icon at bounding box center [854, 511] width 12 height 12
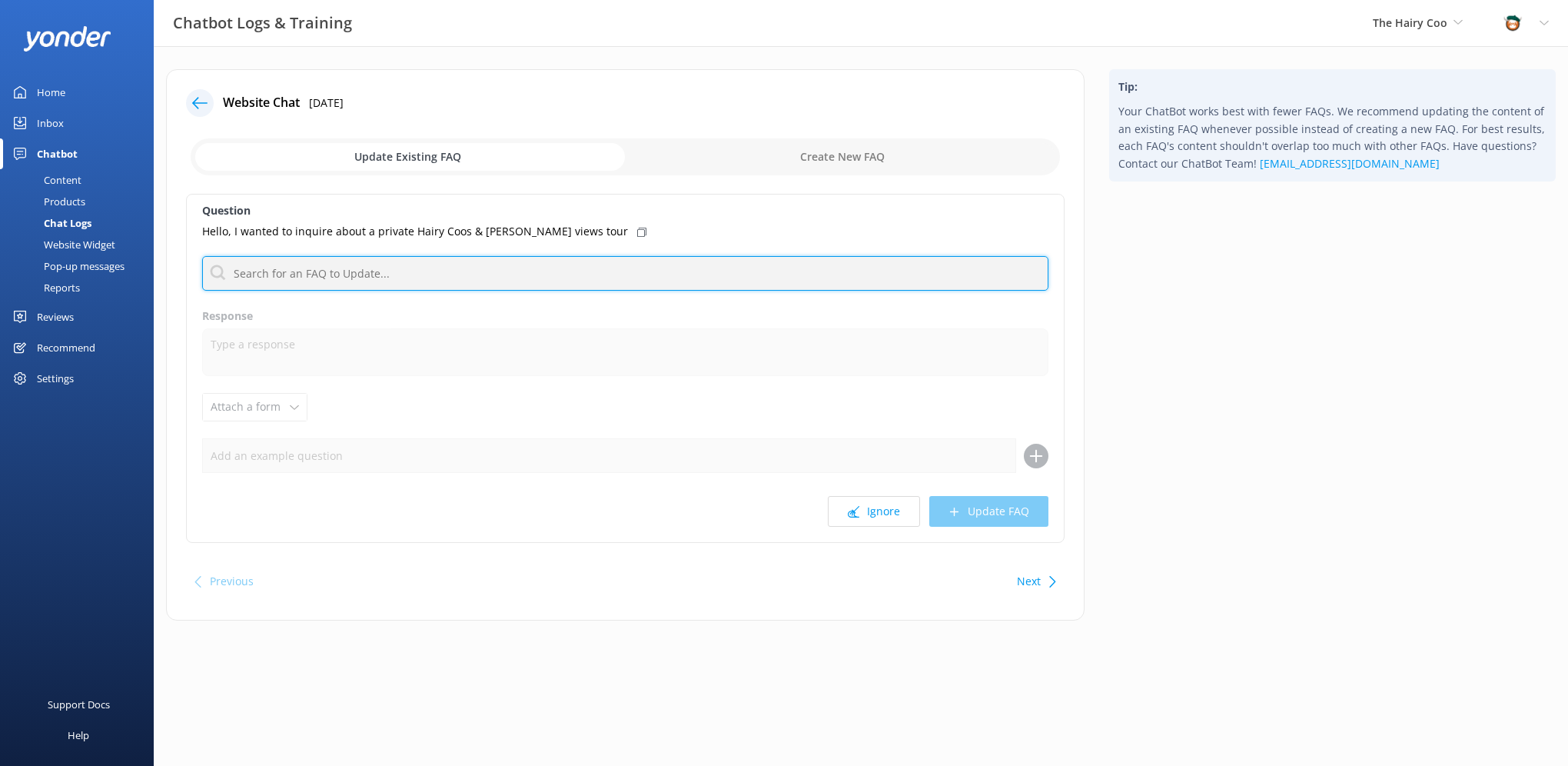
click at [470, 270] on input "text" at bounding box center [625, 273] width 846 height 35
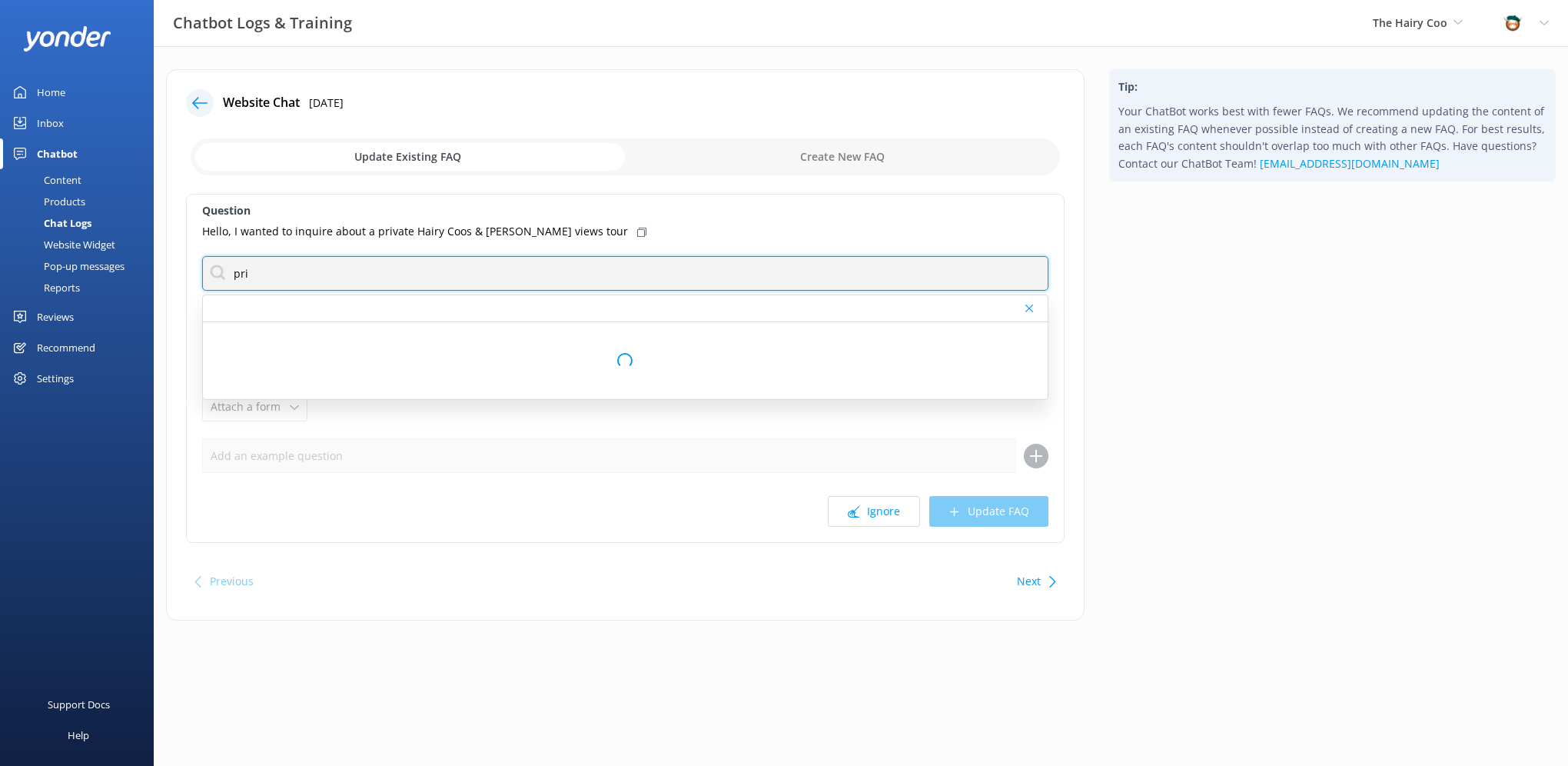
type input "private tour"
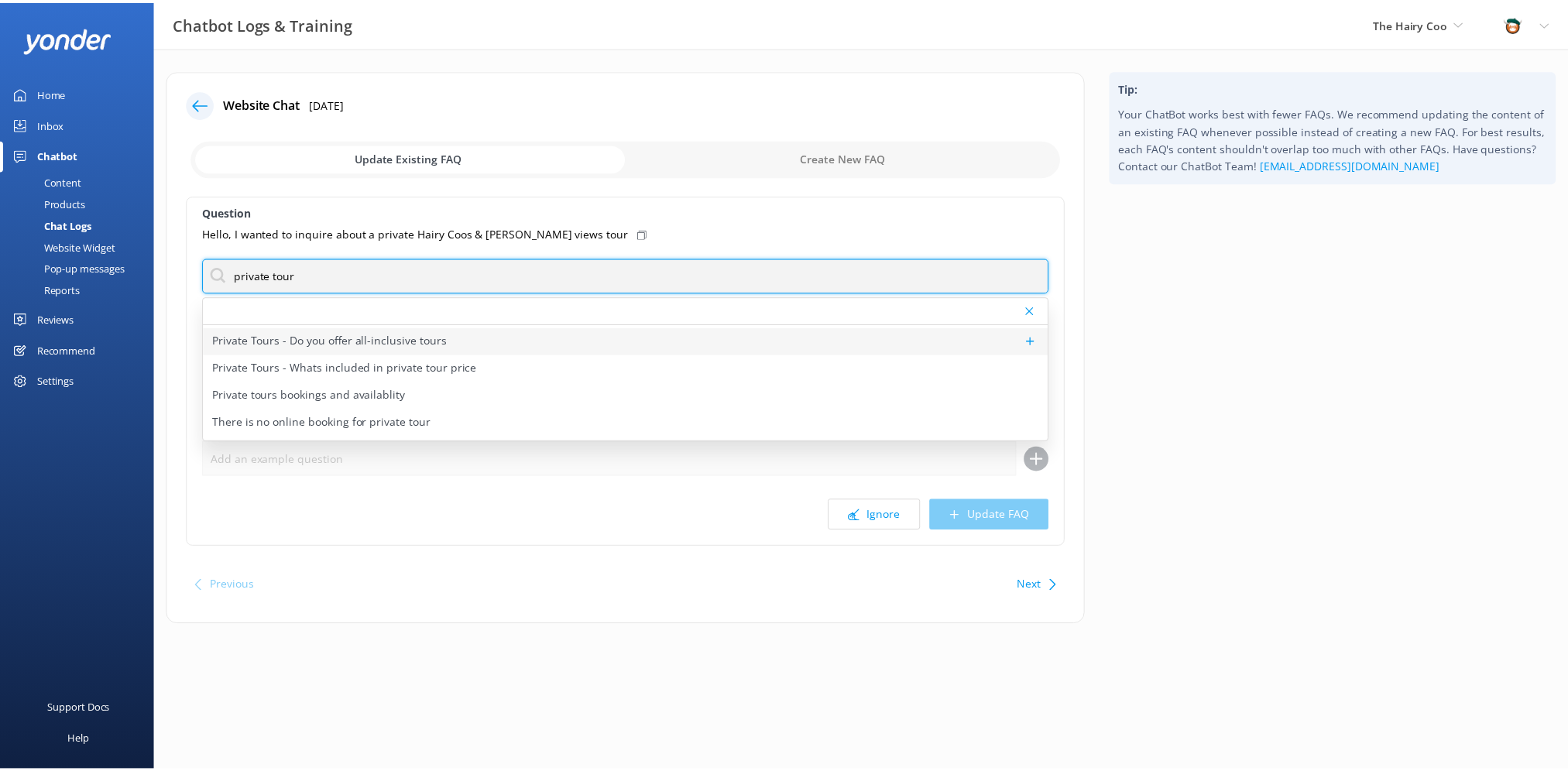
scroll to position [72, 0]
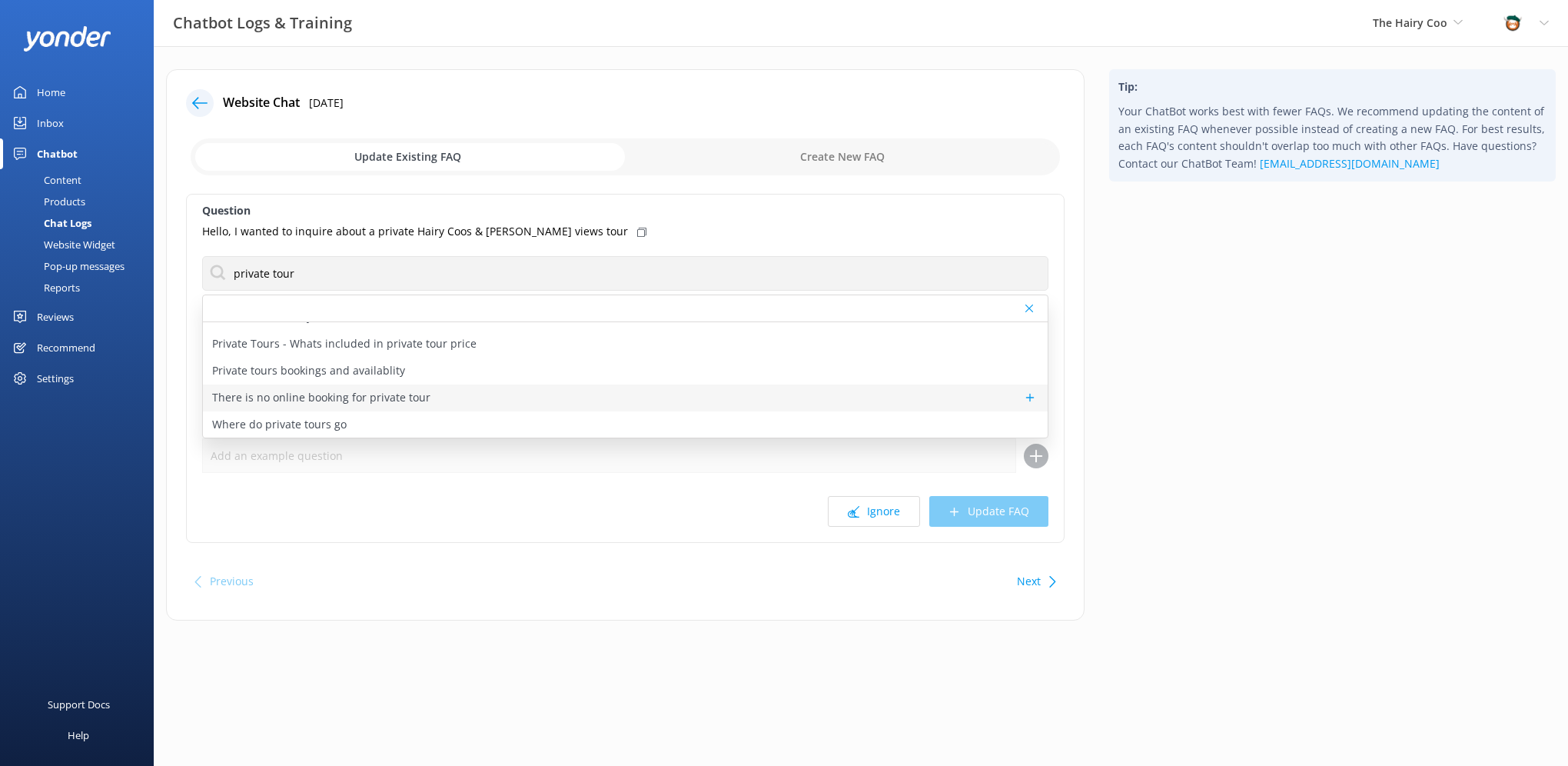
click at [312, 395] on p "There is no online booking for private tour" at bounding box center [320, 397] width 218 height 17
type textarea "If you are looking to book a private tour, please feel free to fill out the for…"
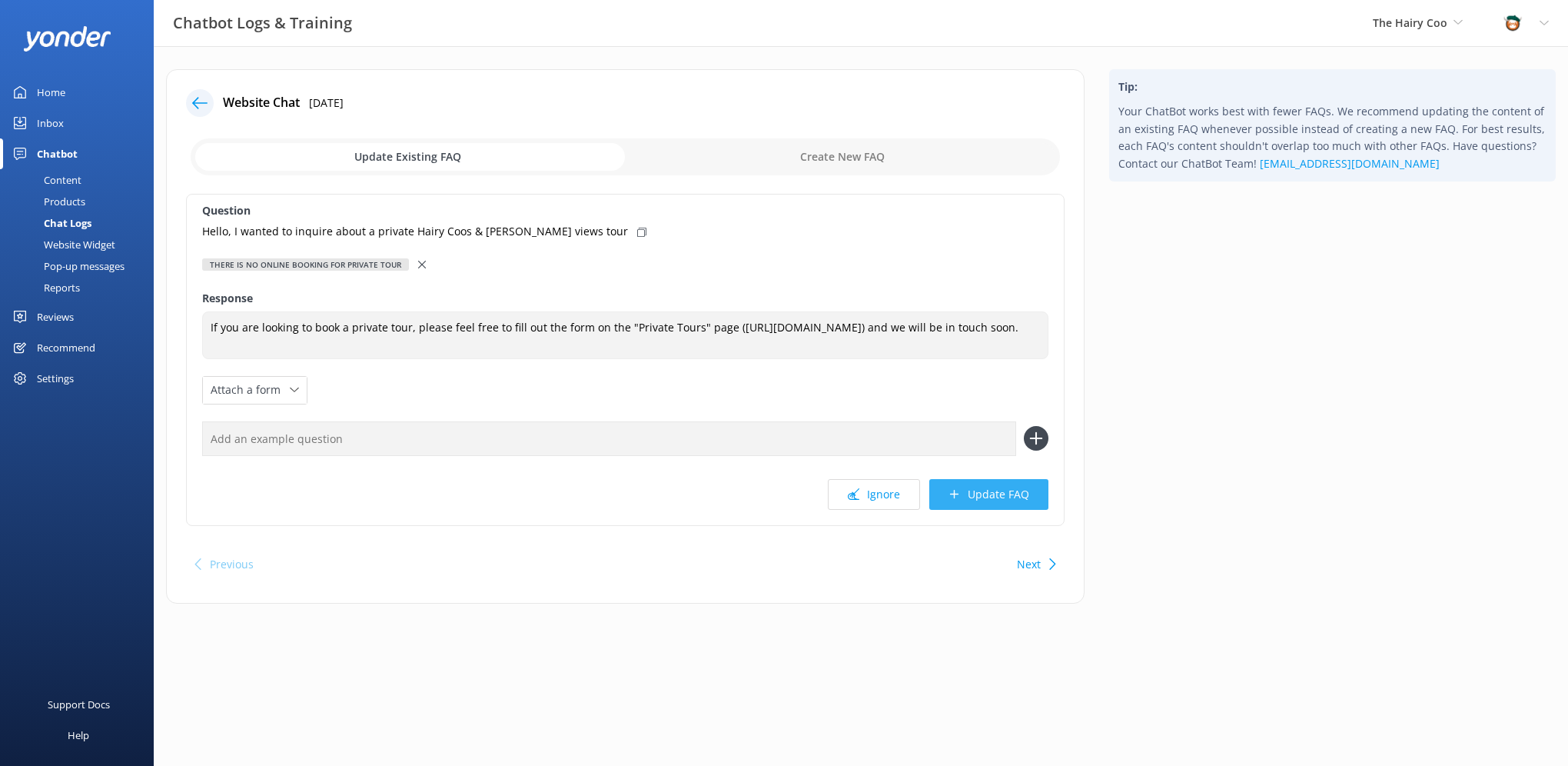
click at [1001, 497] on button "Update FAQ" at bounding box center [988, 494] width 119 height 31
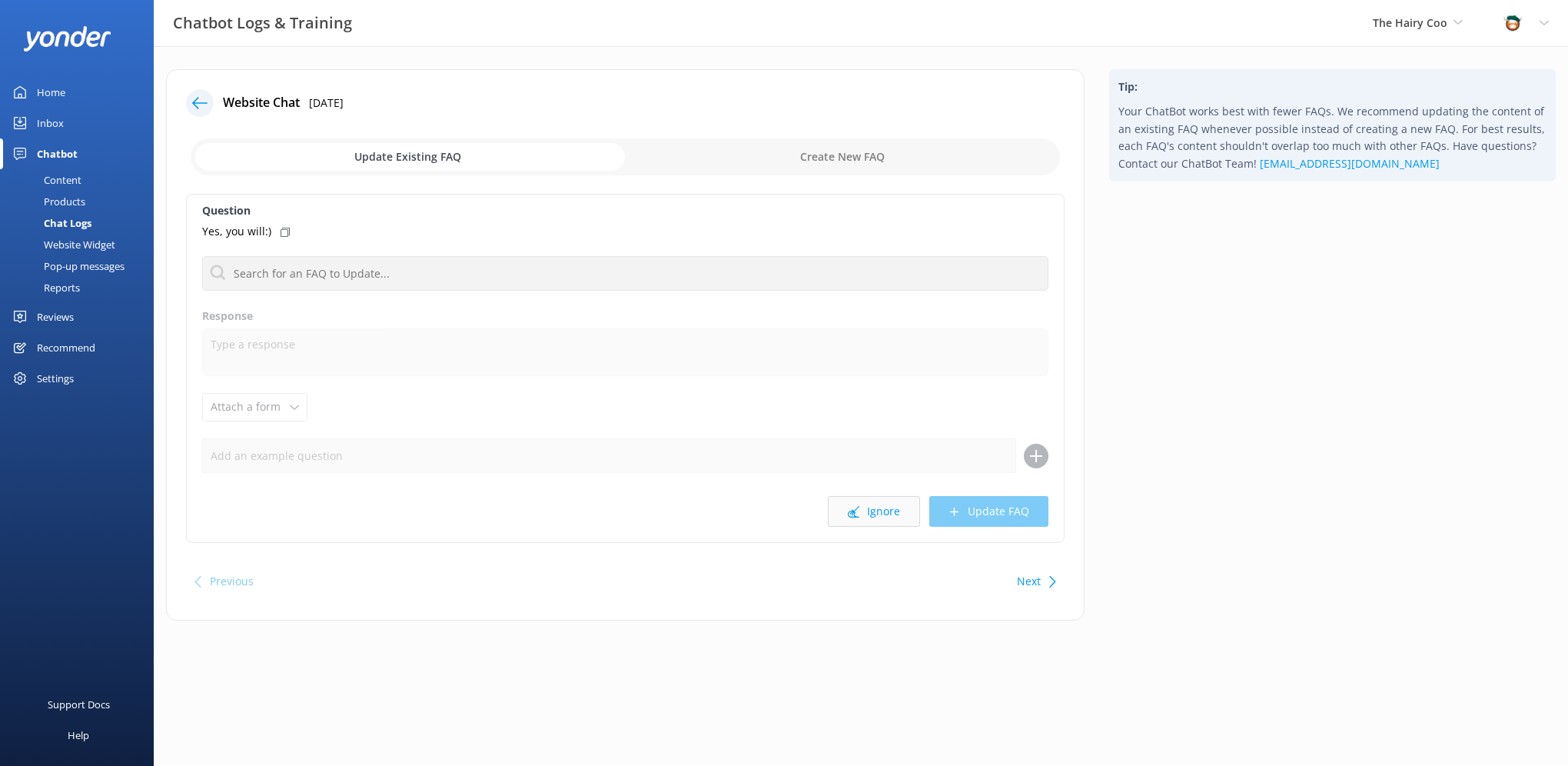
click at [865, 505] on button "Ignore" at bounding box center [873, 511] width 92 height 31
click at [867, 516] on button "Ignore" at bounding box center [873, 511] width 92 height 31
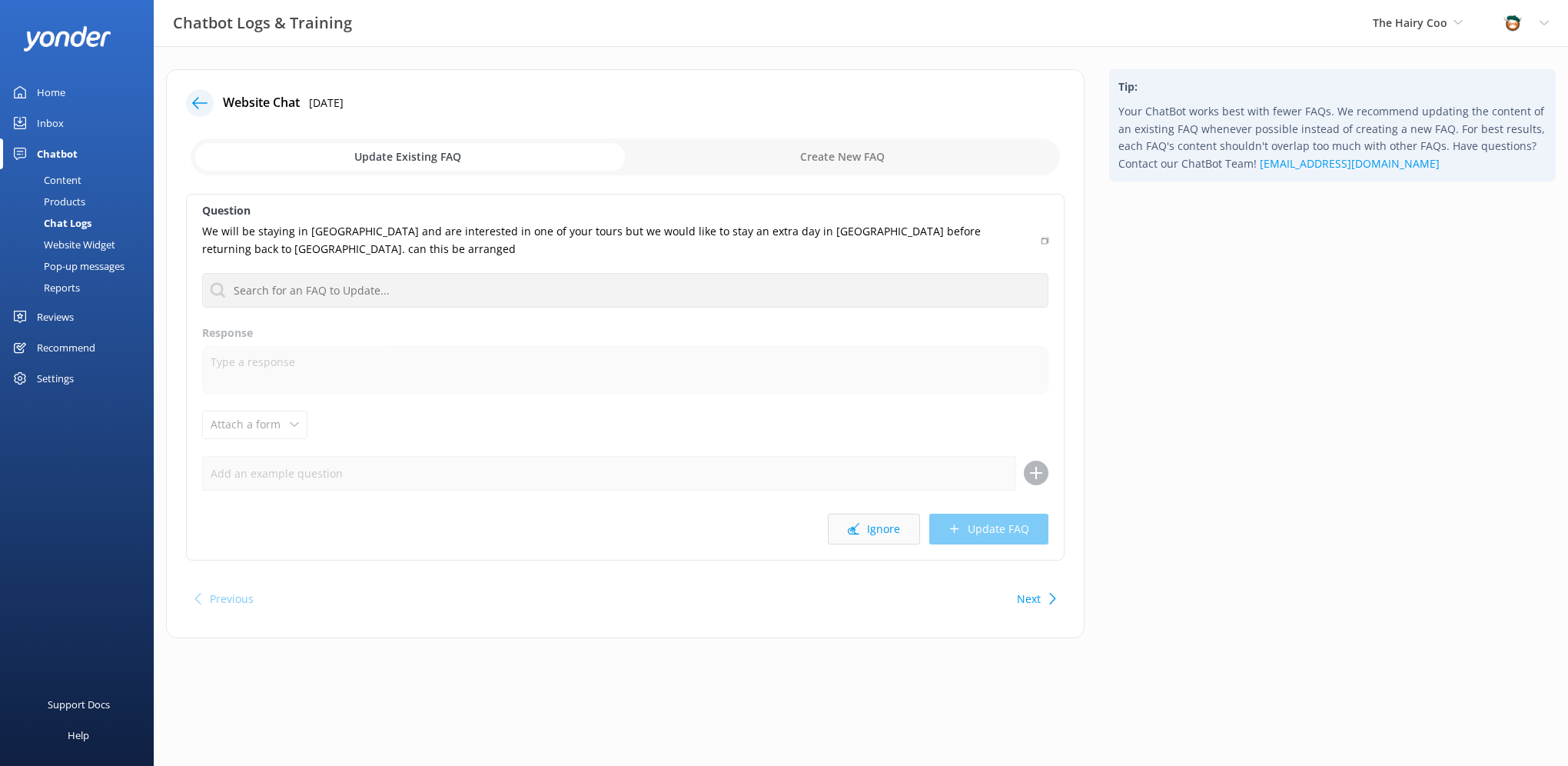
click at [870, 533] on button "Ignore" at bounding box center [873, 529] width 92 height 31
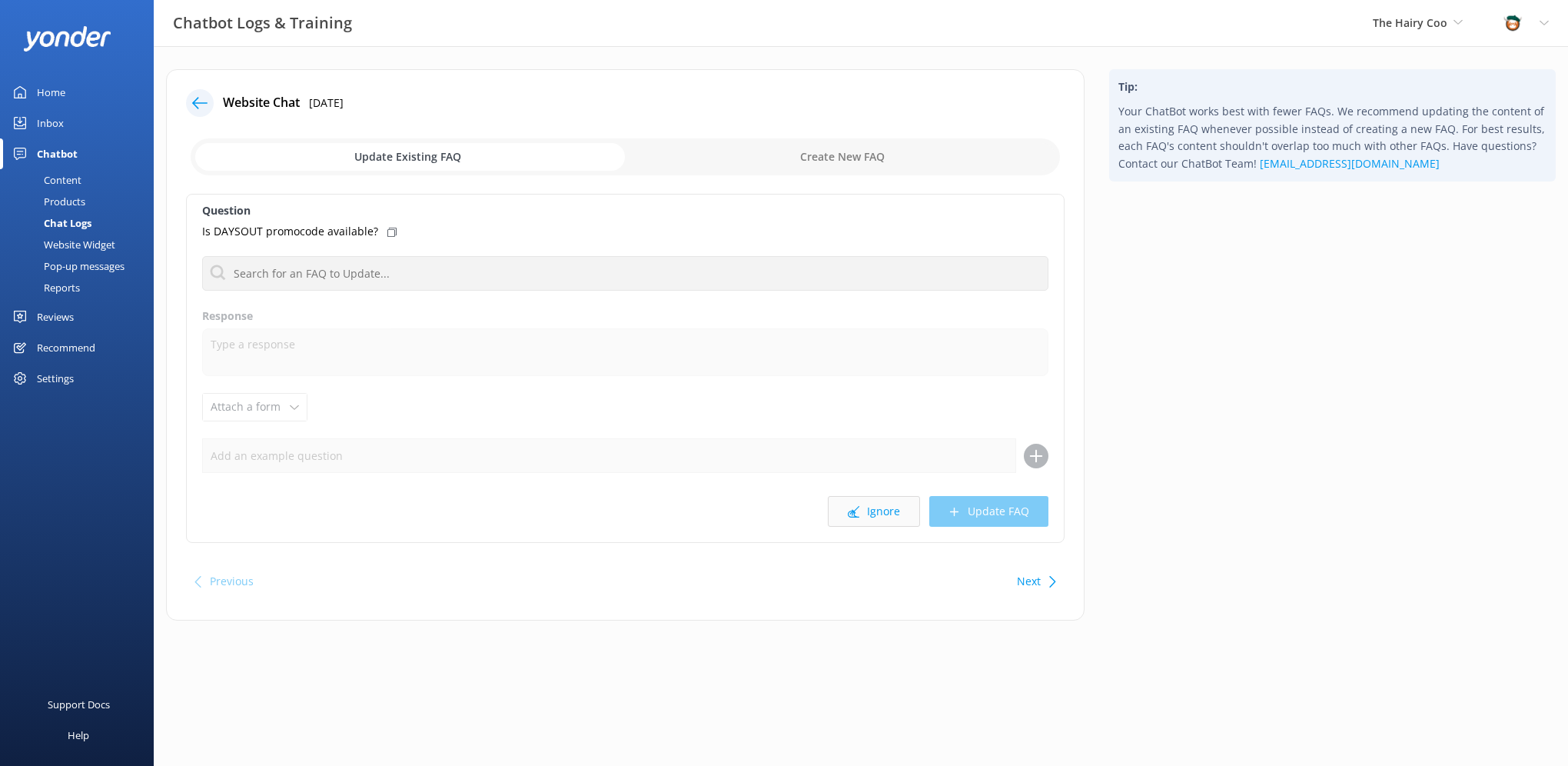
click at [878, 507] on button "Ignore" at bounding box center [873, 511] width 92 height 31
click at [877, 510] on button "Ignore" at bounding box center [873, 511] width 92 height 31
click at [879, 514] on button "Ignore" at bounding box center [873, 511] width 92 height 31
click at [876, 515] on button "Ignore" at bounding box center [873, 511] width 92 height 31
click at [848, 511] on button "Ignore" at bounding box center [873, 511] width 92 height 31
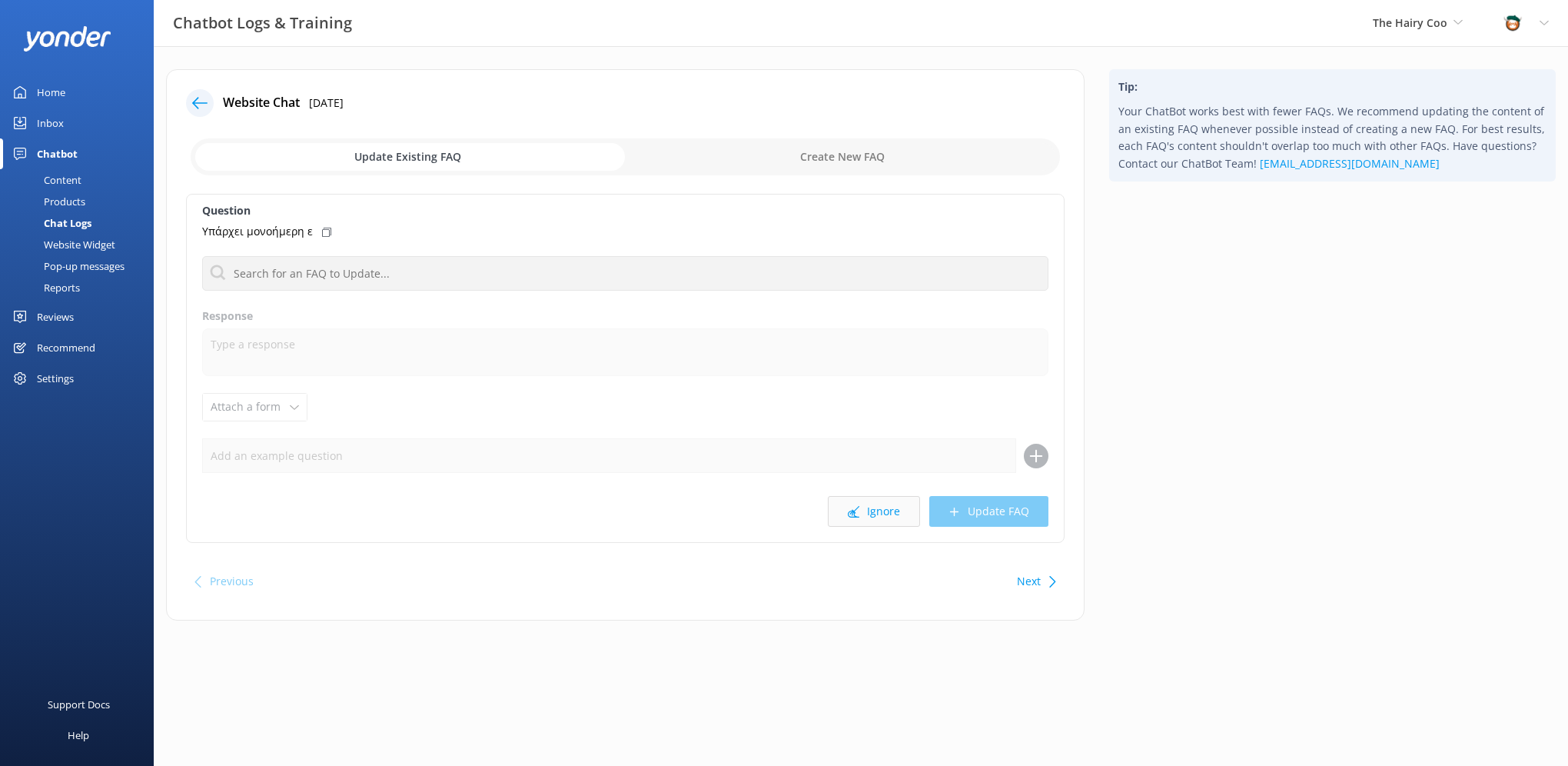
click at [854, 511] on use at bounding box center [854, 511] width 12 height 12
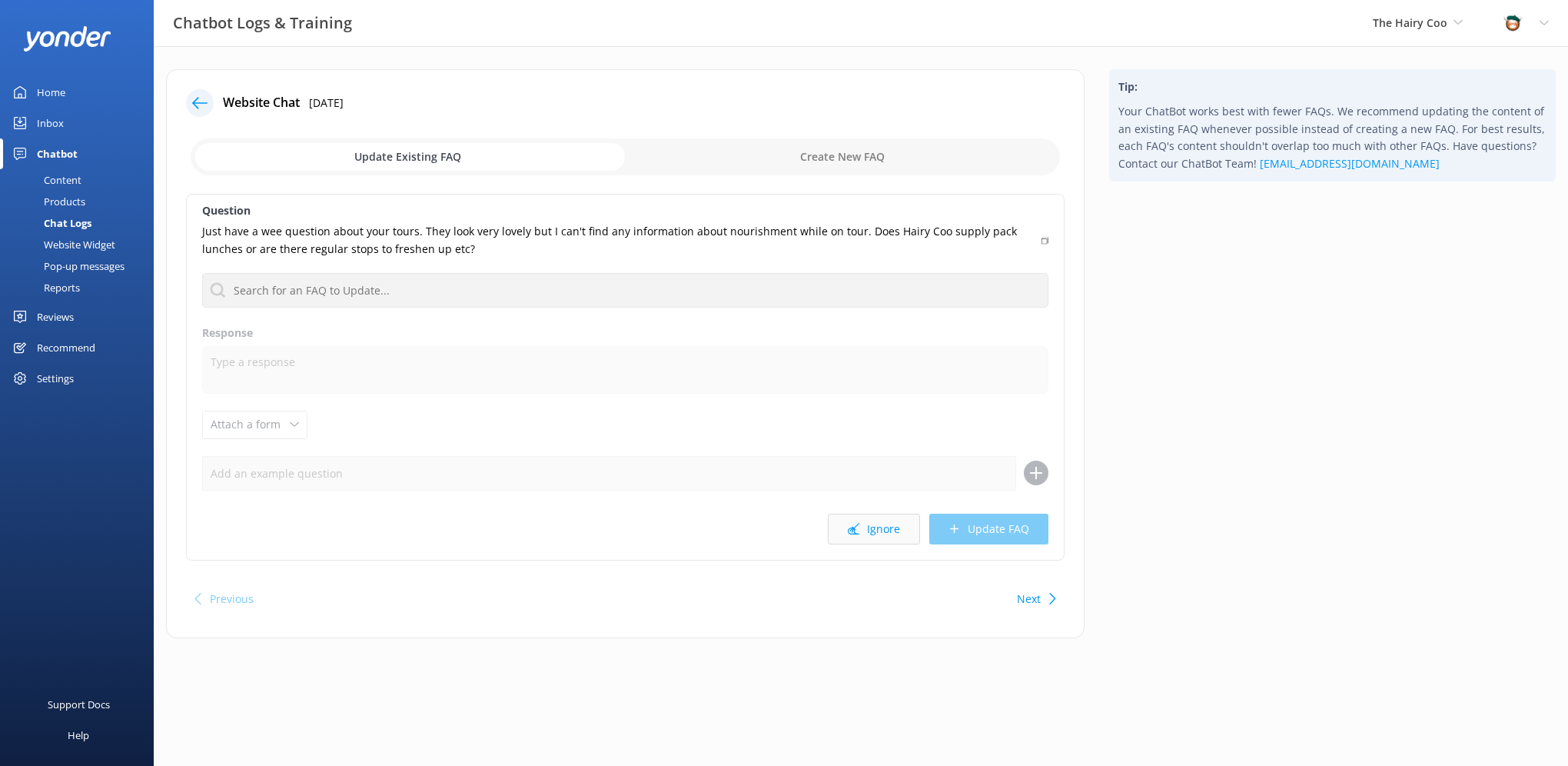
click at [862, 524] on button "Ignore" at bounding box center [873, 529] width 92 height 31
click at [890, 533] on button "Ignore" at bounding box center [873, 529] width 92 height 31
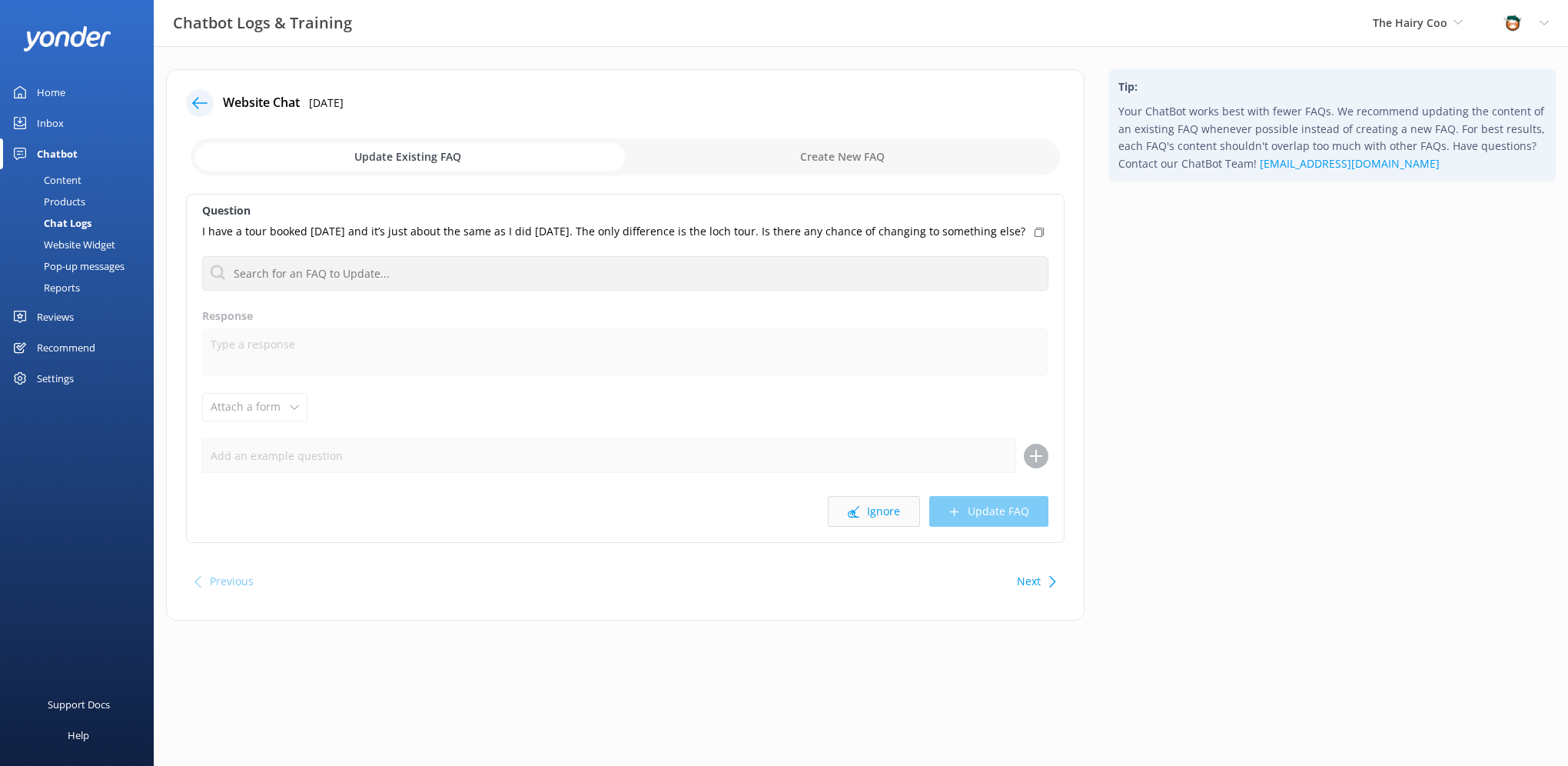
click at [861, 520] on button "Ignore" at bounding box center [873, 511] width 92 height 31
click at [863, 514] on button "Ignore" at bounding box center [873, 511] width 92 height 31
click at [869, 516] on button "Ignore" at bounding box center [873, 511] width 92 height 31
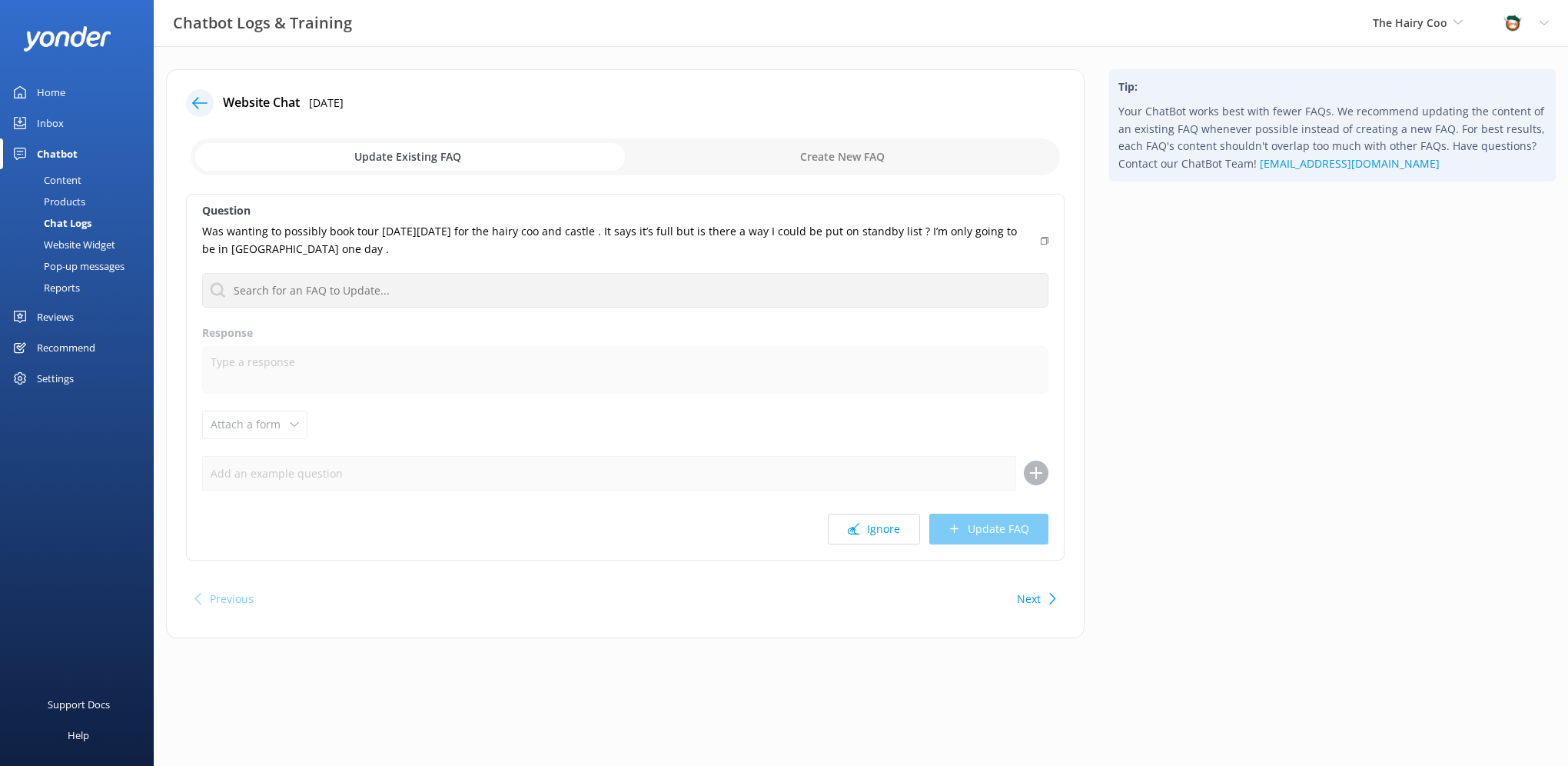
click at [869, 516] on button "Ignore" at bounding box center [873, 529] width 92 height 31
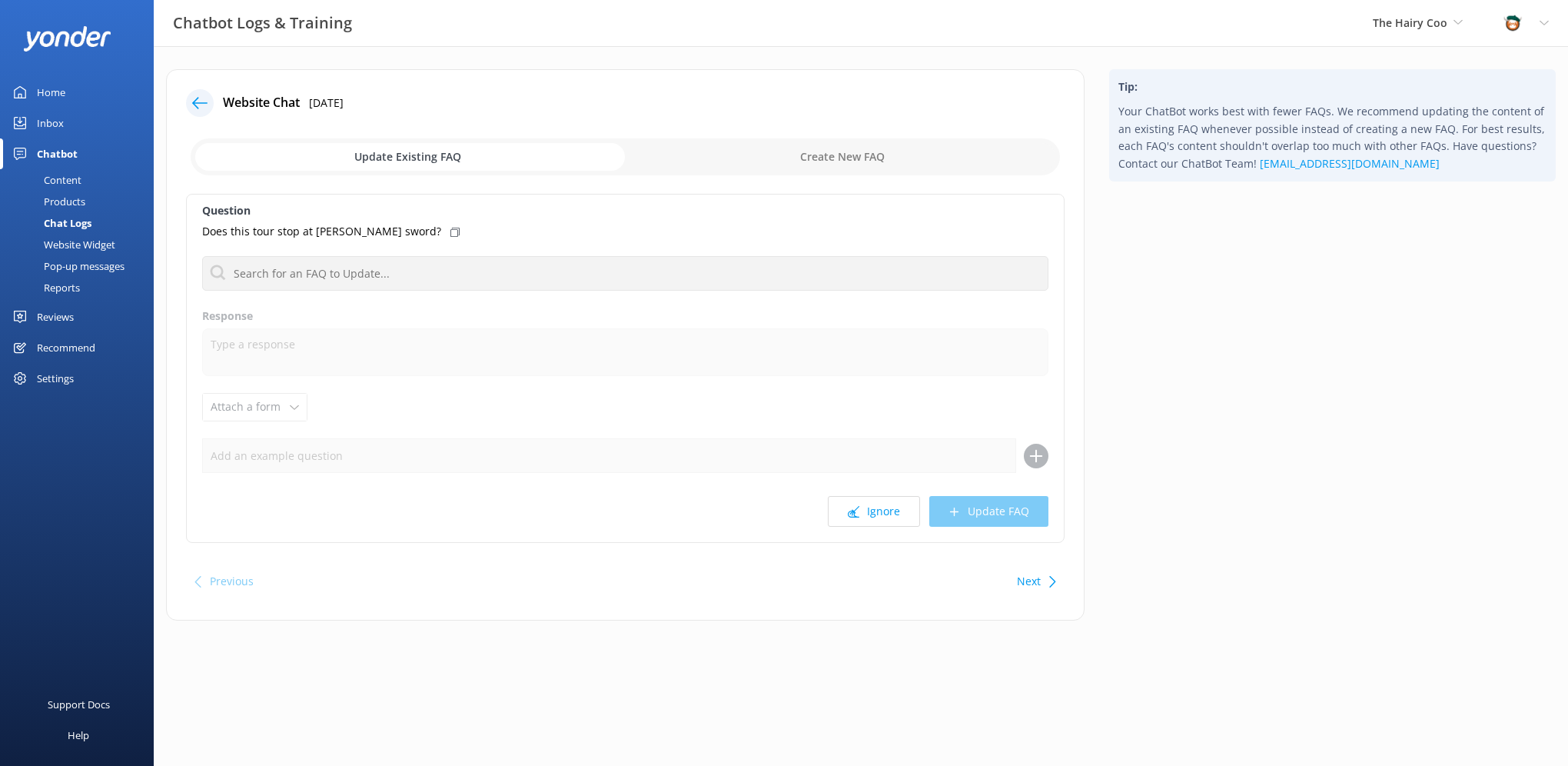
click at [869, 516] on button "Ignore" at bounding box center [873, 511] width 92 height 31
click at [876, 513] on button "Ignore" at bounding box center [873, 511] width 92 height 31
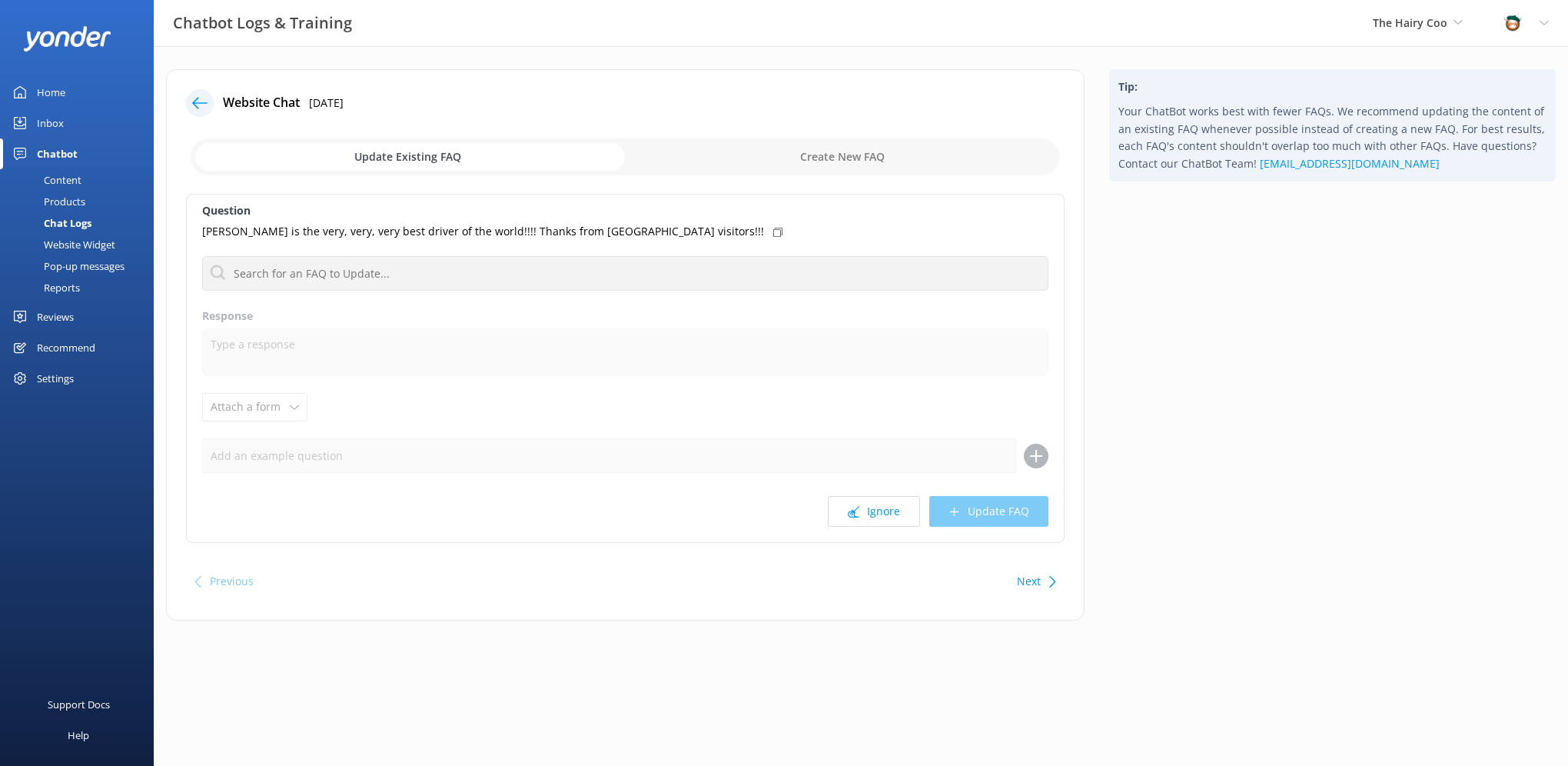
click at [197, 110] on div at bounding box center [199, 102] width 28 height 28
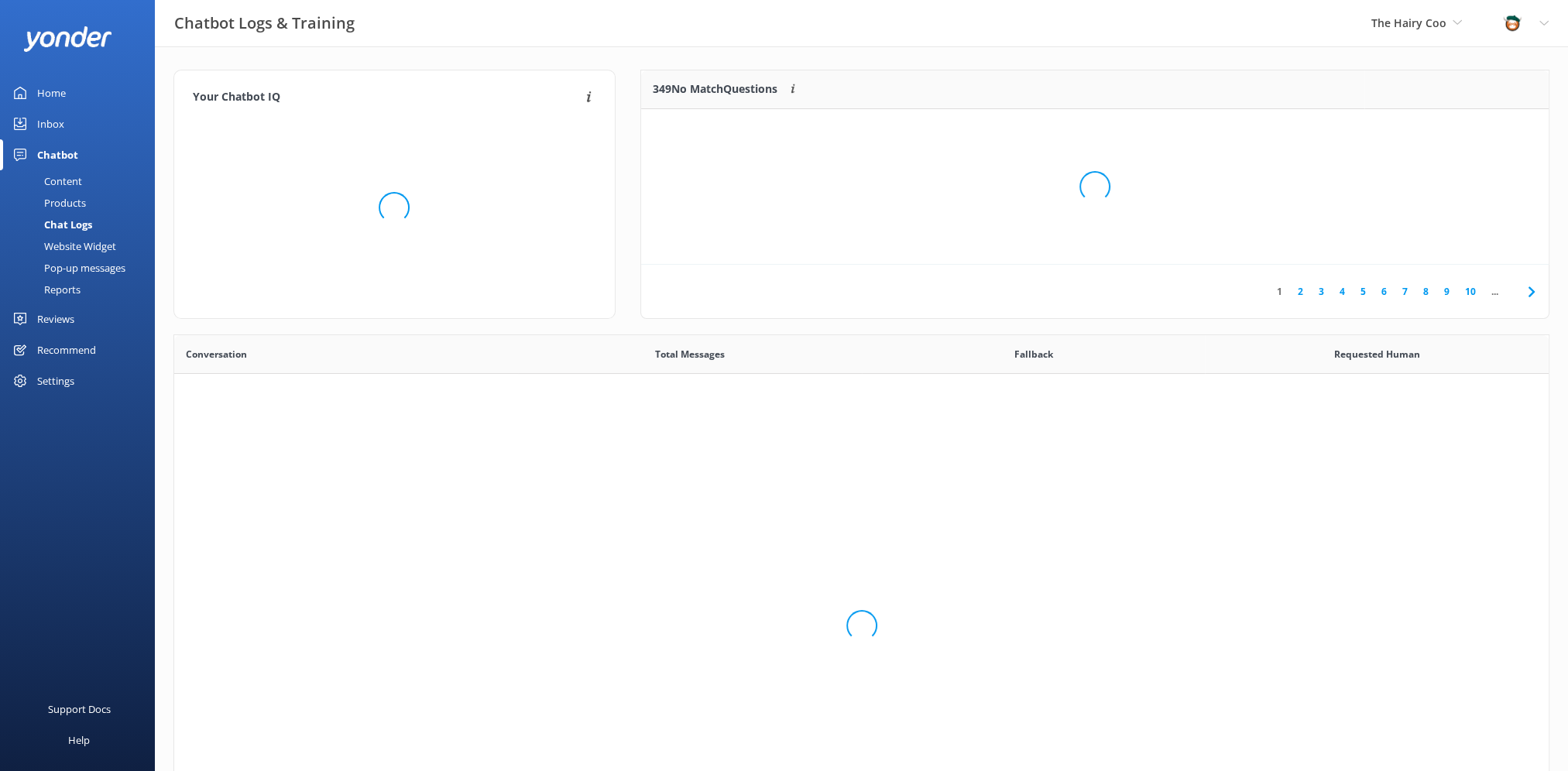
scroll to position [531, 1363]
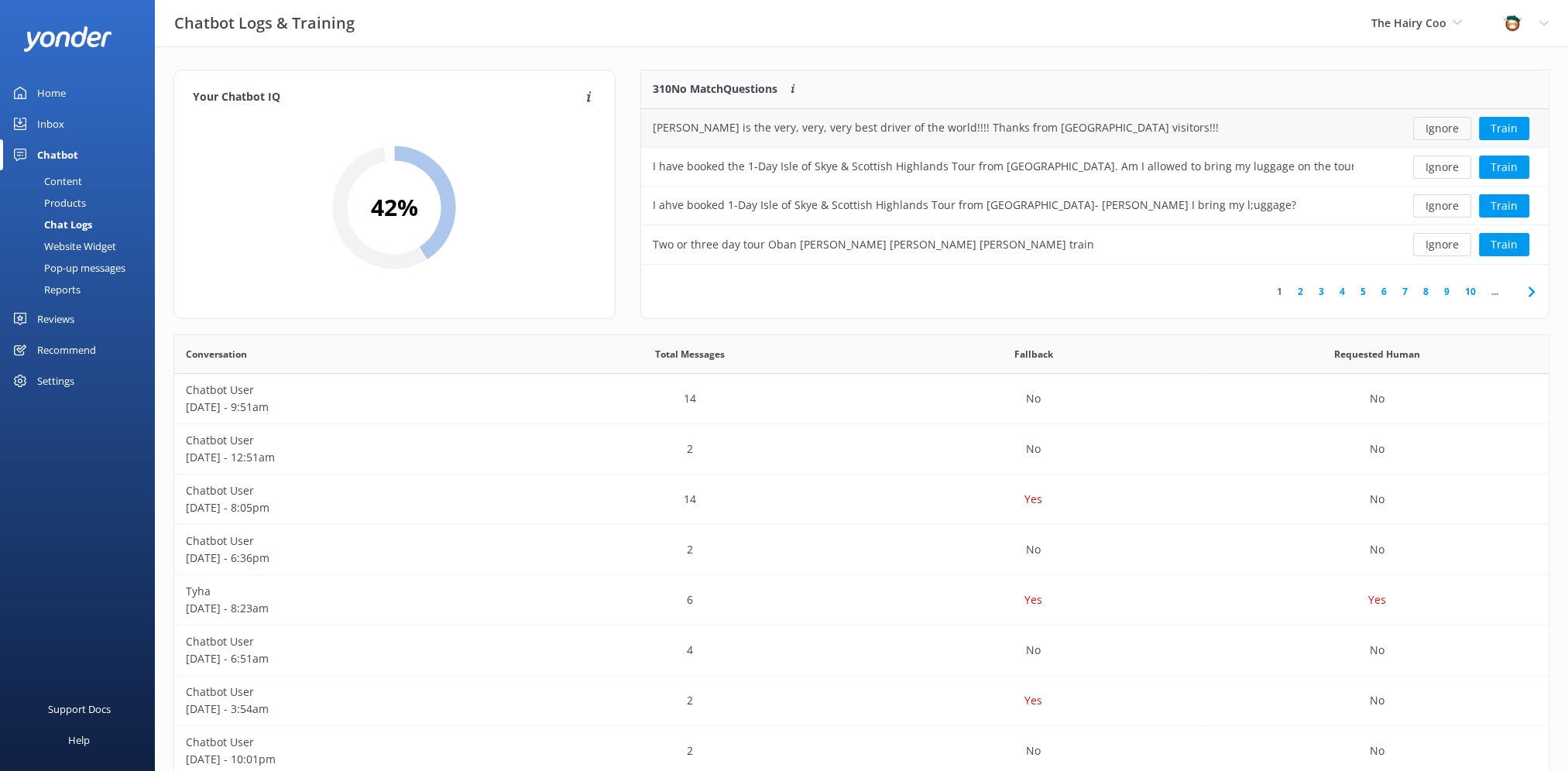
drag, startPoint x: 1452, startPoint y: 129, endPoint x: 1451, endPoint y: 158, distance: 29.0
click at [1452, 131] on button "Ignore" at bounding box center [1442, 128] width 58 height 24
drag, startPoint x: 1447, startPoint y: 167, endPoint x: 1447, endPoint y: 179, distance: 12.0
click at [1447, 170] on div "Ignore Train" at bounding box center [1457, 167] width 161 height 24
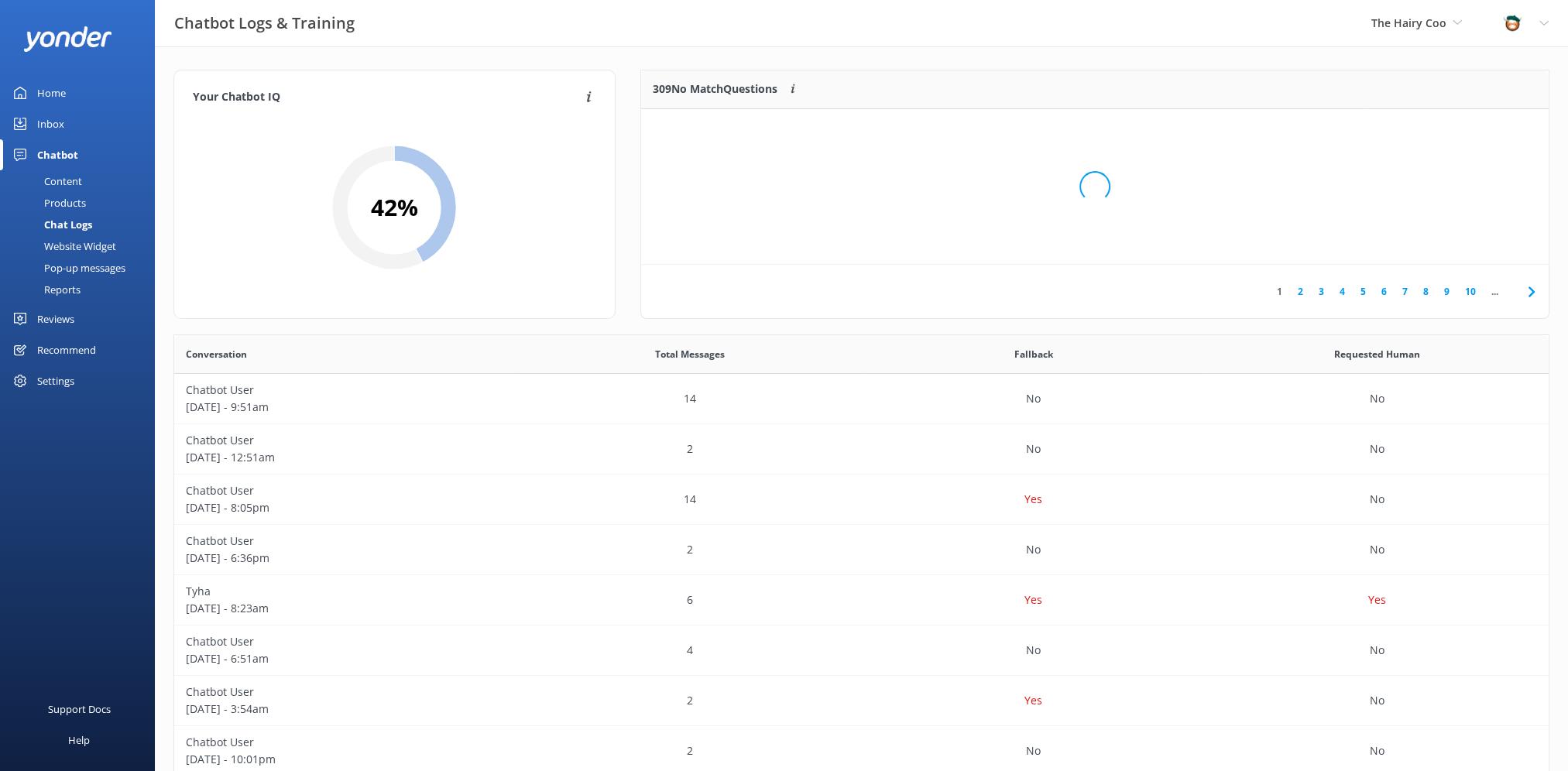
click at [1440, 204] on div "Loading.." at bounding box center [1094, 186] width 876 height 771
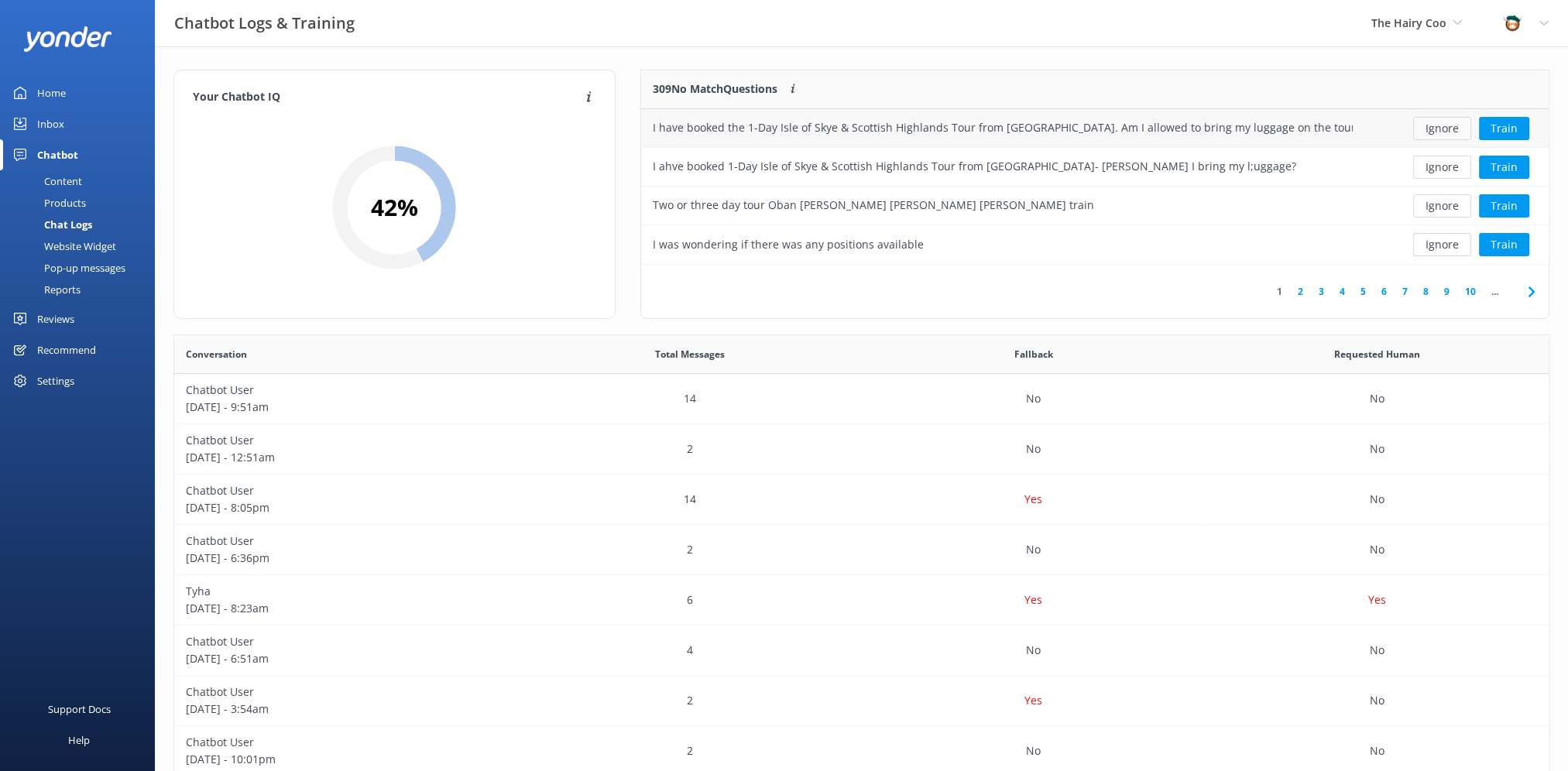
click at [1450, 123] on button "Ignore" at bounding box center [1442, 128] width 58 height 24
click at [1441, 135] on button "Ignore" at bounding box center [1442, 128] width 58 height 24
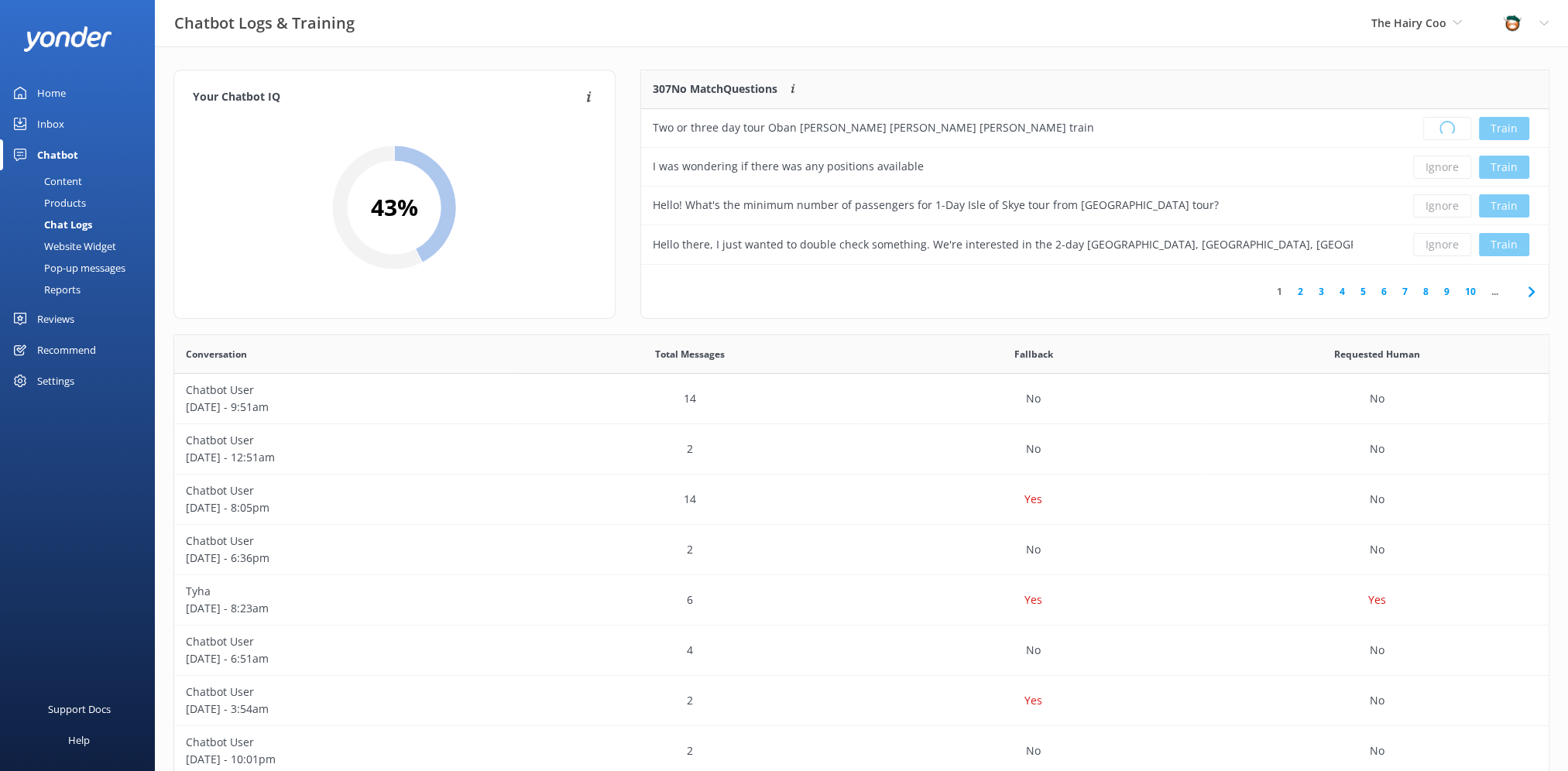
click at [1441, 135] on div "Loading.. Train" at bounding box center [1457, 128] width 161 height 24
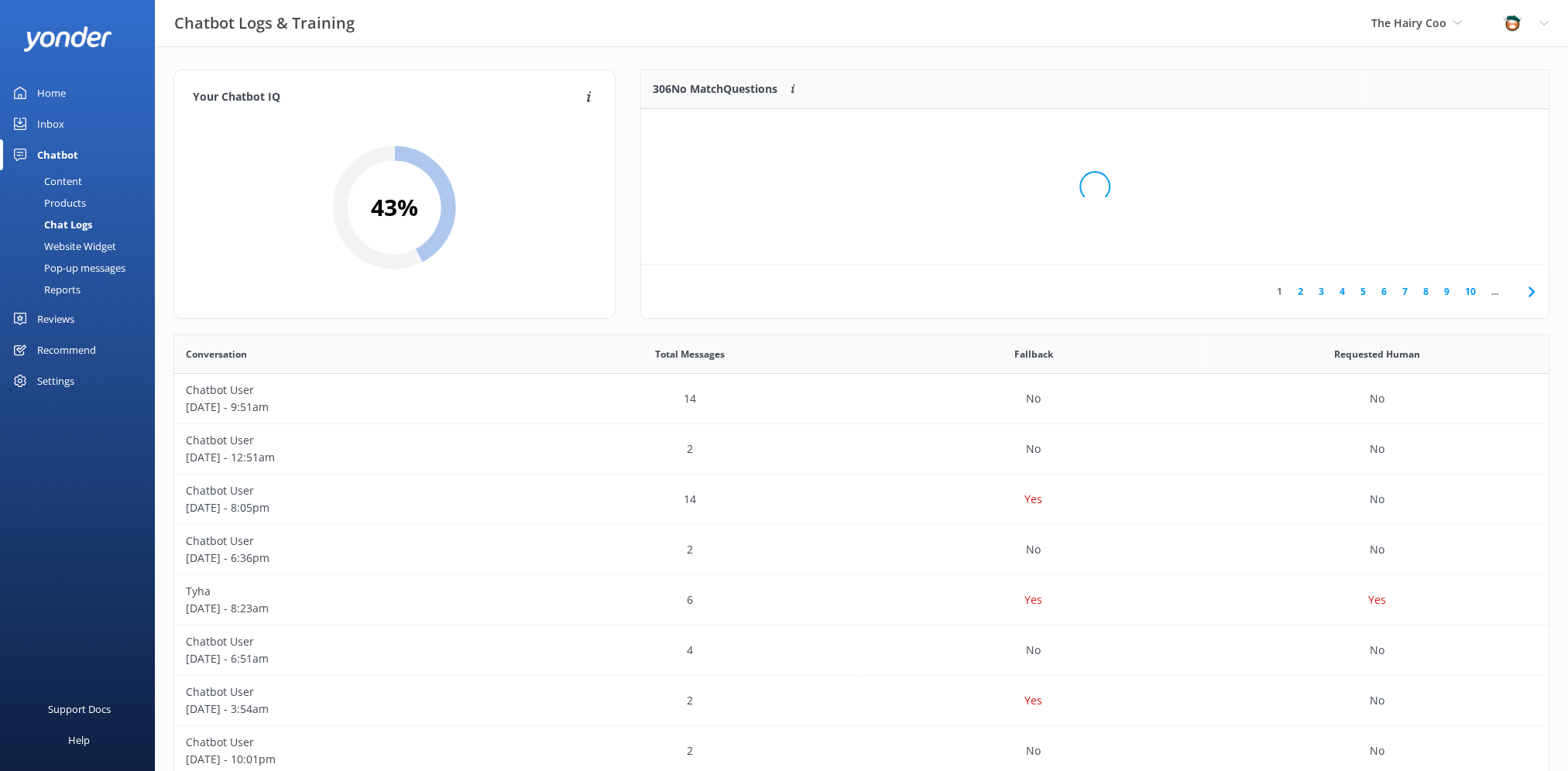
click at [1441, 135] on div "Loading.." at bounding box center [1094, 186] width 876 height 771
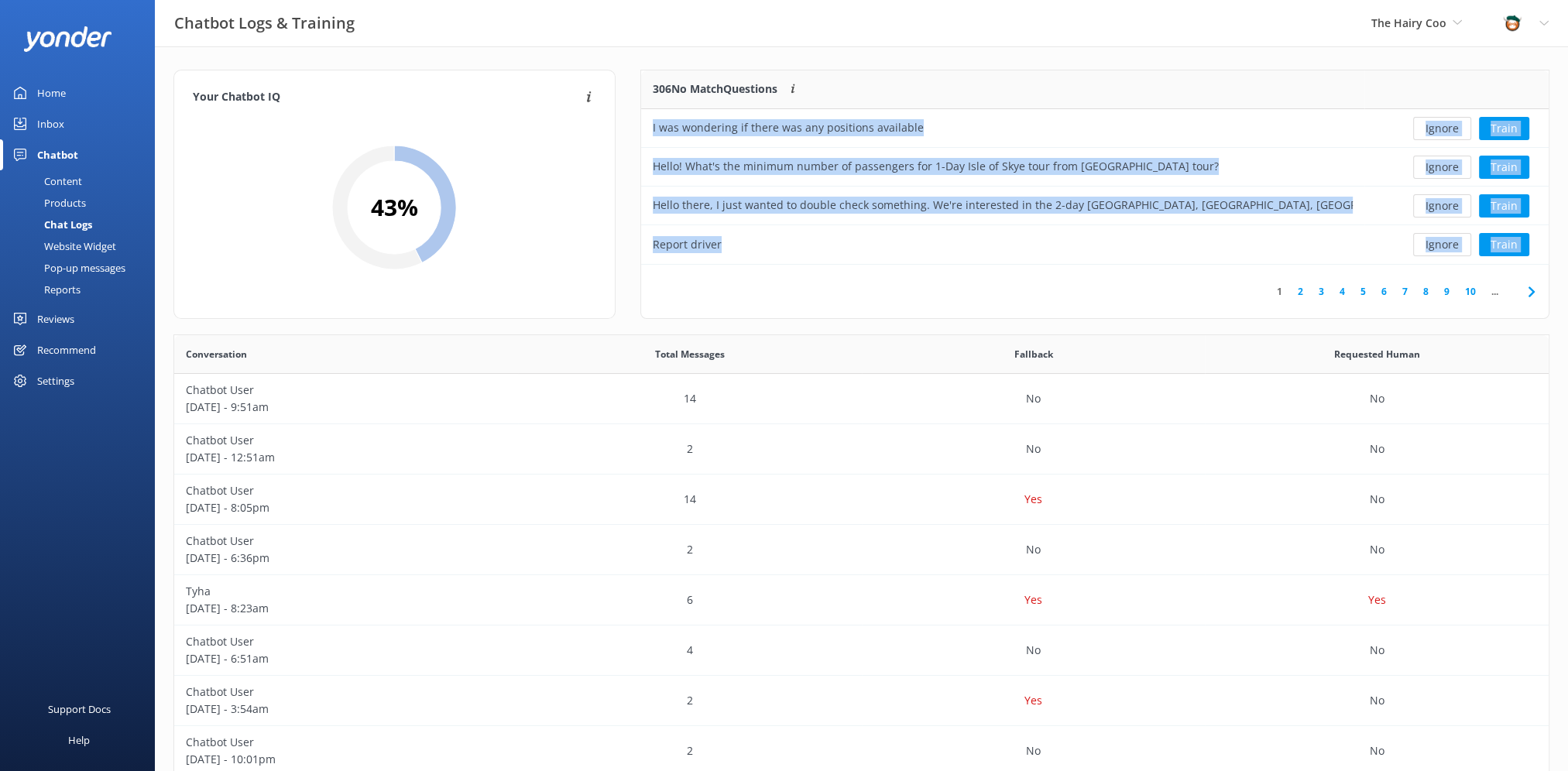
click at [1441, 135] on button "Ignore" at bounding box center [1442, 128] width 58 height 24
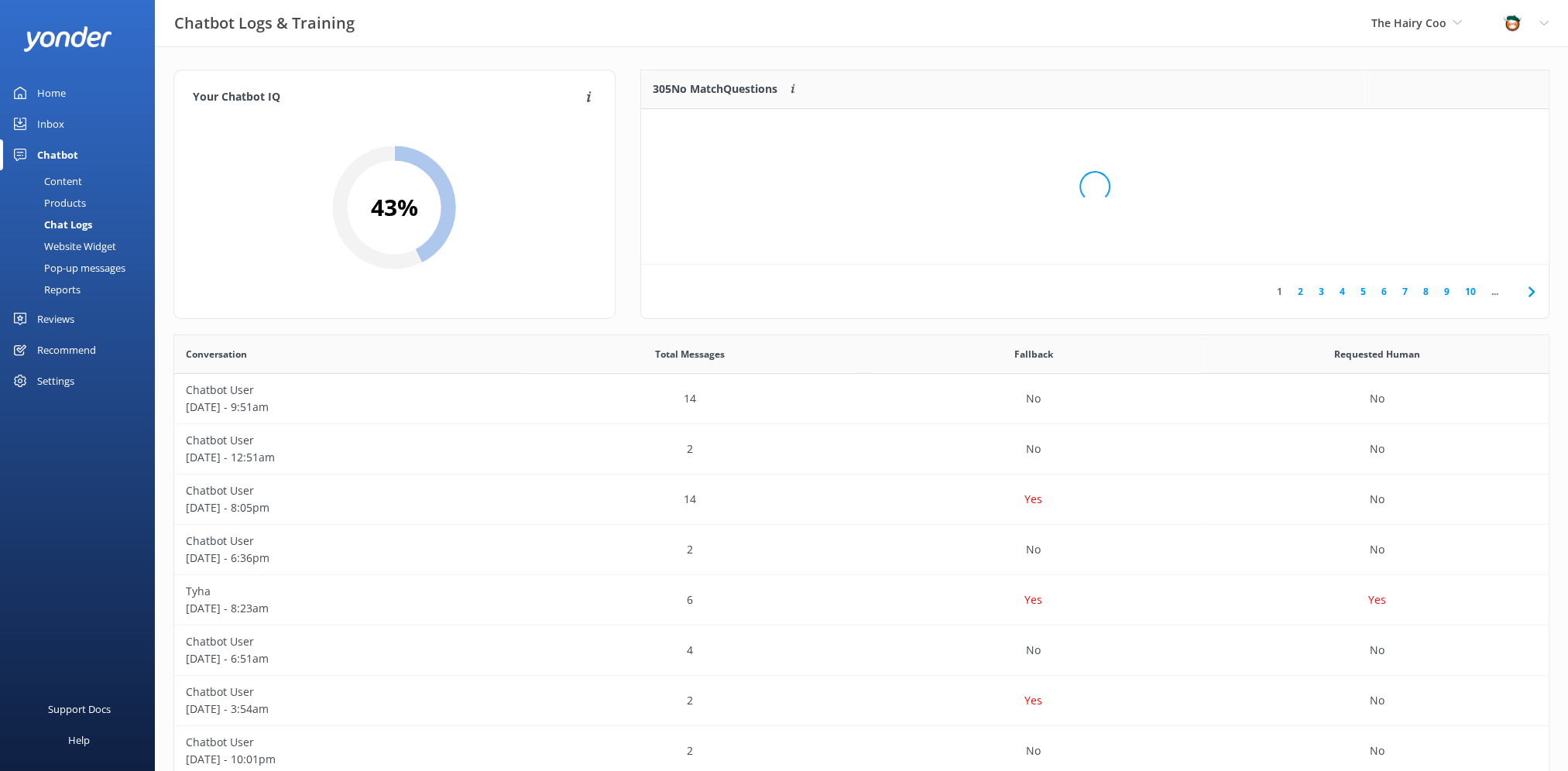
click at [1441, 135] on div "Loading.." at bounding box center [1094, 186] width 876 height 771
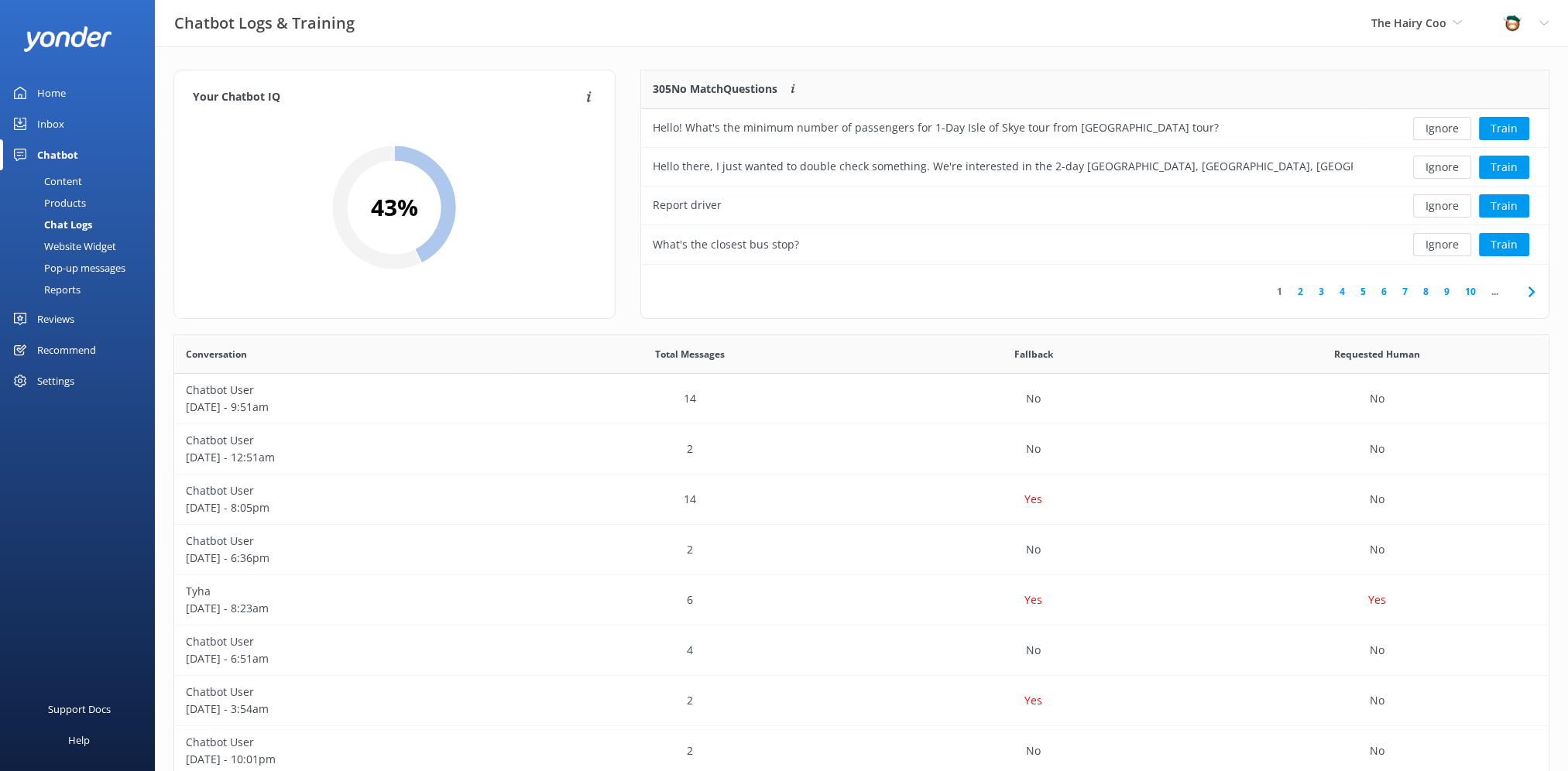
click at [1441, 135] on button "Ignore" at bounding box center [1442, 128] width 58 height 24
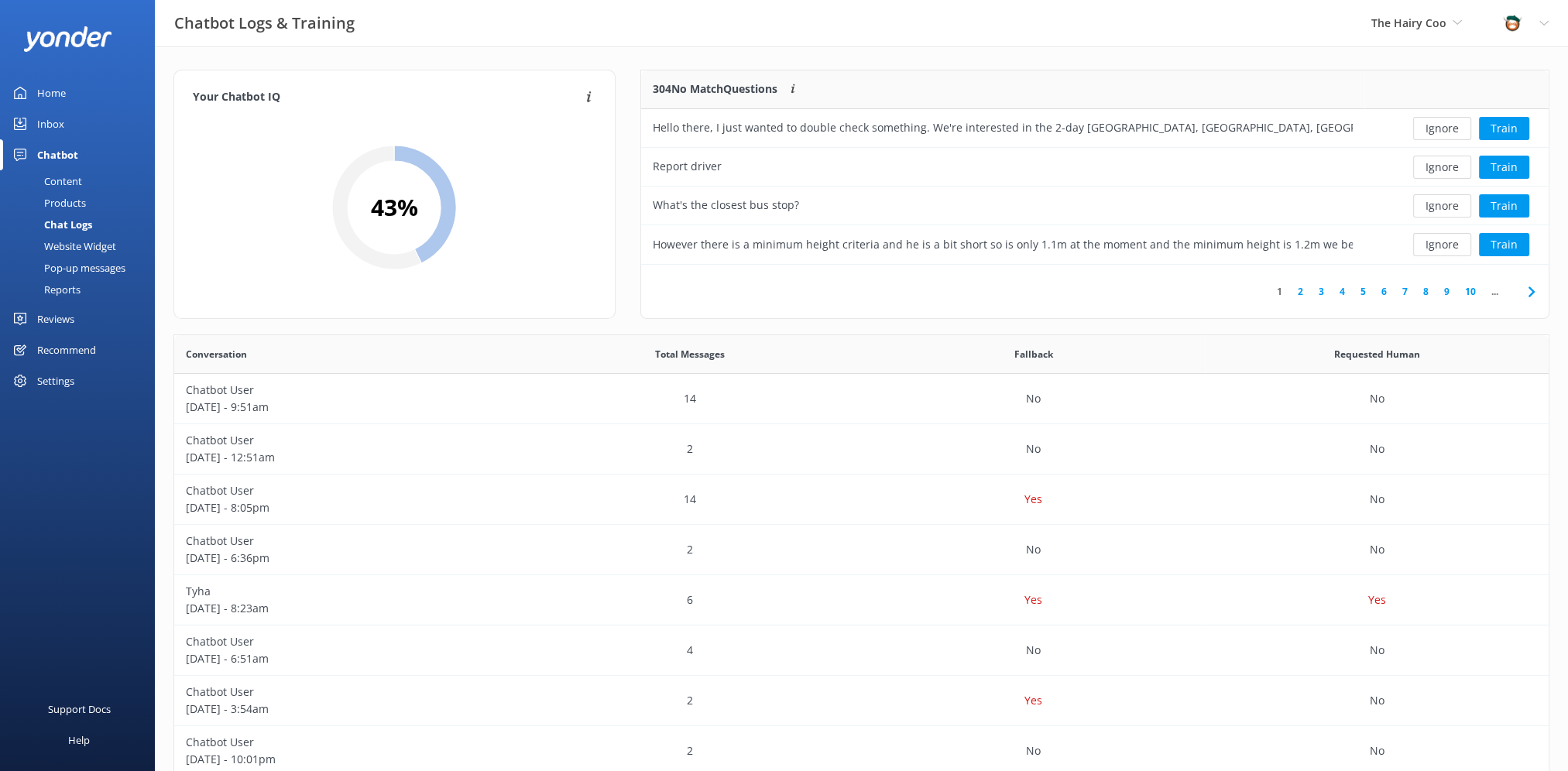
click at [1441, 135] on button "Ignore" at bounding box center [1442, 128] width 58 height 24
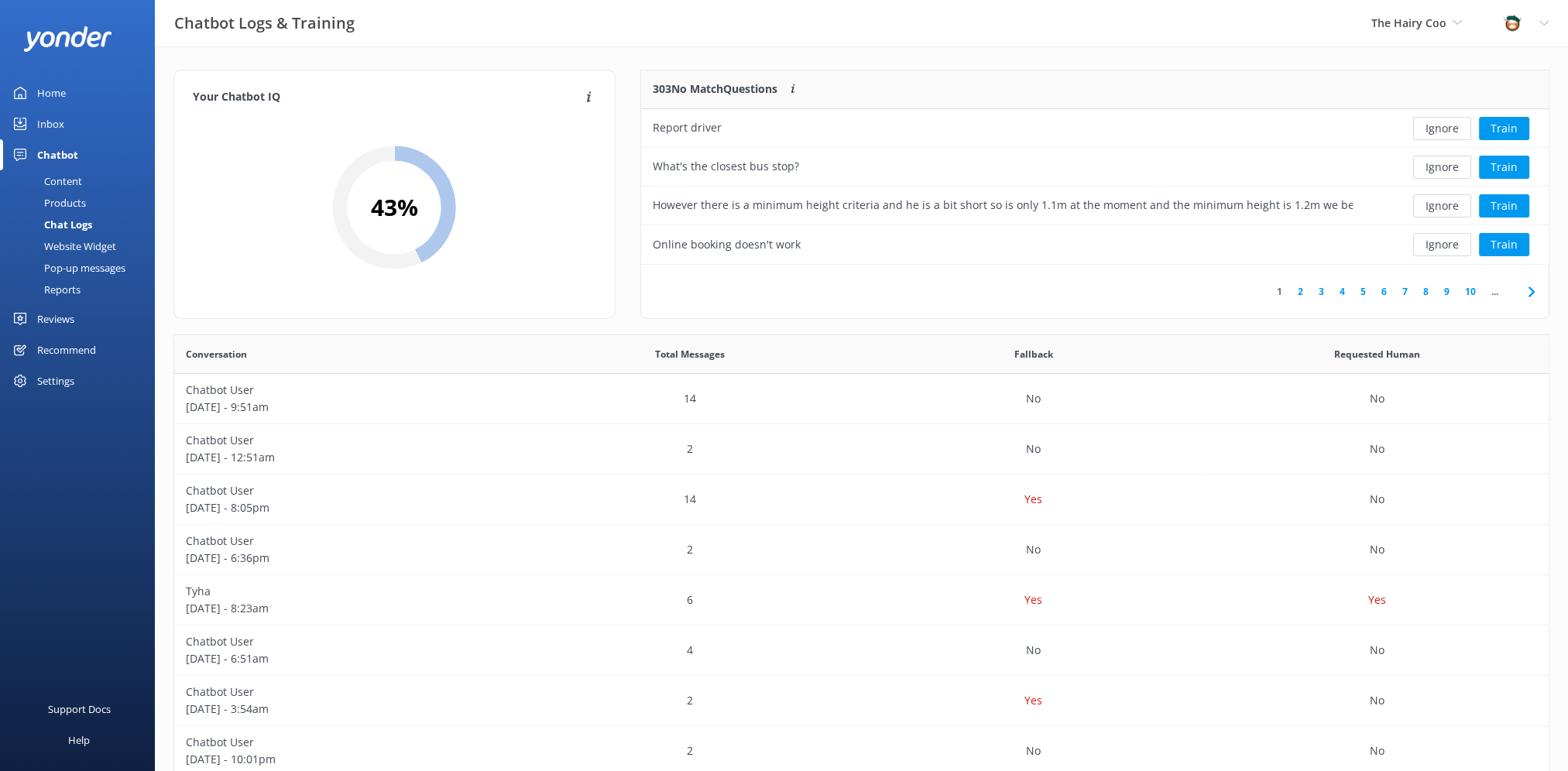
click at [1441, 135] on button "Ignore" at bounding box center [1442, 128] width 58 height 24
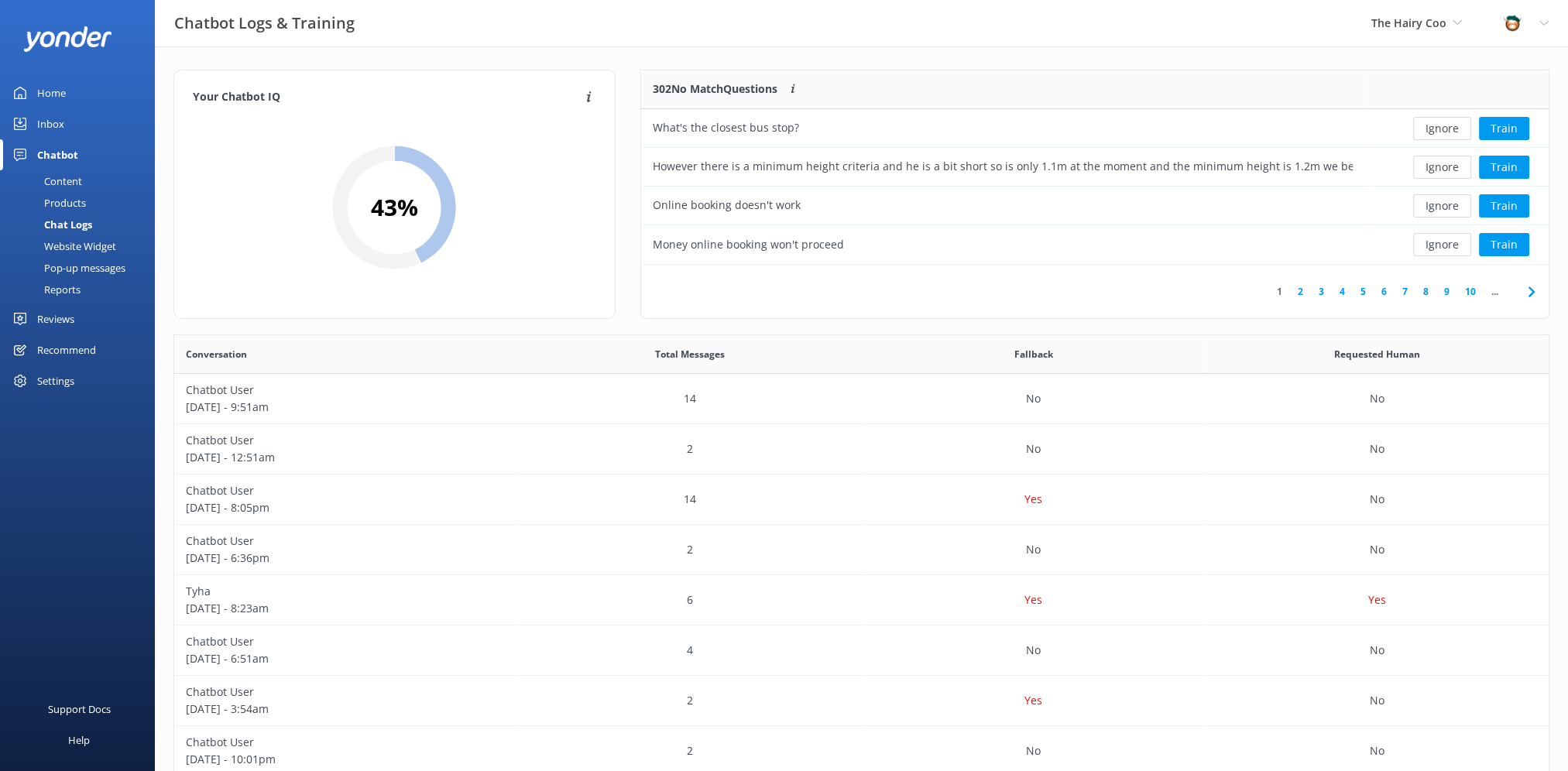
click at [1441, 135] on button "Ignore" at bounding box center [1442, 128] width 58 height 24
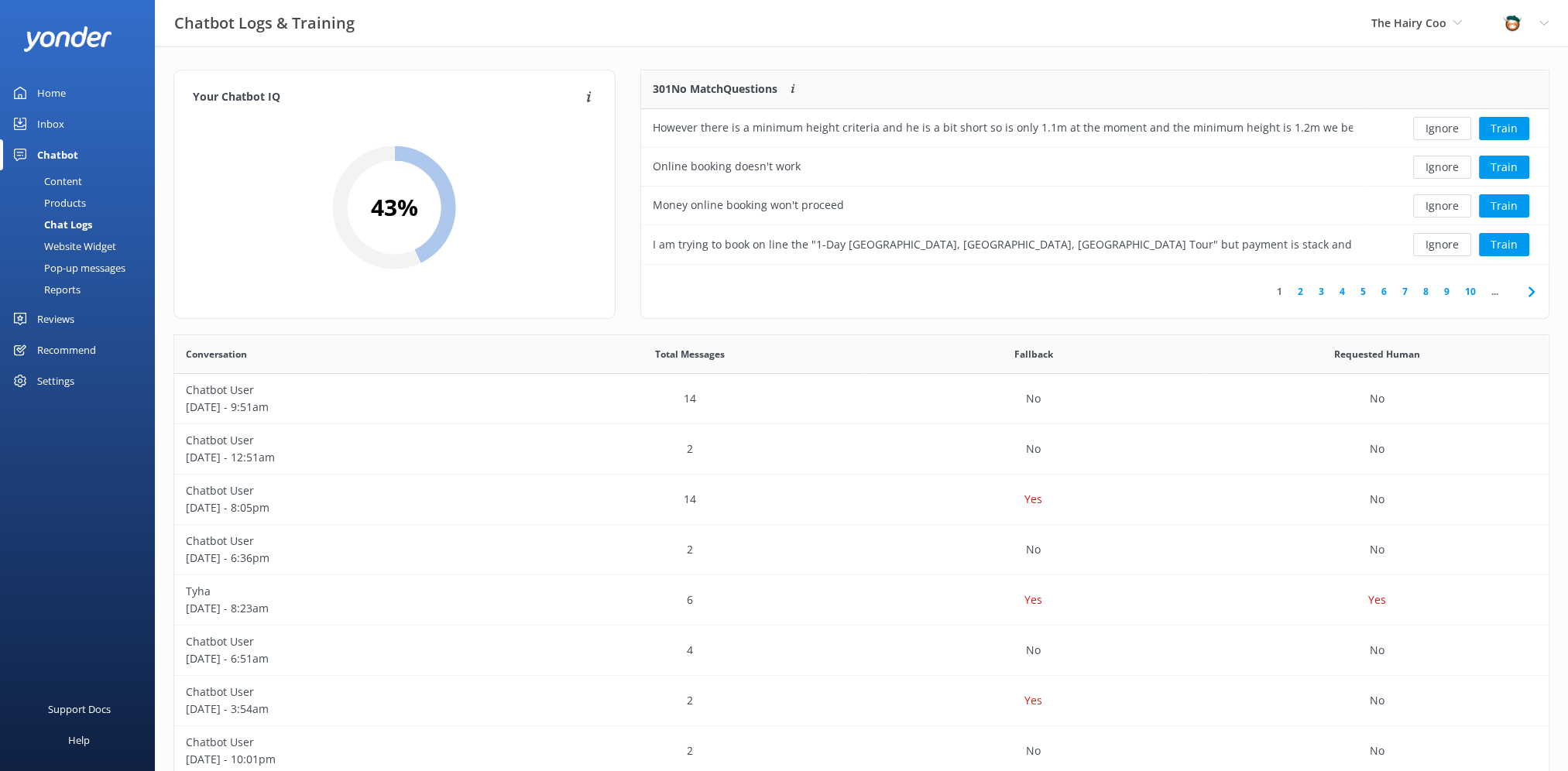
click at [1441, 135] on button "Ignore" at bounding box center [1442, 128] width 58 height 24
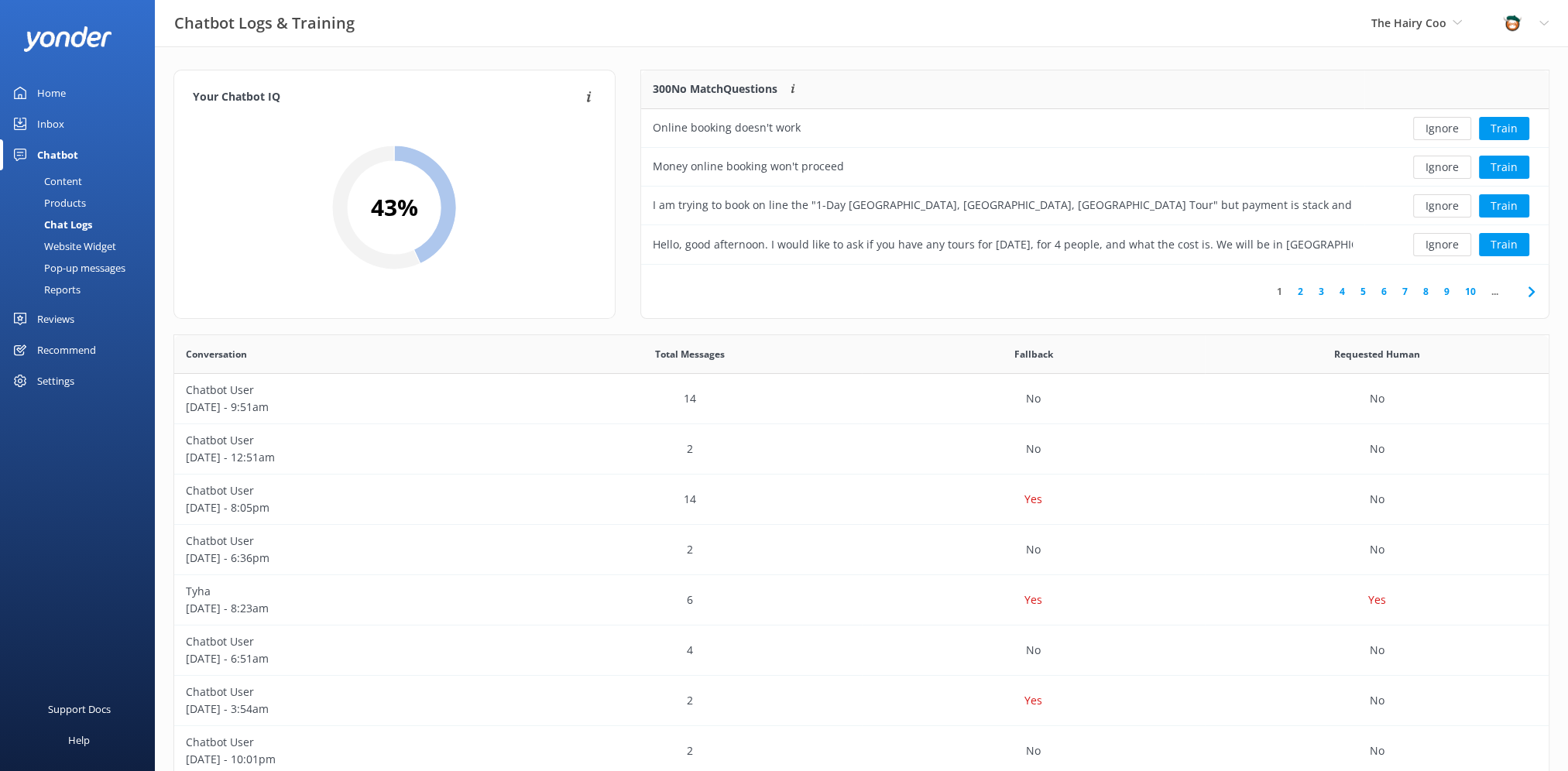
click at [1441, 135] on button "Ignore" at bounding box center [1442, 128] width 58 height 24
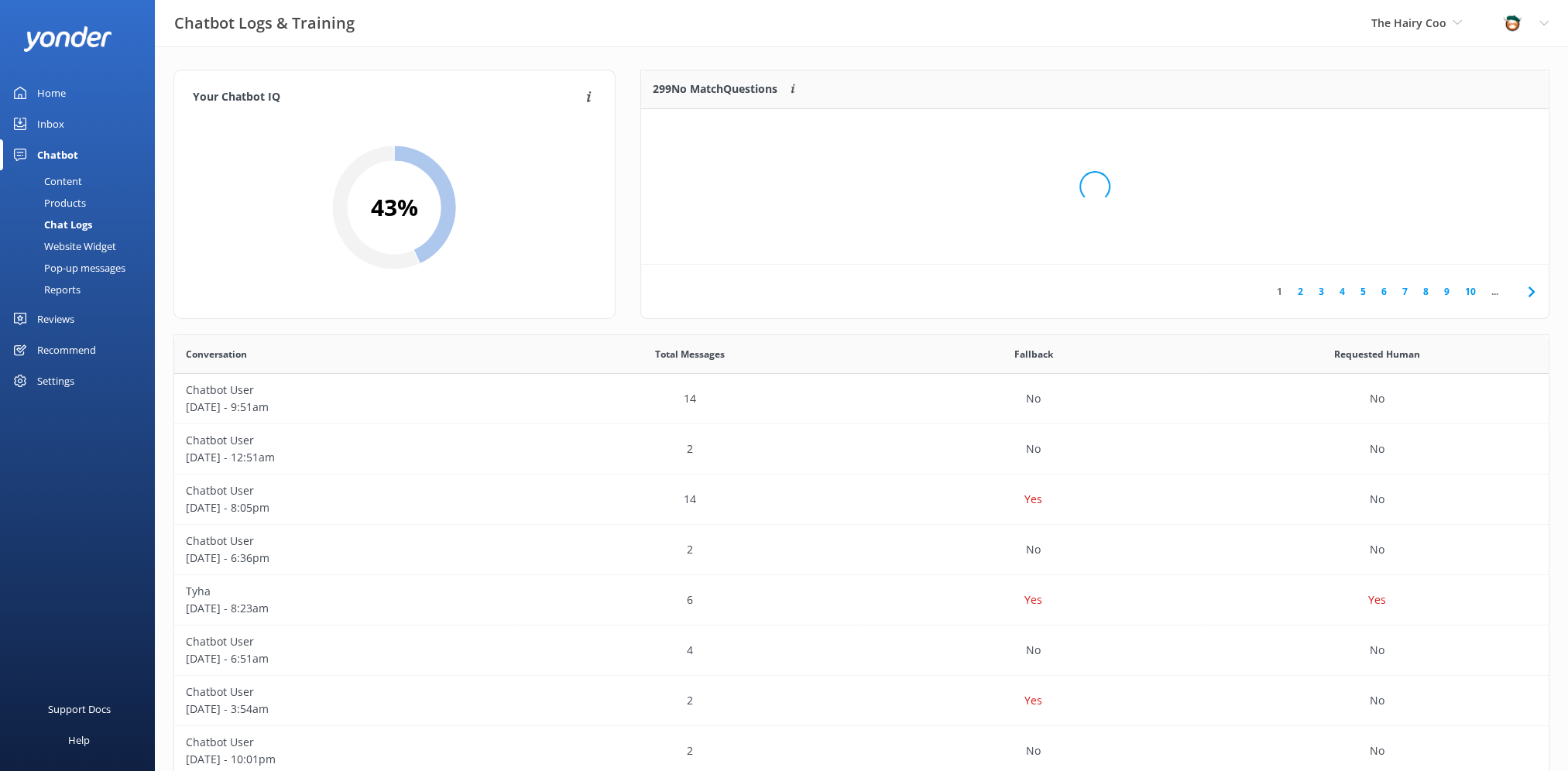
click at [1441, 135] on div "Loading.." at bounding box center [1094, 186] width 876 height 771
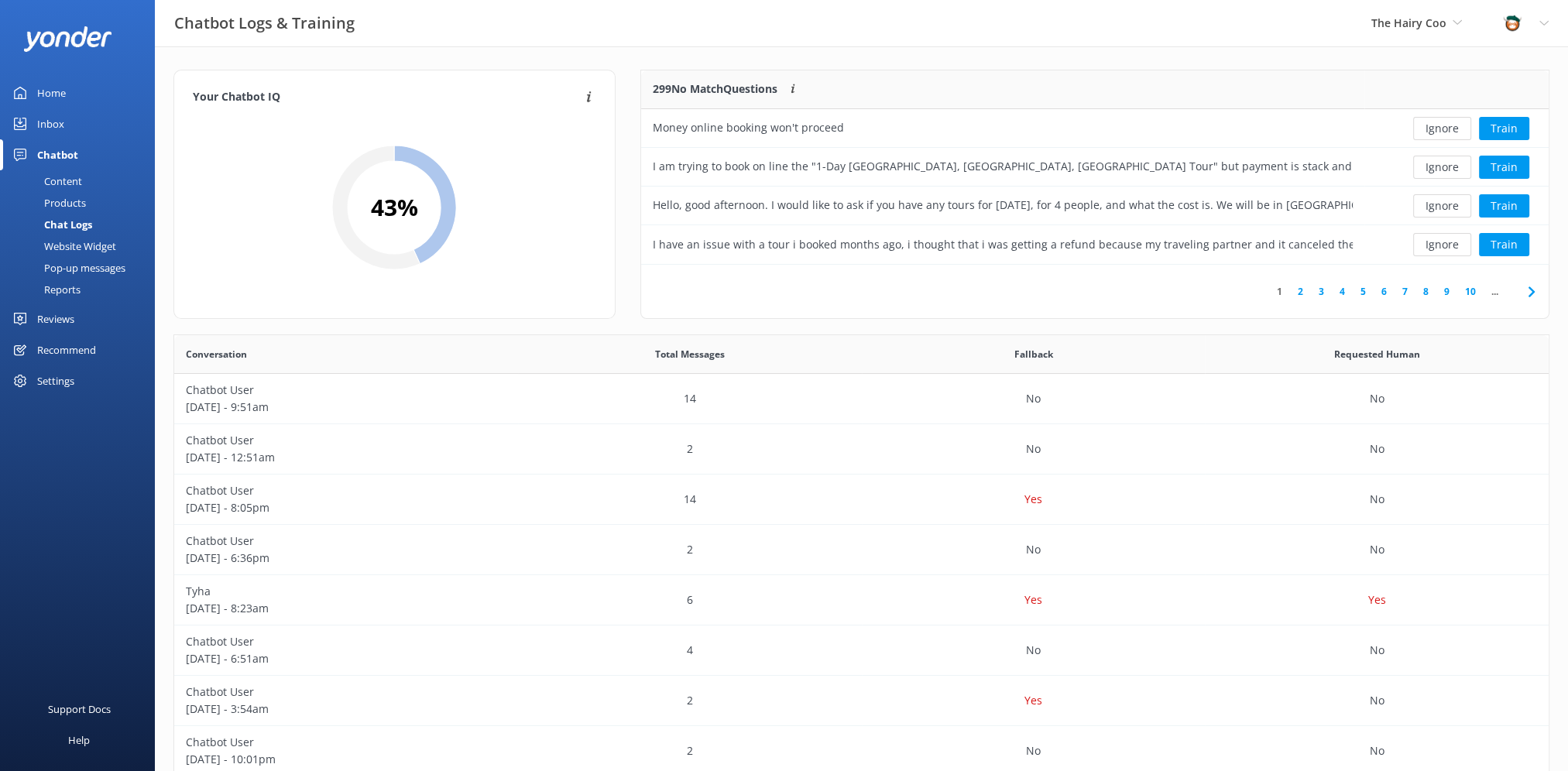
click at [1441, 135] on button "Ignore" at bounding box center [1442, 128] width 58 height 24
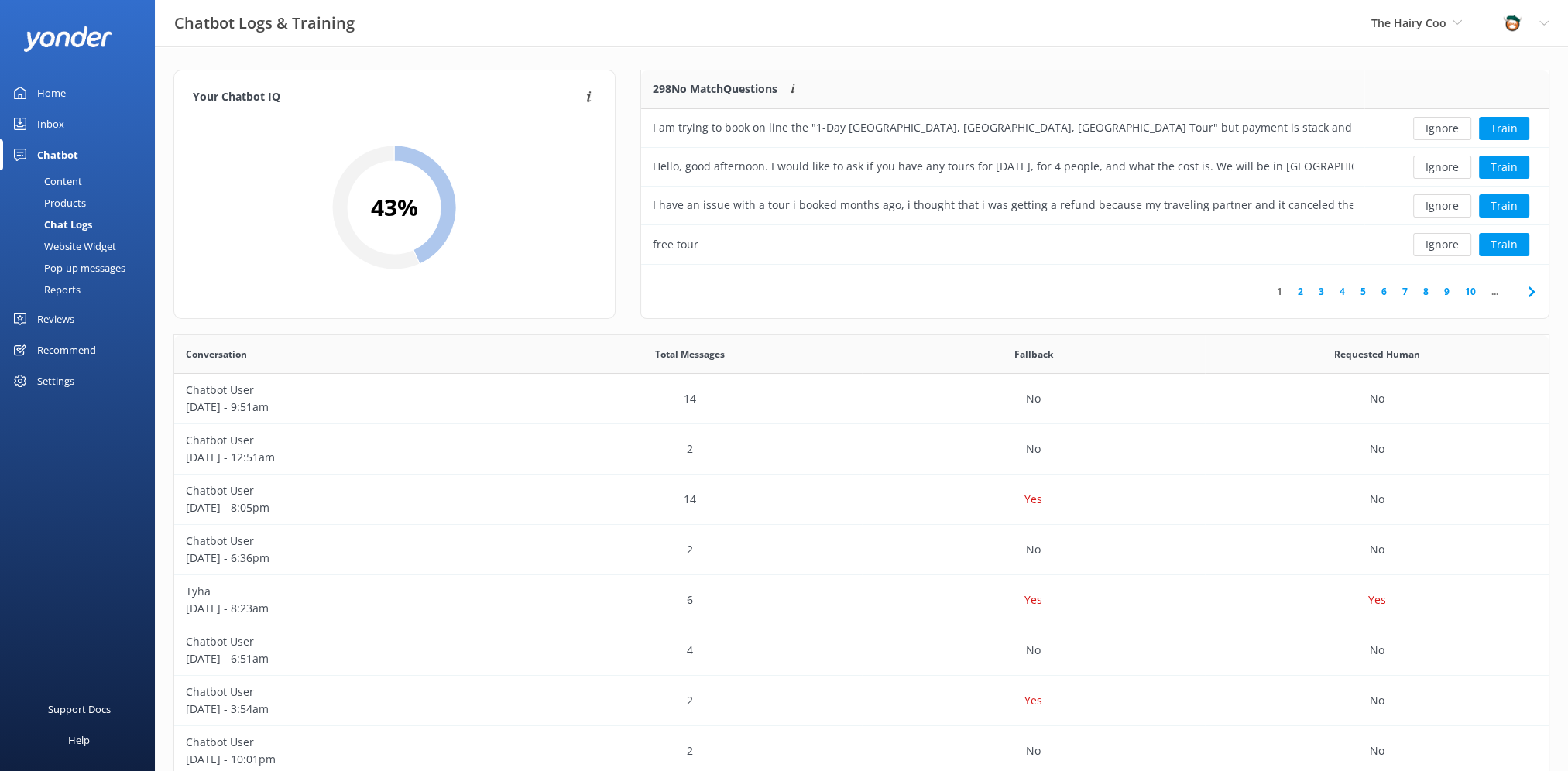
click at [1441, 135] on button "Ignore" at bounding box center [1442, 128] width 58 height 24
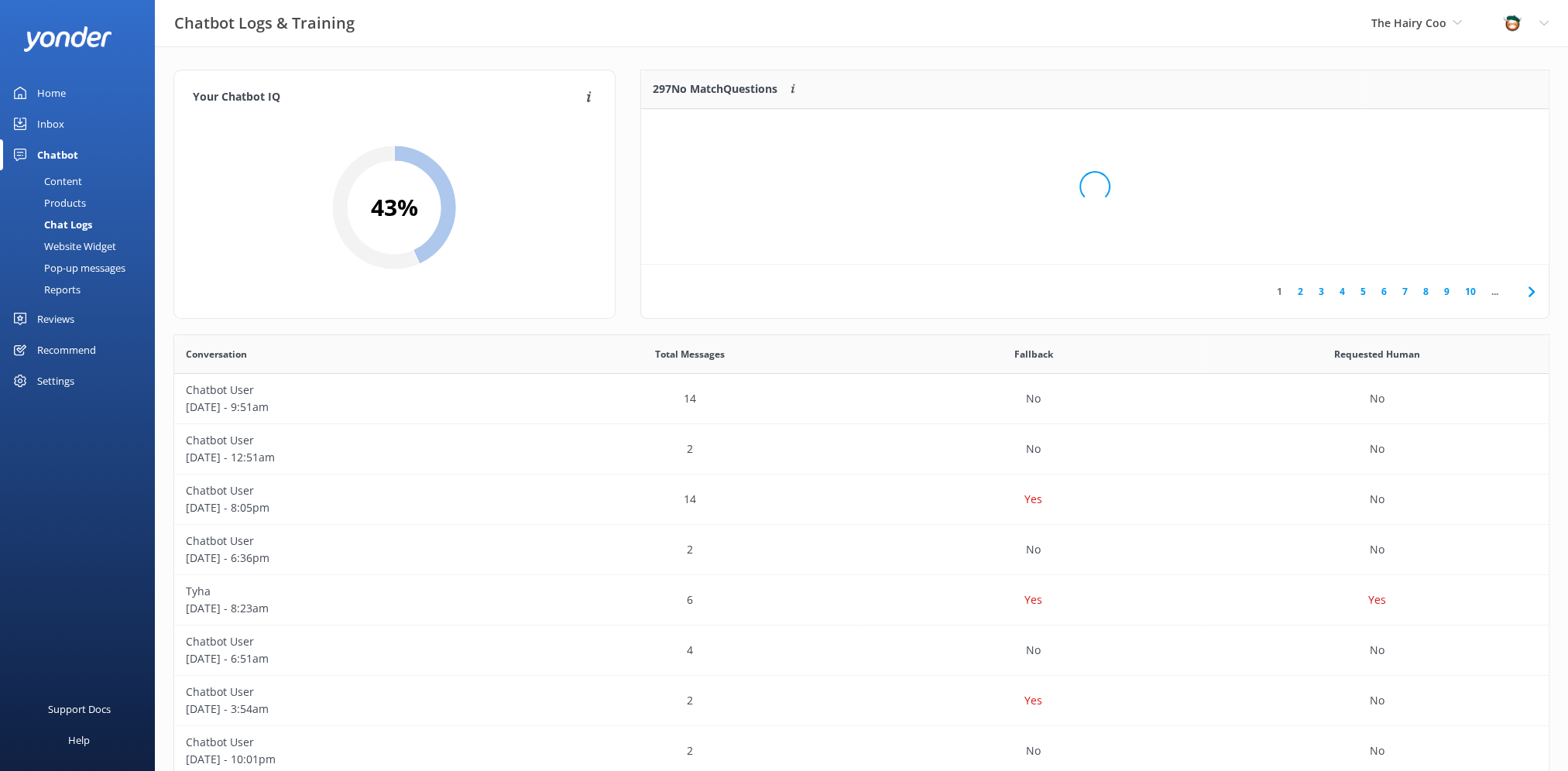
click at [1441, 135] on div "Loading.." at bounding box center [1094, 186] width 876 height 771
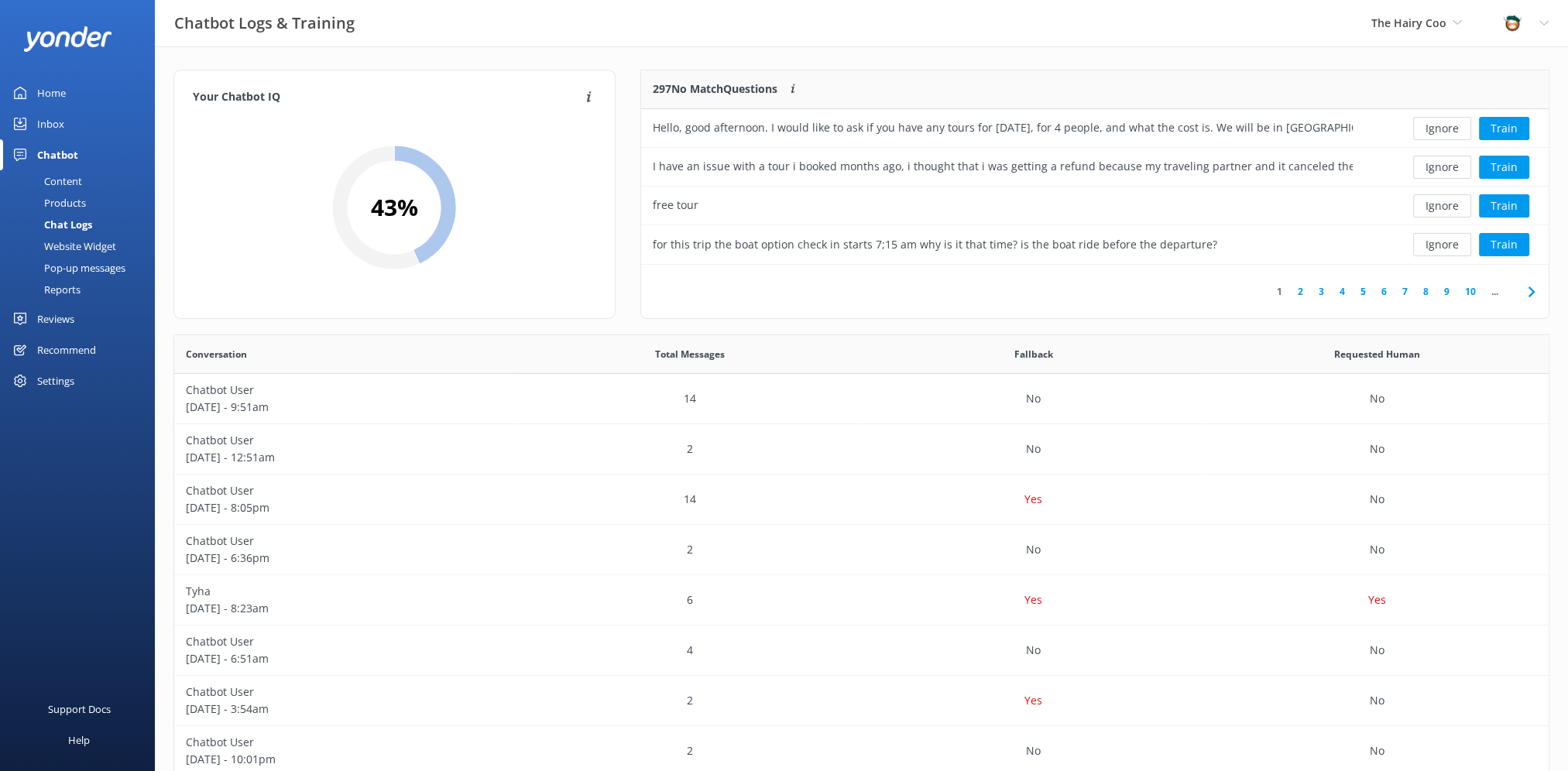
click at [1441, 135] on button "Ignore" at bounding box center [1442, 128] width 58 height 24
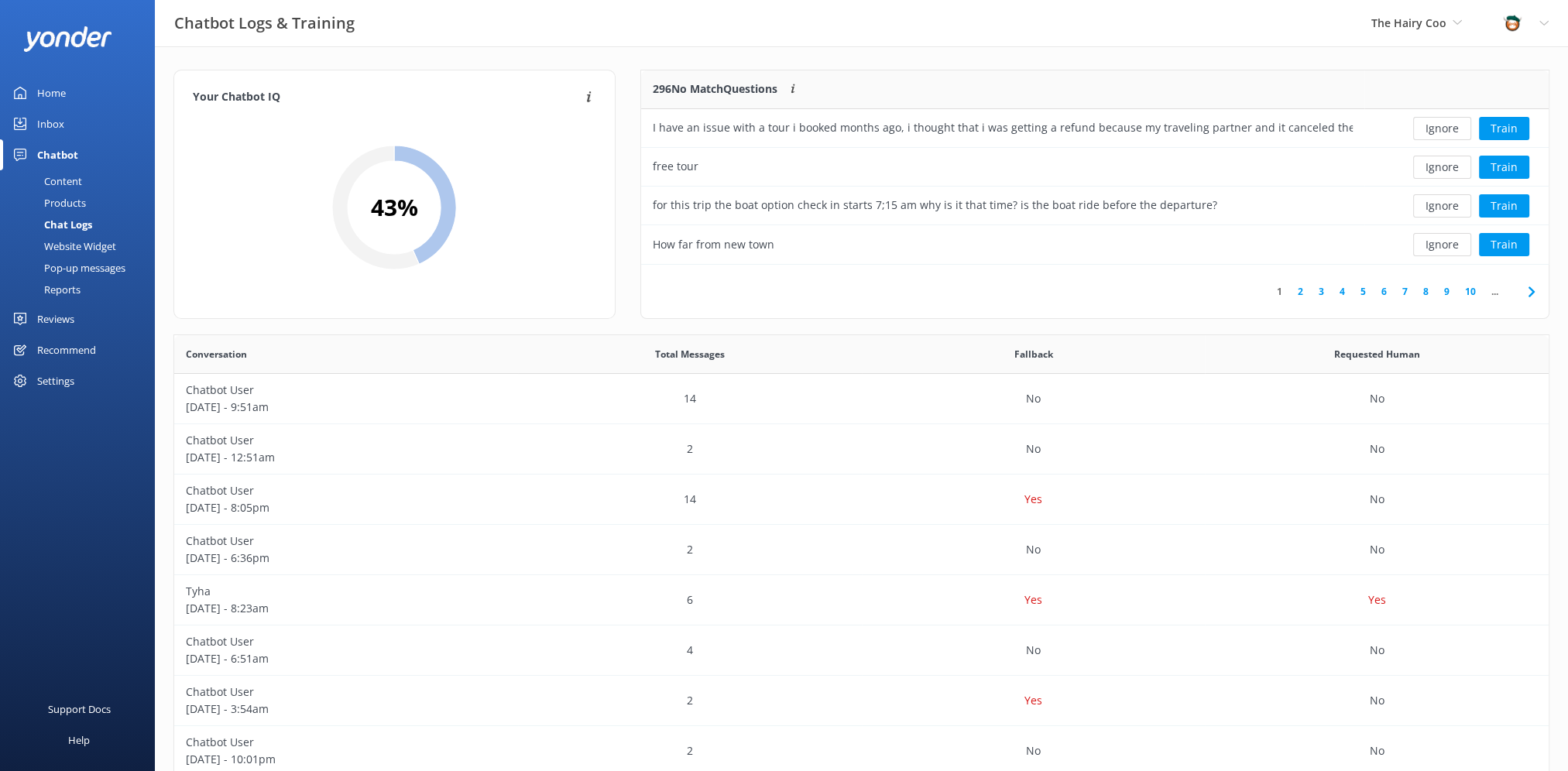
click at [1441, 135] on button "Ignore" at bounding box center [1442, 128] width 58 height 24
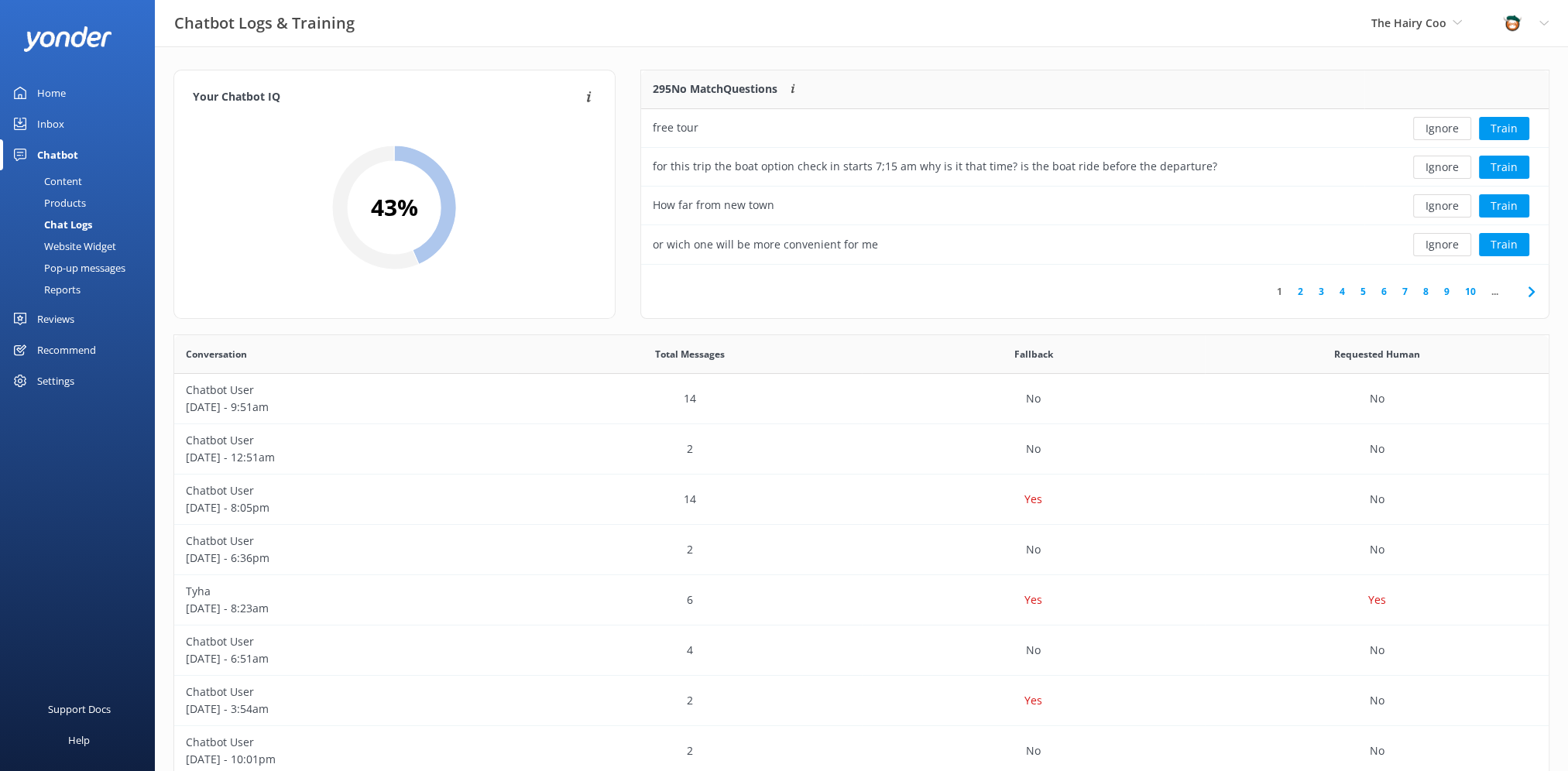
click at [1441, 135] on button "Ignore" at bounding box center [1442, 128] width 58 height 24
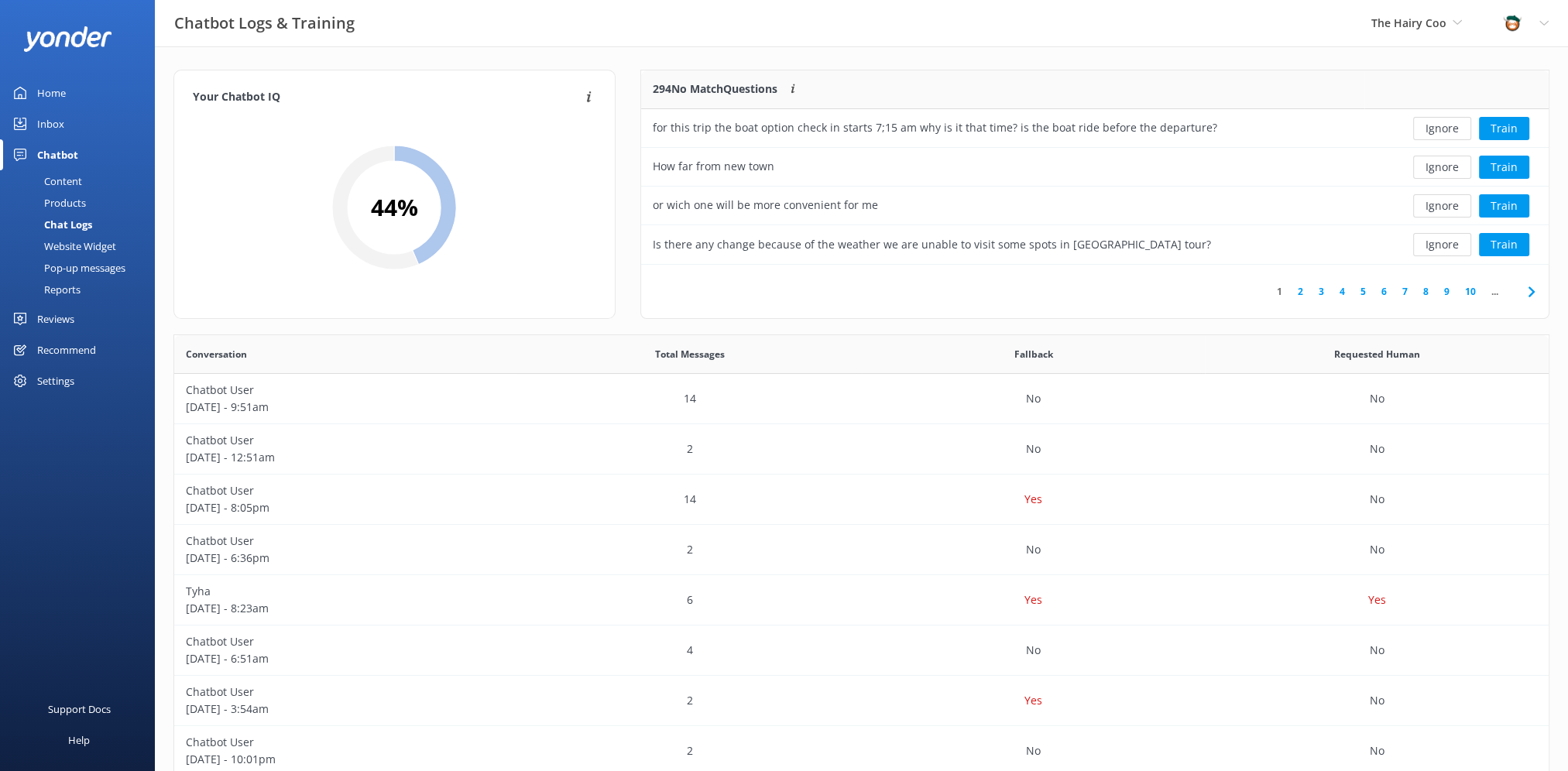
click at [1441, 135] on button "Ignore" at bounding box center [1442, 128] width 58 height 24
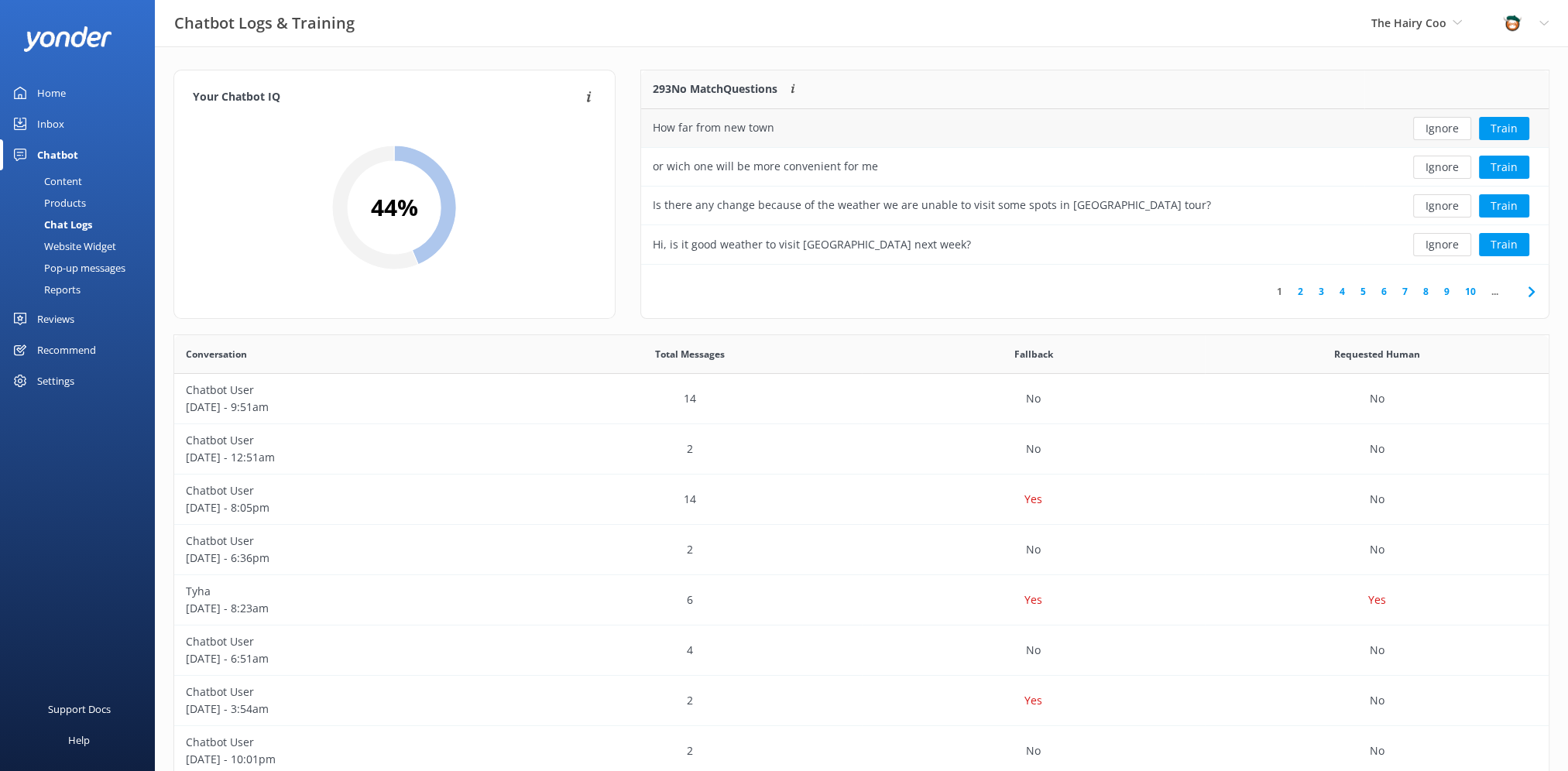
click at [775, 121] on div "How far from new town" at bounding box center [1003, 128] width 723 height 39
click at [1522, 131] on button "Train" at bounding box center [1505, 128] width 51 height 24
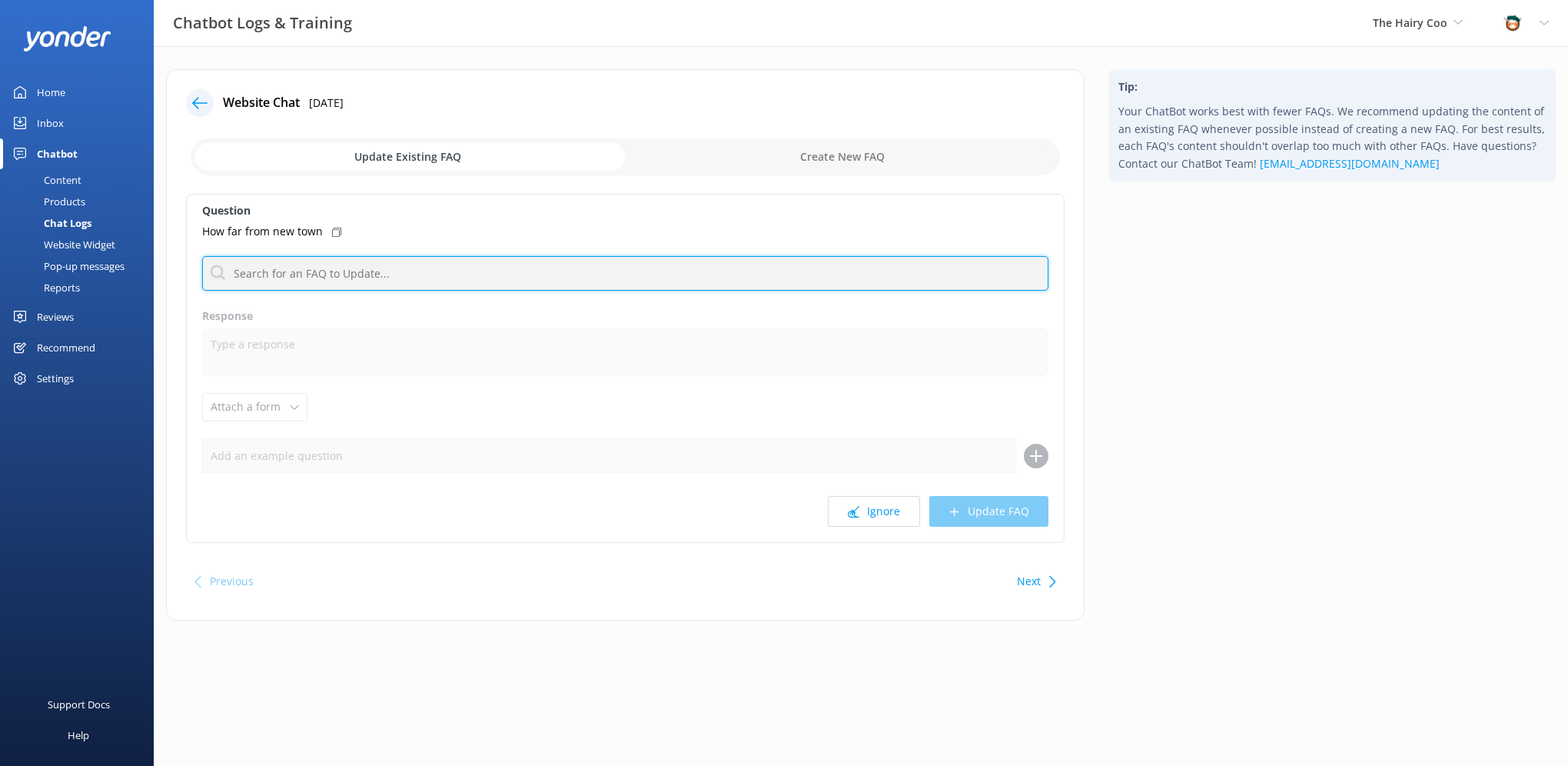
click at [324, 270] on input "text" at bounding box center [625, 273] width 846 height 35
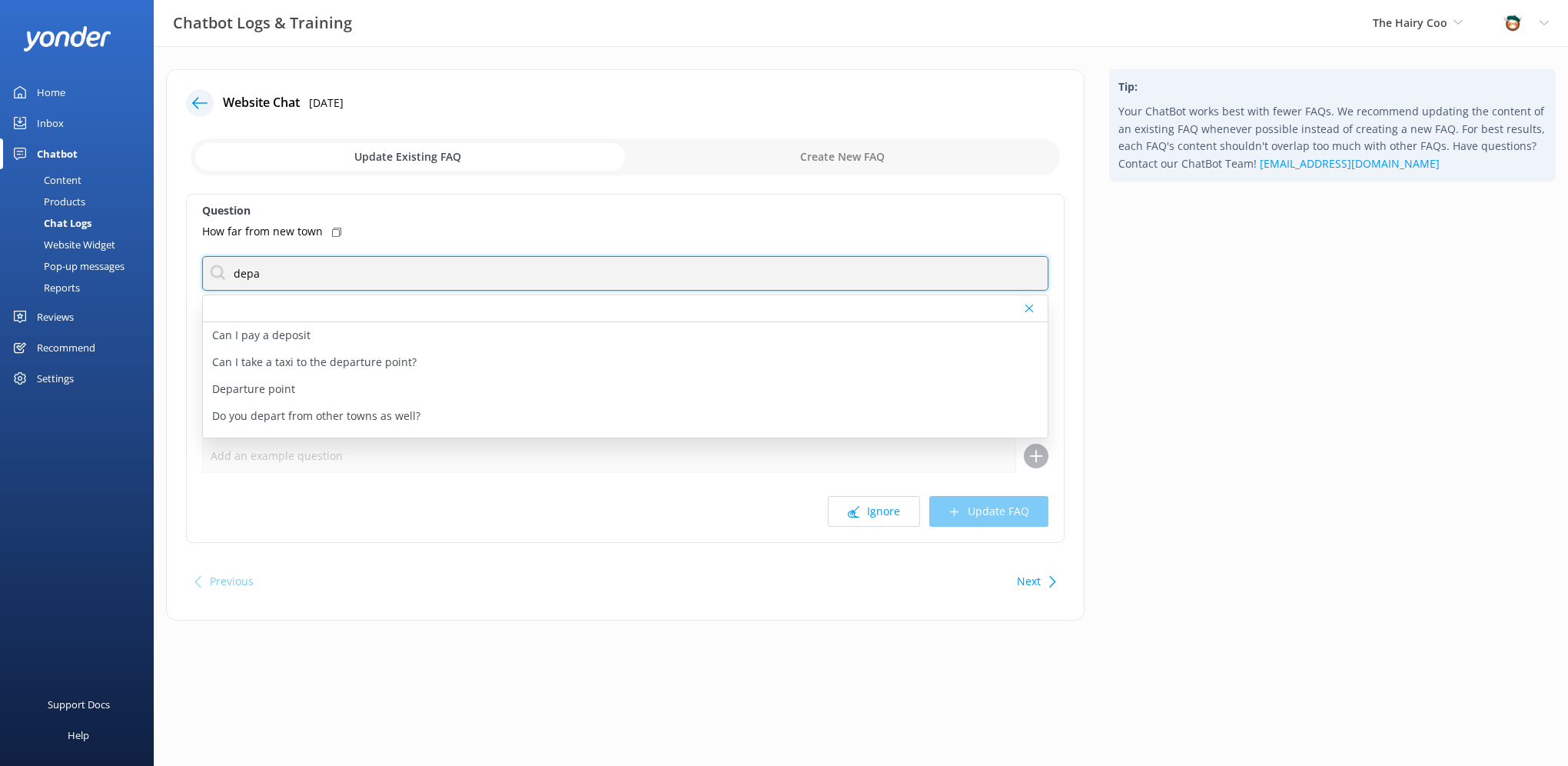
type input "departure"
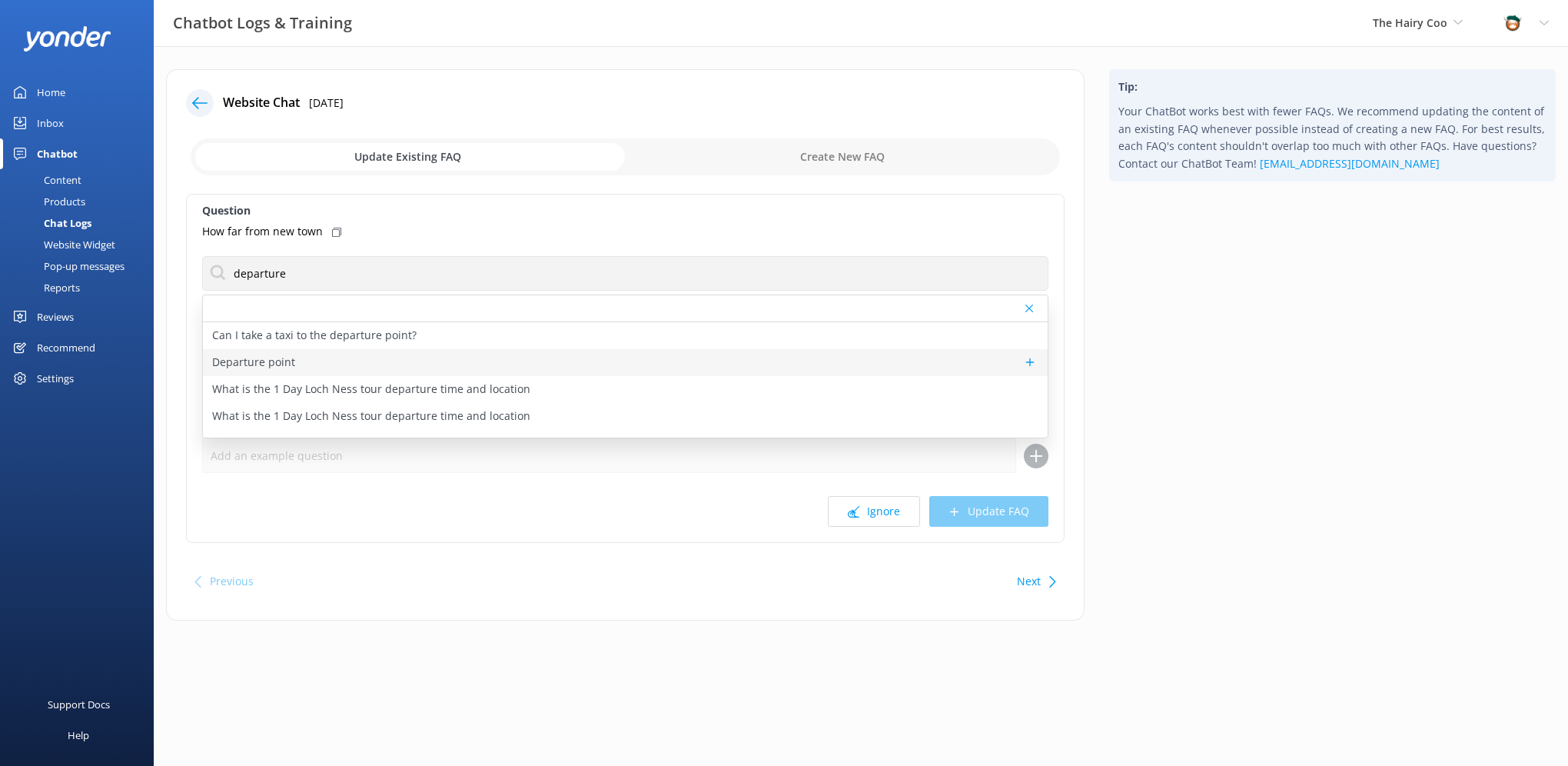
click at [336, 366] on div "Departure point" at bounding box center [625, 363] width 845 height 27
type textarea "Our tours from [GEOGRAPHIC_DATA] depart from [STREET_ADDRESS], in front of [GEO…"
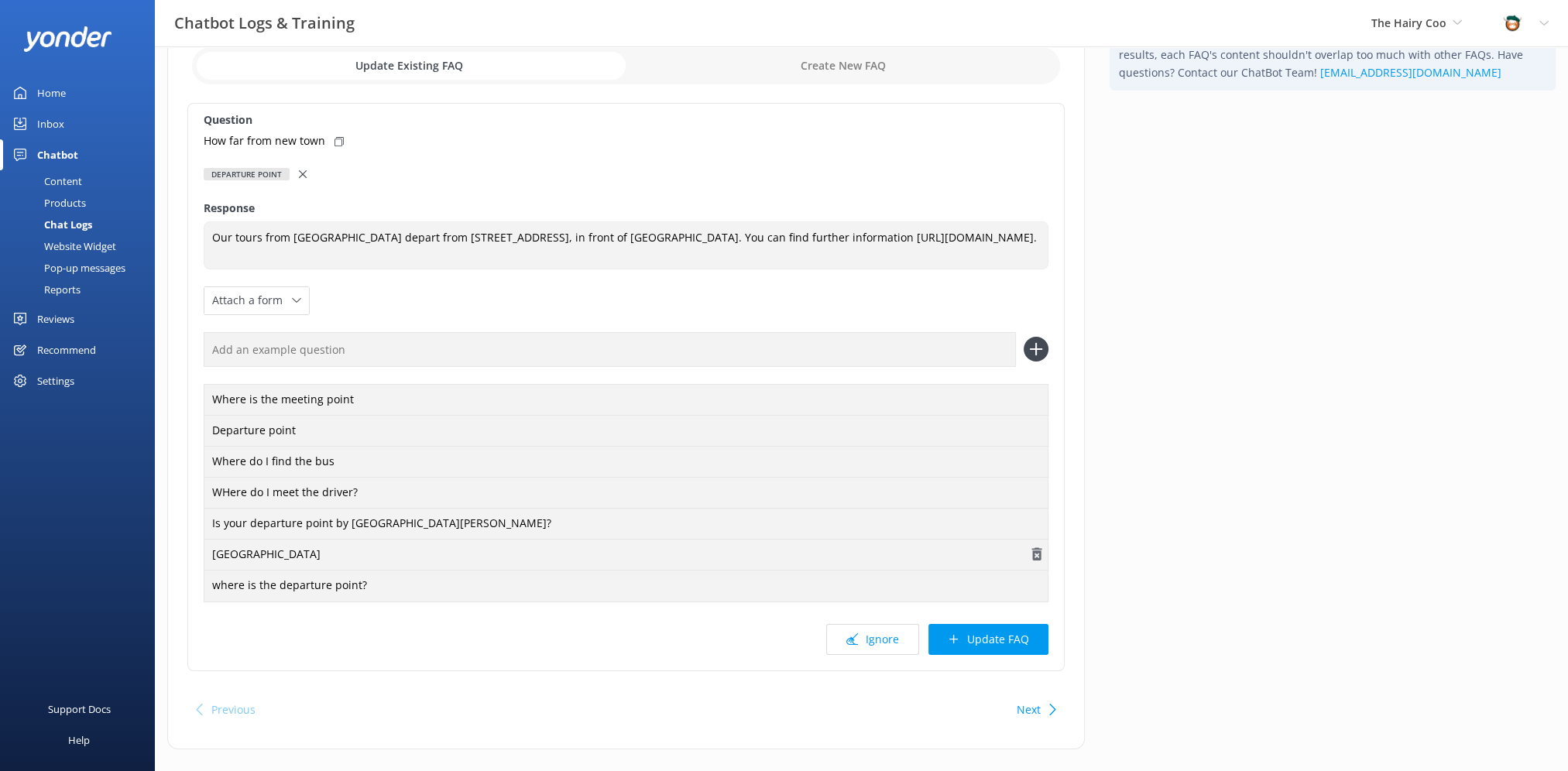
scroll to position [116, 0]
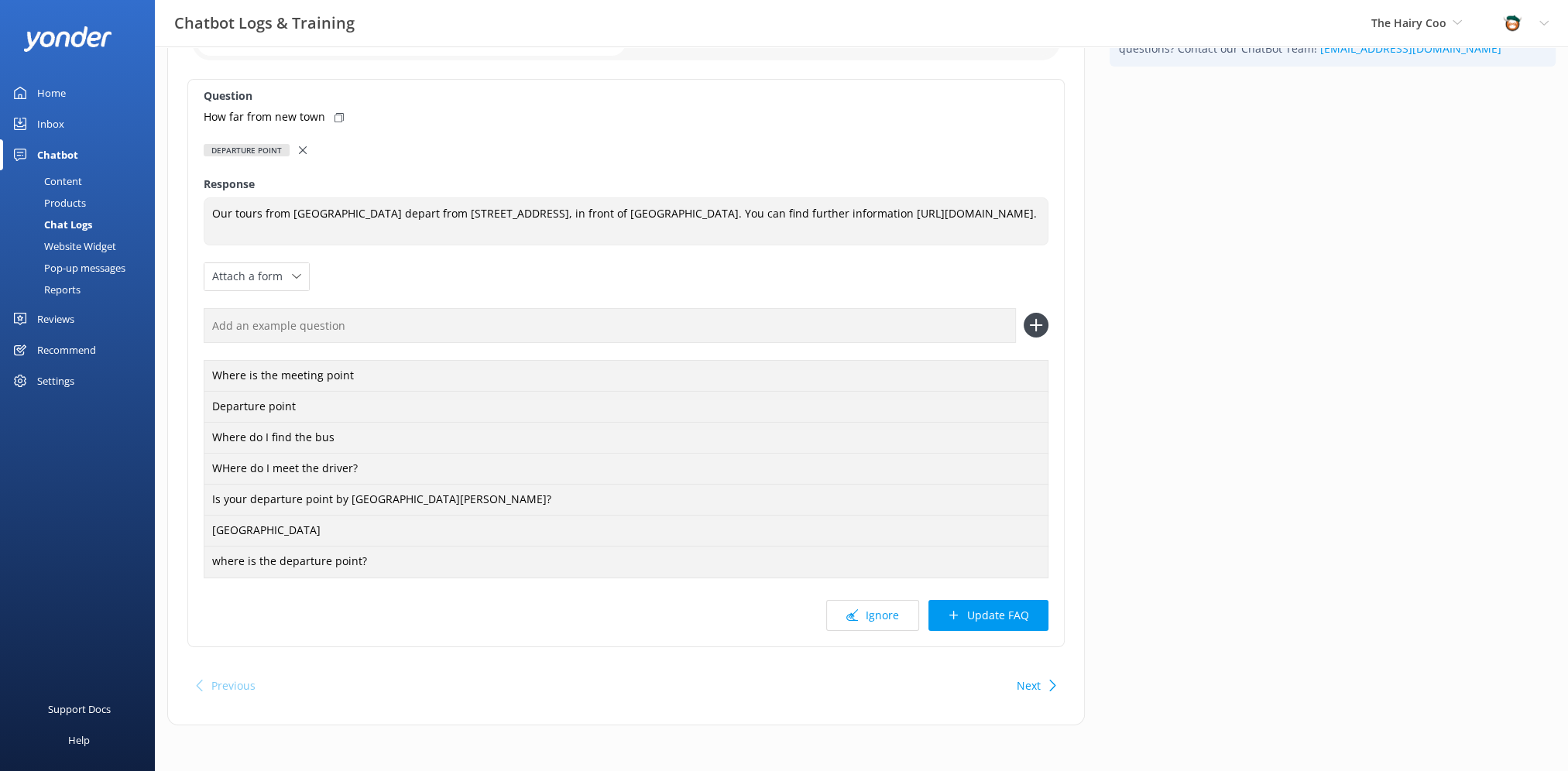
click at [969, 626] on button "Update FAQ" at bounding box center [988, 616] width 120 height 31
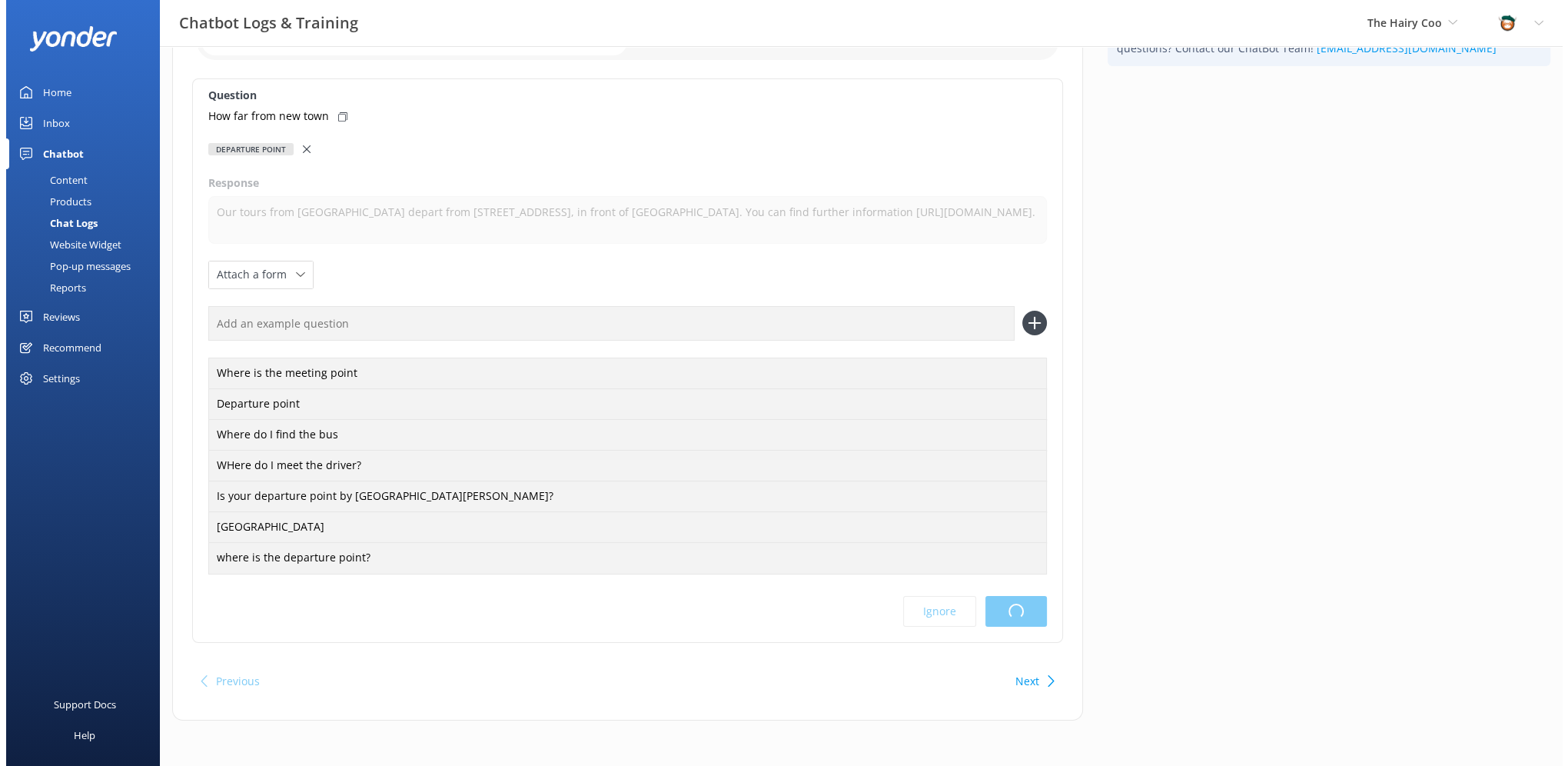
scroll to position [0, 0]
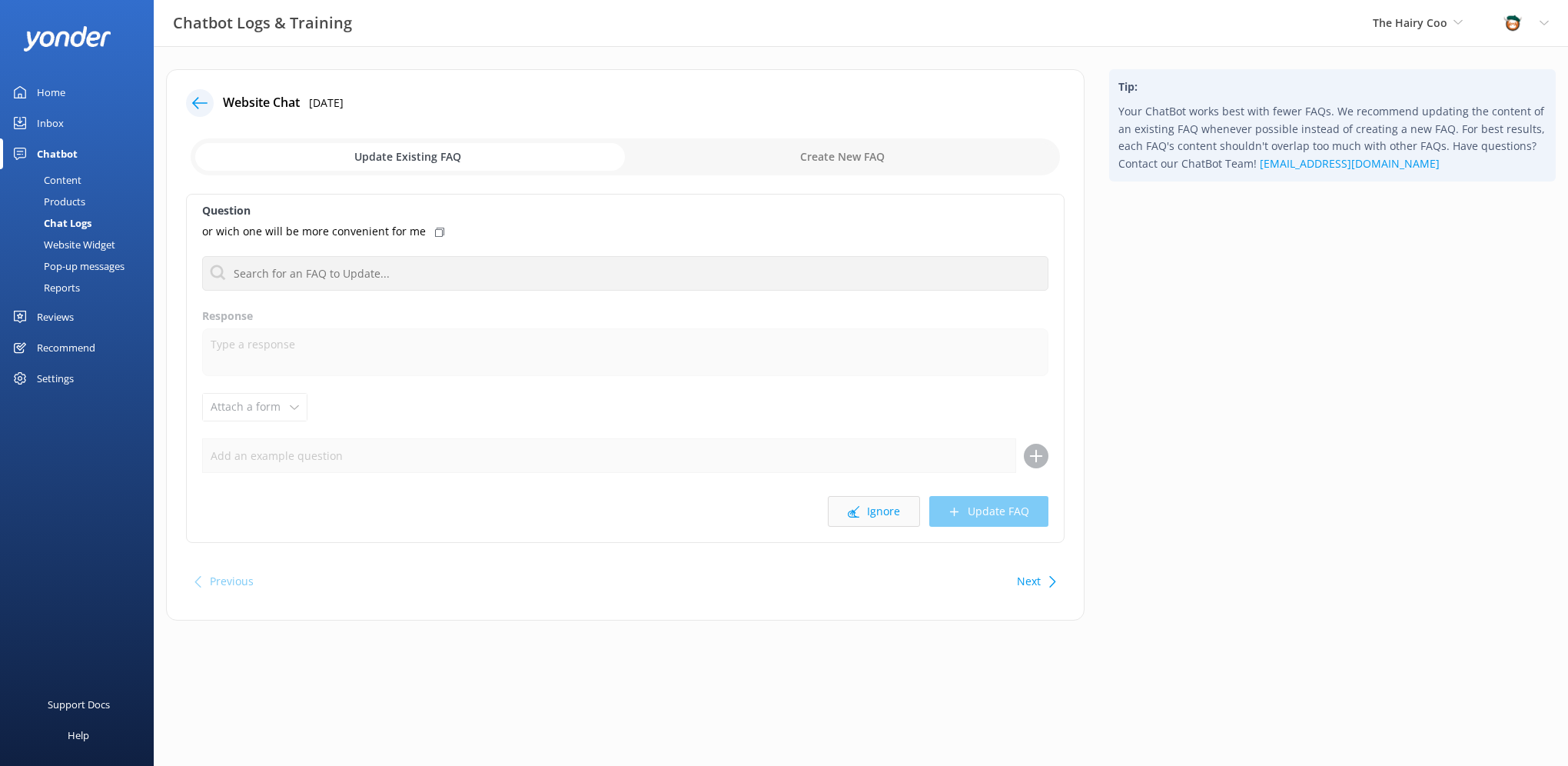
click at [859, 514] on icon at bounding box center [854, 511] width 12 height 12
click at [863, 516] on button "Ignore" at bounding box center [873, 511] width 92 height 31
click at [866, 515] on button "Ignore" at bounding box center [873, 511] width 92 height 31
drag, startPoint x: 446, startPoint y: 382, endPoint x: 512, endPoint y: 409, distance: 71.3
click at [446, 382] on div "Question Sorry,cant find any information of meeting point on 2nd and 3rd days C…" at bounding box center [625, 368] width 879 height 349
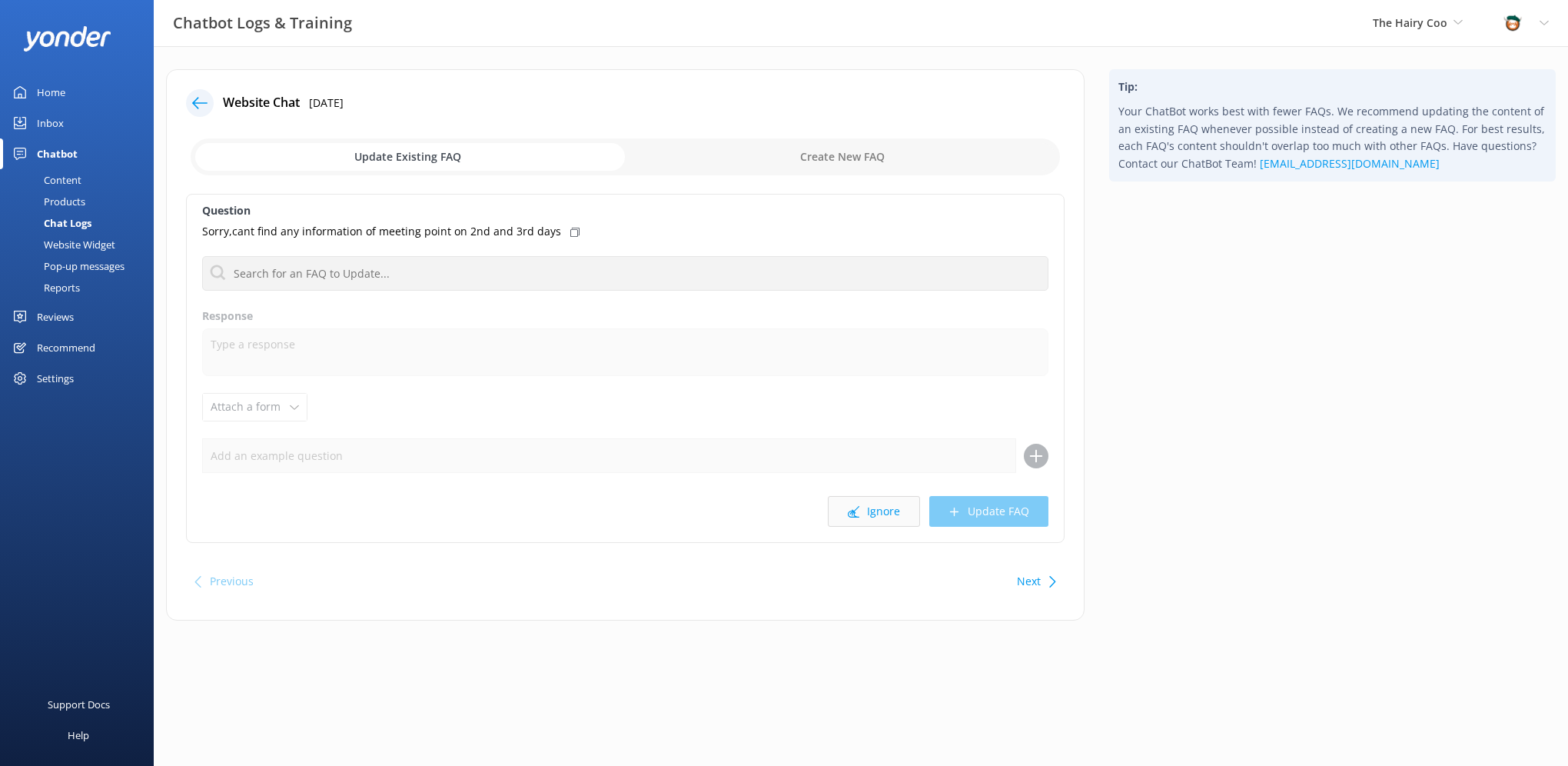
click at [874, 510] on button "Ignore" at bounding box center [873, 511] width 92 height 31
click at [848, 516] on icon at bounding box center [854, 511] width 12 height 12
click at [869, 514] on button "Ignore" at bounding box center [873, 511] width 92 height 31
click at [868, 522] on button "Ignore" at bounding box center [873, 511] width 92 height 31
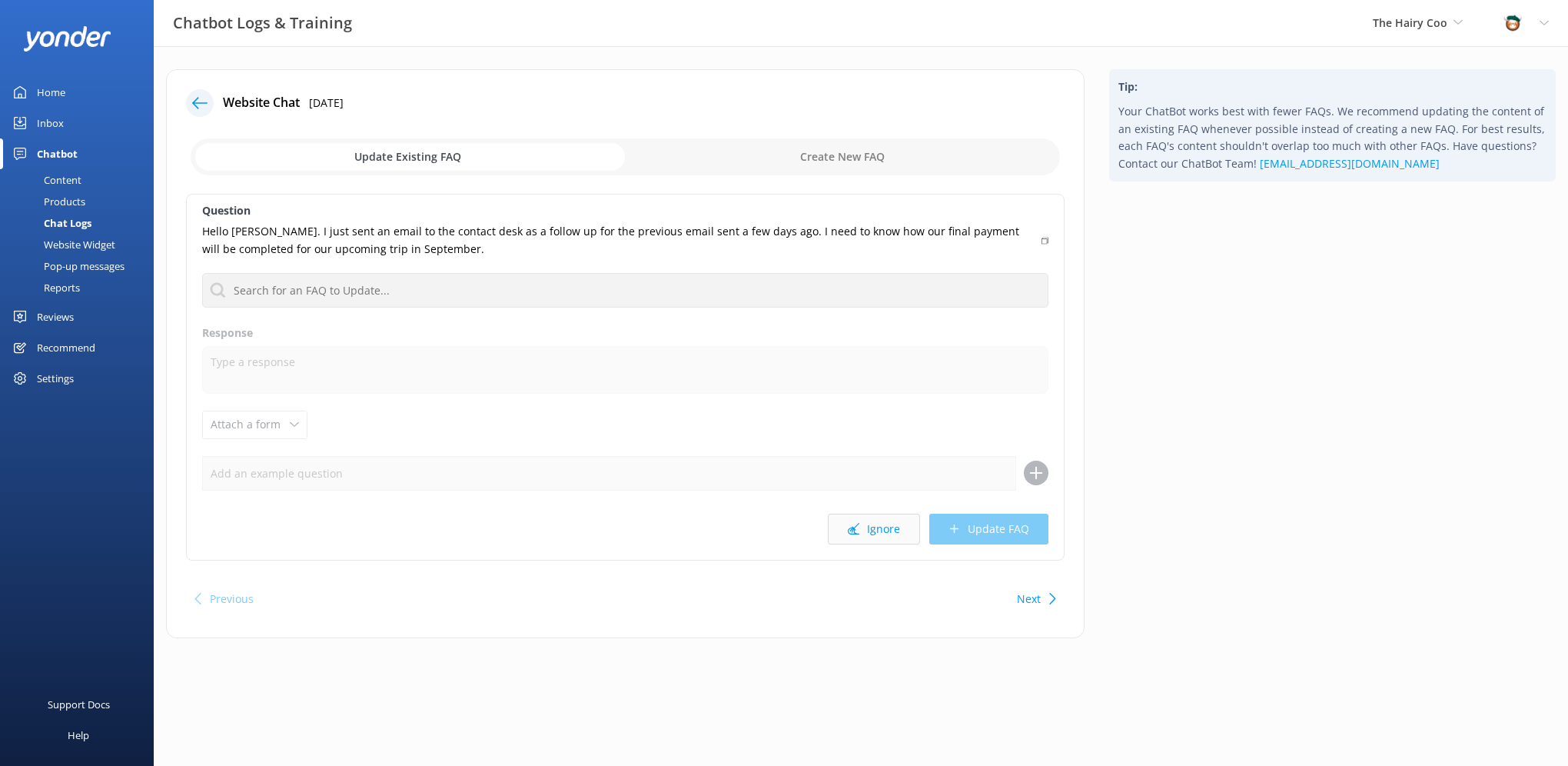
click at [873, 528] on button "Ignore" at bounding box center [873, 529] width 92 height 31
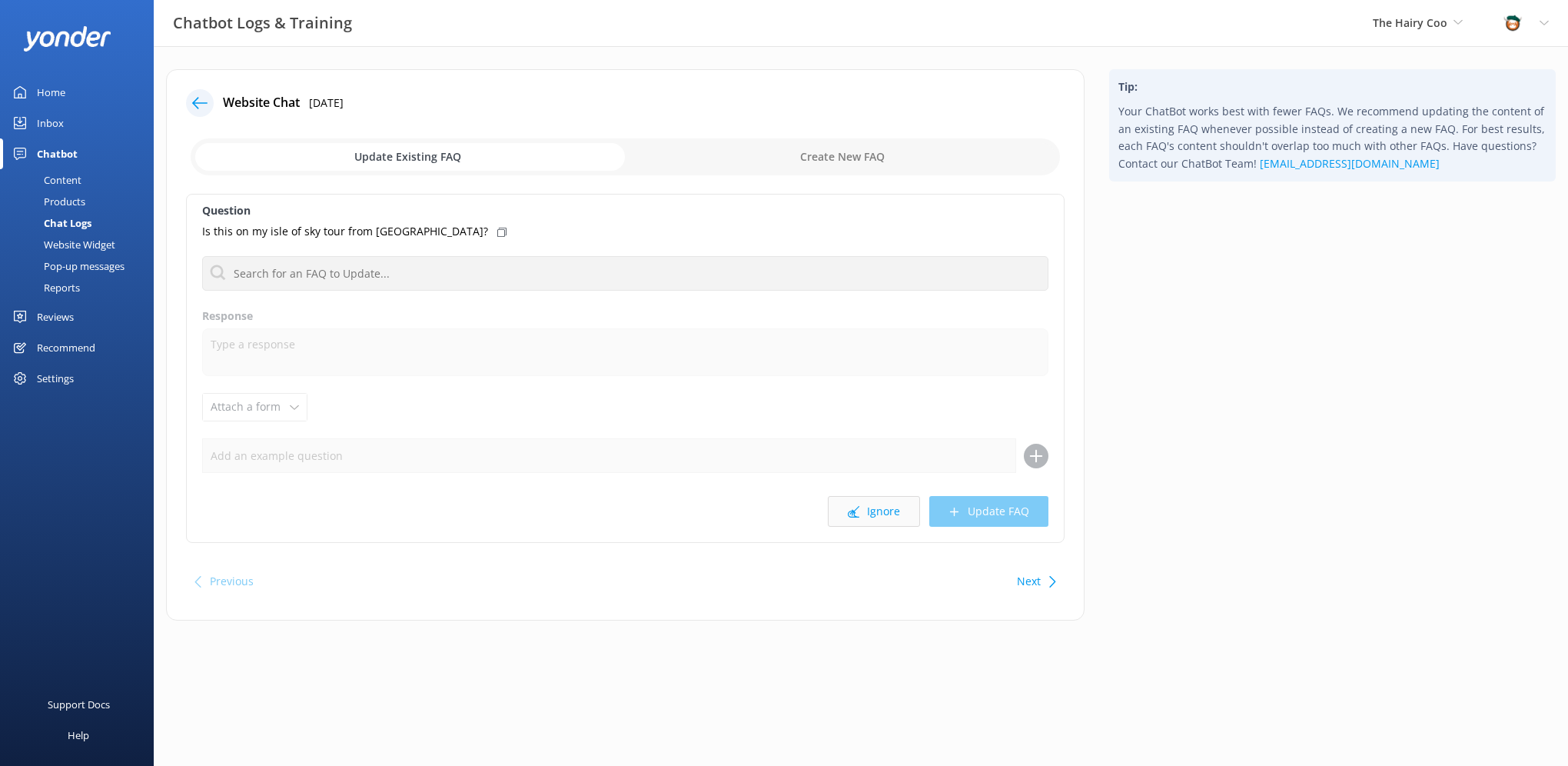
click at [872, 516] on button "Ignore" at bounding box center [873, 511] width 92 height 31
click at [866, 516] on button "Ignore" at bounding box center [873, 511] width 92 height 31
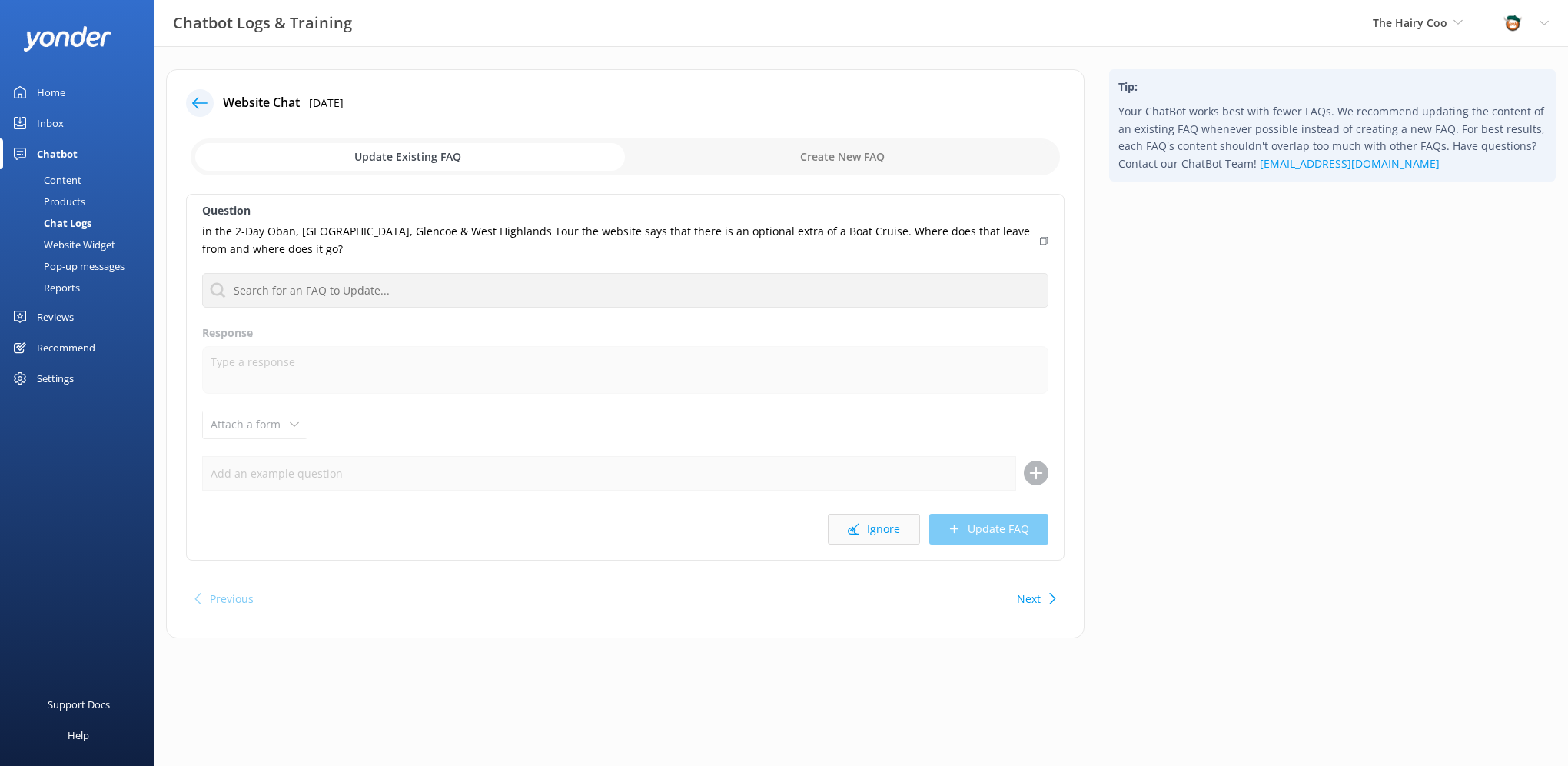
click at [873, 516] on button "Ignore" at bounding box center [873, 529] width 92 height 31
